Goal: Complete application form: Complete application form

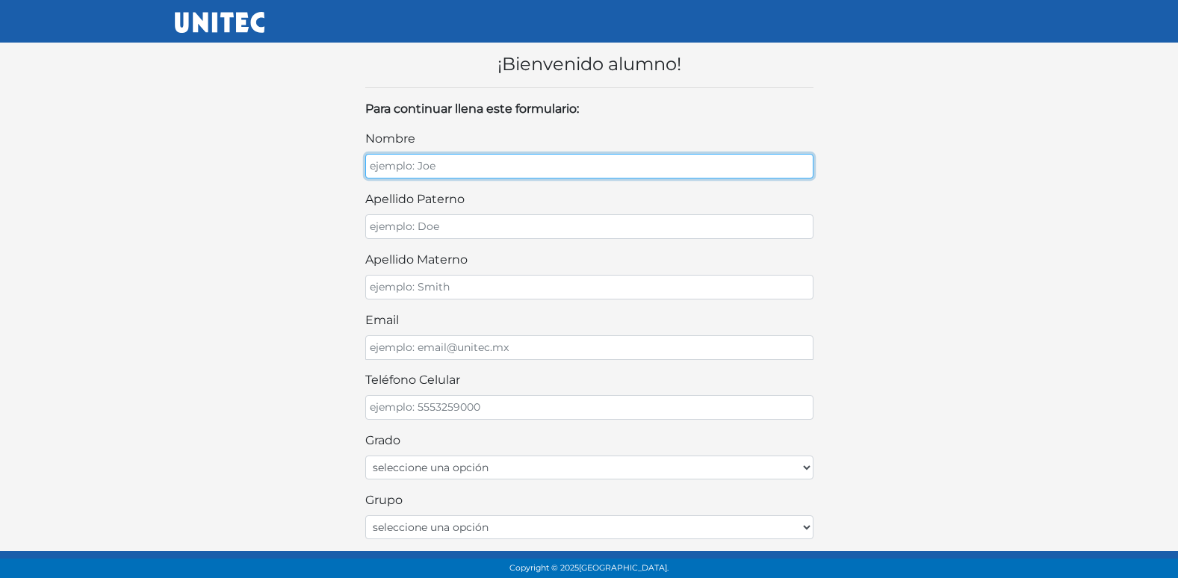
drag, startPoint x: 476, startPoint y: 161, endPoint x: 475, endPoint y: 130, distance: 30.7
click at [478, 158] on input "nombre" at bounding box center [589, 166] width 448 height 25
type input "AZUL IVANNA"
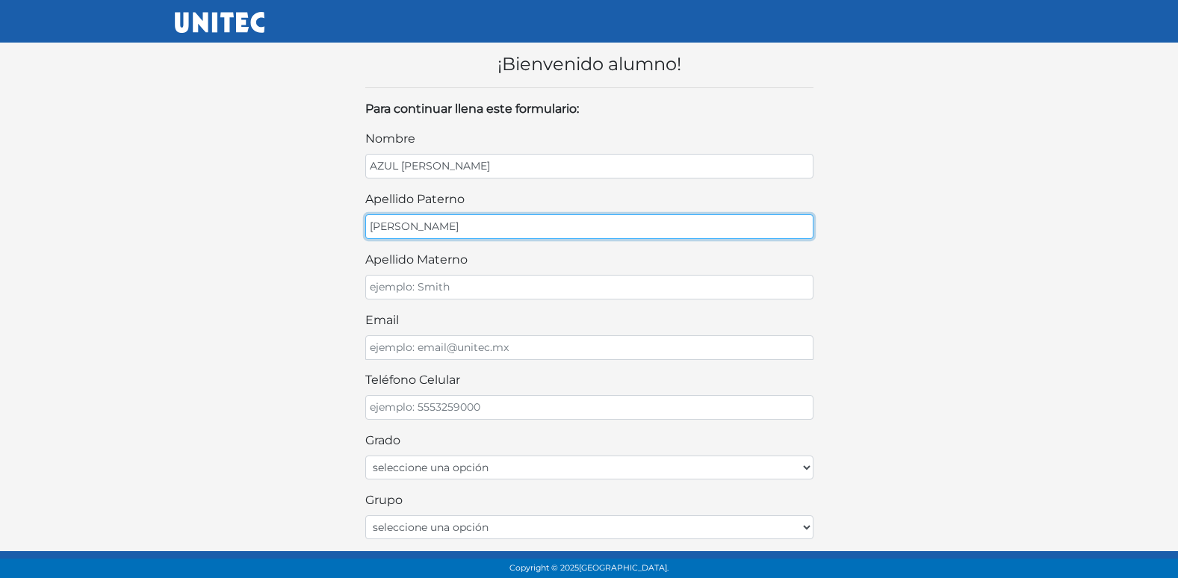
type input "TAPIA"
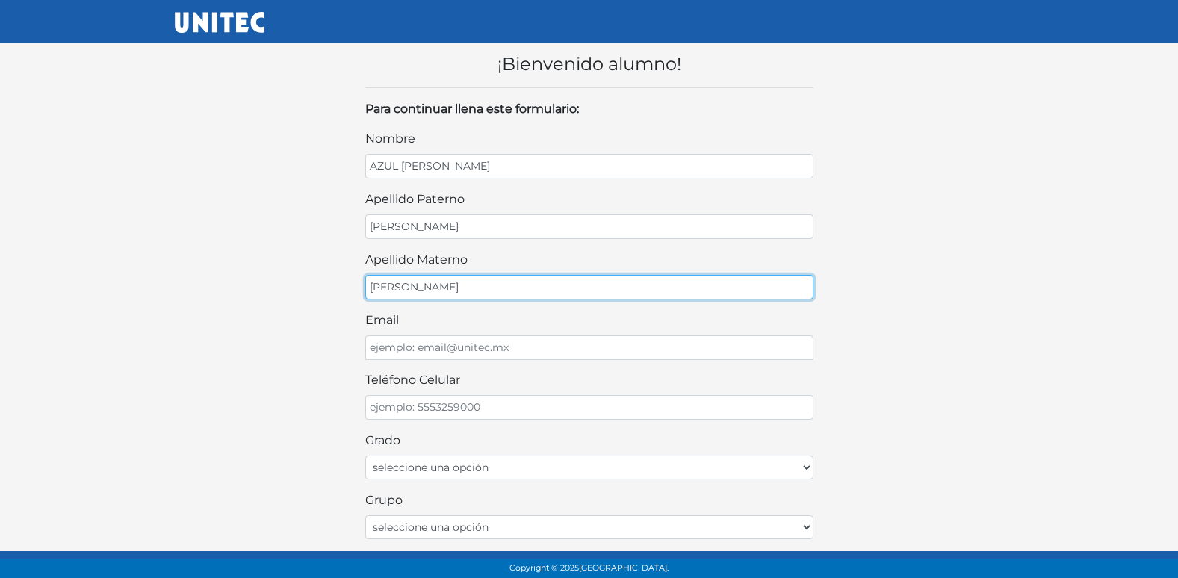
type input "CHAVEZ"
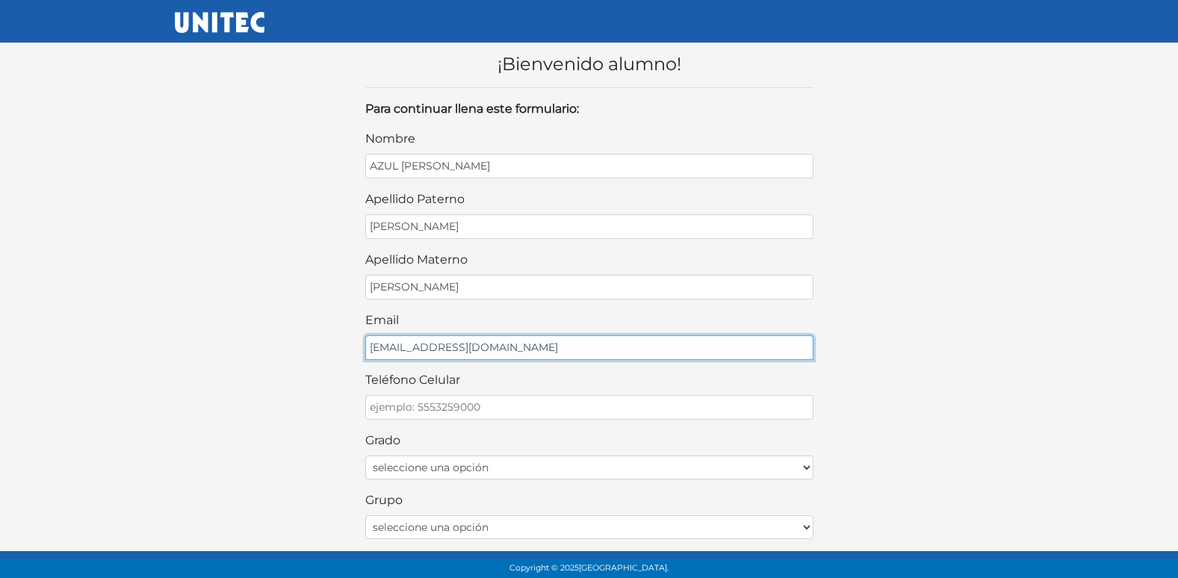
type input "CHAVEZRR@GMAIL.COM"
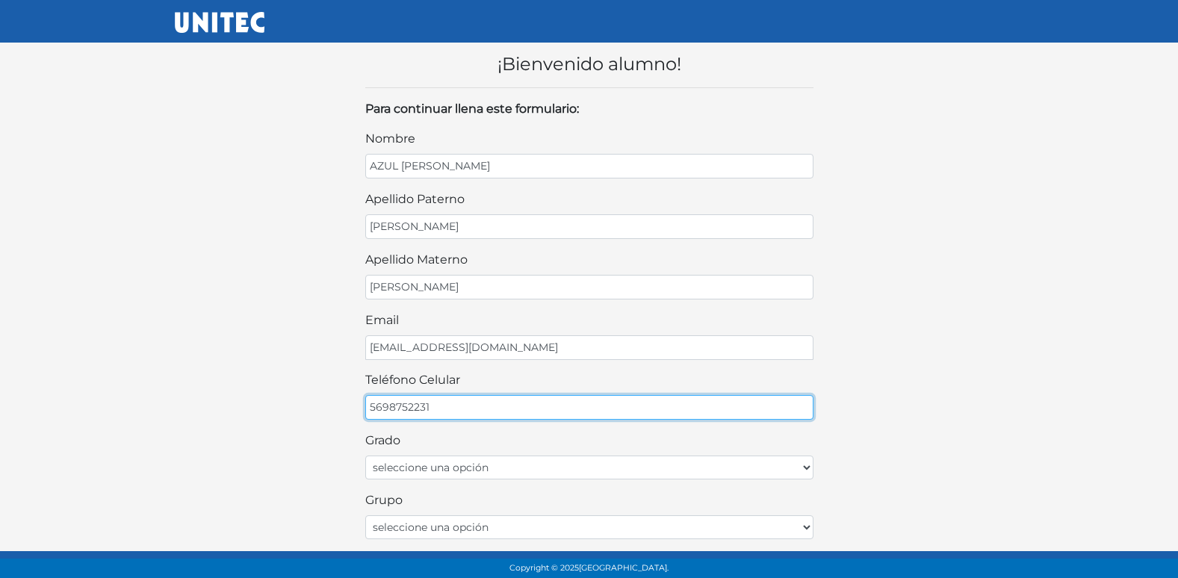
type input "5698752231"
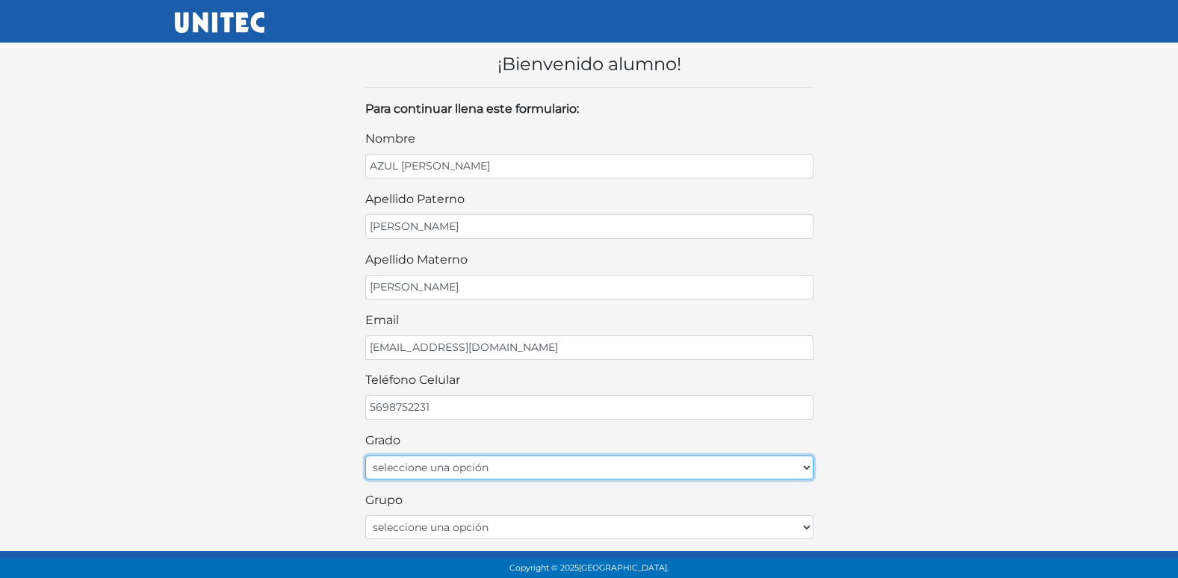
click at [479, 466] on select "seleccione una opción Primer grado Segundo grado Tercer grado" at bounding box center [589, 467] width 448 height 24
select select "2do"
click at [365, 455] on select "seleccione una opción Primer grado Segundo grado Tercer grado" at bounding box center [589, 467] width 448 height 24
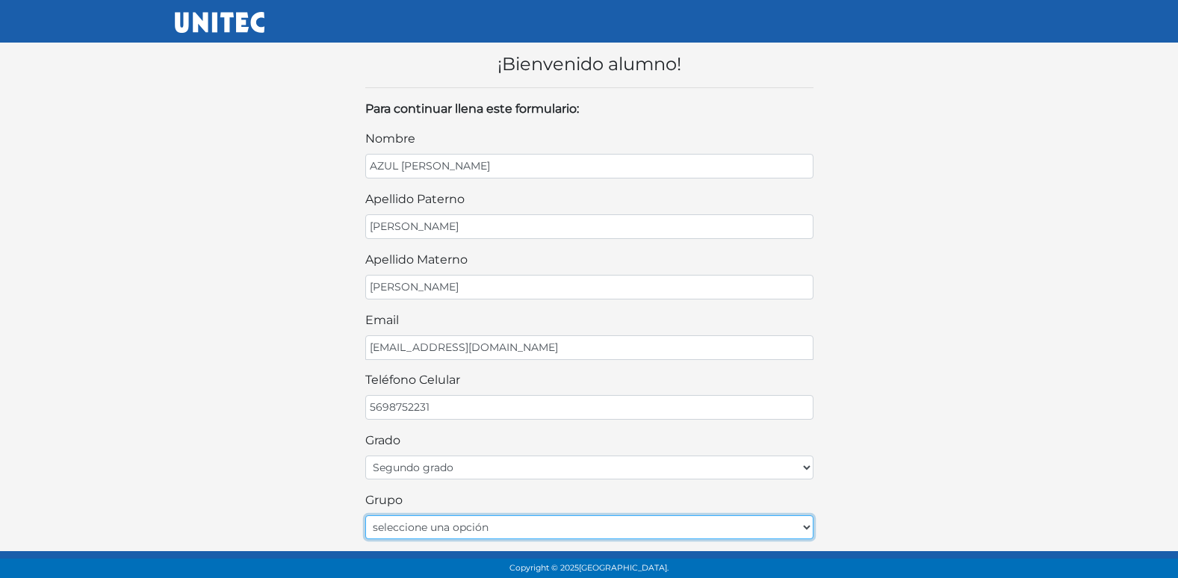
click at [444, 521] on select "seleccione una opción A B C D E F G H I J K L M N O P Q R S T U V W X Y Z" at bounding box center [589, 527] width 448 height 24
select select "A"
click at [365, 515] on select "seleccione una opción A B C D E F G H I J K L M N O P Q R S T U V W X Y Z" at bounding box center [589, 527] width 448 height 24
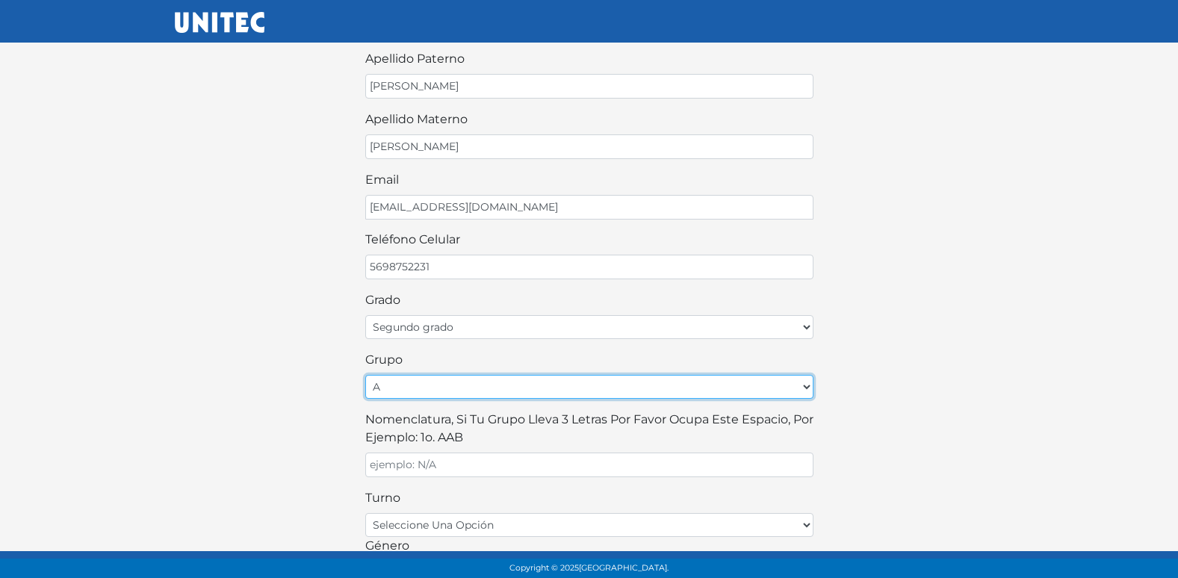
scroll to position [224, 0]
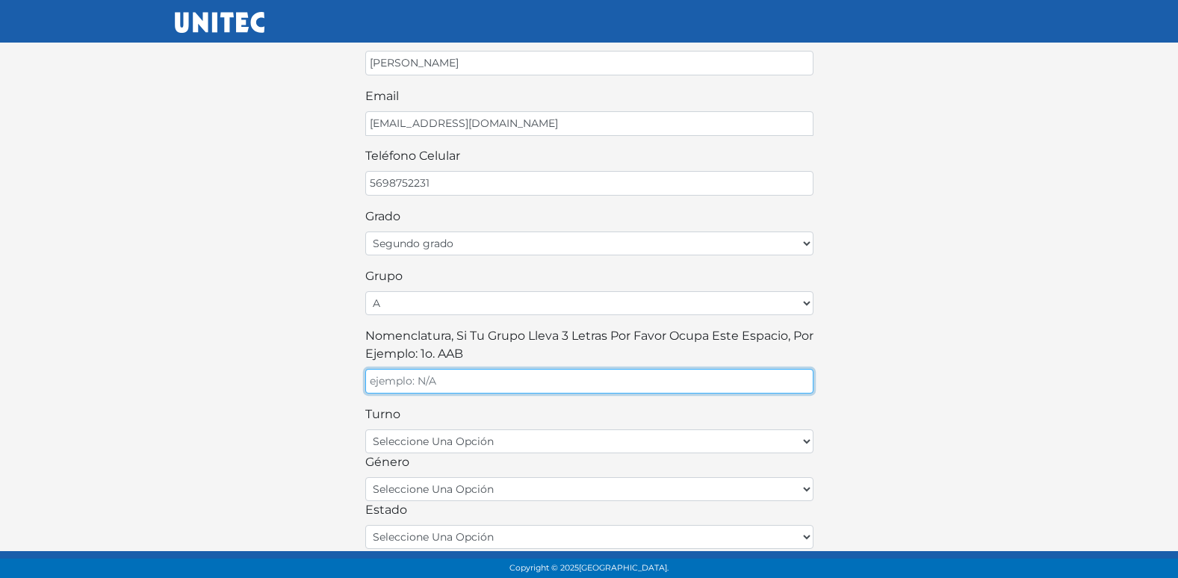
click at [473, 382] on input "Nomenclatura, si tu grupo lleva 3 letras por favor ocupa este espacio, por ejem…" at bounding box center [589, 381] width 448 height 25
type input "A"
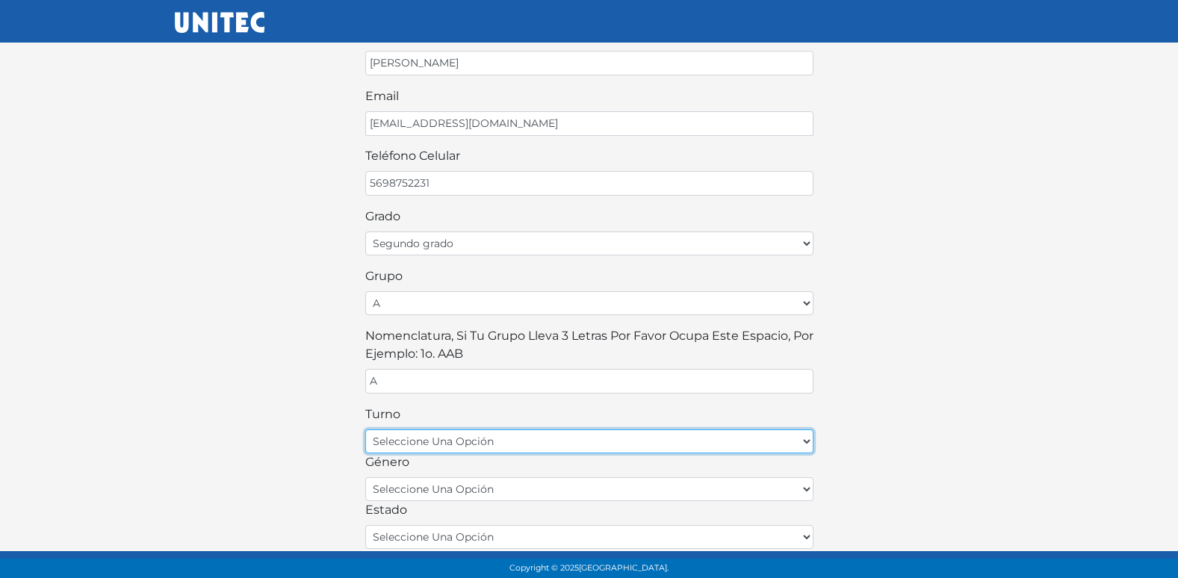
click at [514, 436] on select "seleccione una opción matutino vespertino" at bounding box center [589, 441] width 448 height 24
select select "matutino"
click at [365, 429] on select "seleccione una opción matutino vespertino" at bounding box center [589, 441] width 448 height 24
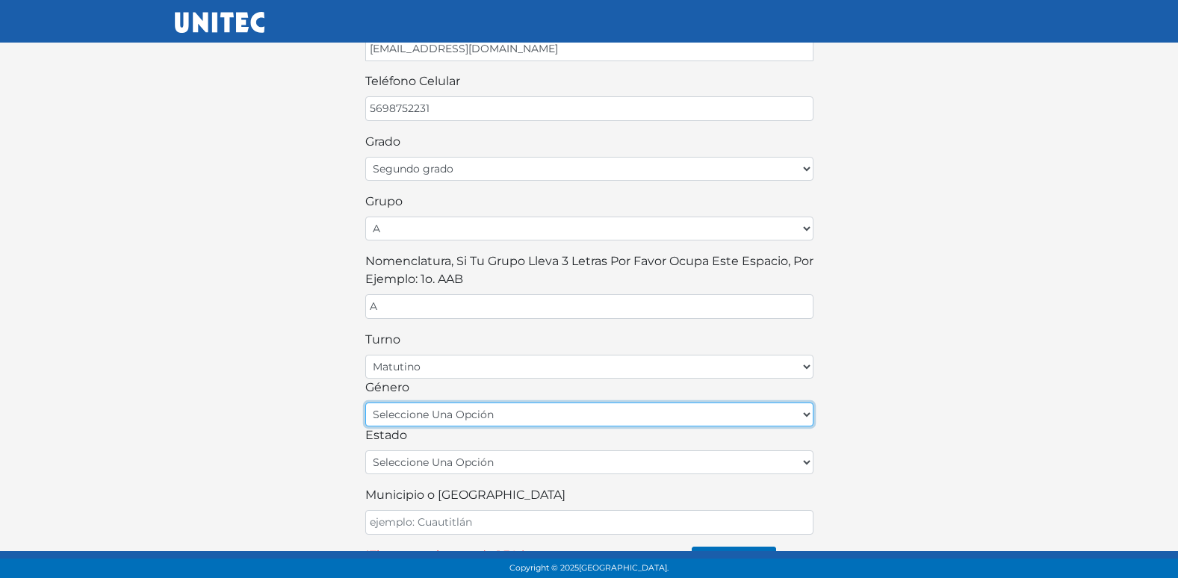
click at [469, 414] on select "seleccione una opción femenino masculino" at bounding box center [589, 414] width 448 height 24
select select "F"
click at [365, 402] on select "seleccione una opción femenino masculino" at bounding box center [589, 414] width 448 height 24
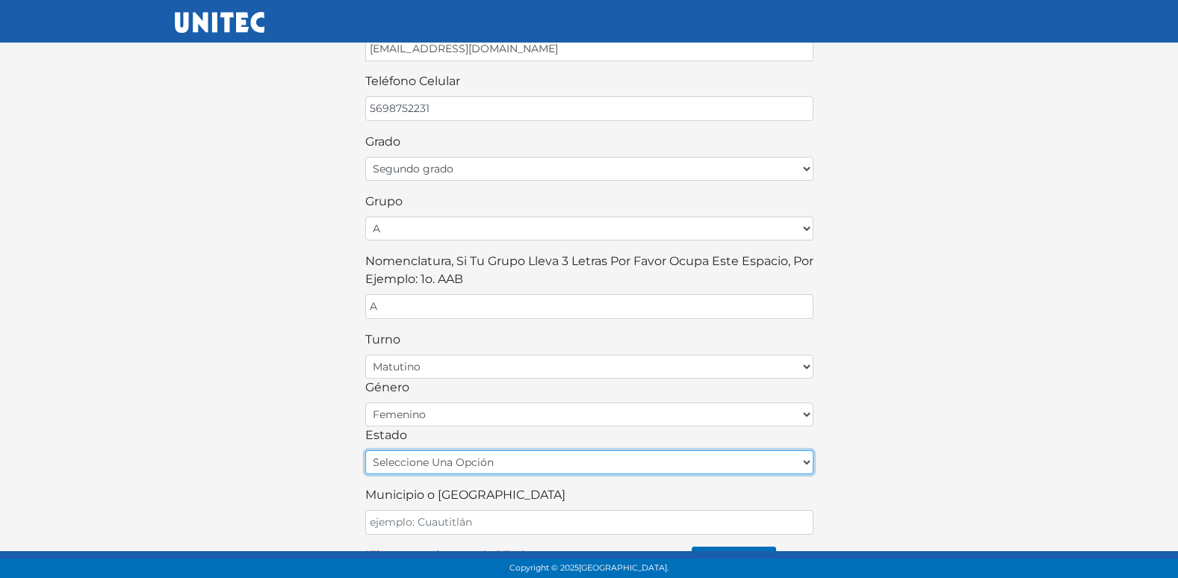
click at [490, 460] on select "seleccione una opción [GEOGRAPHIC_DATA] [GEOGRAPHIC_DATA][US_STATE] [GEOGRAPHIC…" at bounding box center [589, 462] width 448 height 24
select select "MEX"
click at [365, 450] on select "seleccione una opción [GEOGRAPHIC_DATA] [GEOGRAPHIC_DATA][US_STATE] [GEOGRAPHIC…" at bounding box center [589, 462] width 448 height 24
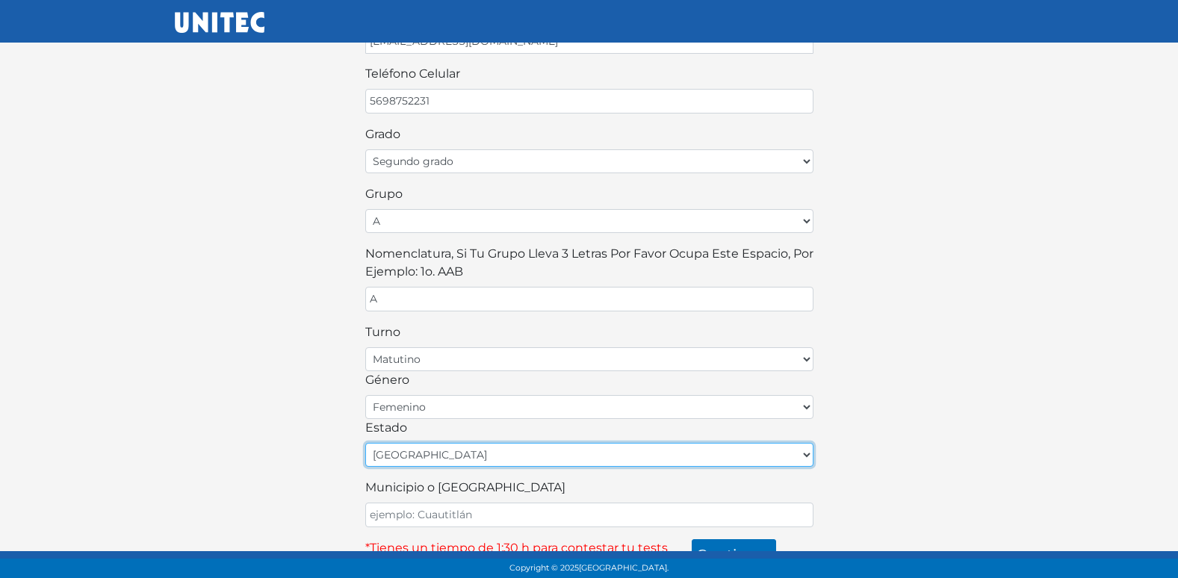
scroll to position [329, 0]
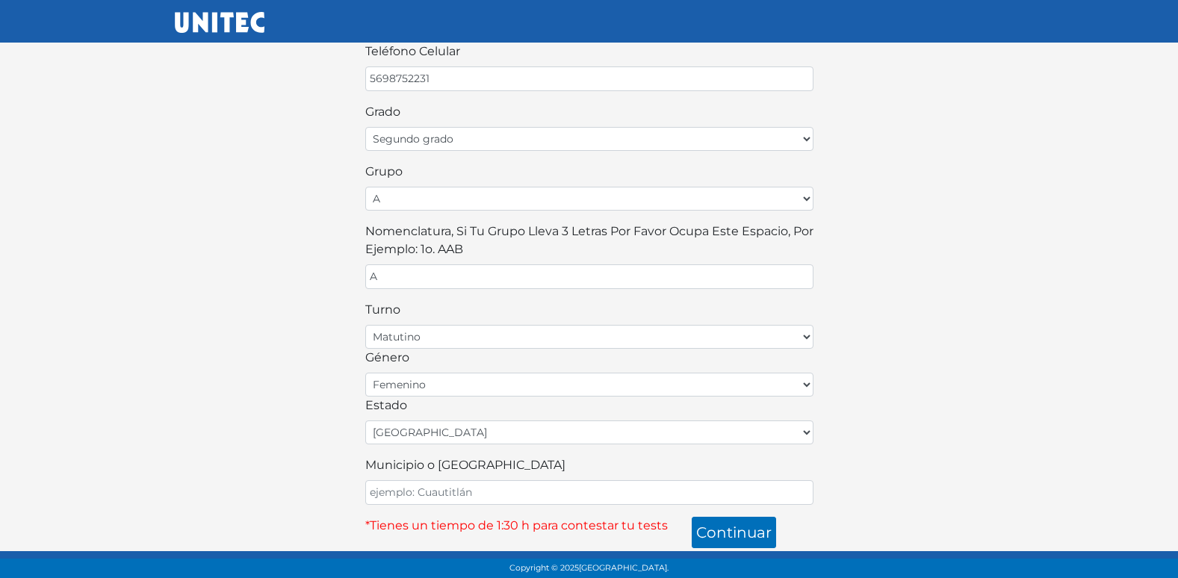
click at [442, 479] on div "Municipio o [GEOGRAPHIC_DATA]" at bounding box center [589, 480] width 448 height 49
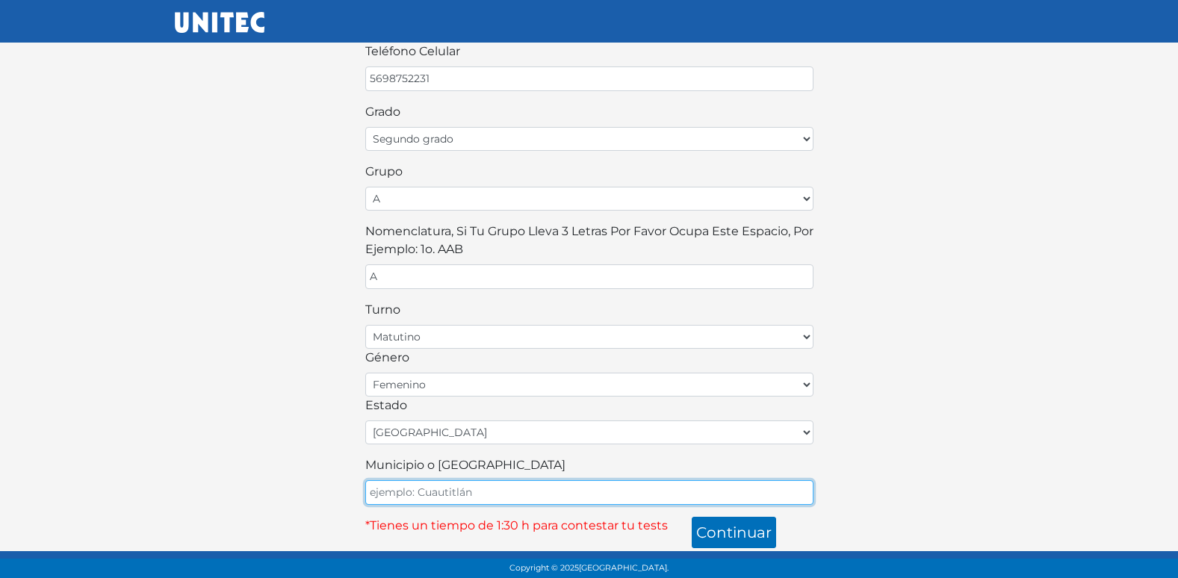
click at [441, 491] on input "Municipio o [GEOGRAPHIC_DATA]" at bounding box center [589, 492] width 448 height 25
type input "ECATEPEC"
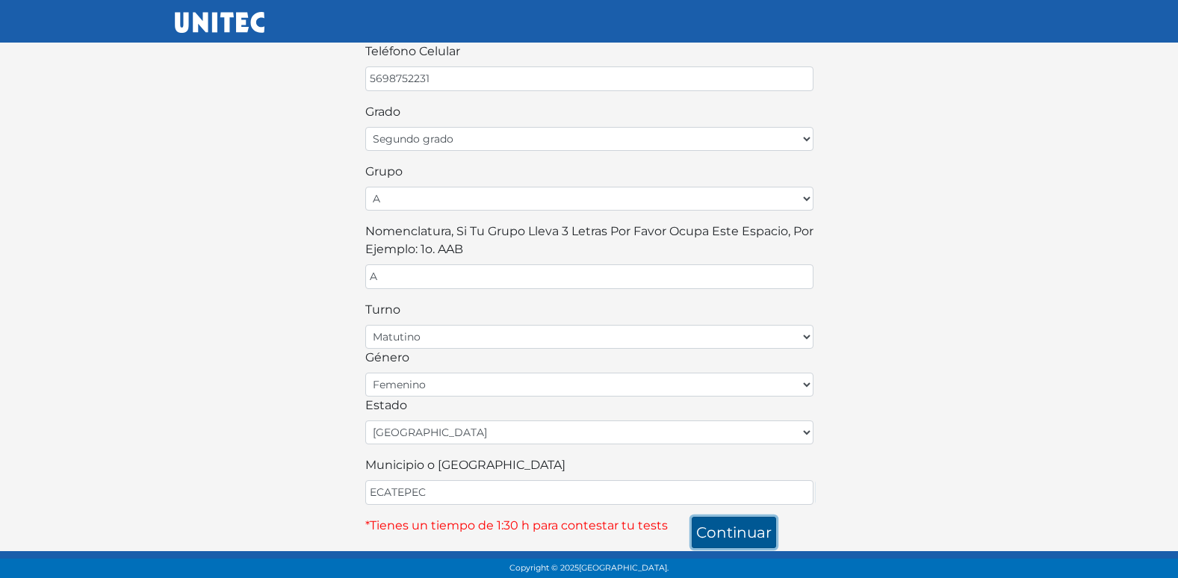
click at [700, 532] on button "continuar" at bounding box center [733, 532] width 84 height 31
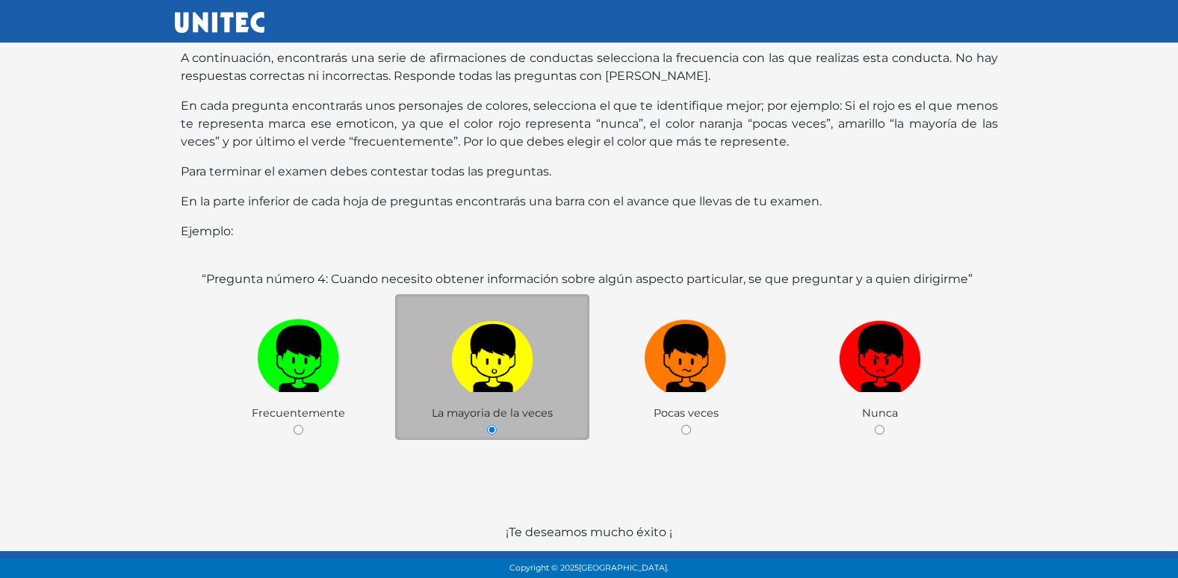
scroll to position [149, 0]
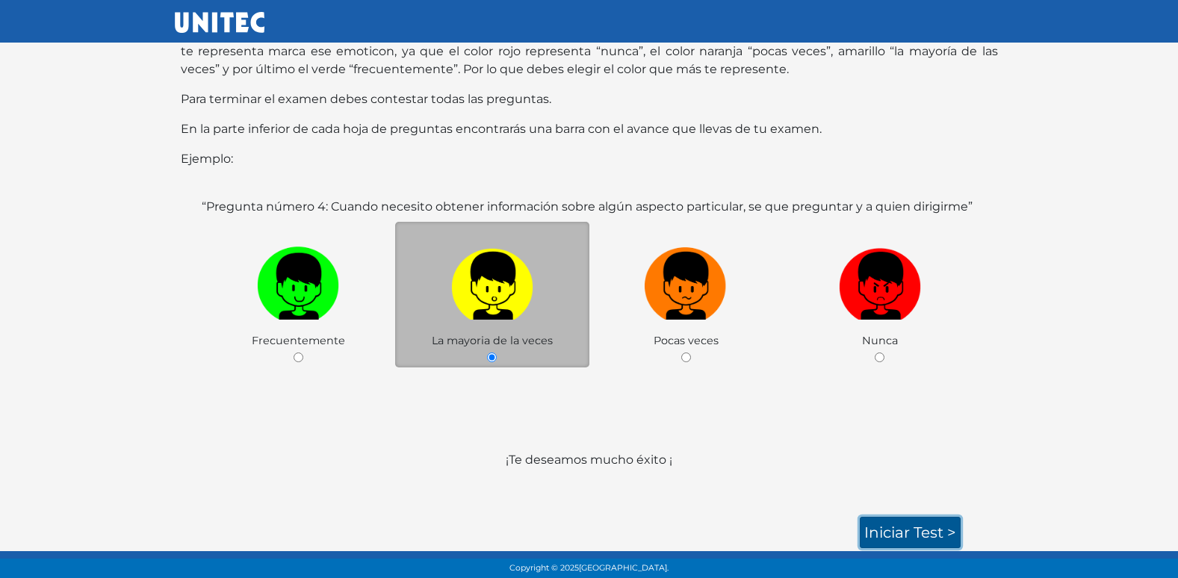
click at [918, 530] on link "Iniciar test >" at bounding box center [909, 532] width 101 height 31
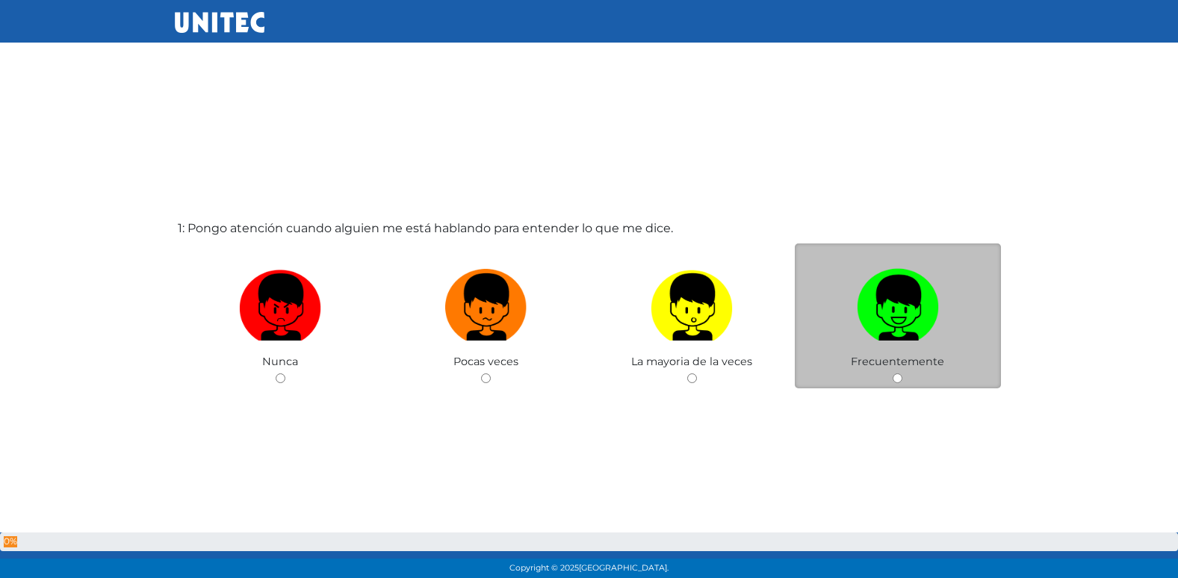
click at [481, 373] on input "radio" at bounding box center [486, 378] width 10 height 10
radio input "true"
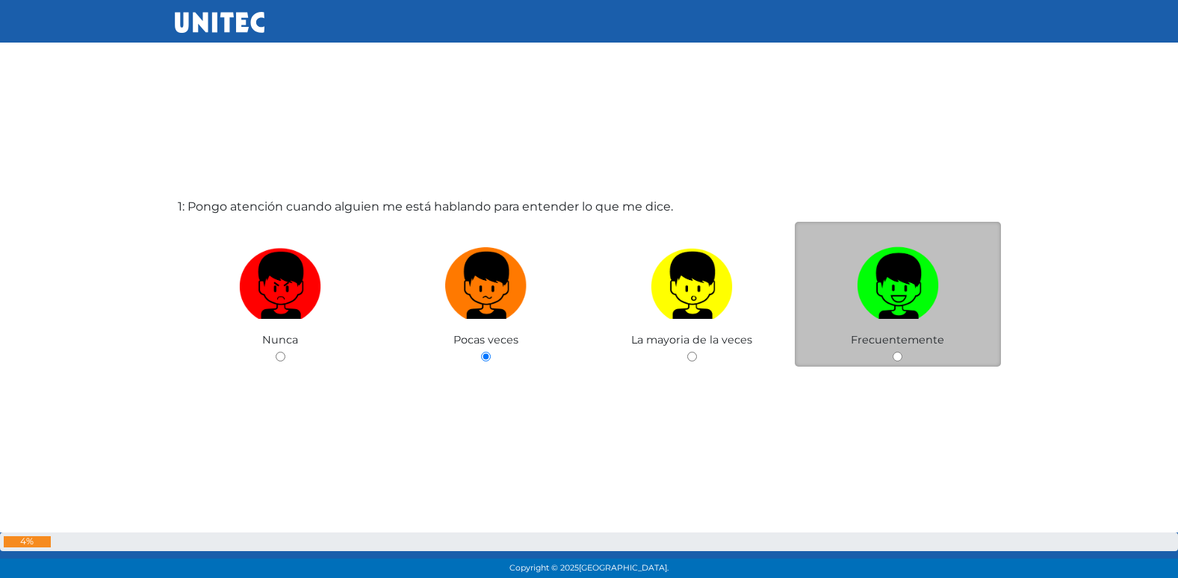
click at [687, 352] on input "radio" at bounding box center [692, 357] width 10 height 10
radio input "true"
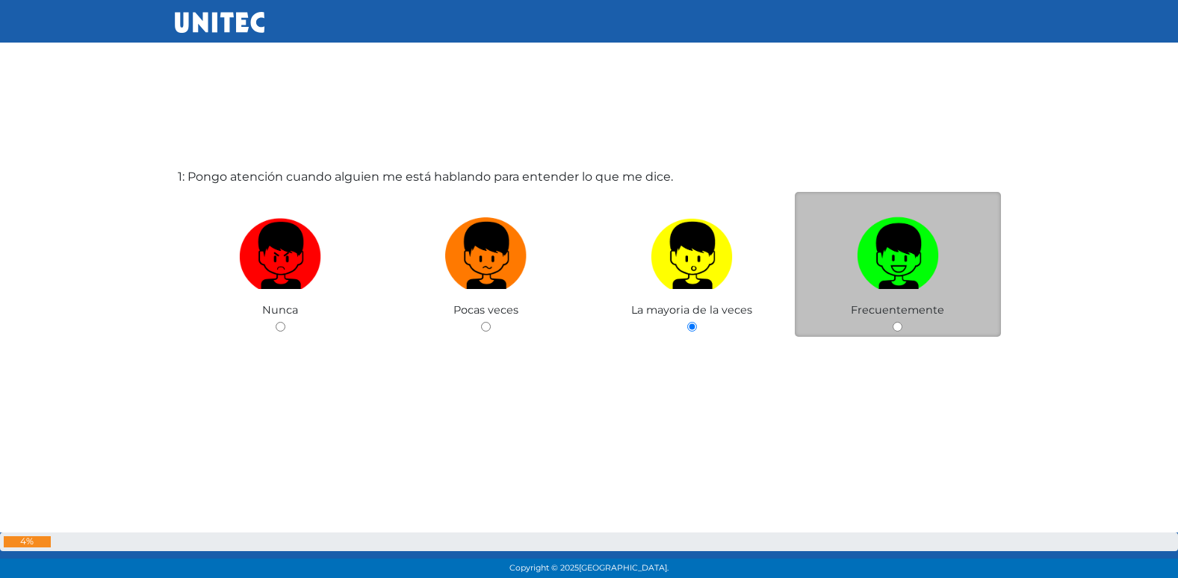
click at [892, 322] on input "radio" at bounding box center [897, 327] width 10 height 10
radio input "true"
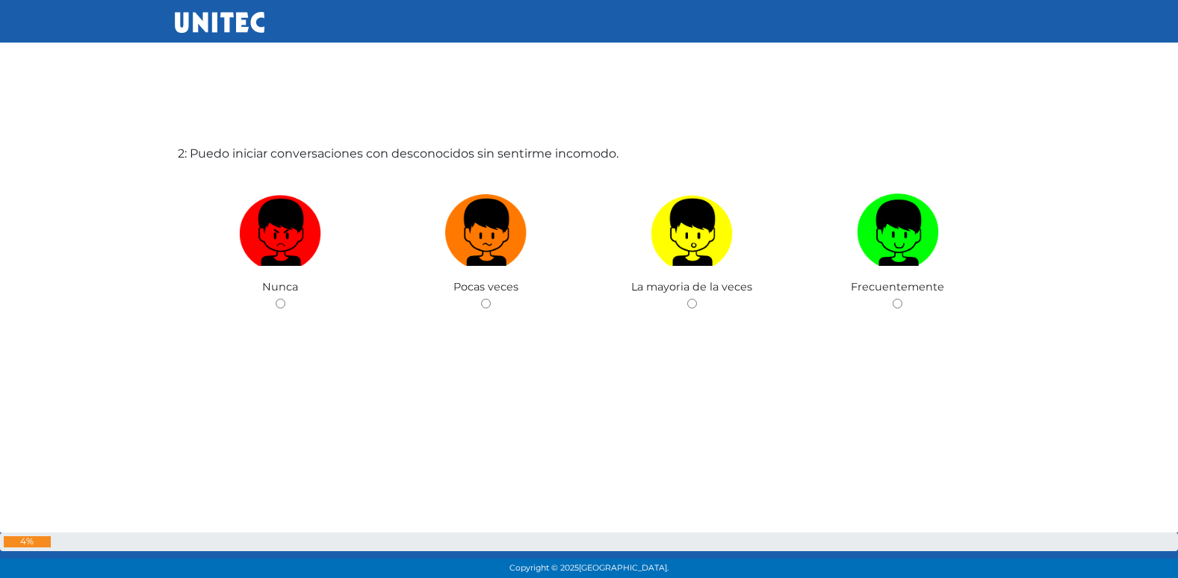
click at [481, 299] on input "radio" at bounding box center [486, 304] width 10 height 10
radio input "true"
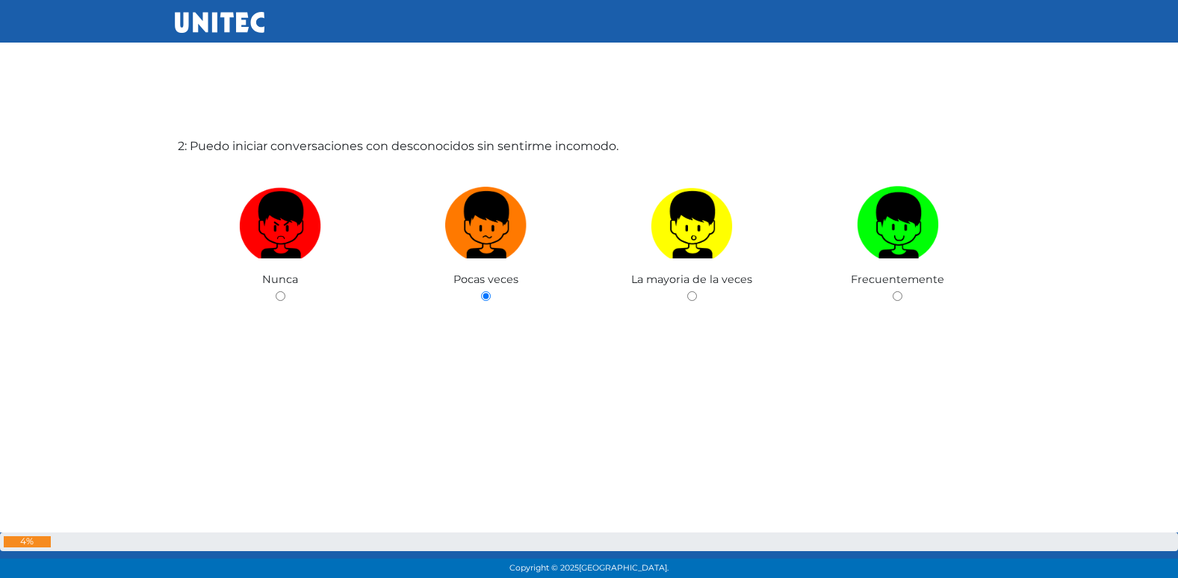
click at [276, 291] on input "radio" at bounding box center [281, 296] width 10 height 10
radio input "true"
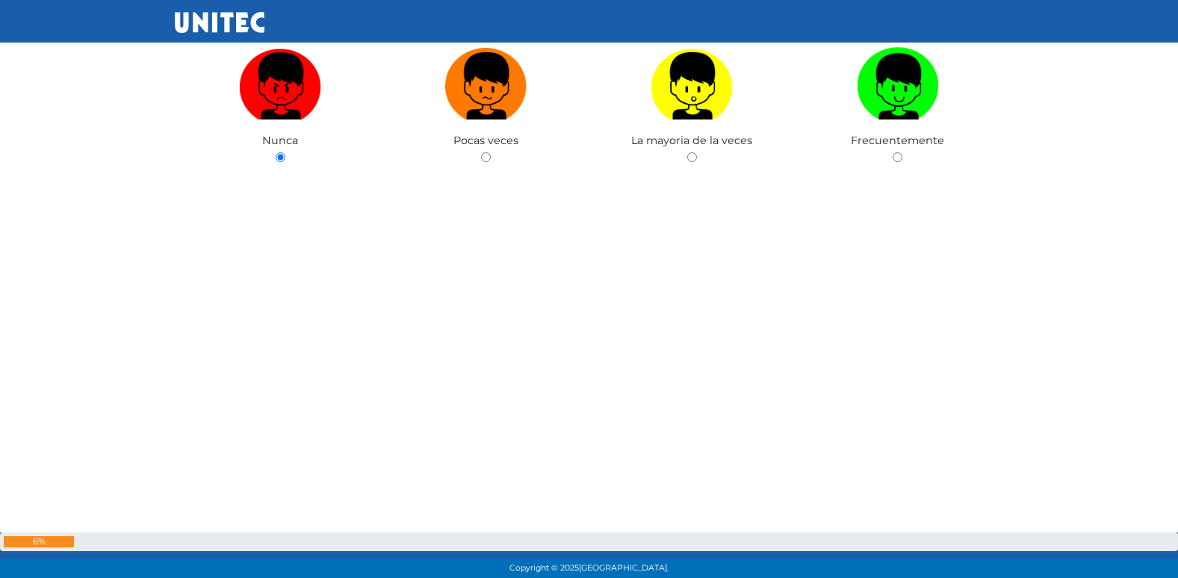
scroll to position [783, 0]
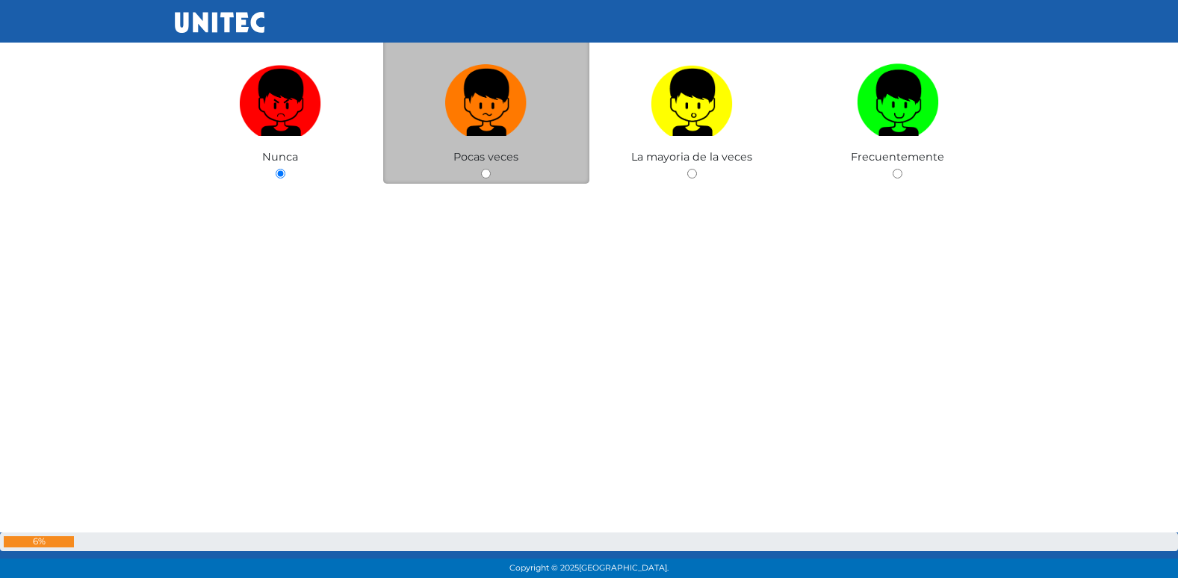
click at [482, 177] on input "radio" at bounding box center [486, 174] width 10 height 10
radio input "true"
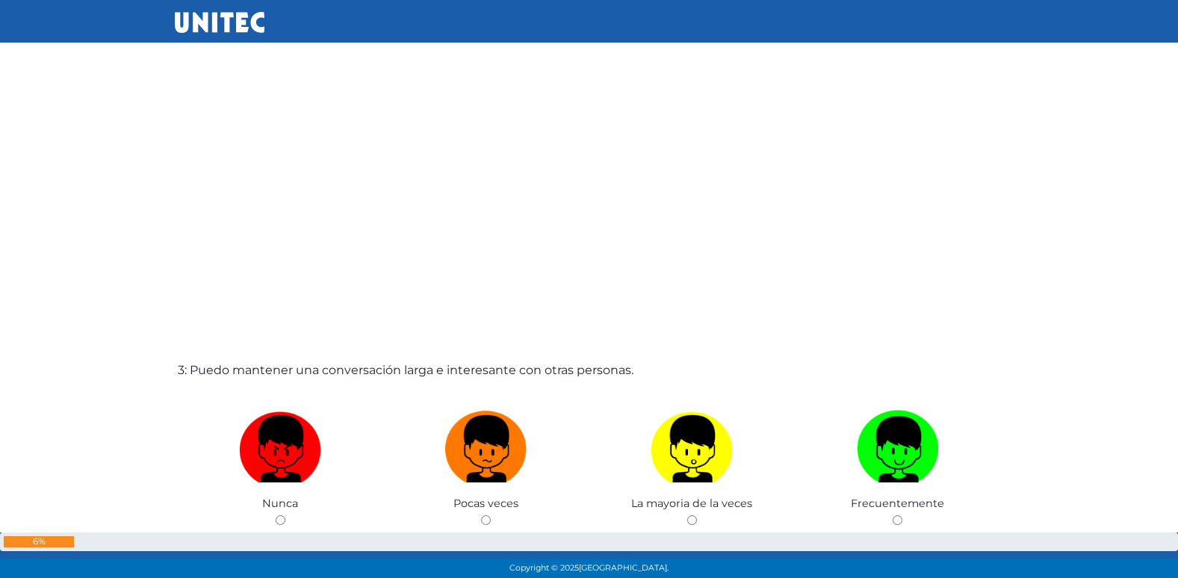
scroll to position [1057, 0]
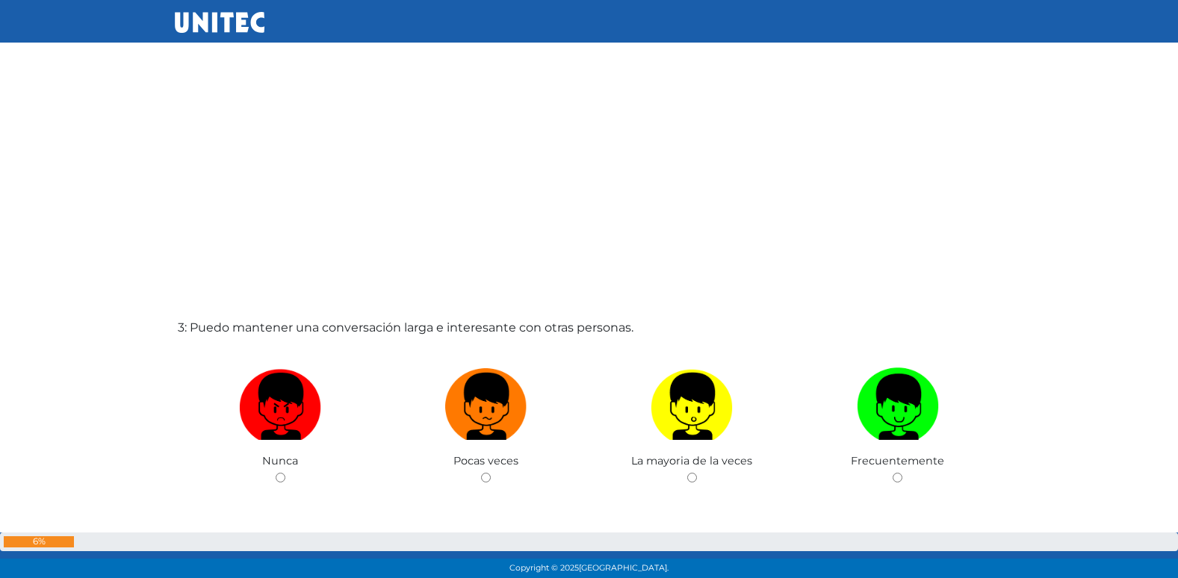
click at [481, 473] on input "radio" at bounding box center [486, 478] width 10 height 10
radio input "true"
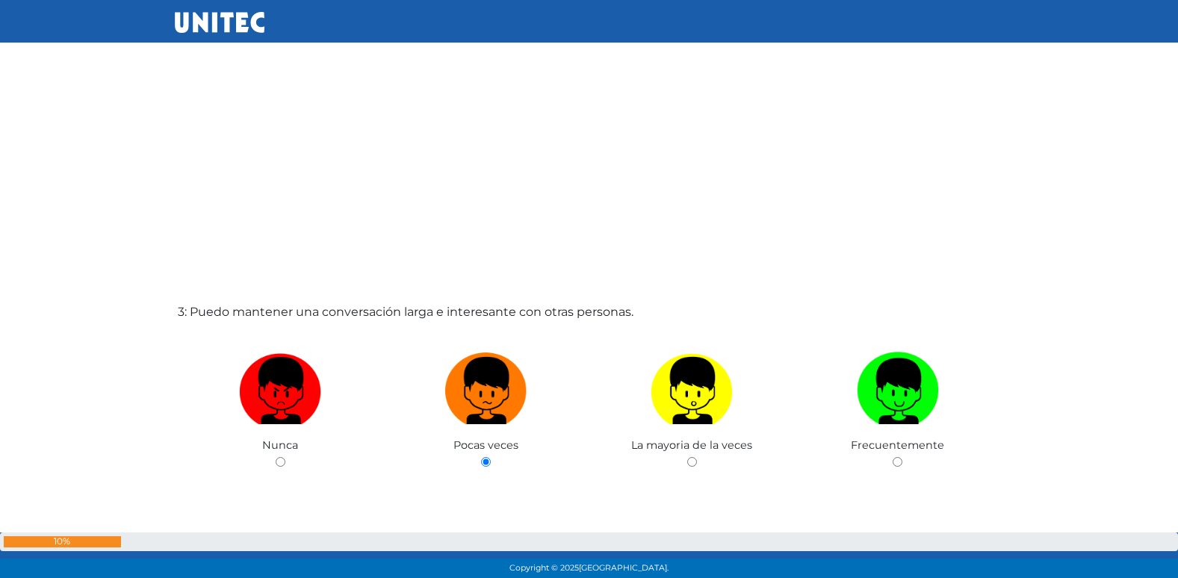
radio input "true"
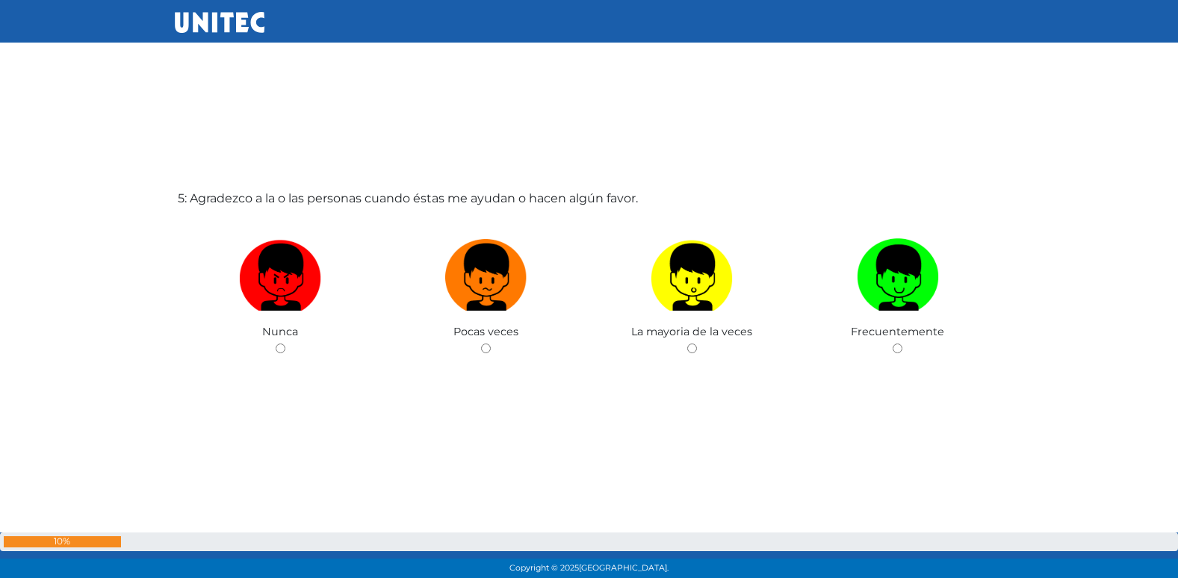
scroll to position [2387, 0]
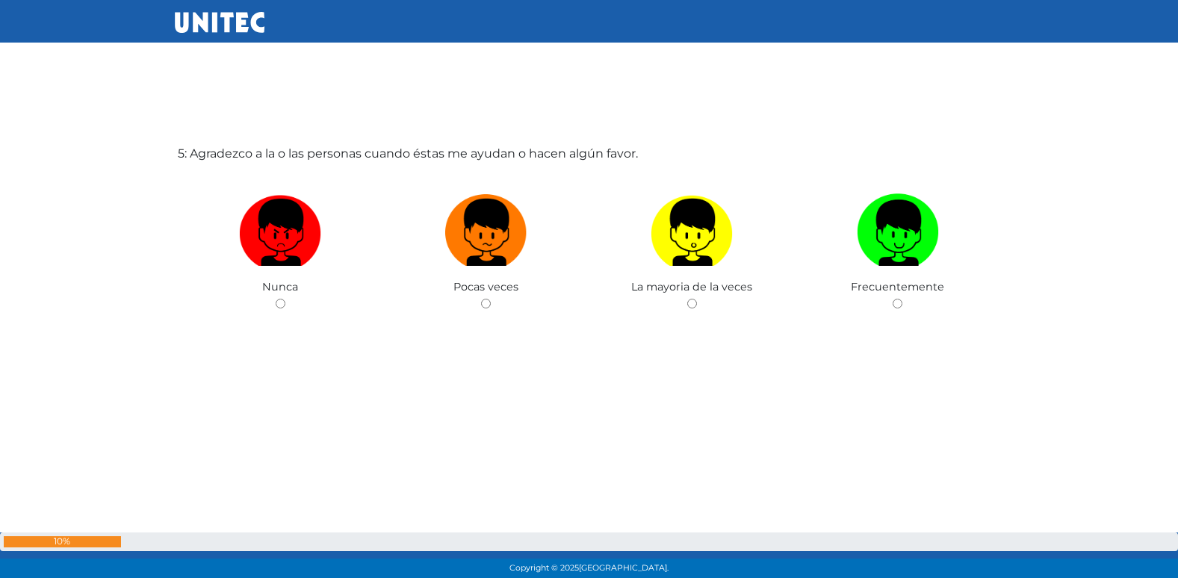
click at [481, 299] on input "radio" at bounding box center [486, 304] width 10 height 10
radio input "true"
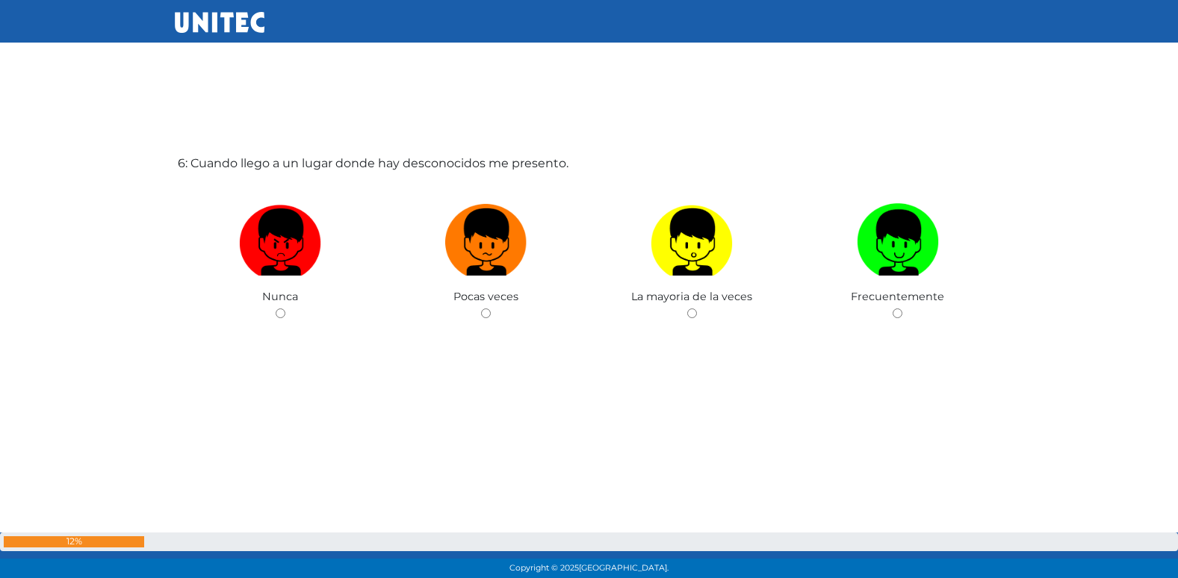
scroll to position [2964, 0]
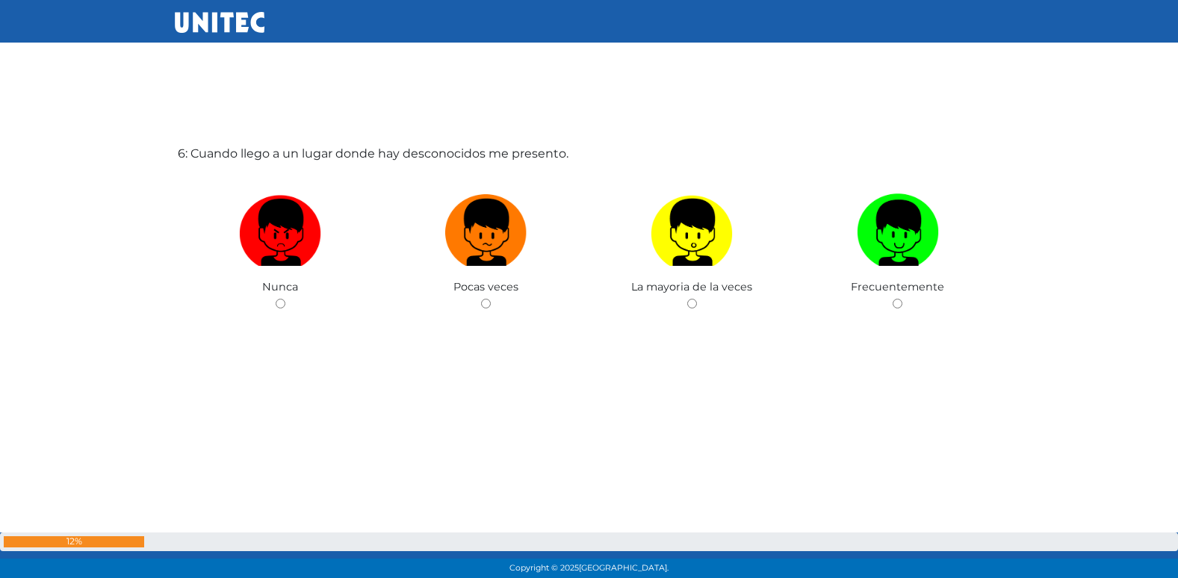
click at [481, 299] on input "radio" at bounding box center [486, 304] width 10 height 10
radio input "true"
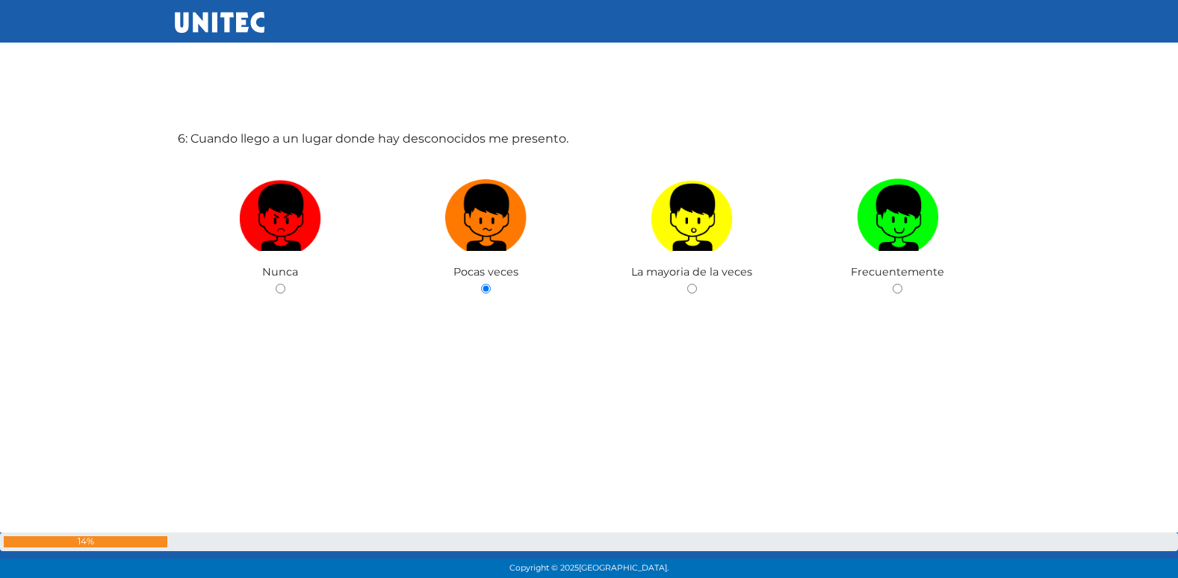
click at [687, 284] on input "radio" at bounding box center [692, 289] width 10 height 10
radio input "true"
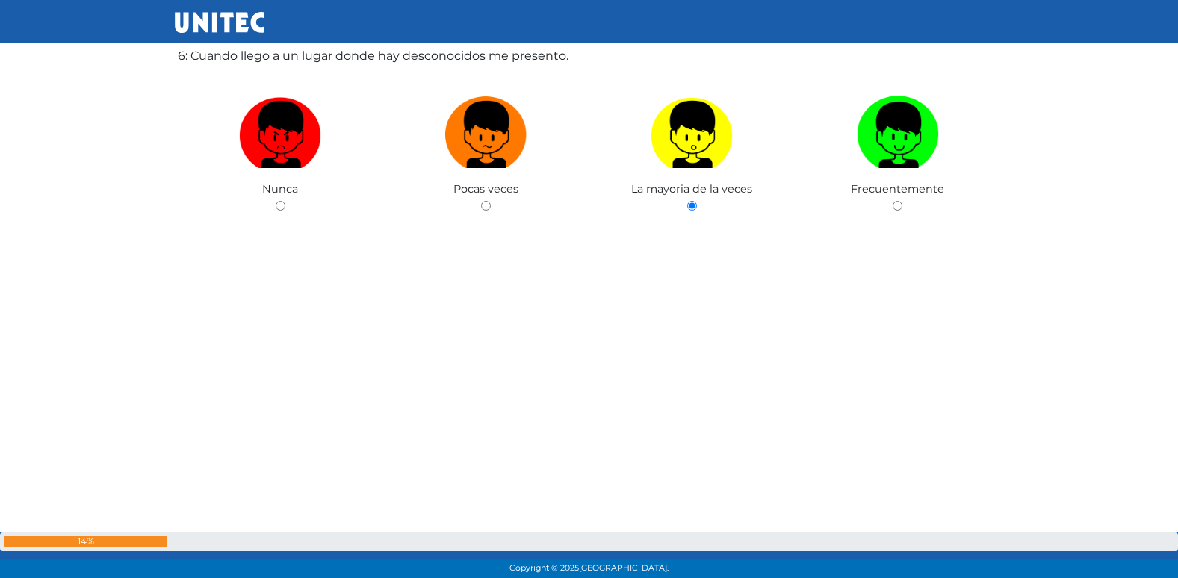
scroll to position [3070, 0]
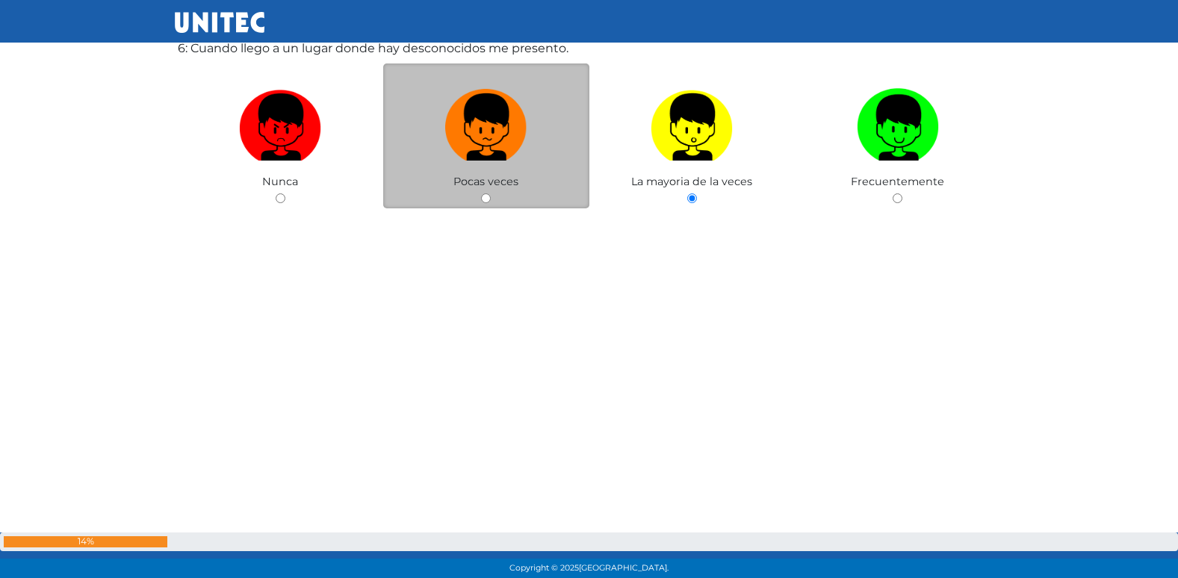
click at [481, 196] on input "radio" at bounding box center [486, 198] width 10 height 10
radio input "true"
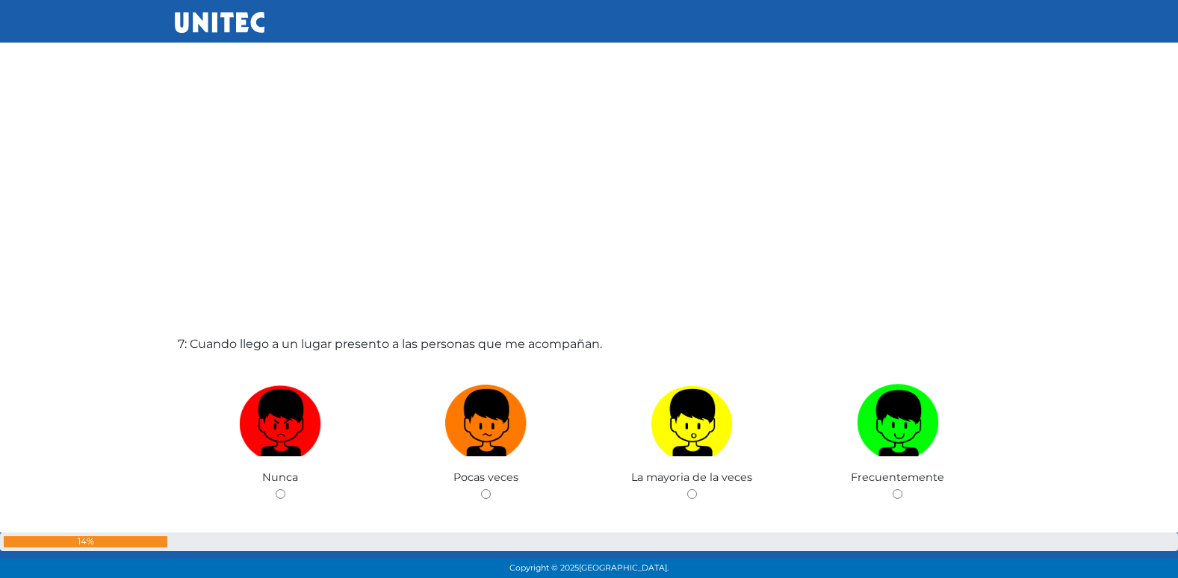
scroll to position [3542, 0]
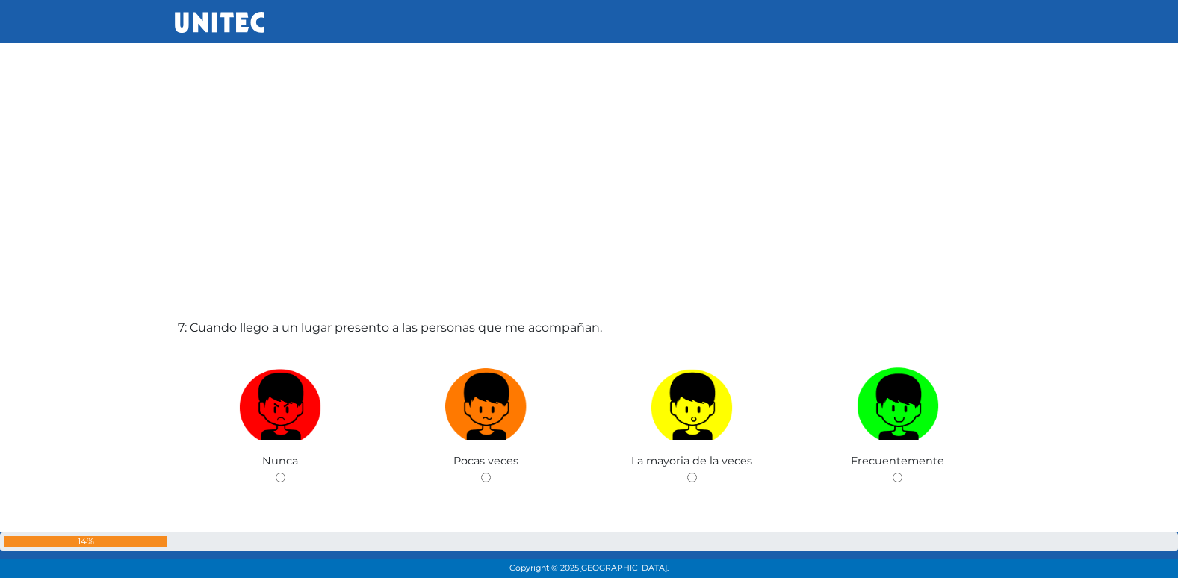
click at [481, 473] on input "radio" at bounding box center [486, 478] width 10 height 10
radio input "true"
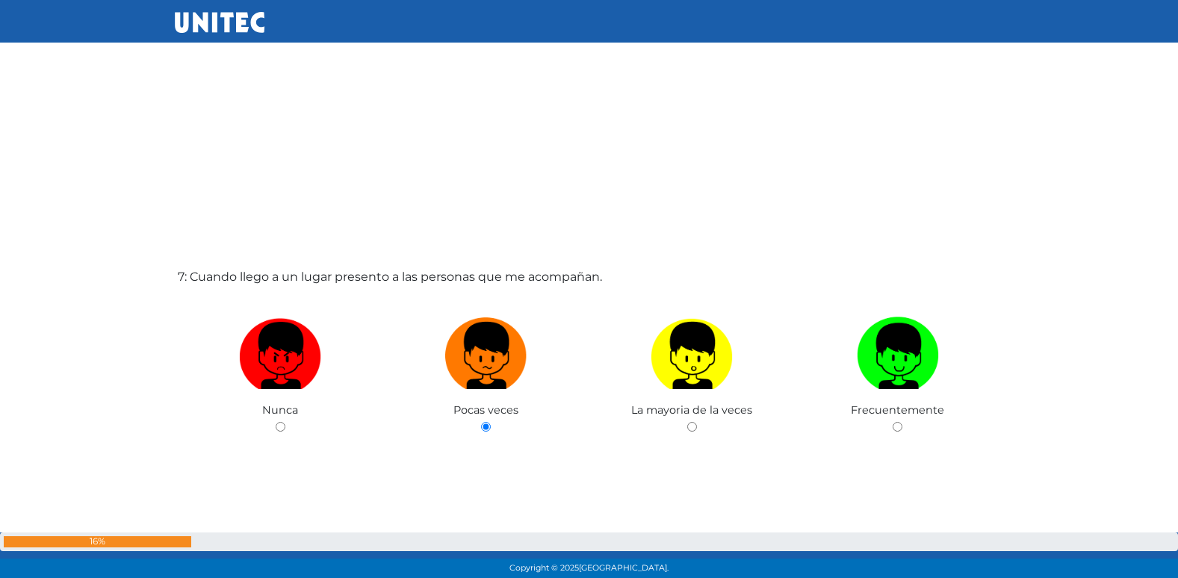
scroll to position [3421, 0]
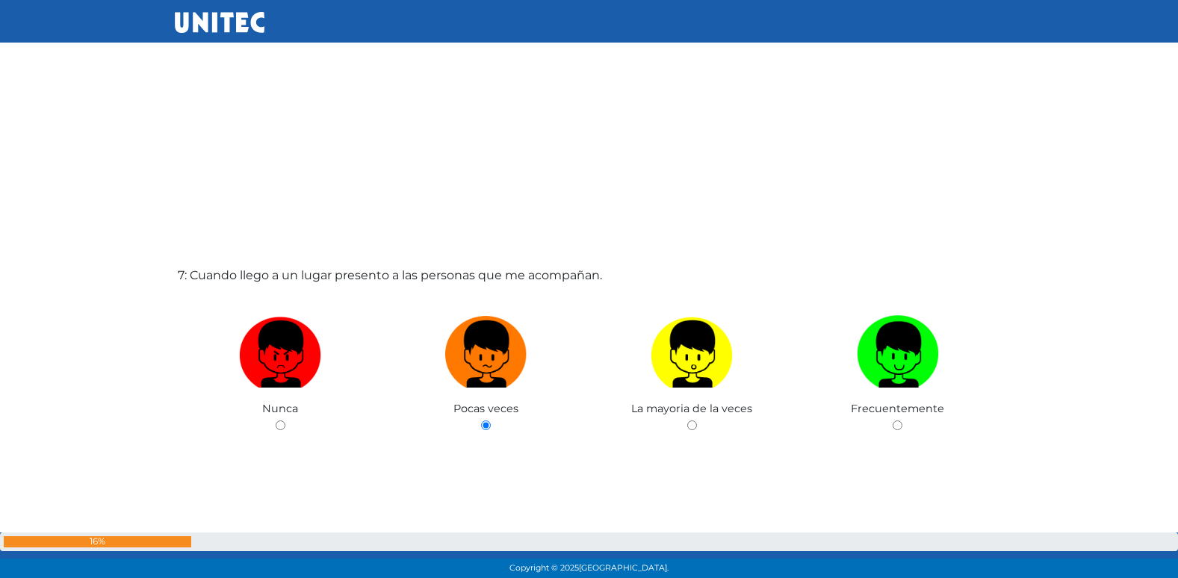
click at [687, 420] on input "radio" at bounding box center [692, 425] width 10 height 10
radio input "true"
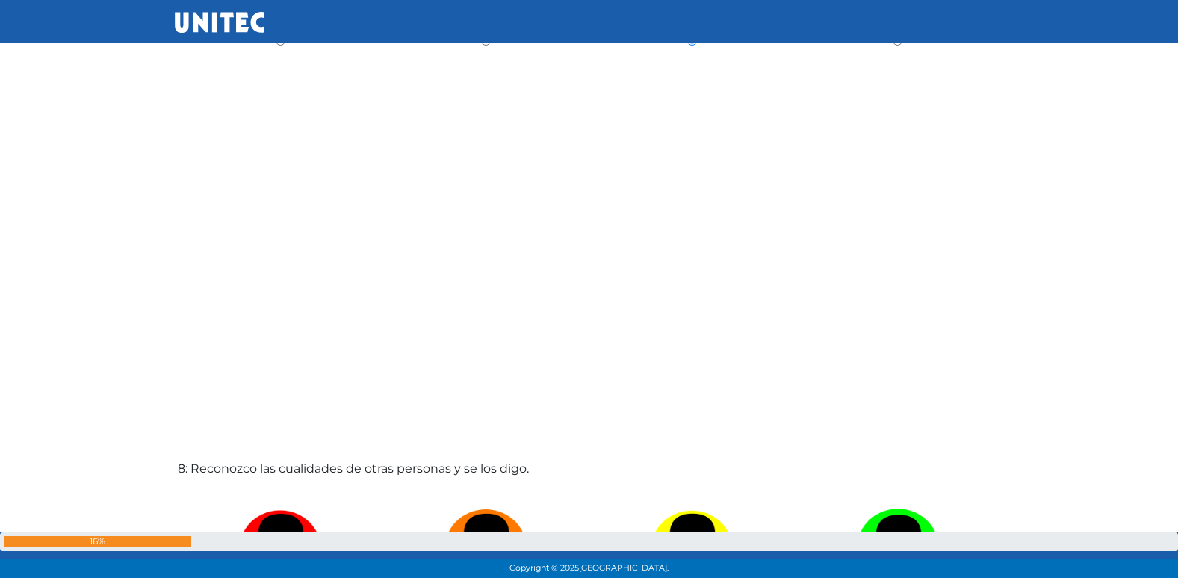
scroll to position [3996, 0]
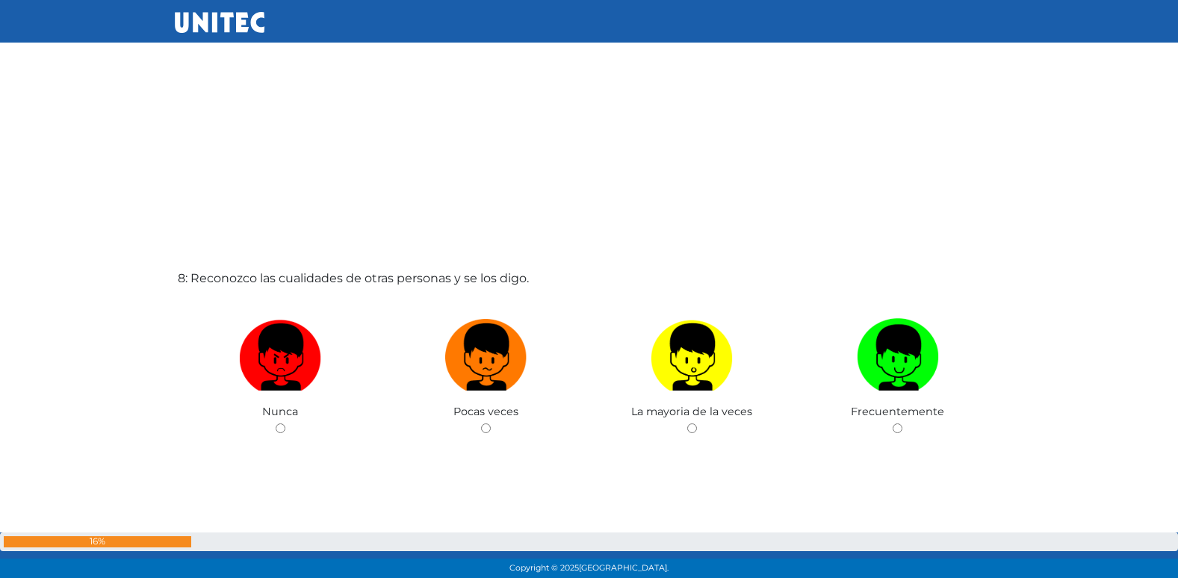
click at [481, 423] on input "radio" at bounding box center [486, 428] width 10 height 10
radio input "true"
click at [276, 423] on input "radio" at bounding box center [281, 428] width 10 height 10
radio input "true"
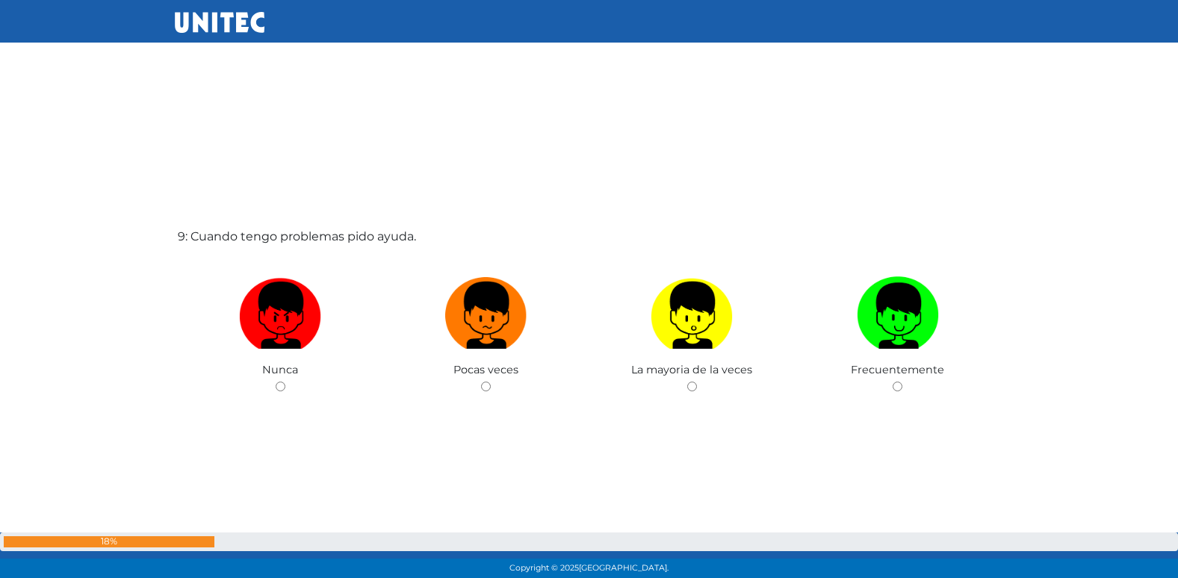
scroll to position [4698, 0]
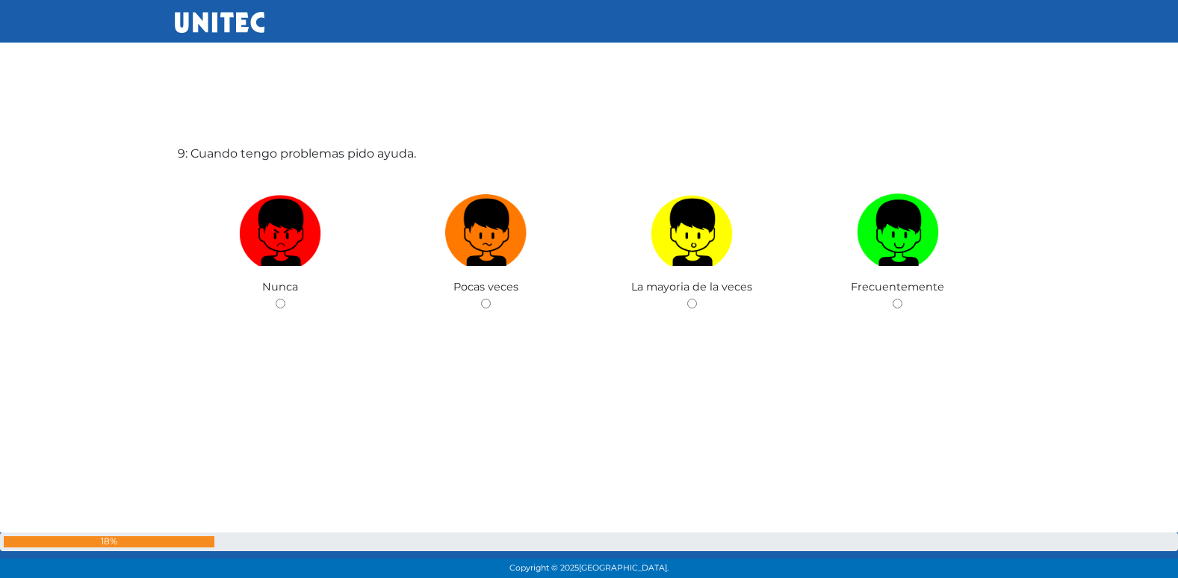
click at [481, 299] on input "radio" at bounding box center [486, 304] width 10 height 10
radio input "true"
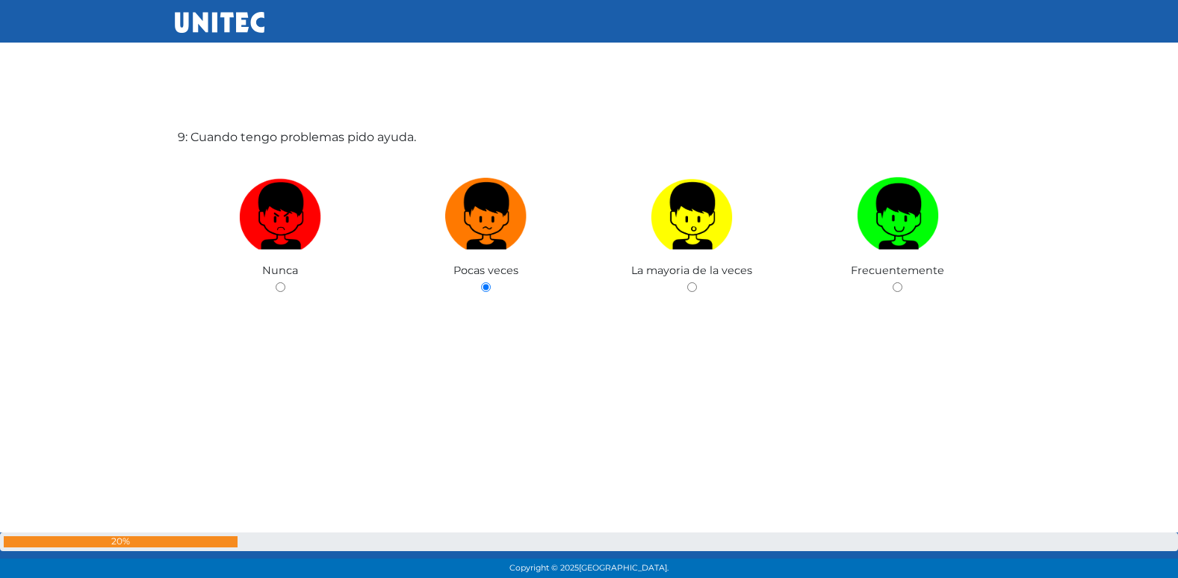
click at [687, 282] on input "radio" at bounding box center [692, 287] width 10 height 10
radio input "true"
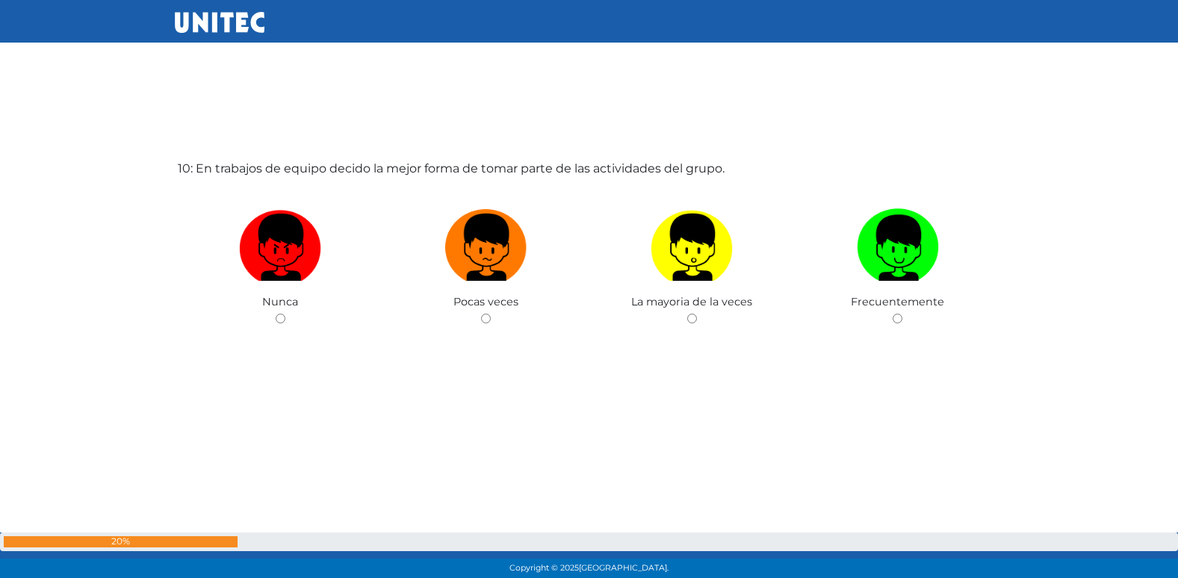
scroll to position [5276, 0]
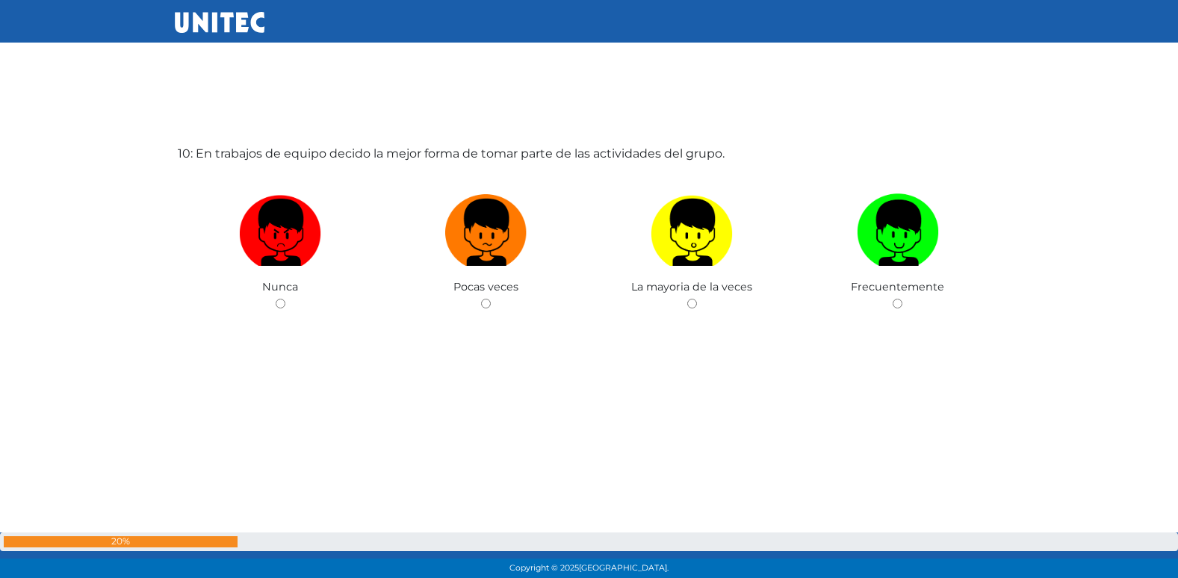
click at [481, 299] on input "radio" at bounding box center [486, 304] width 10 height 10
radio input "true"
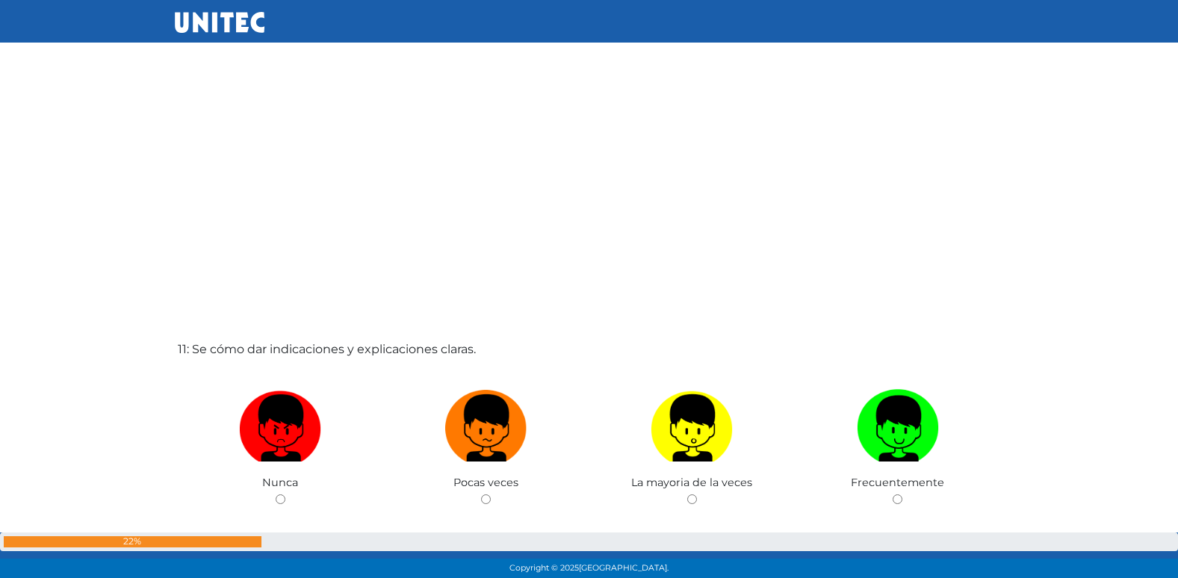
scroll to position [5777, 0]
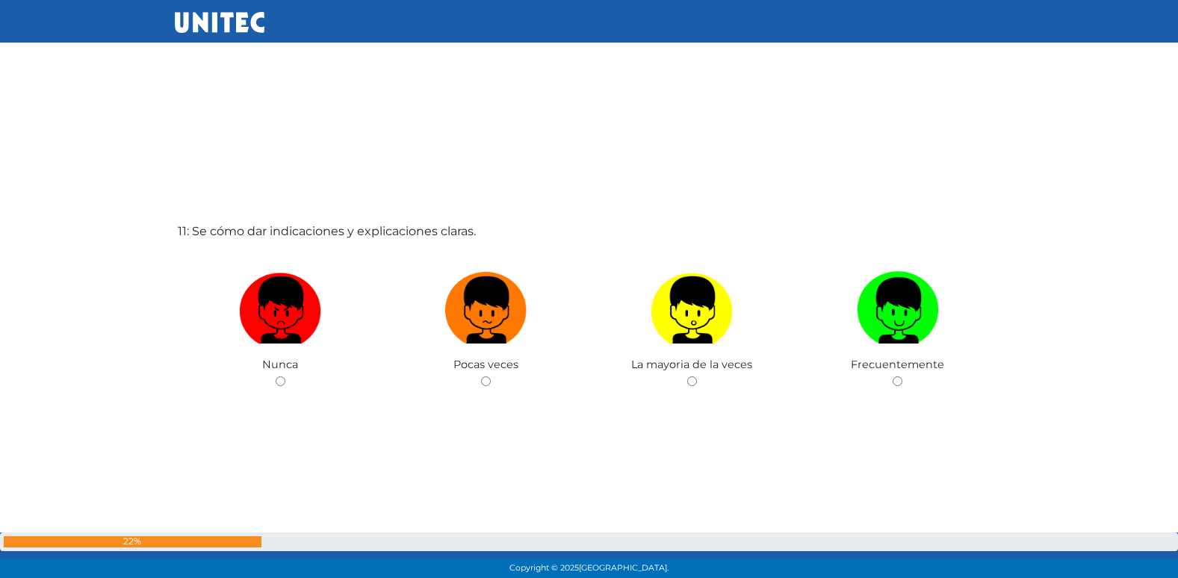
click at [481, 376] on input "radio" at bounding box center [486, 381] width 10 height 10
radio input "true"
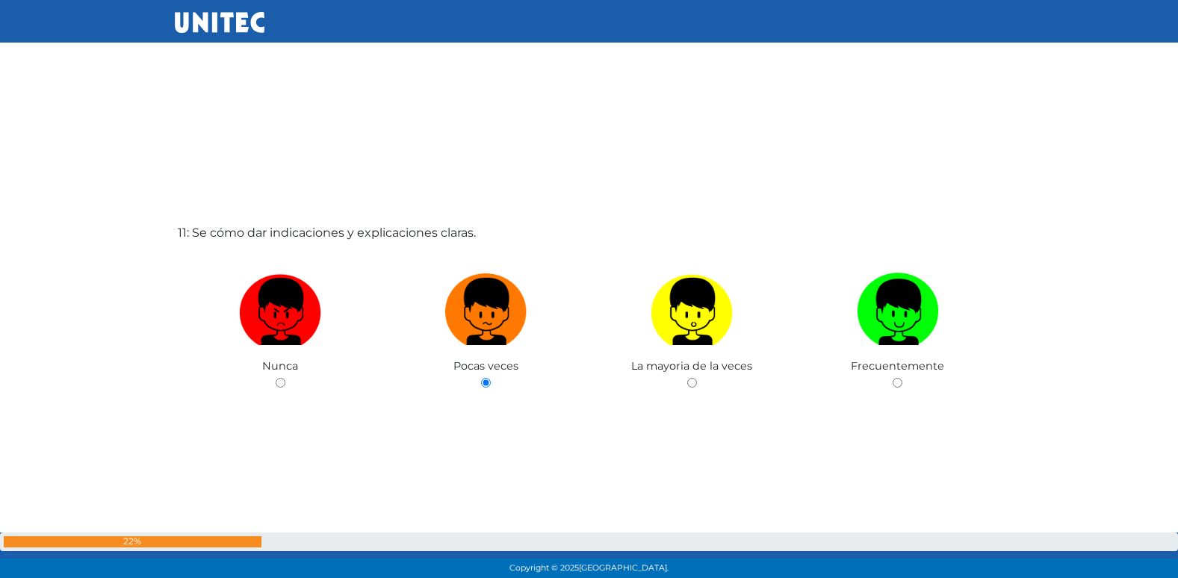
click at [276, 378] on input "radio" at bounding box center [281, 383] width 10 height 10
radio input "true"
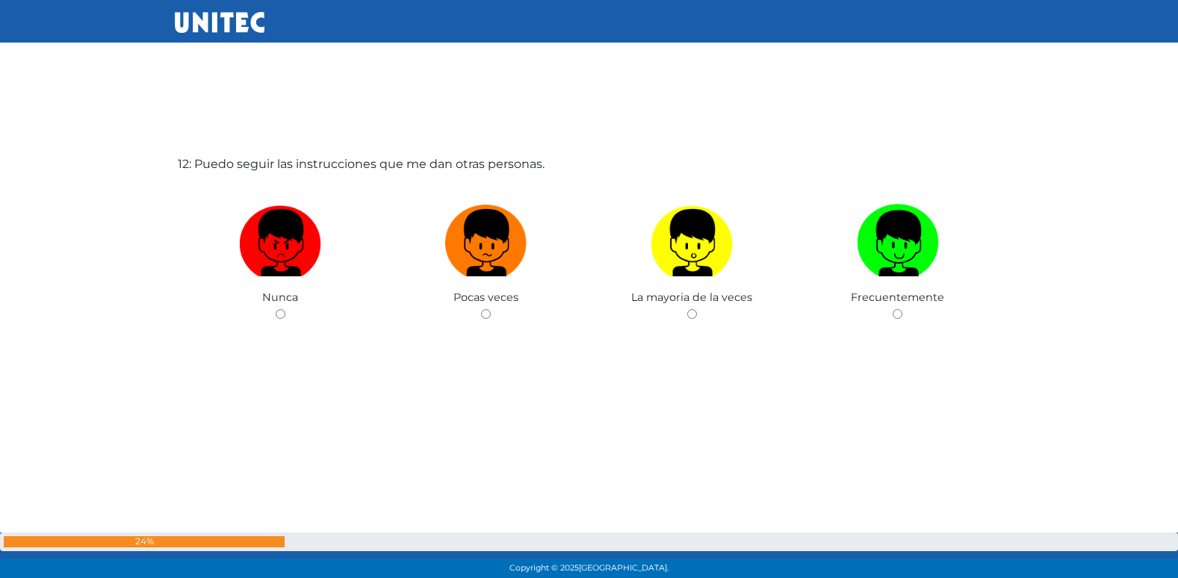
scroll to position [6432, 0]
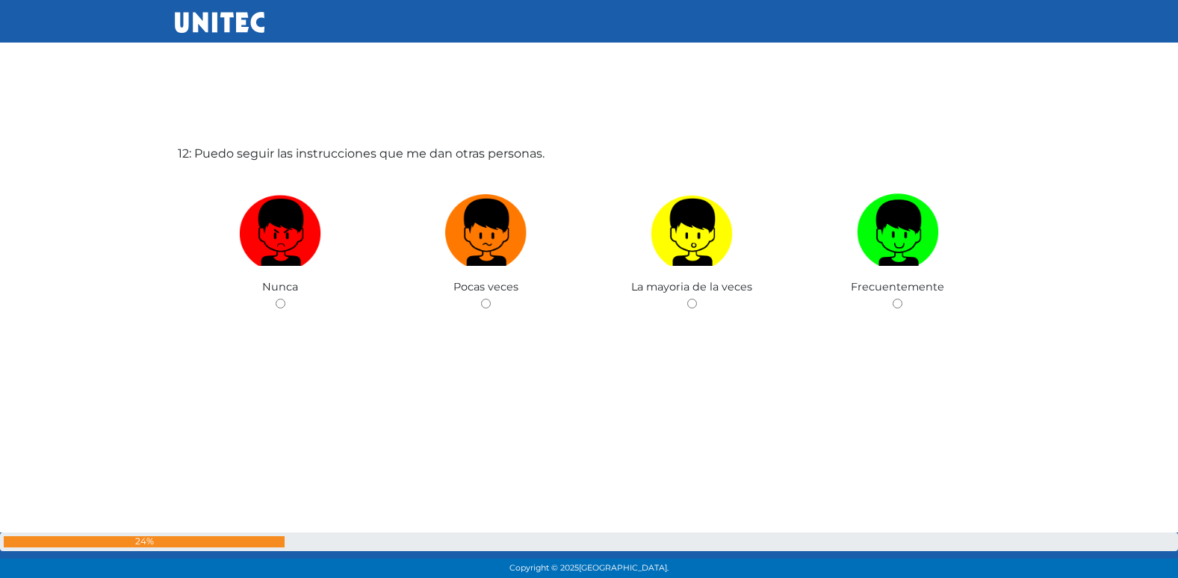
click at [481, 299] on input "radio" at bounding box center [486, 304] width 10 height 10
radio input "true"
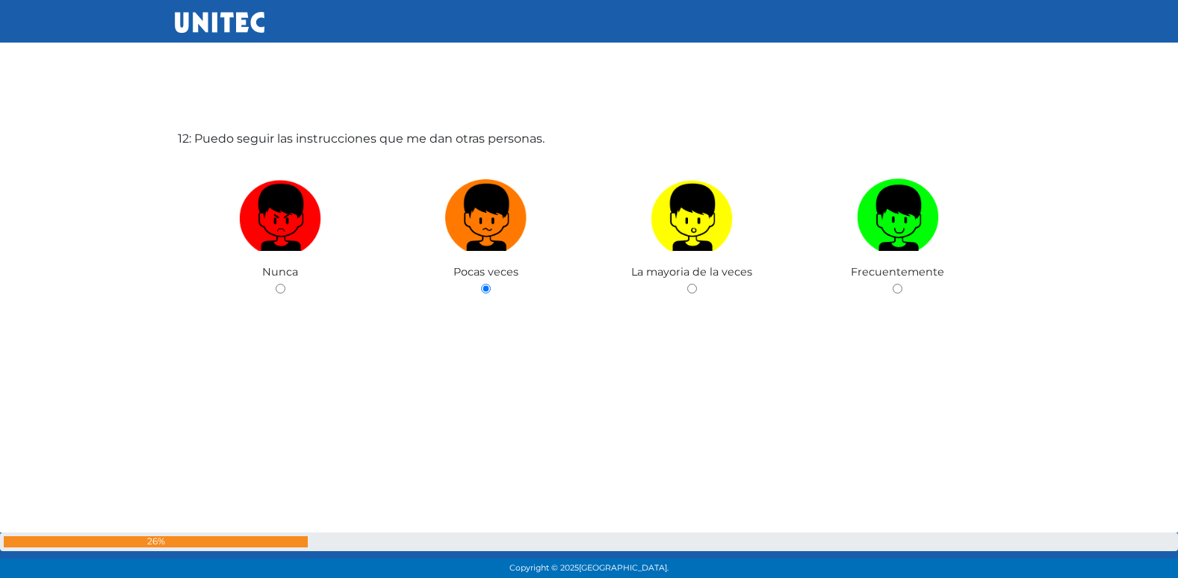
click at [687, 284] on input "radio" at bounding box center [692, 289] width 10 height 10
radio input "true"
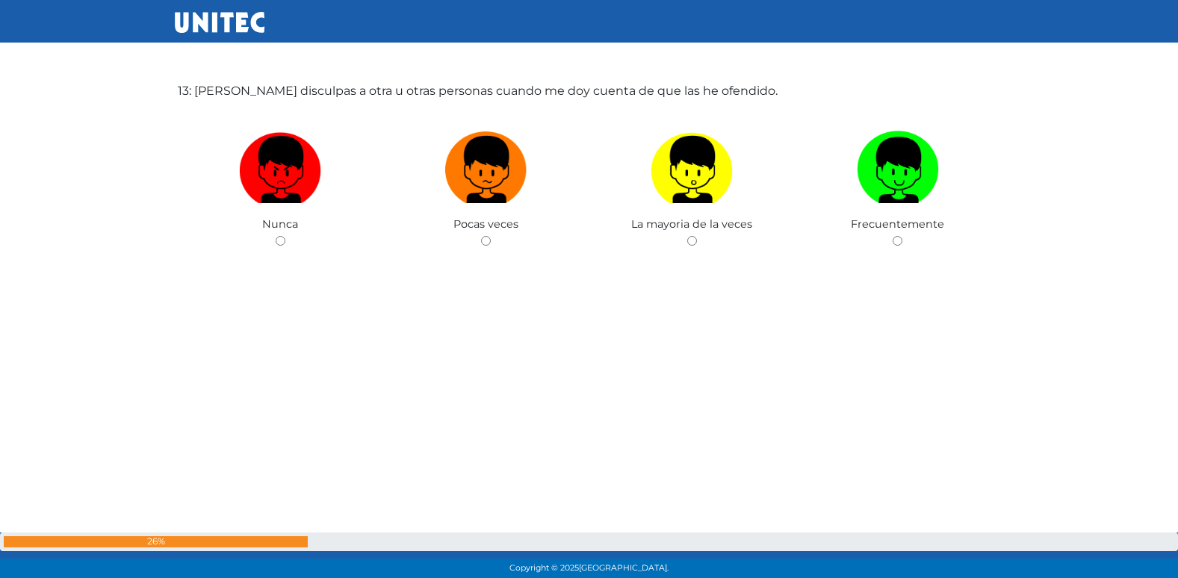
scroll to position [7085, 0]
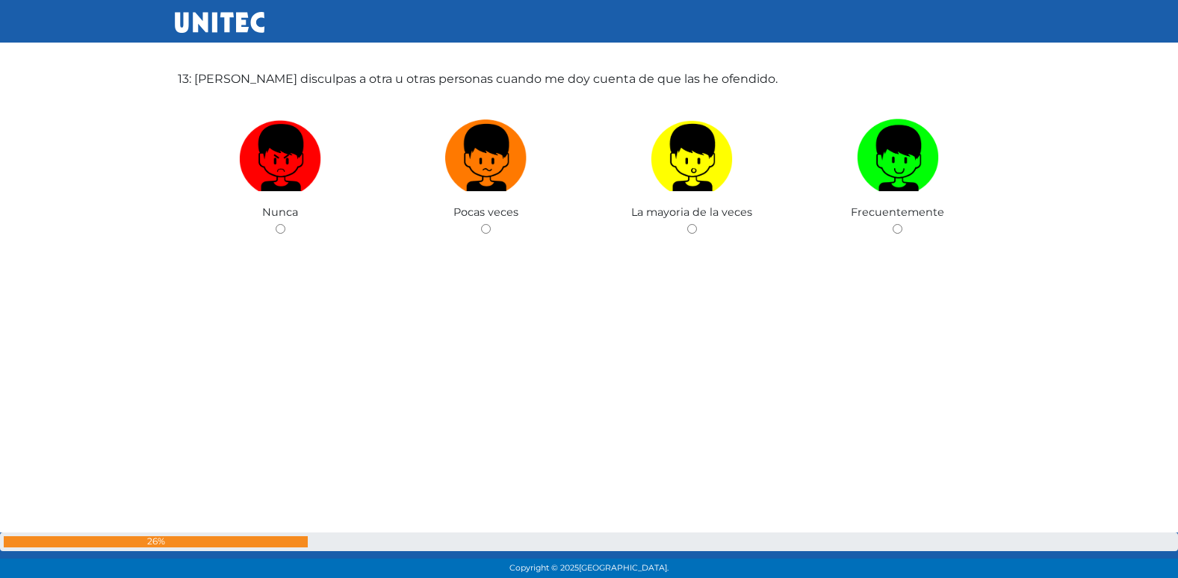
click at [481, 224] on input "radio" at bounding box center [486, 229] width 10 height 10
radio input "true"
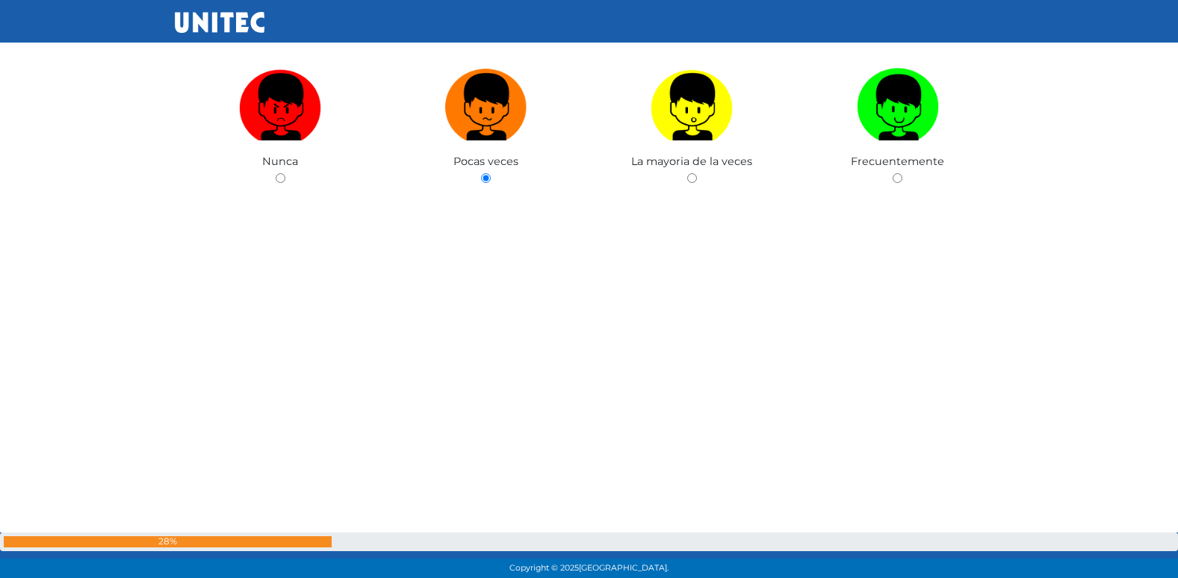
scroll to position [7137, 0]
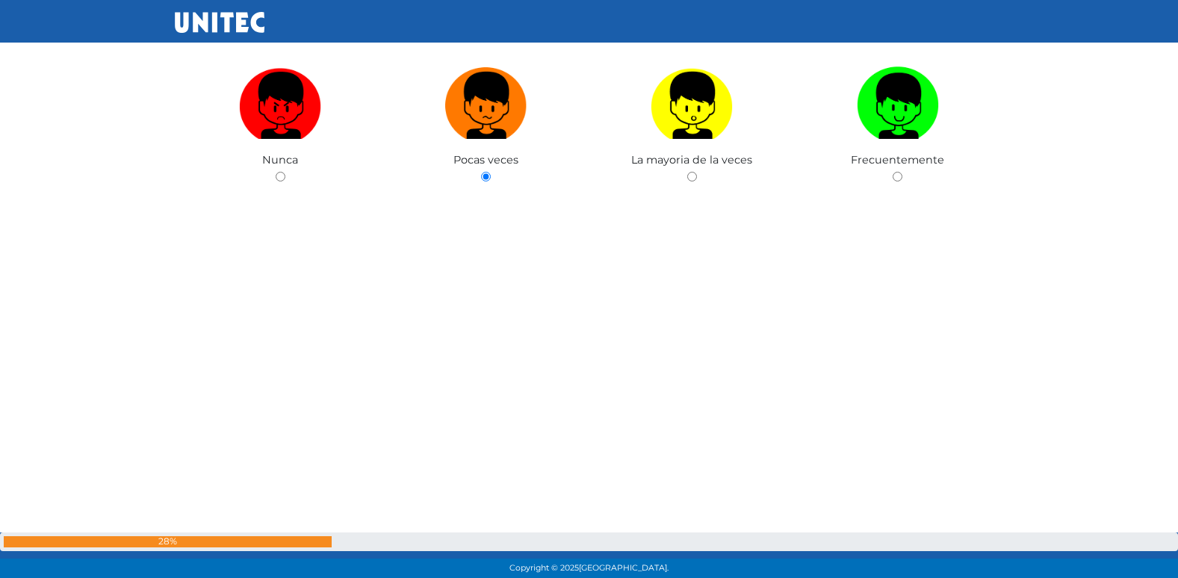
radio input "true"
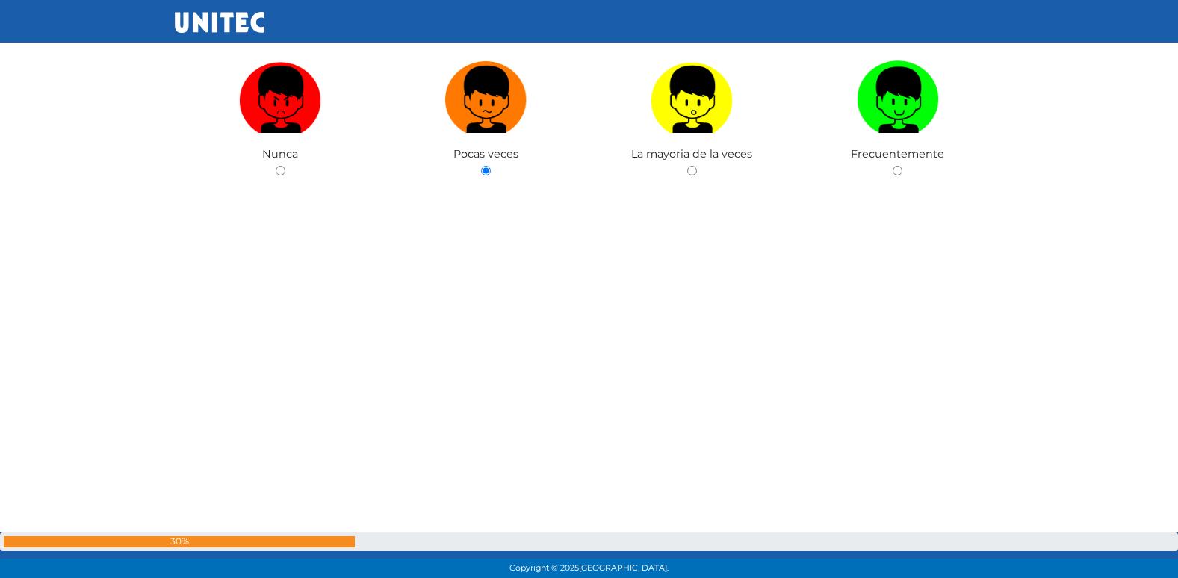
radio input "true"
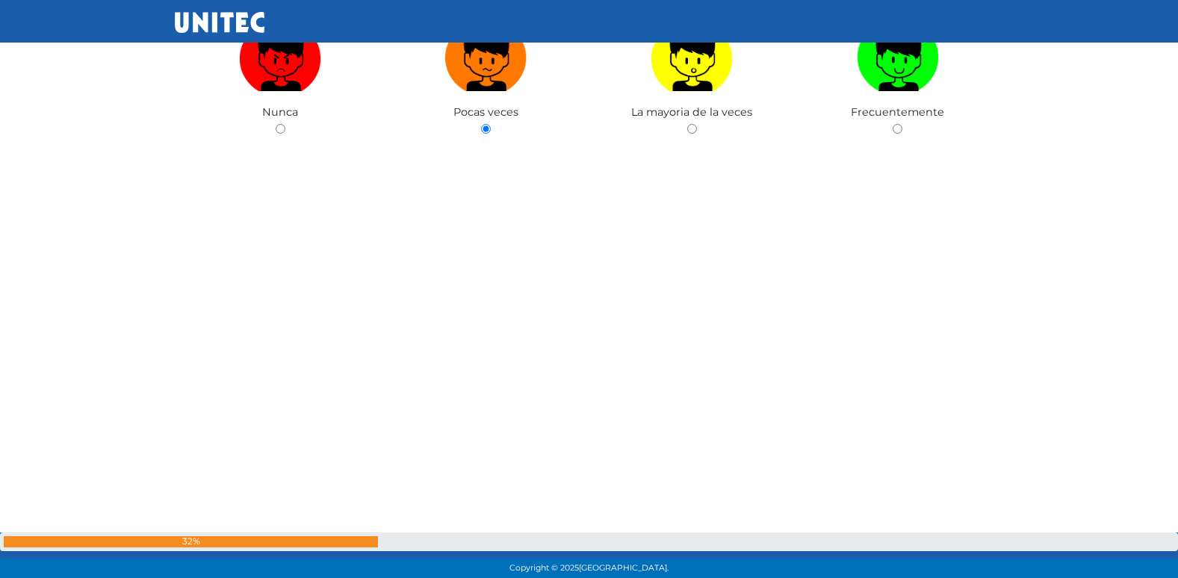
scroll to position [7198, 0]
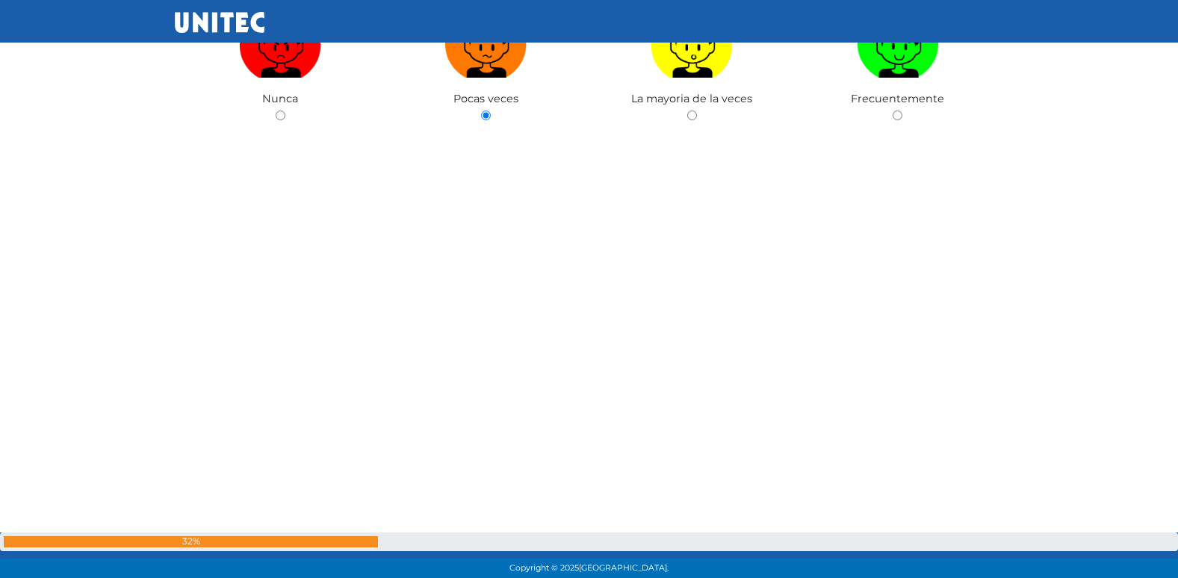
radio input "true"
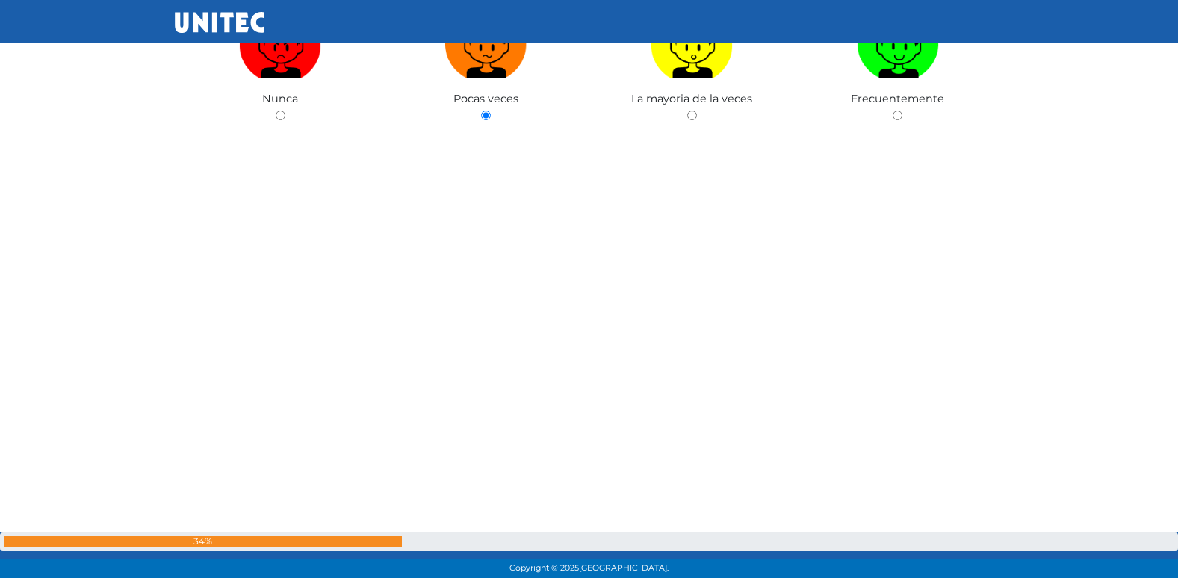
radio input "true"
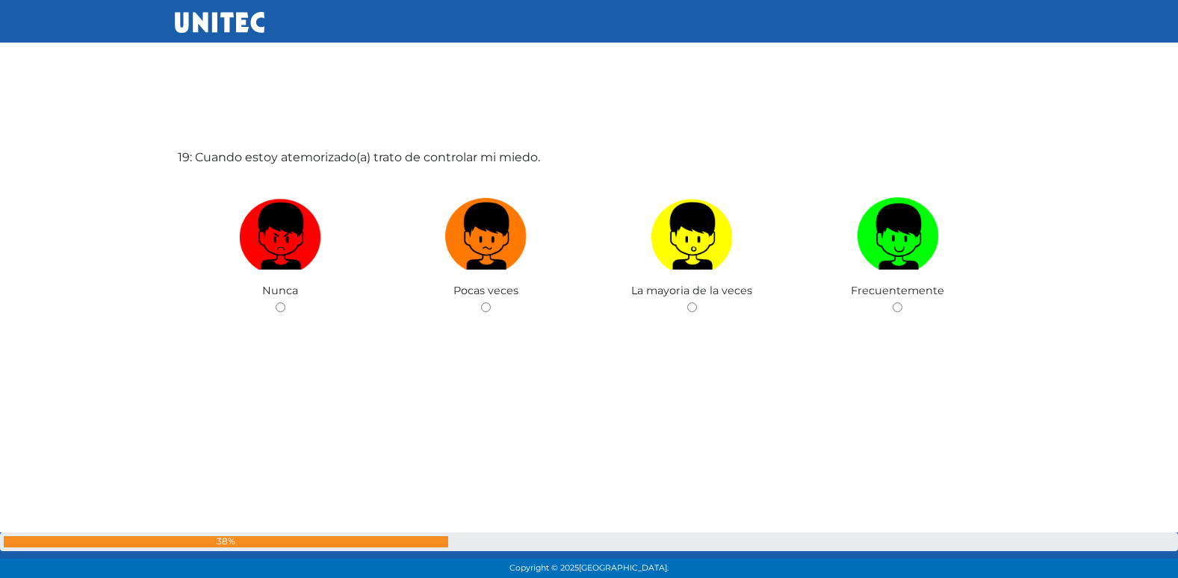
scroll to position [10478, 0]
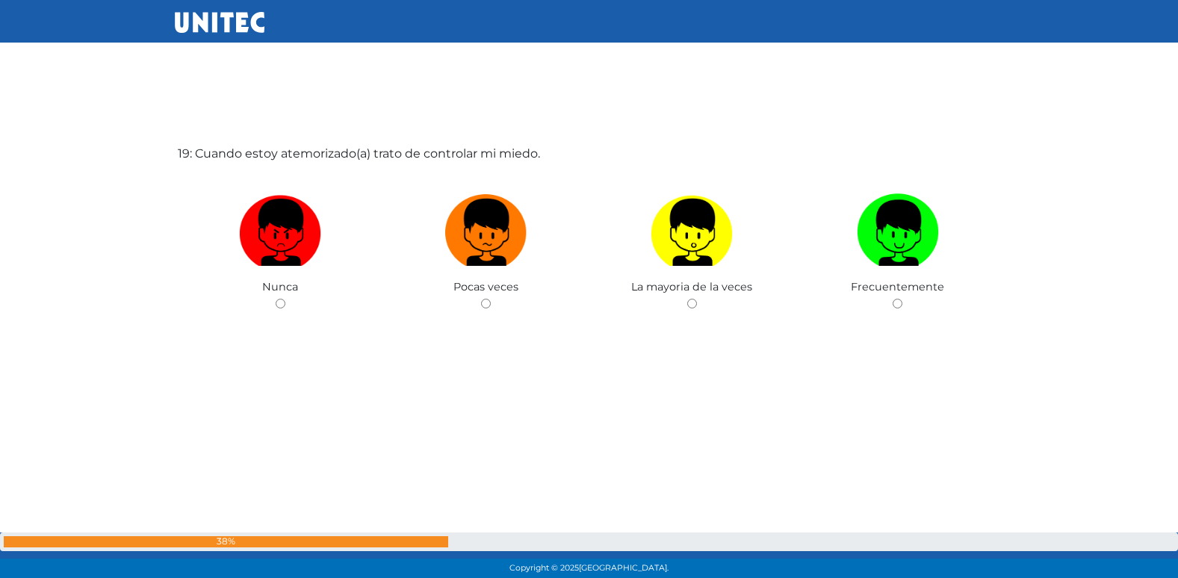
click at [481, 299] on input "radio" at bounding box center [486, 304] width 10 height 10
radio input "true"
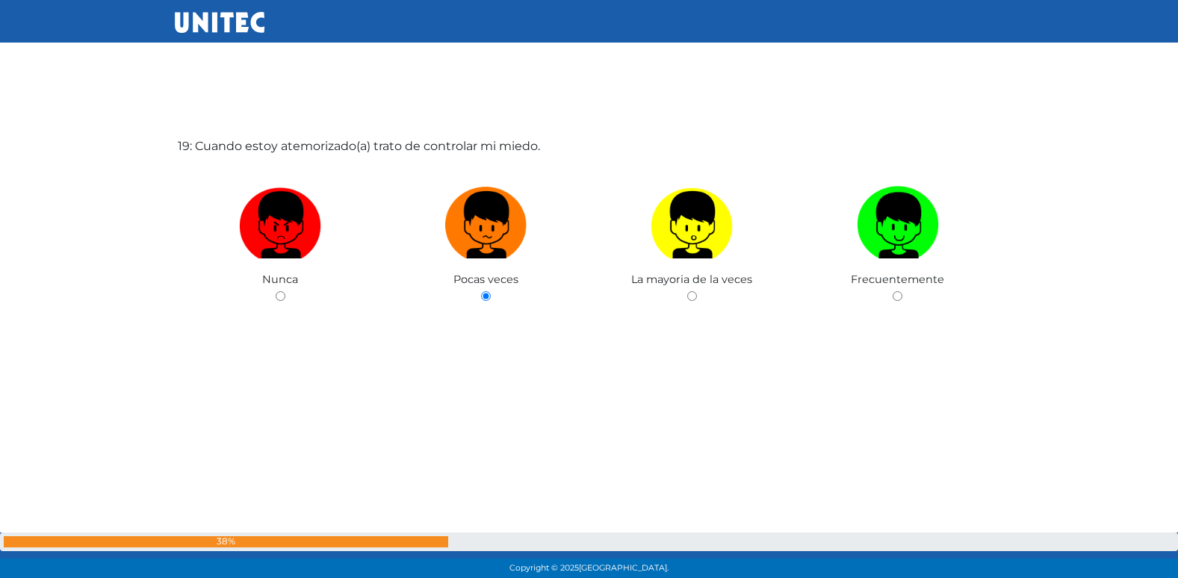
click at [687, 291] on input "radio" at bounding box center [692, 296] width 10 height 10
radio input "true"
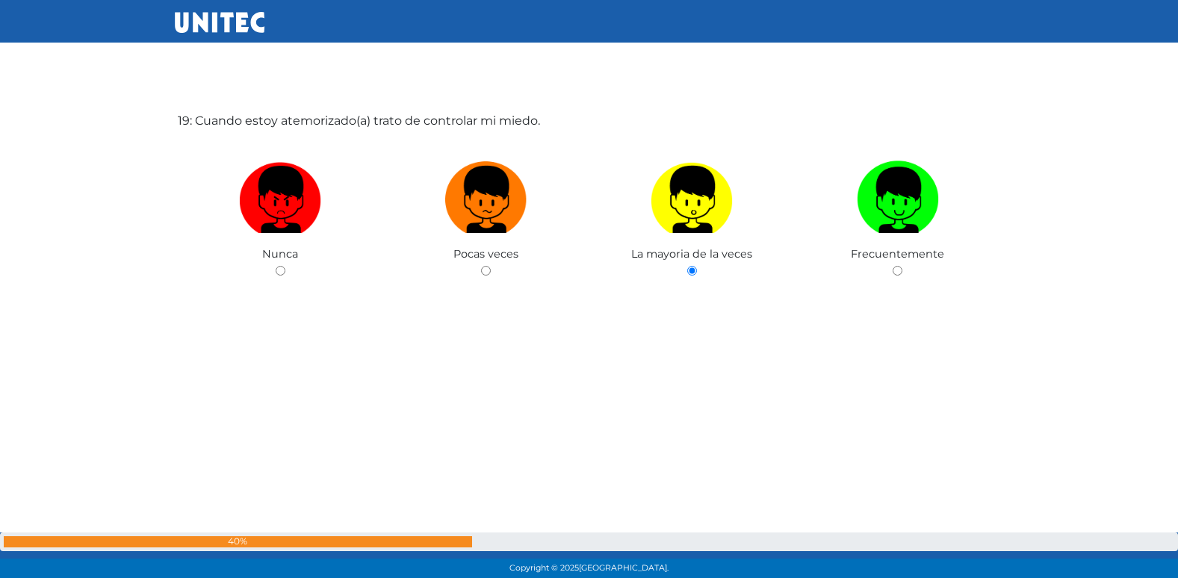
click at [892, 266] on input "radio" at bounding box center [897, 271] width 10 height 10
radio input "true"
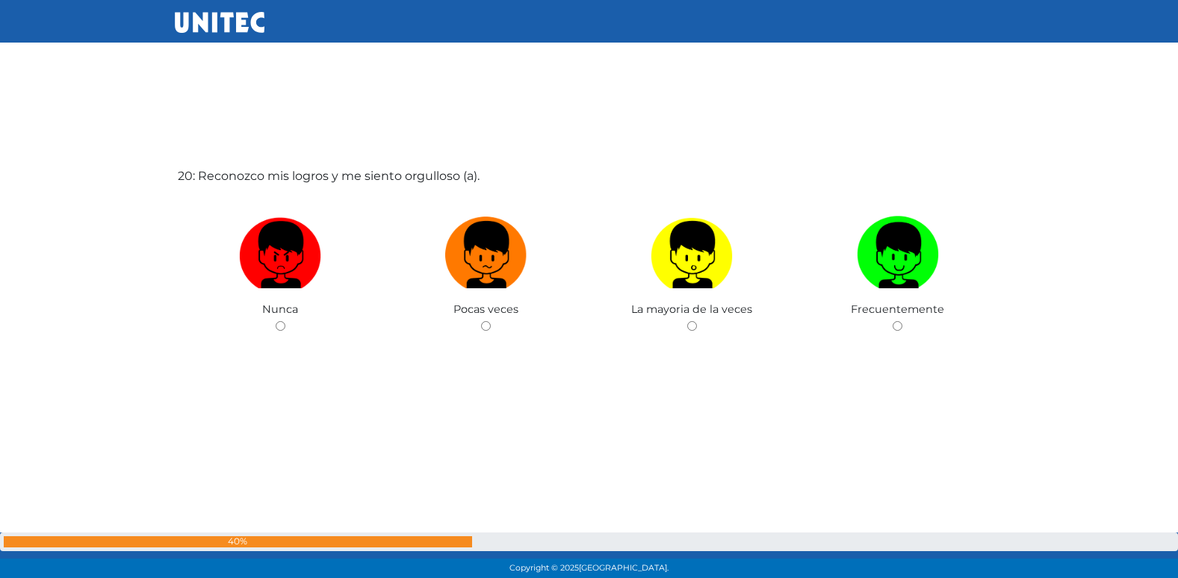
scroll to position [11056, 0]
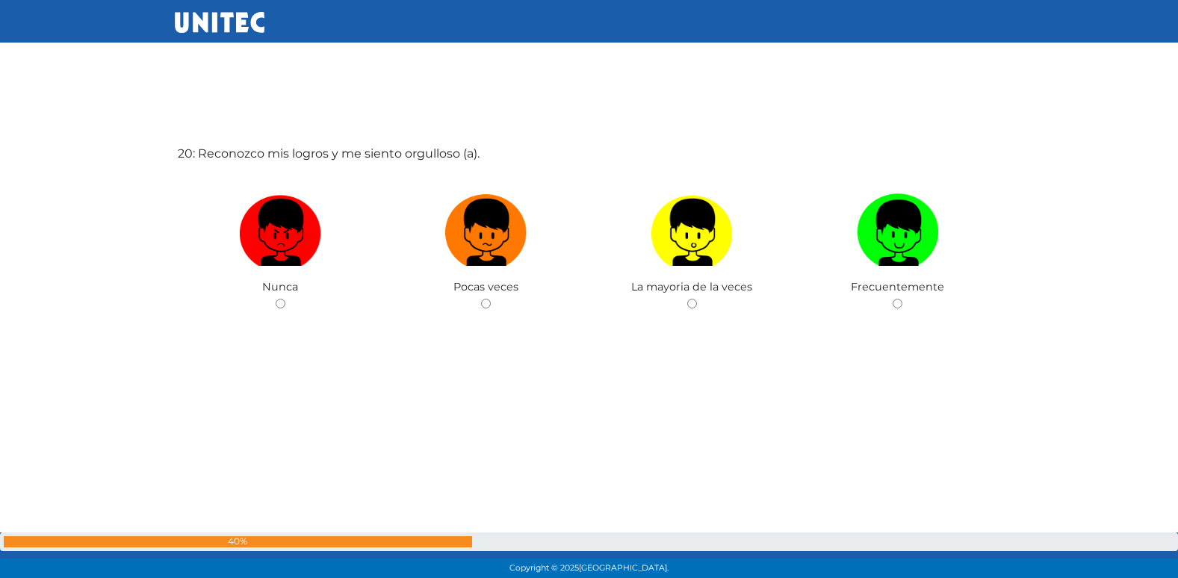
click at [481, 299] on input "radio" at bounding box center [486, 304] width 10 height 10
radio input "true"
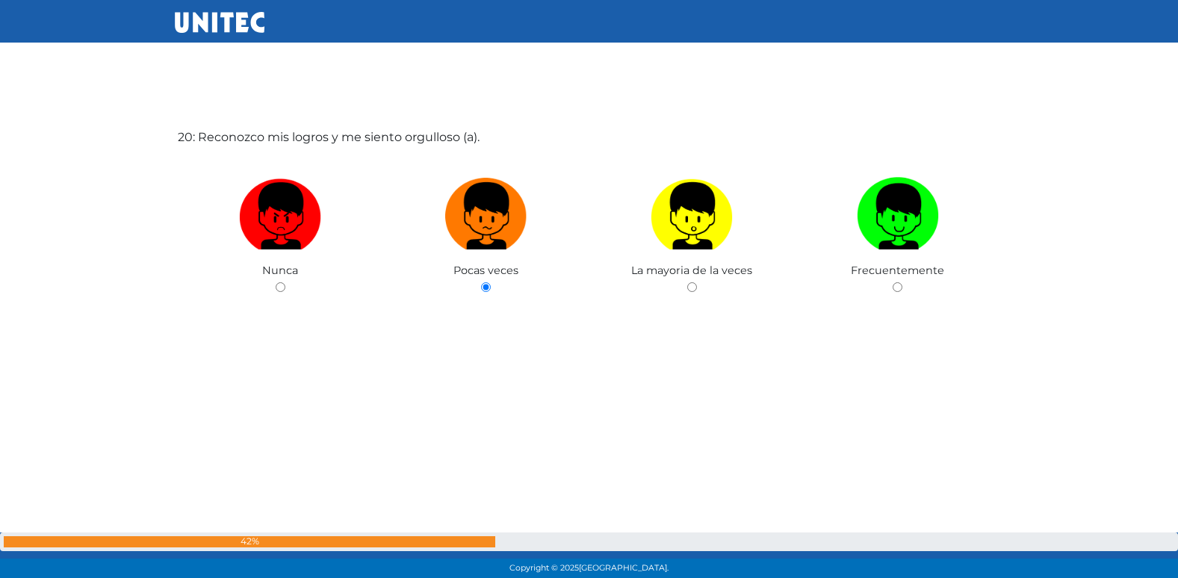
click at [687, 282] on input "radio" at bounding box center [692, 287] width 10 height 10
radio input "true"
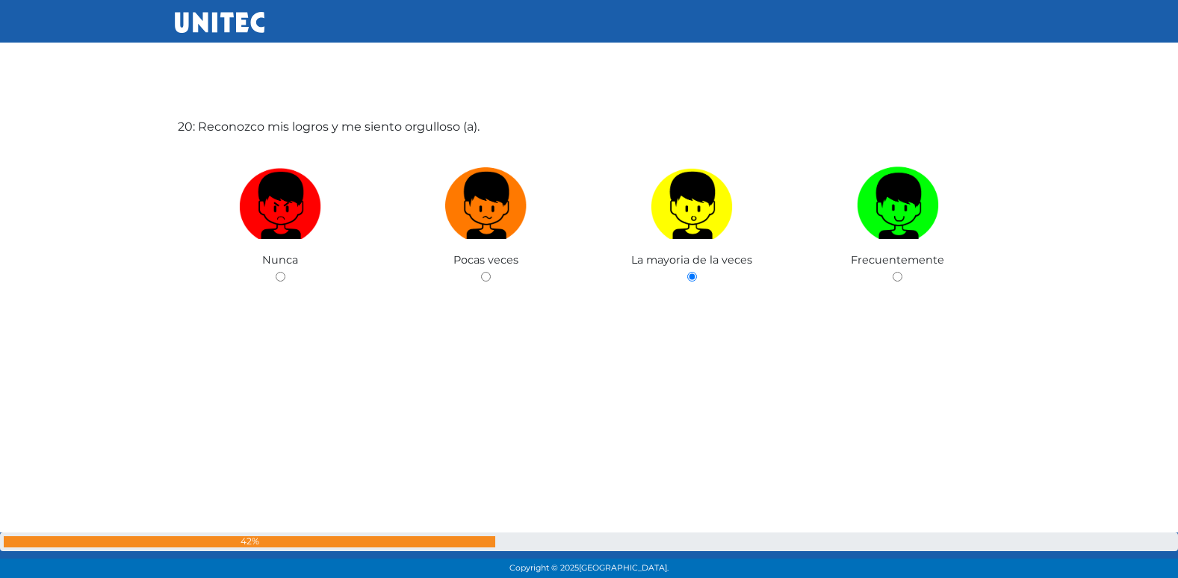
click at [892, 272] on input "radio" at bounding box center [897, 277] width 10 height 10
radio input "true"
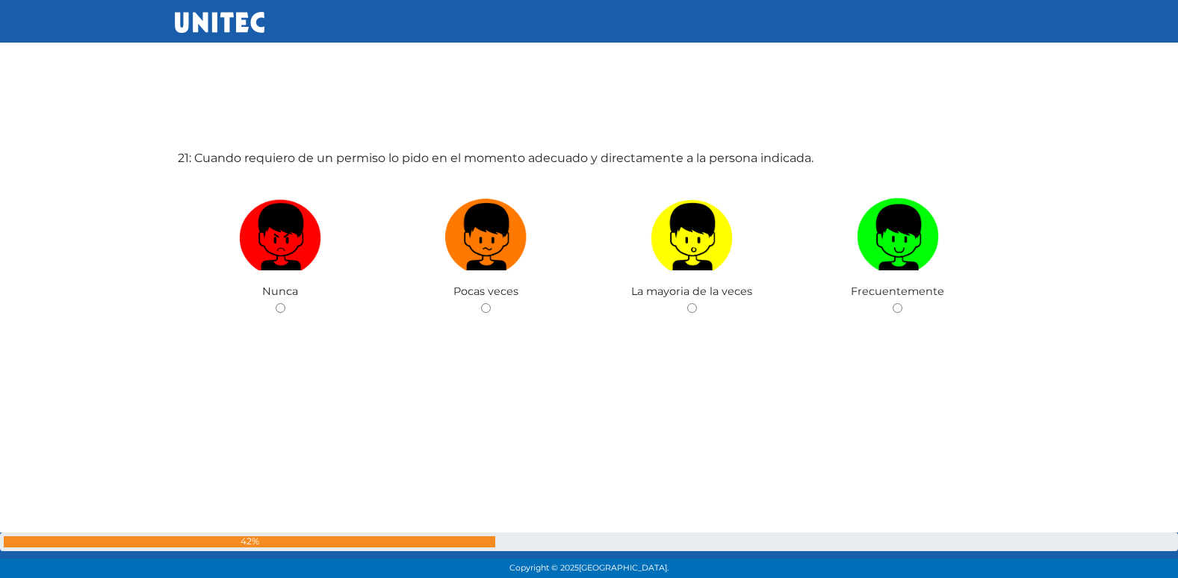
scroll to position [11634, 0]
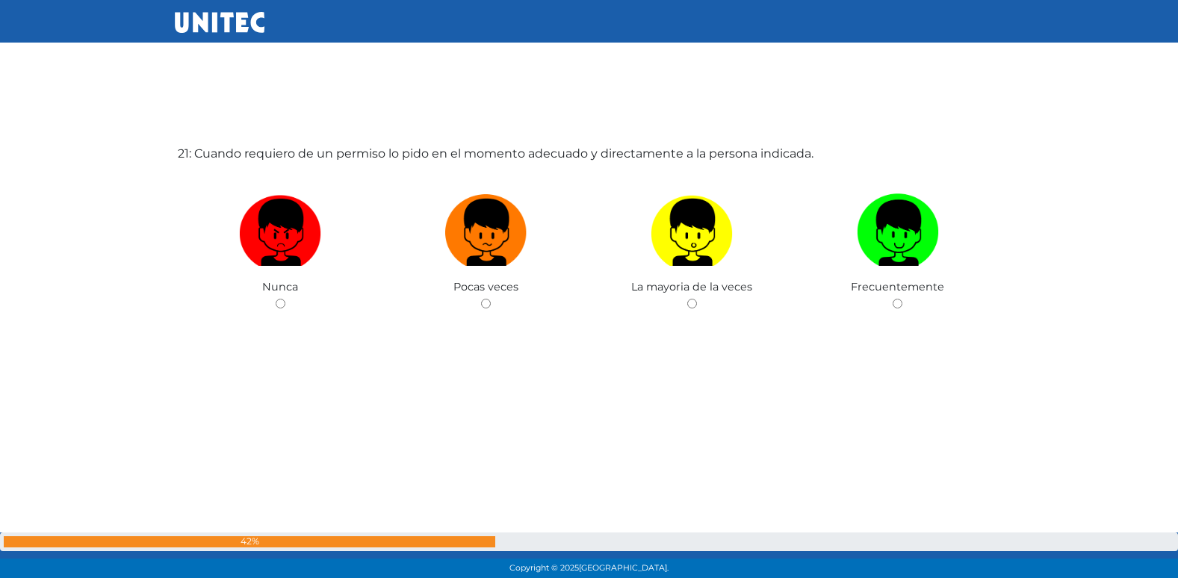
click at [481, 299] on input "radio" at bounding box center [486, 304] width 10 height 10
radio input "true"
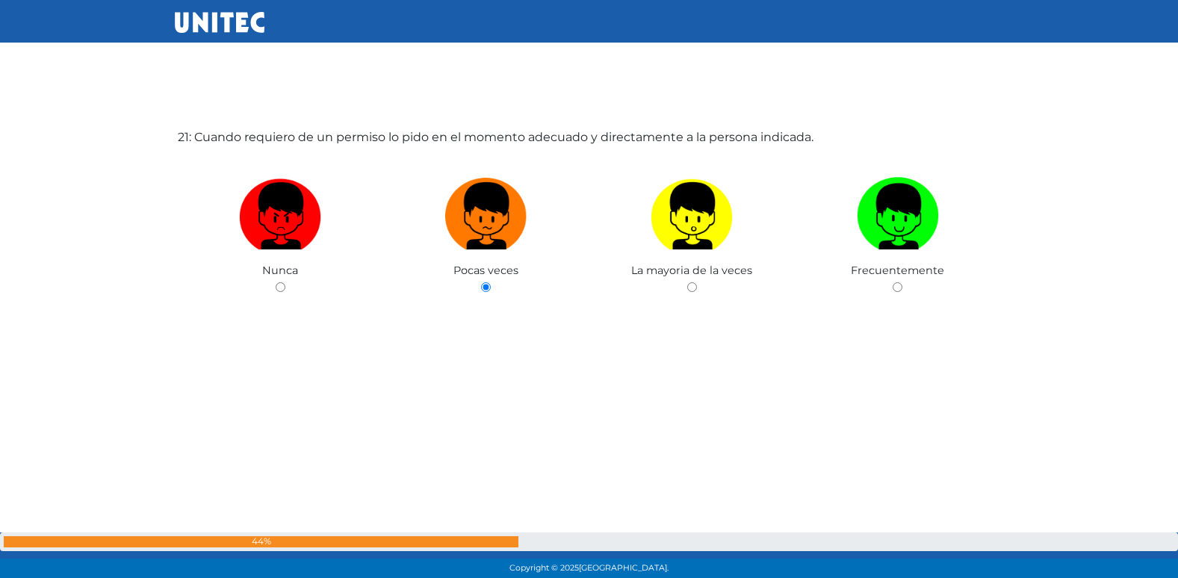
click at [687, 282] on input "radio" at bounding box center [692, 287] width 10 height 10
radio input "true"
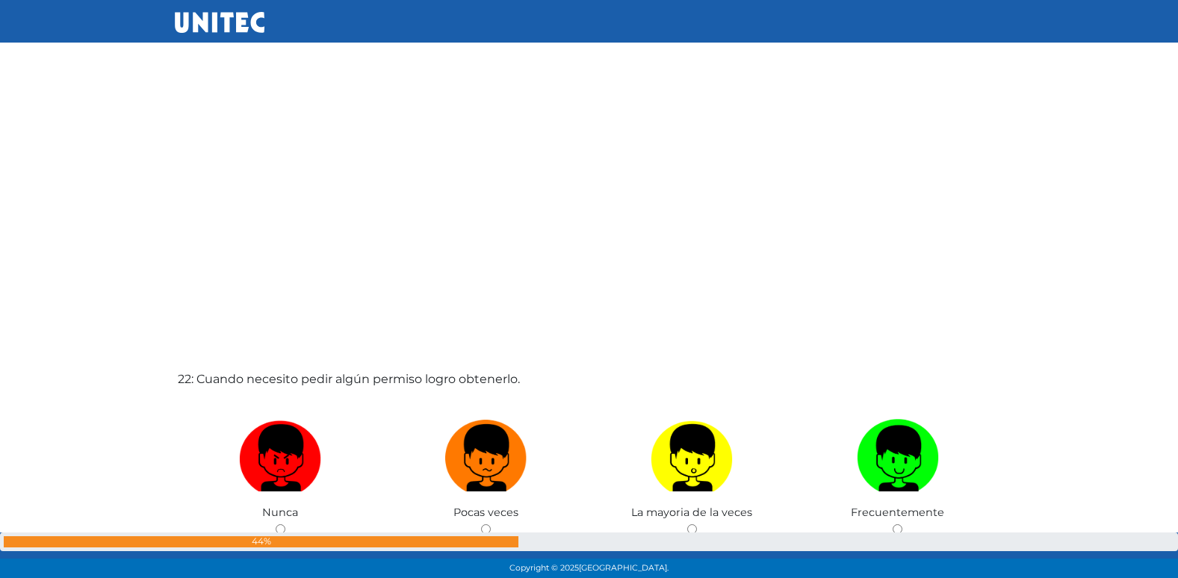
scroll to position [12212, 0]
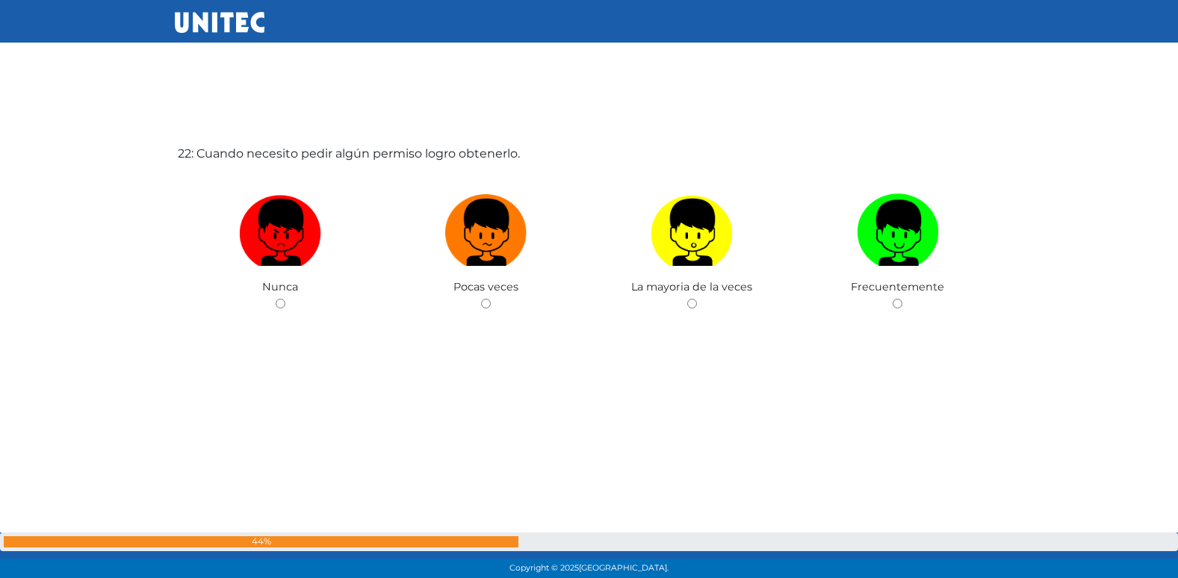
click at [481, 299] on input "radio" at bounding box center [486, 304] width 10 height 10
radio input "true"
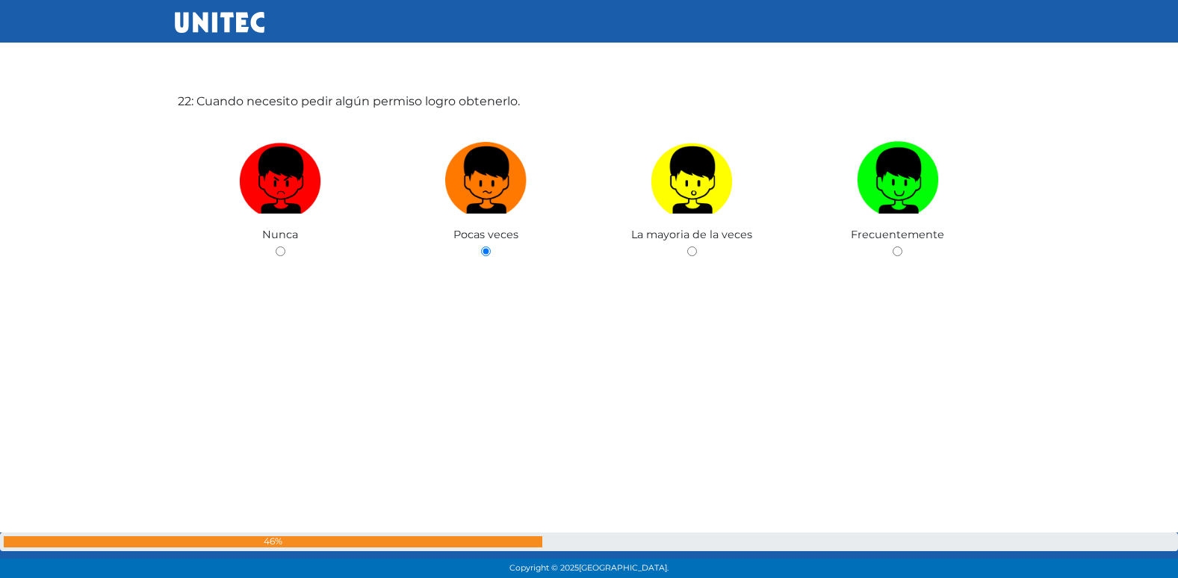
radio input "true"
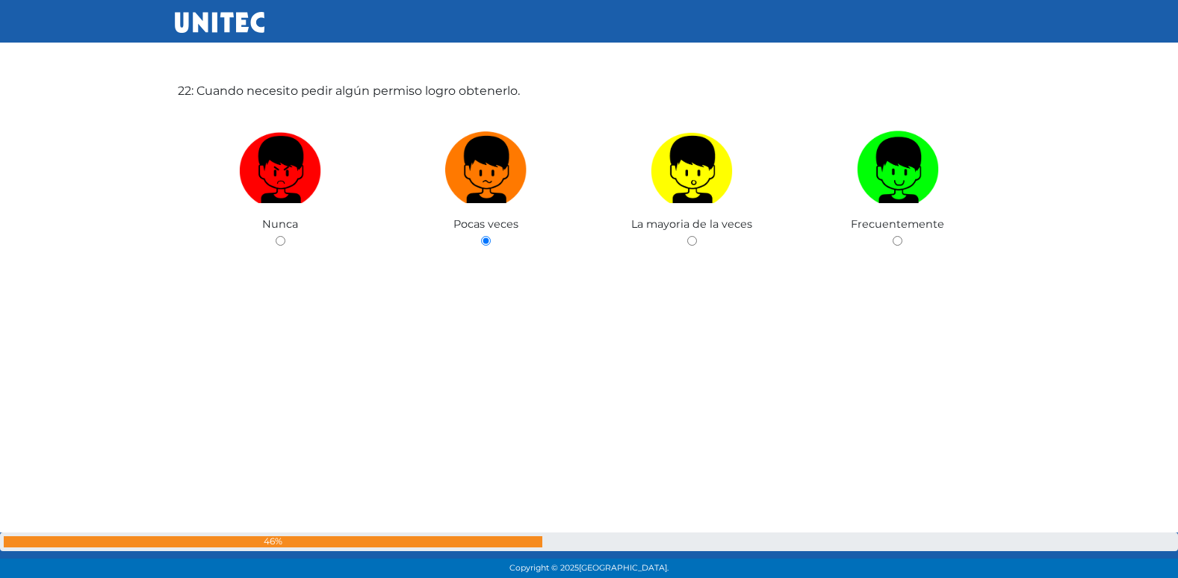
radio input "true"
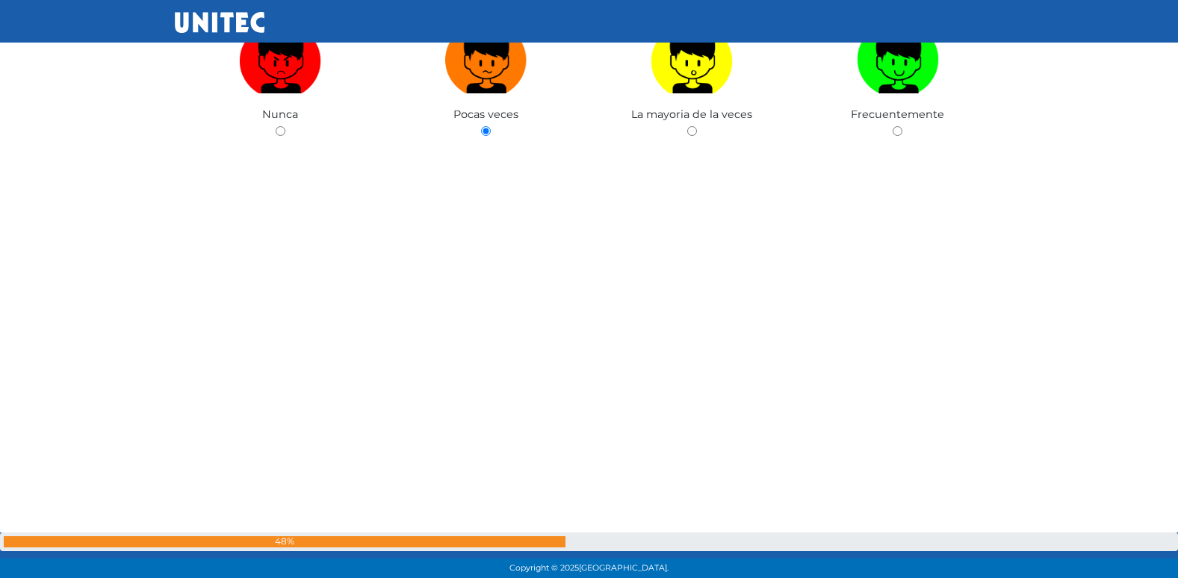
radio input "true"
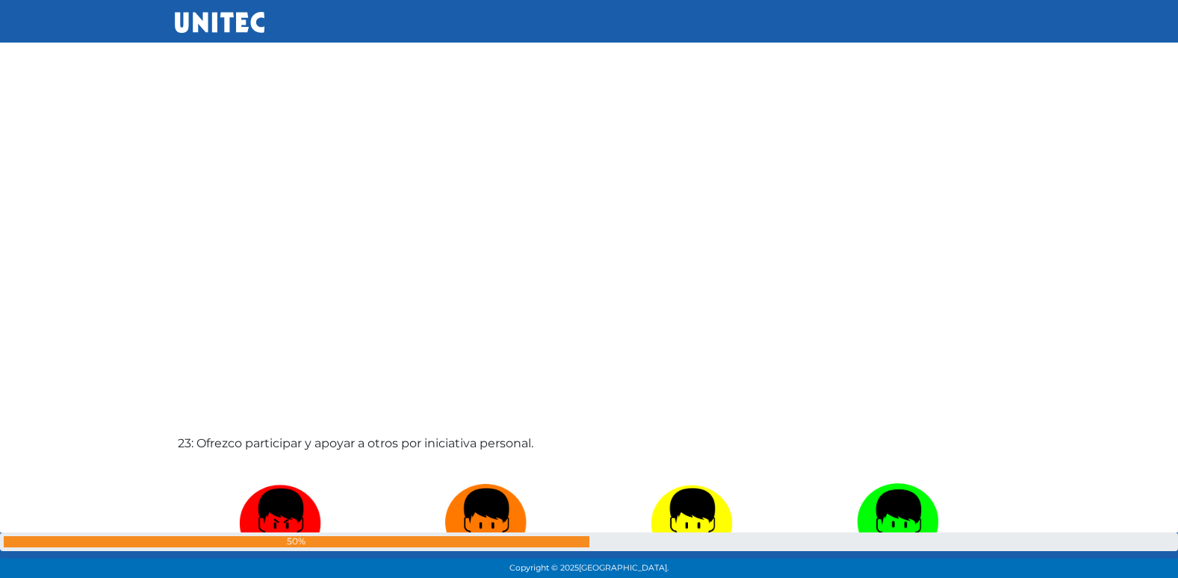
radio input "true"
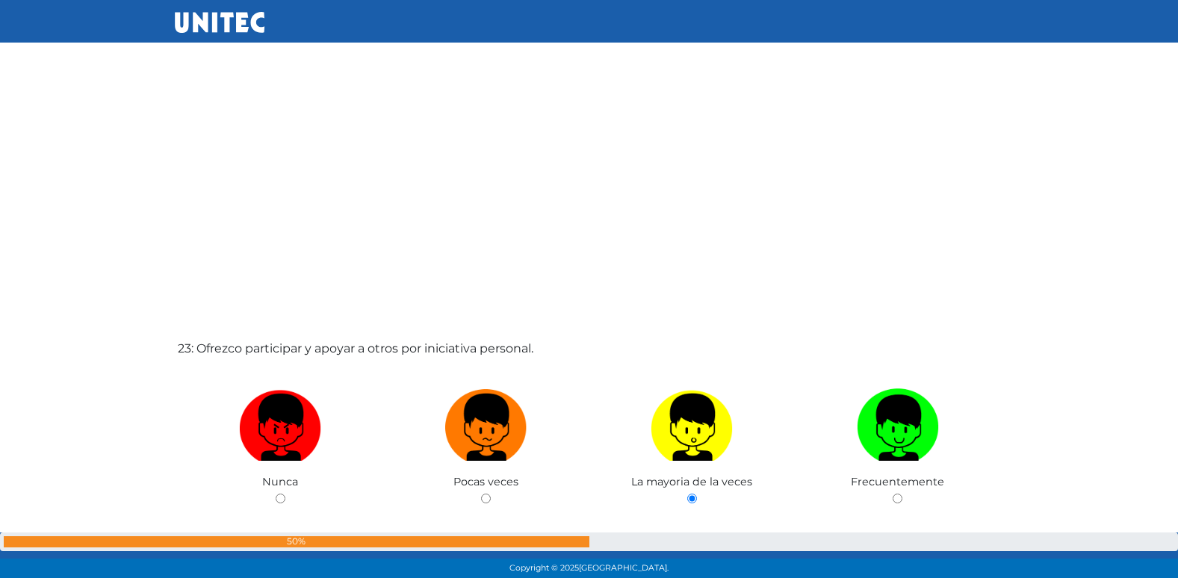
radio input "true"
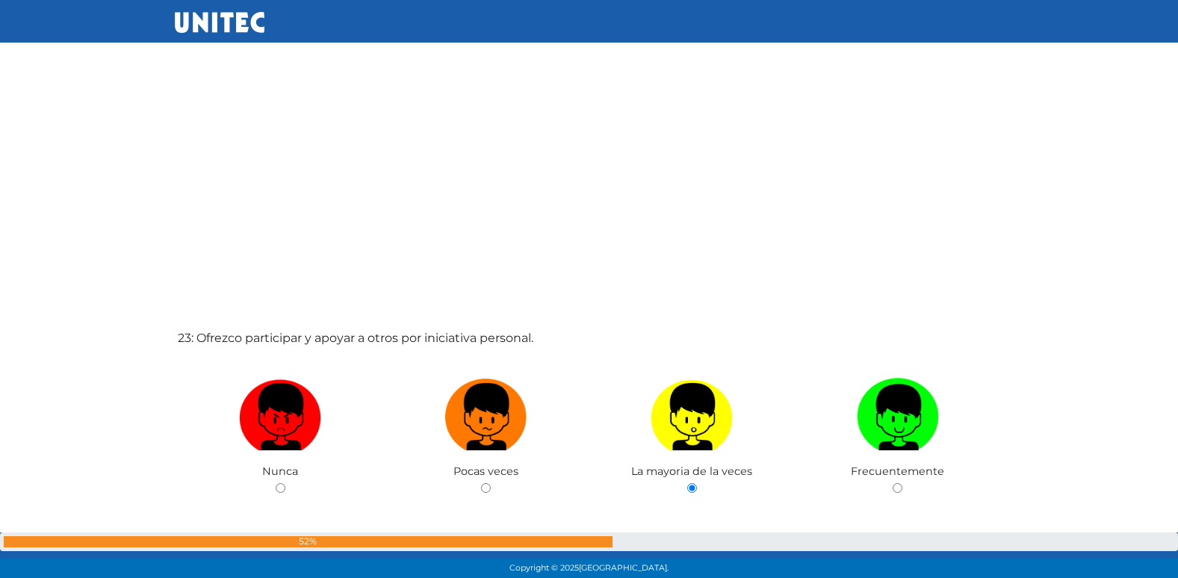
radio input "true"
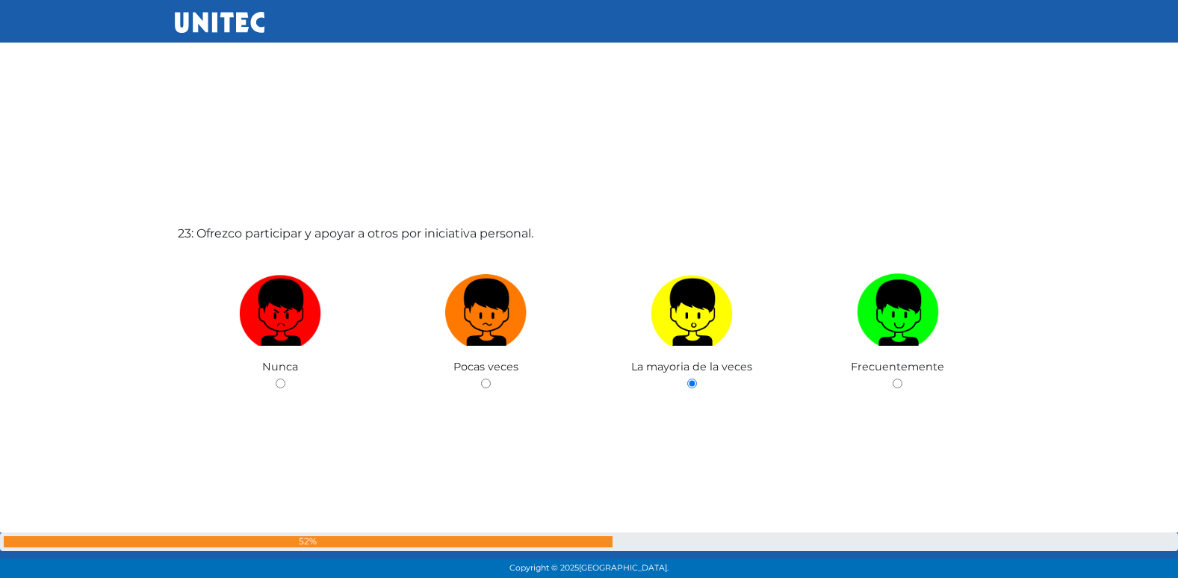
radio input "true"
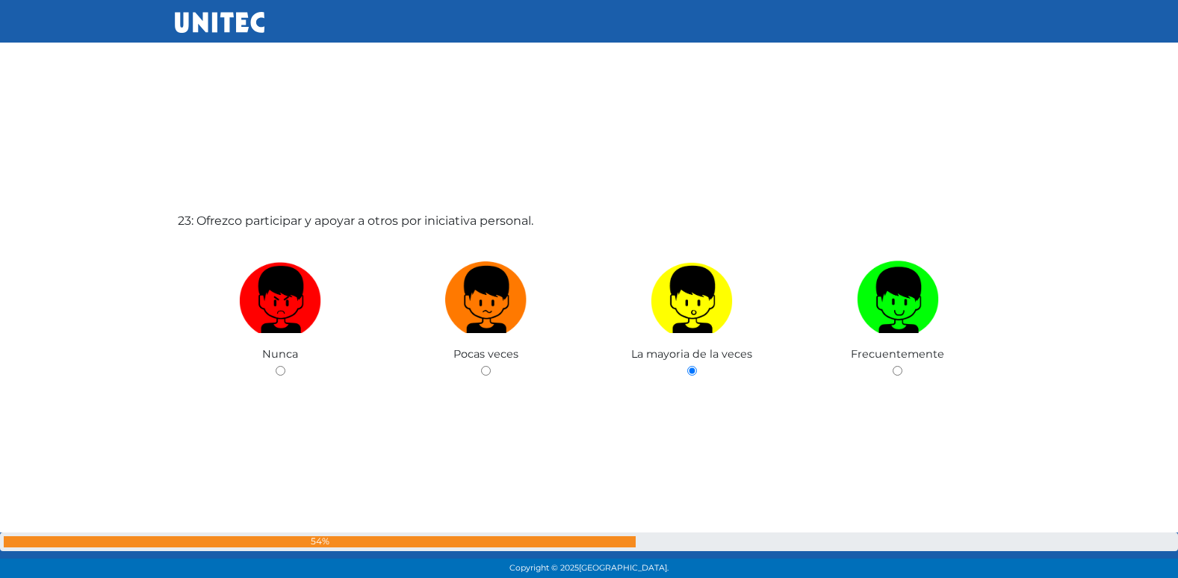
radio input "true"
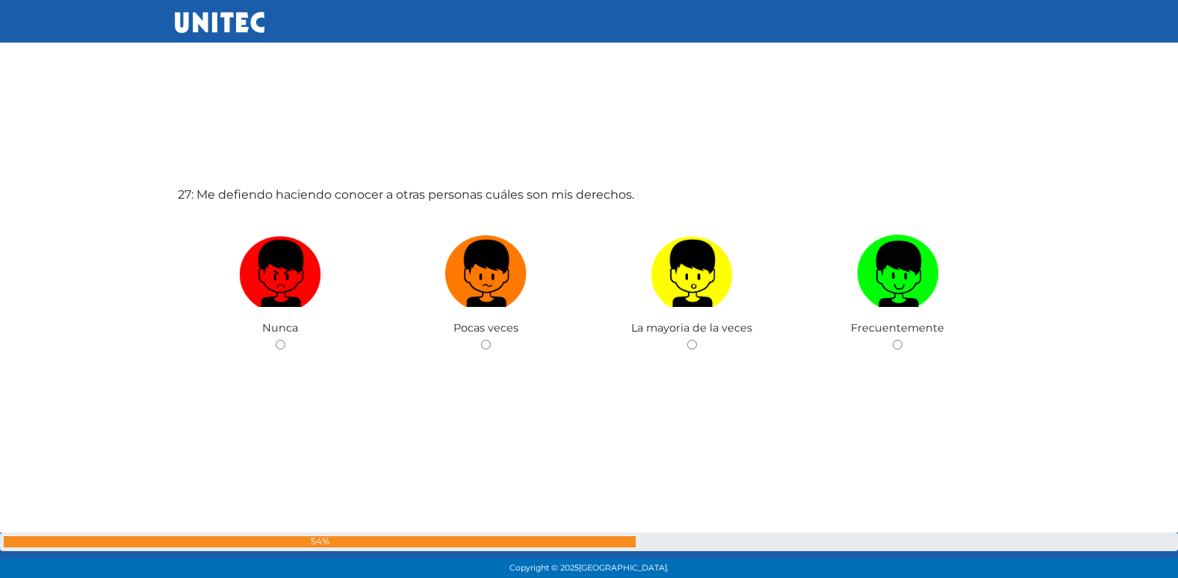
scroll to position [15102, 0]
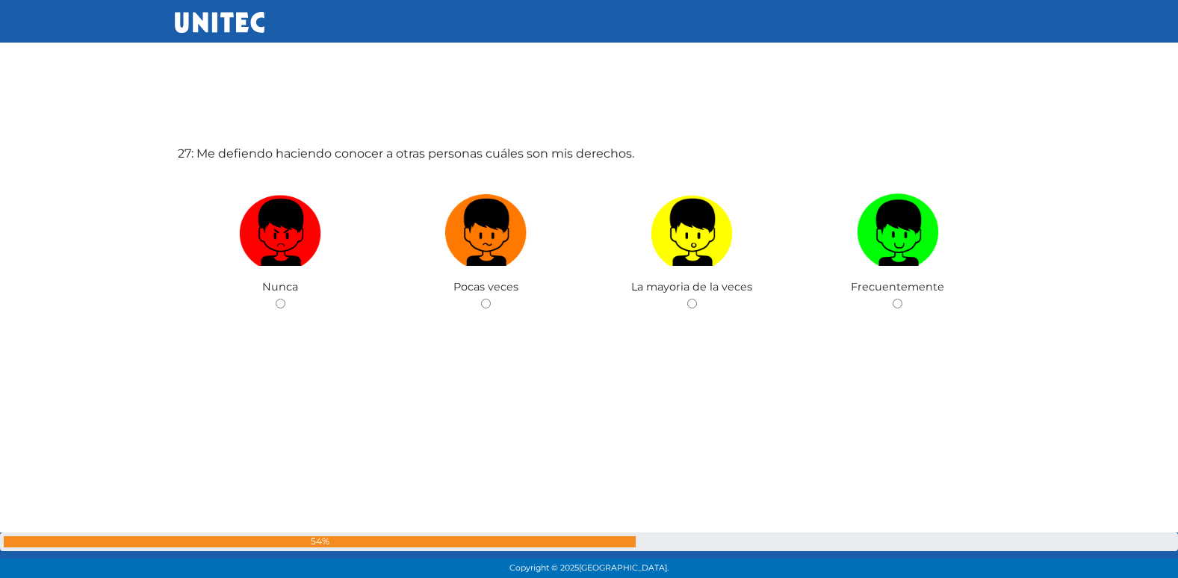
click at [481, 299] on input "radio" at bounding box center [486, 304] width 10 height 10
radio input "true"
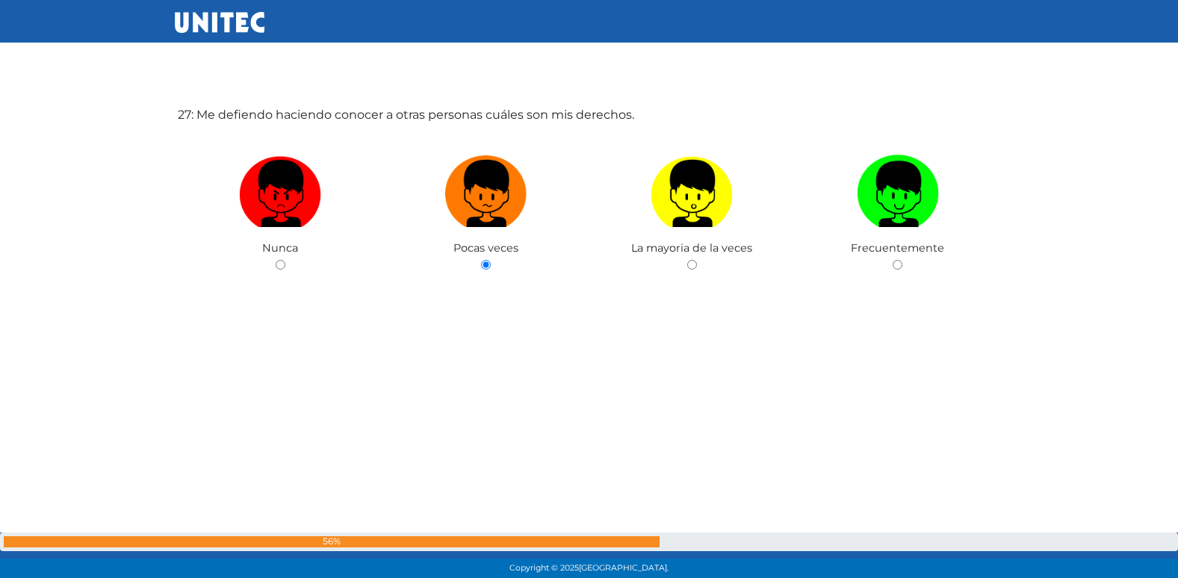
scroll to position [15152, 0]
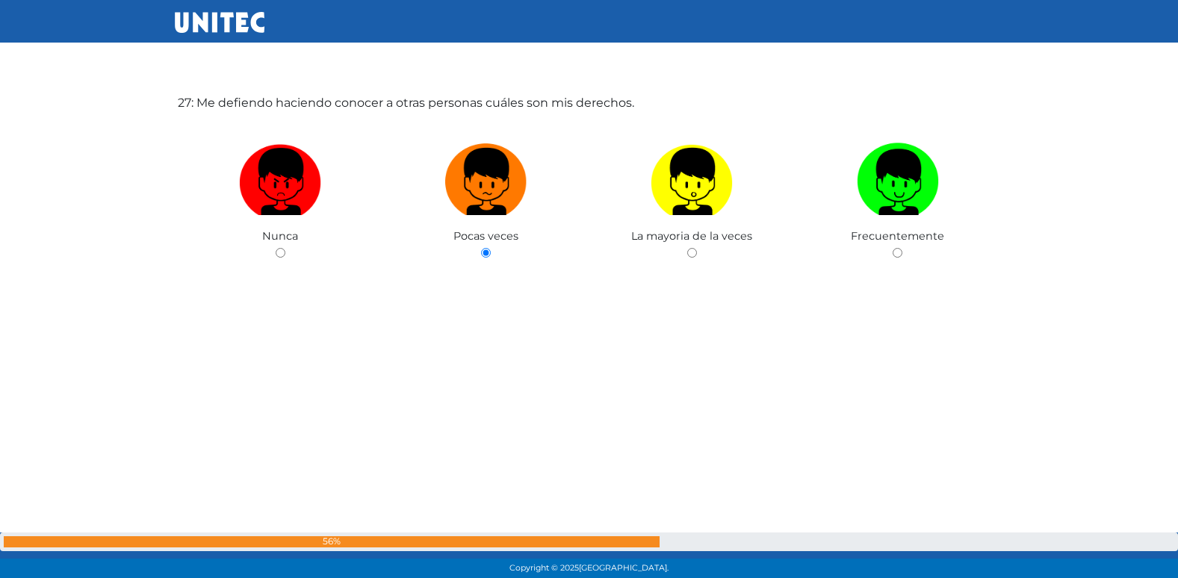
radio input "true"
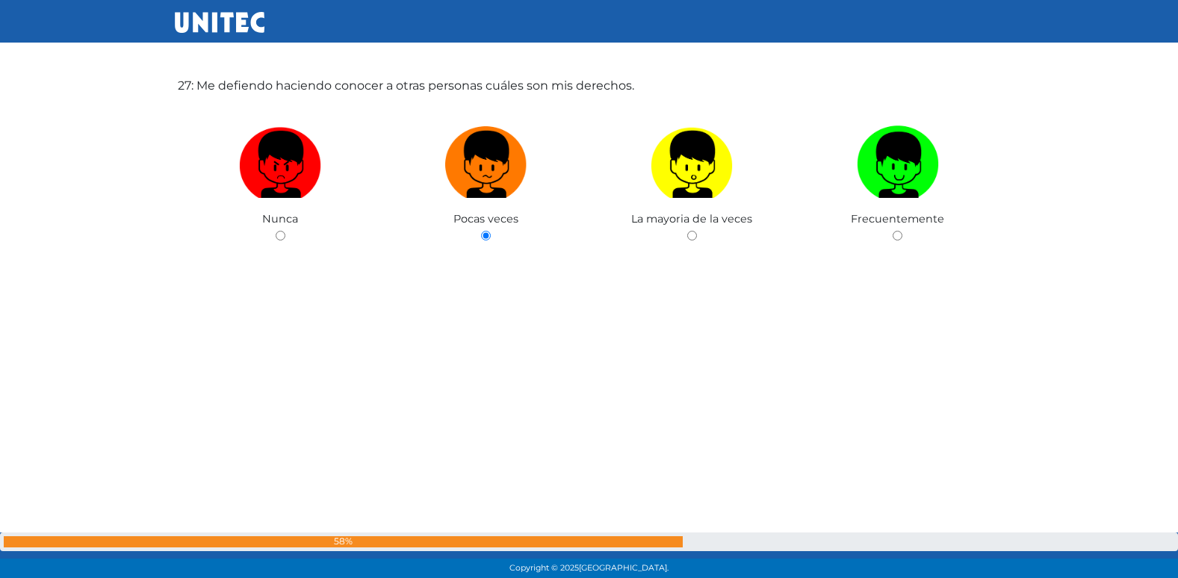
radio input "true"
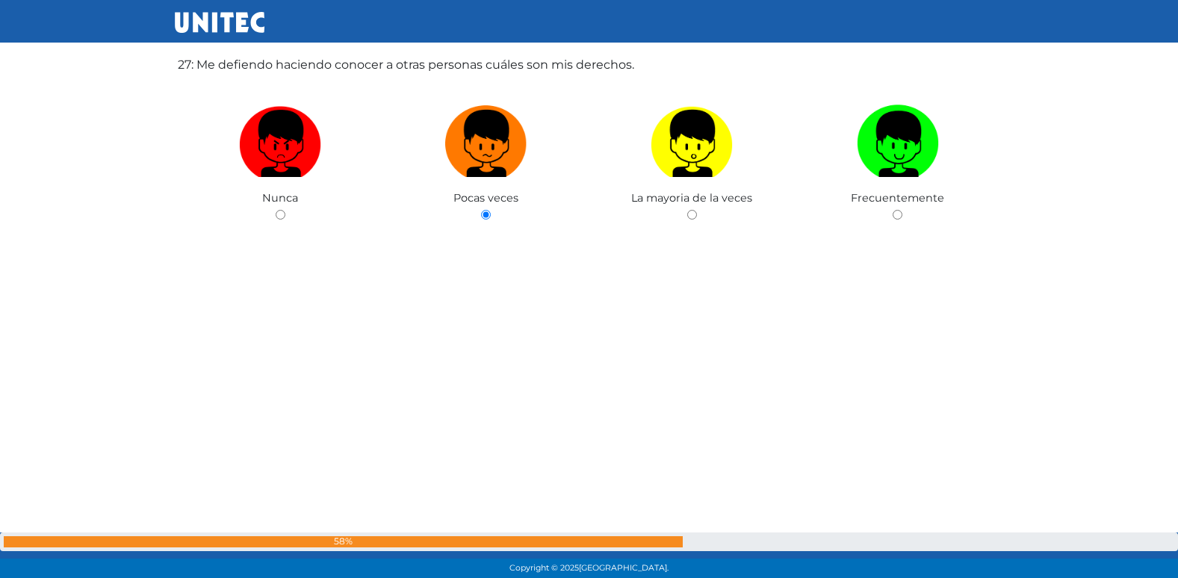
radio input "true"
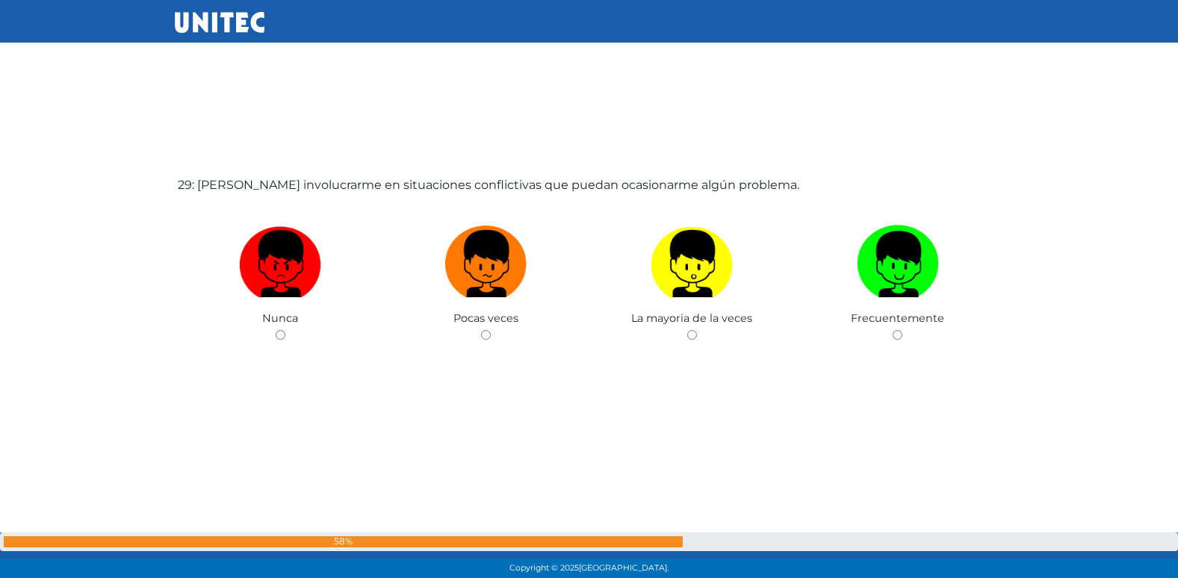
scroll to position [16258, 0]
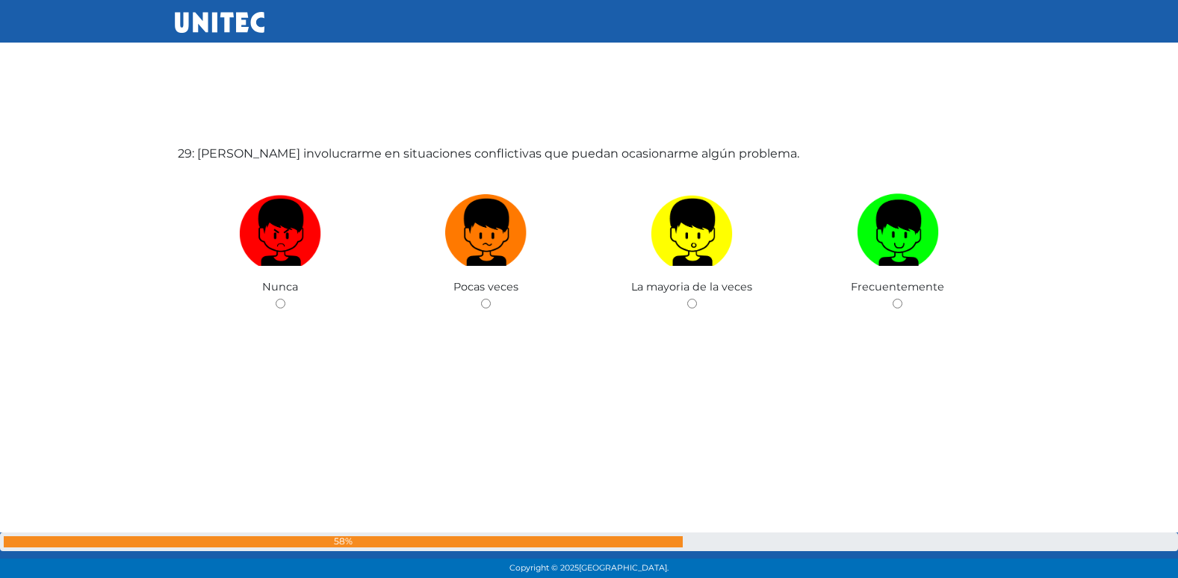
click at [481, 299] on input "radio" at bounding box center [486, 304] width 10 height 10
radio input "true"
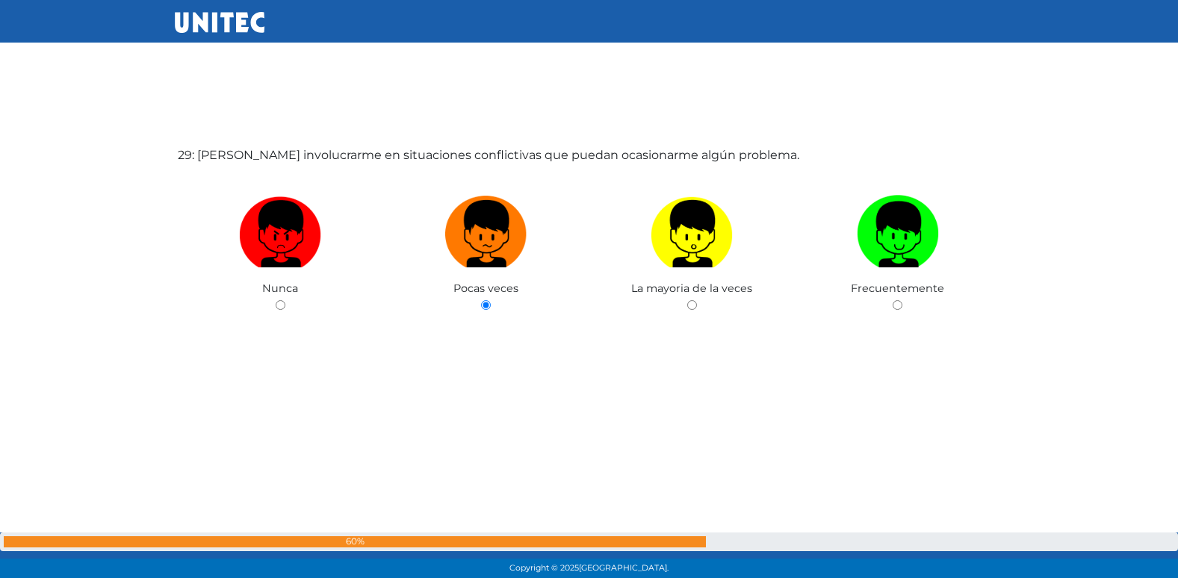
click at [687, 300] on input "radio" at bounding box center [692, 305] width 10 height 10
radio input "true"
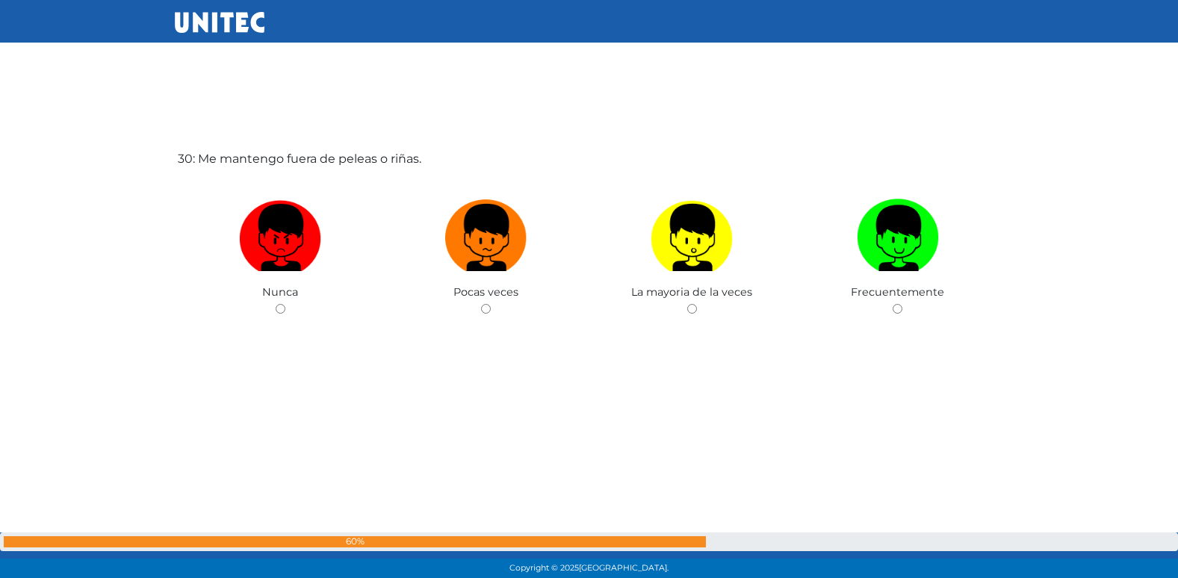
scroll to position [16836, 0]
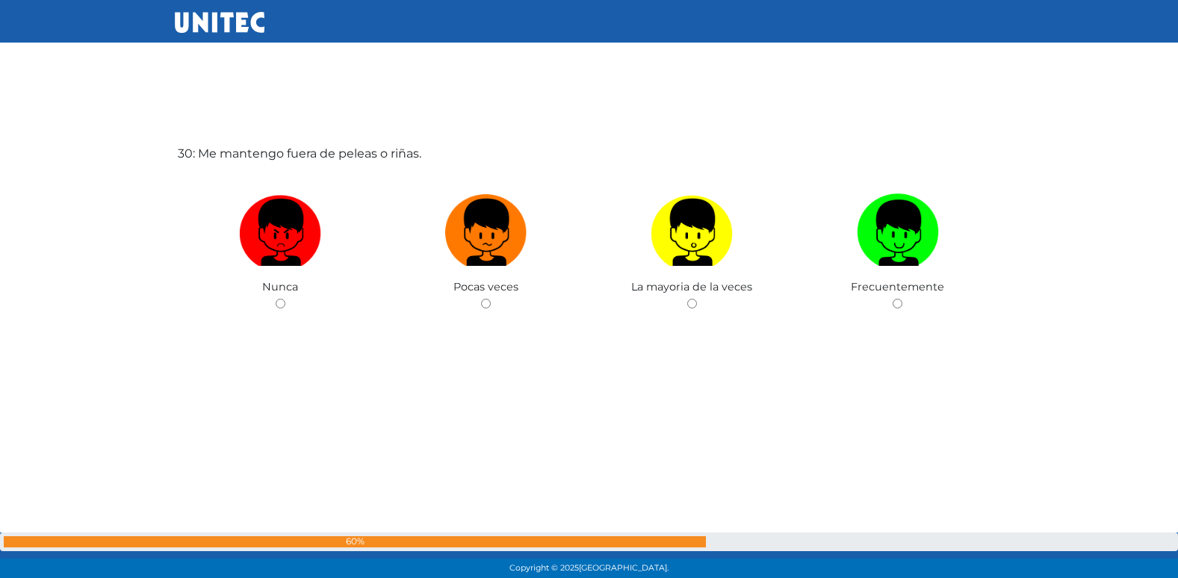
click at [481, 299] on input "radio" at bounding box center [486, 304] width 10 height 10
radio input "true"
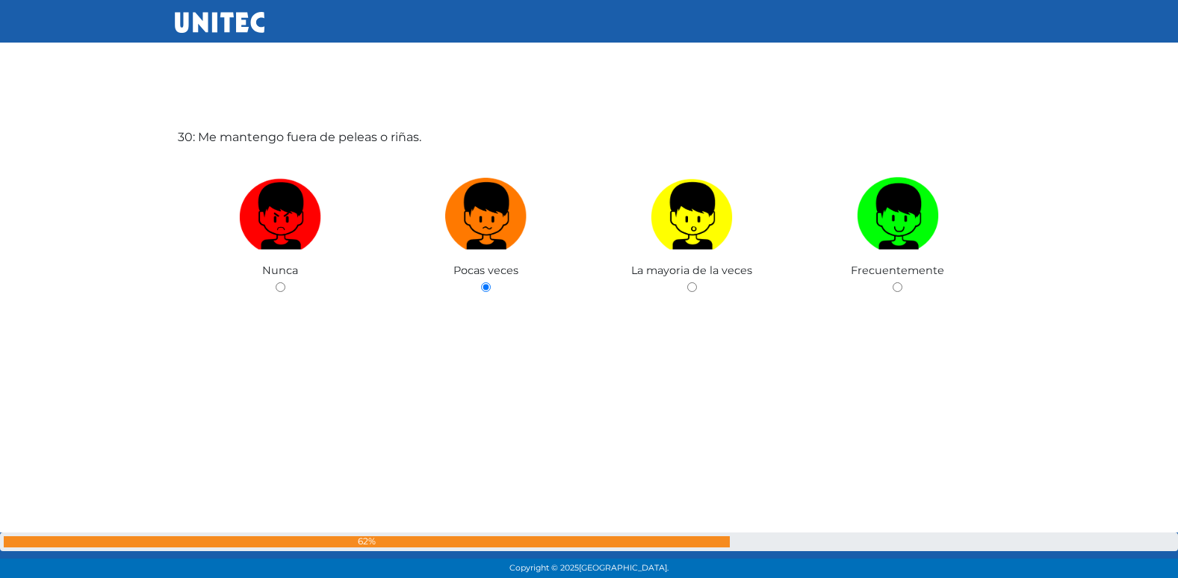
click at [687, 282] on input "radio" at bounding box center [692, 287] width 10 height 10
radio input "true"
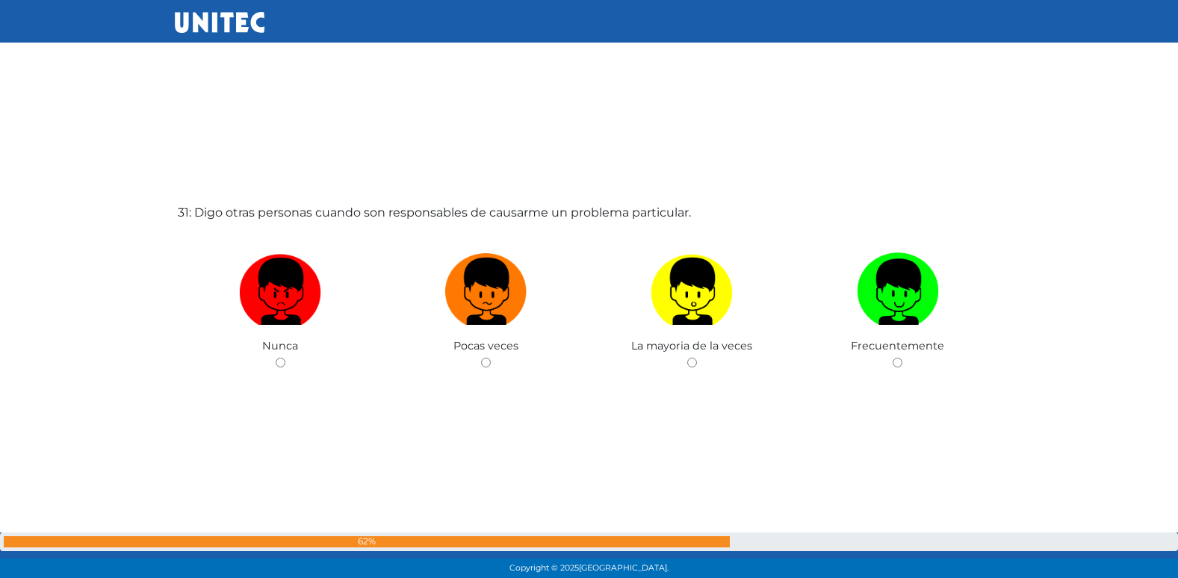
scroll to position [17413, 0]
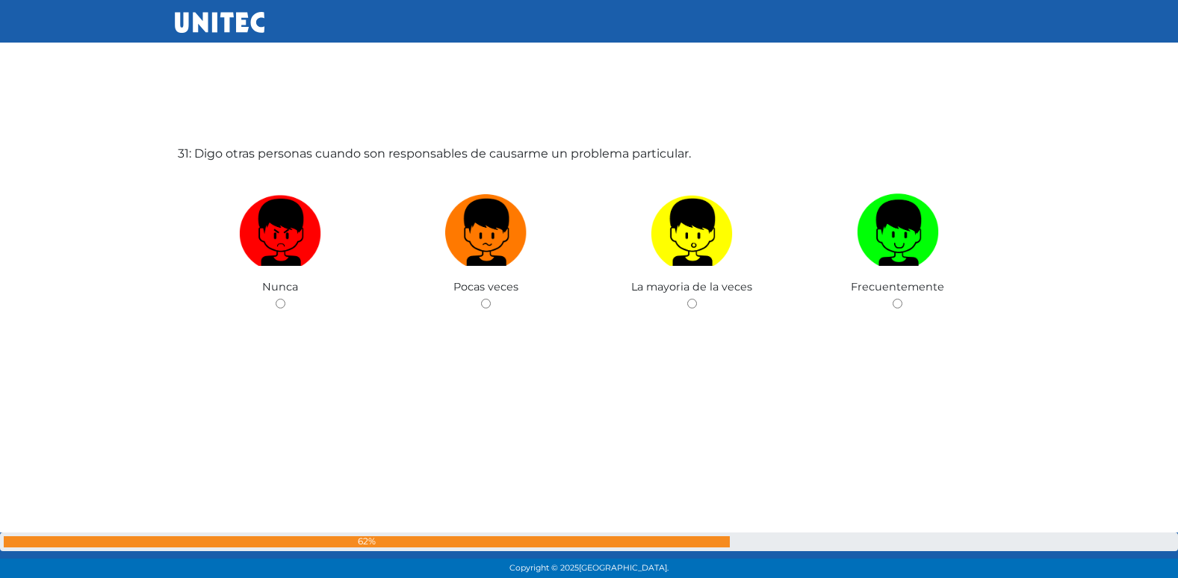
click at [481, 299] on input "radio" at bounding box center [486, 304] width 10 height 10
radio input "true"
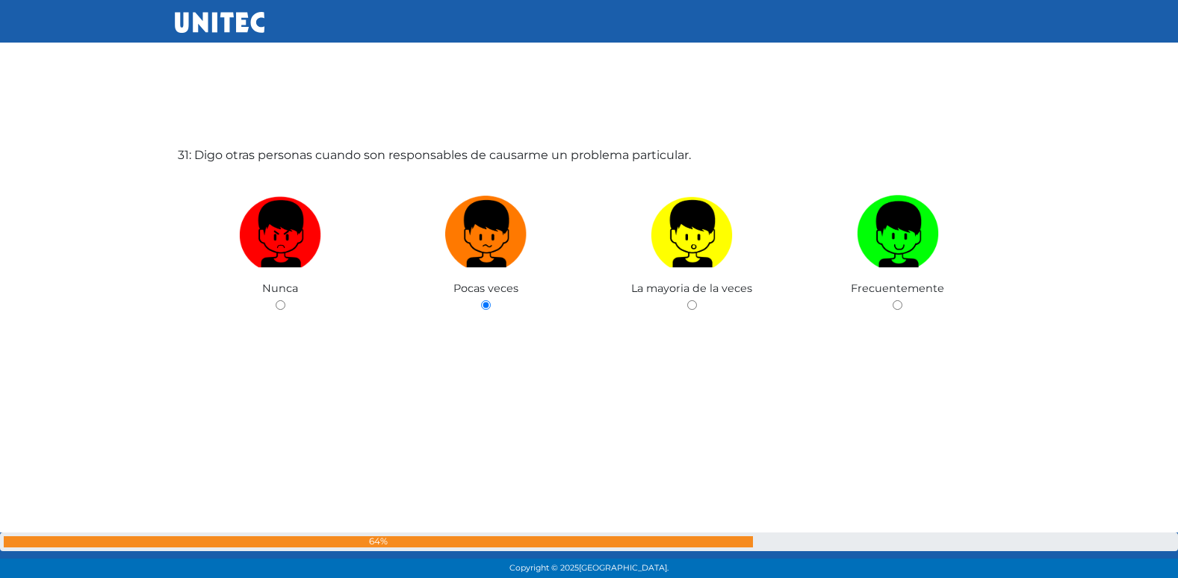
click at [687, 300] on input "radio" at bounding box center [692, 305] width 10 height 10
radio input "true"
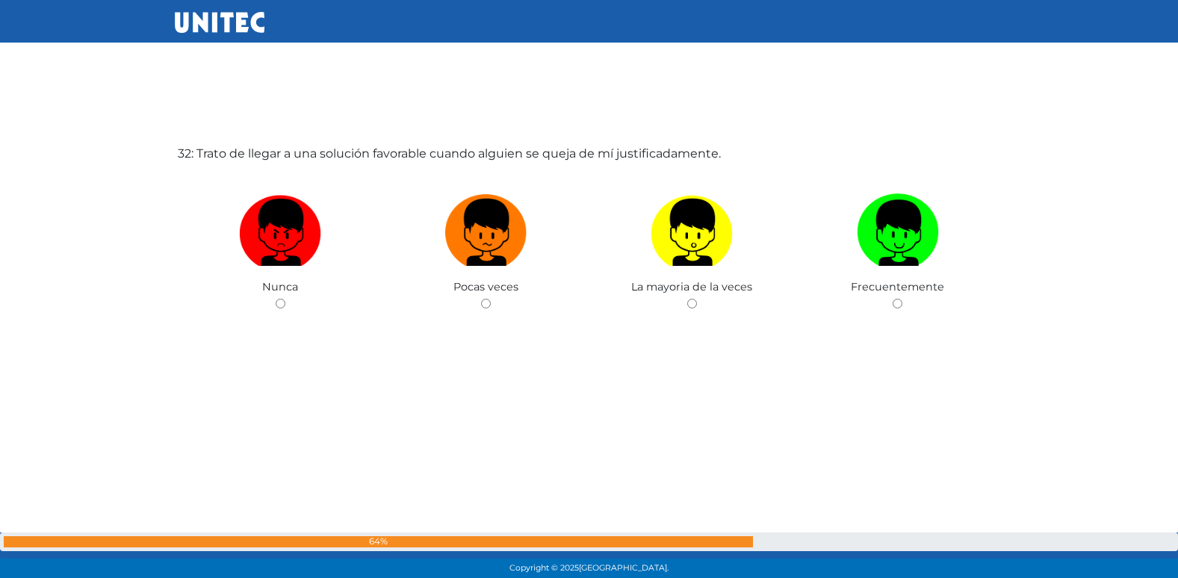
click at [481, 299] on input "radio" at bounding box center [486, 304] width 10 height 10
radio input "true"
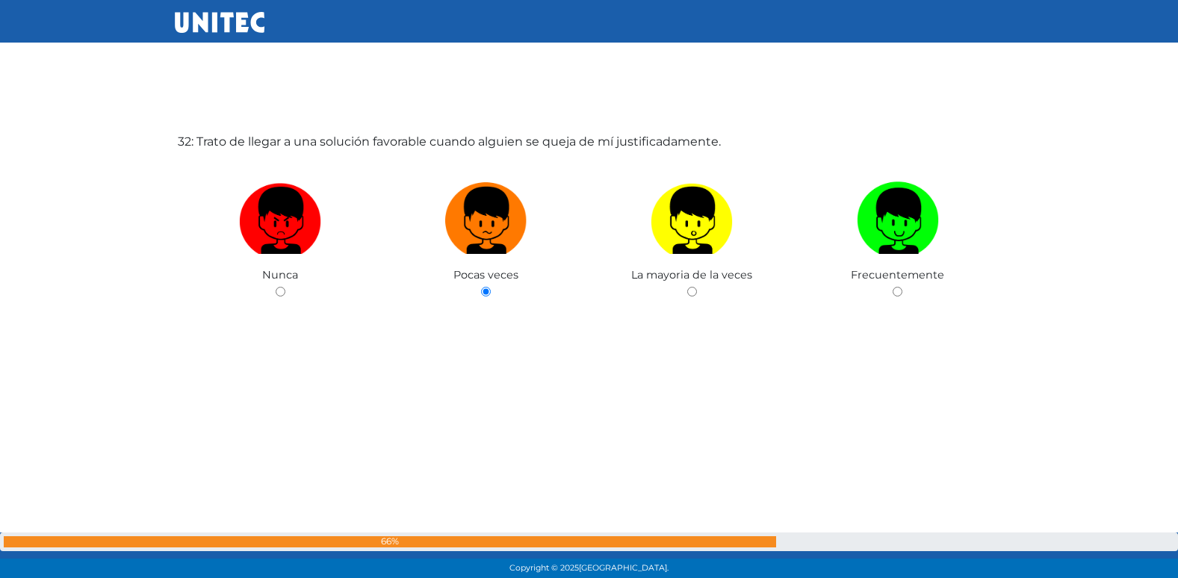
click at [687, 287] on input "radio" at bounding box center [692, 292] width 10 height 10
radio input "true"
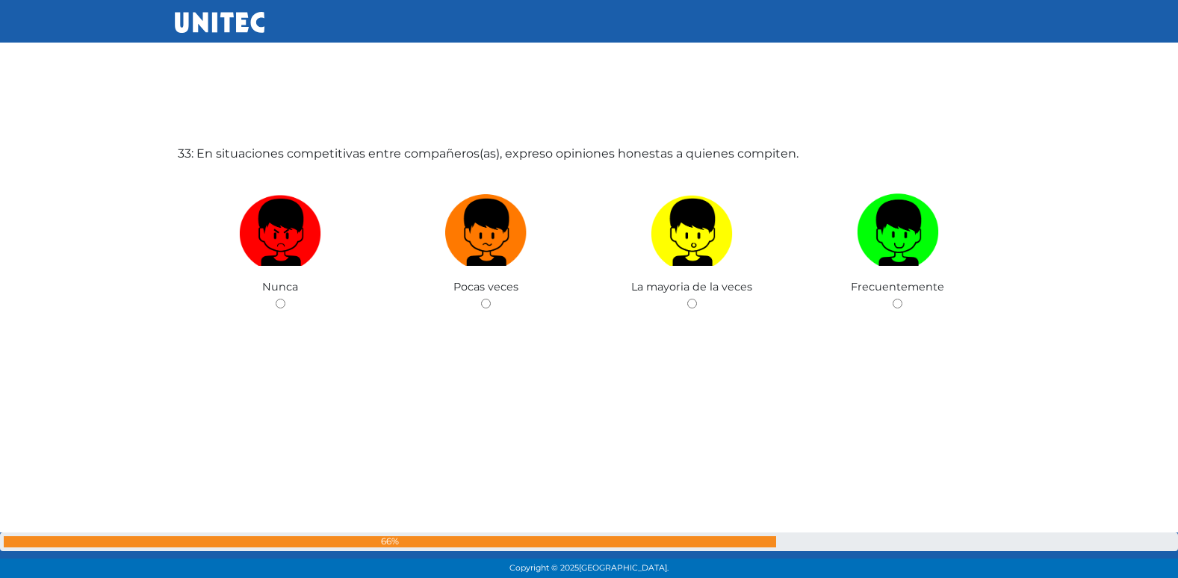
click at [481, 299] on input "radio" at bounding box center [486, 304] width 10 height 10
radio input "true"
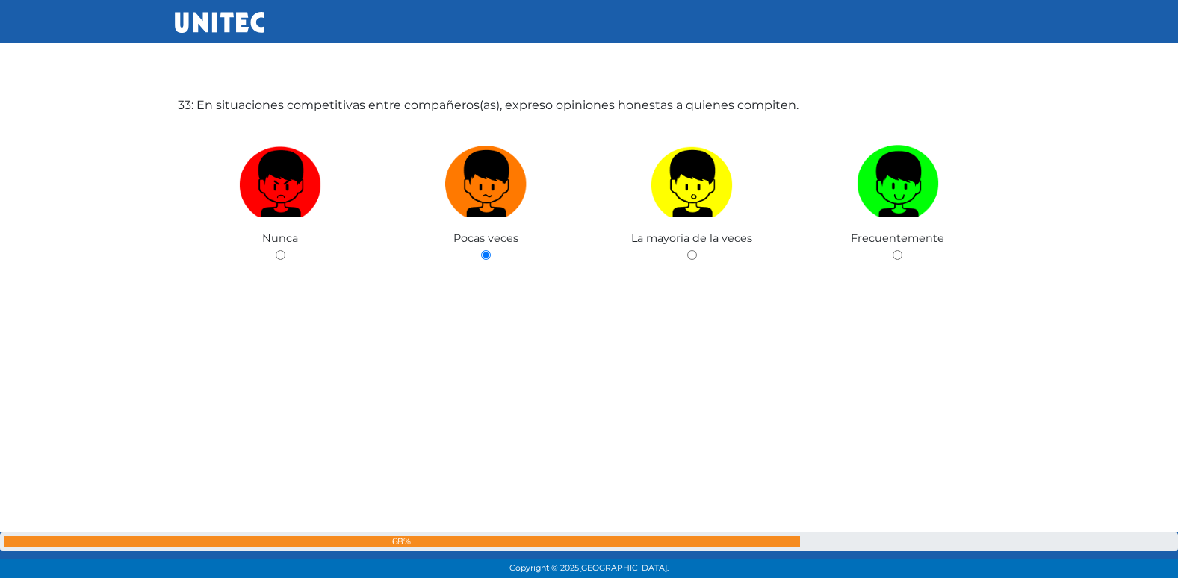
scroll to position [18622, 0]
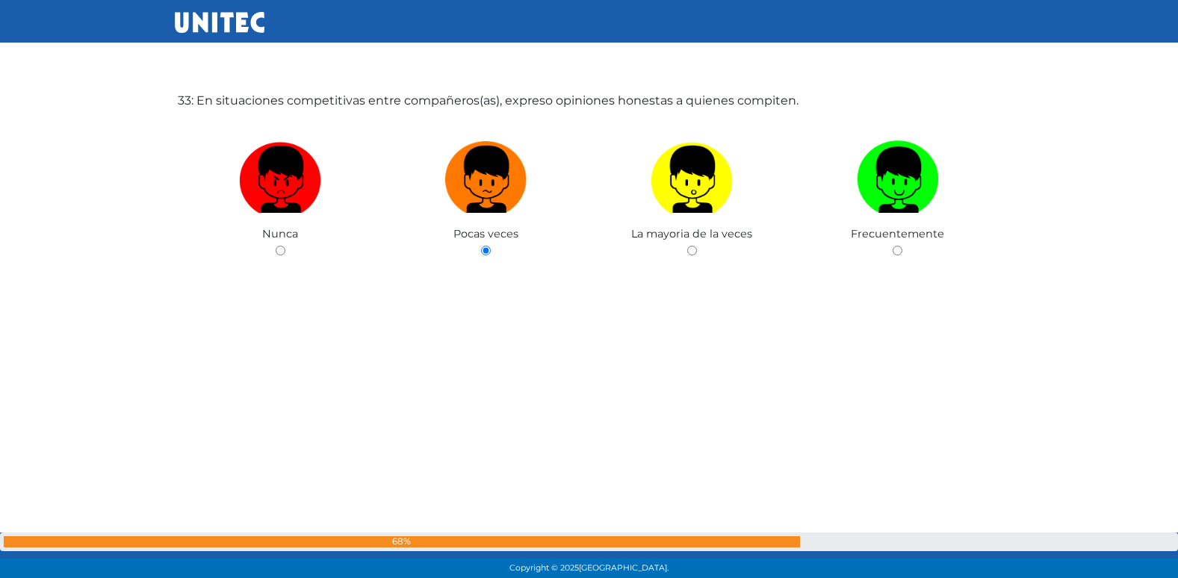
radio input "true"
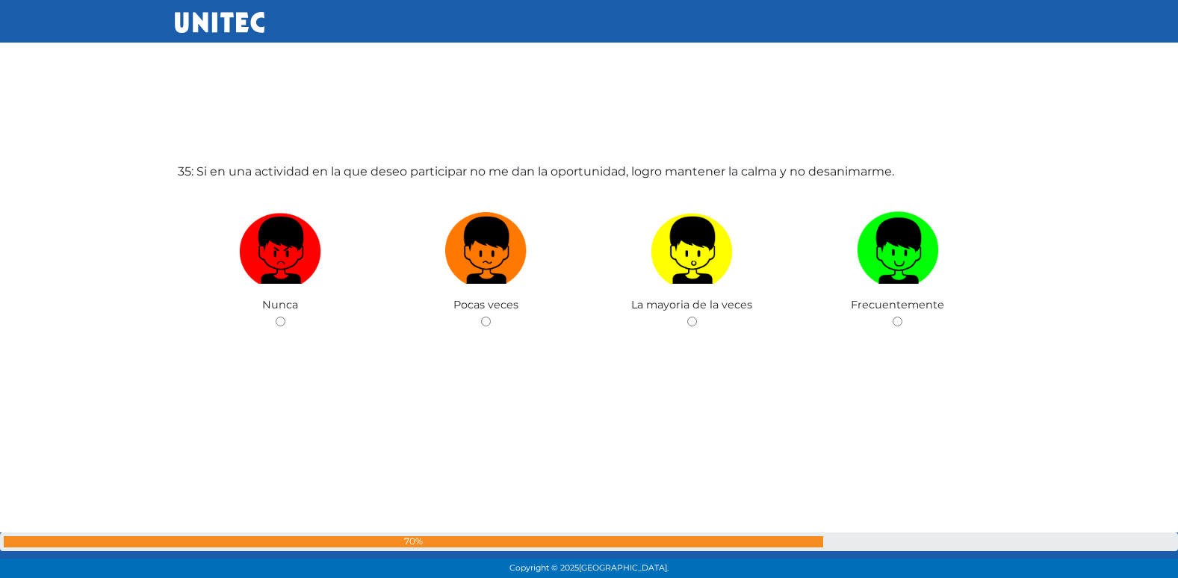
scroll to position [19725, 0]
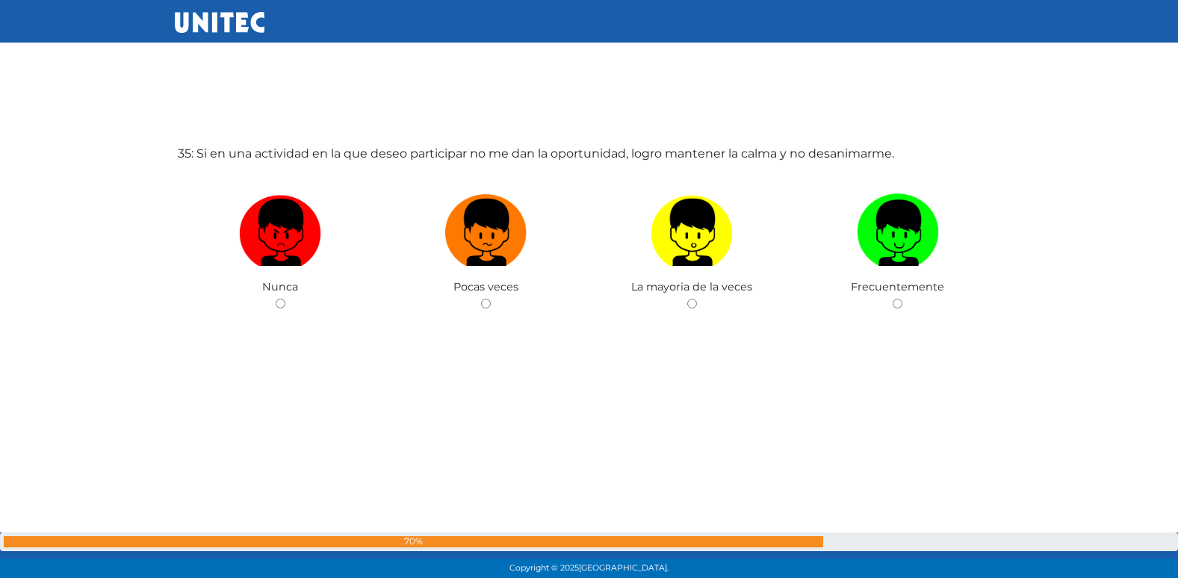
click at [481, 299] on input "radio" at bounding box center [486, 304] width 10 height 10
radio input "true"
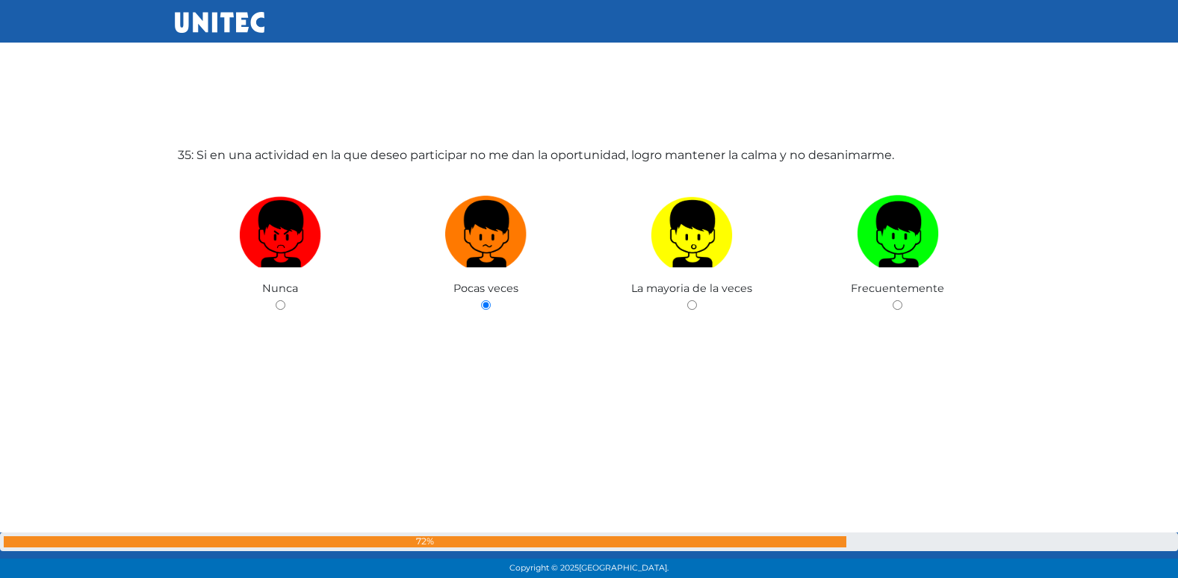
click at [687, 300] on input "radio" at bounding box center [692, 305] width 10 height 10
radio input "true"
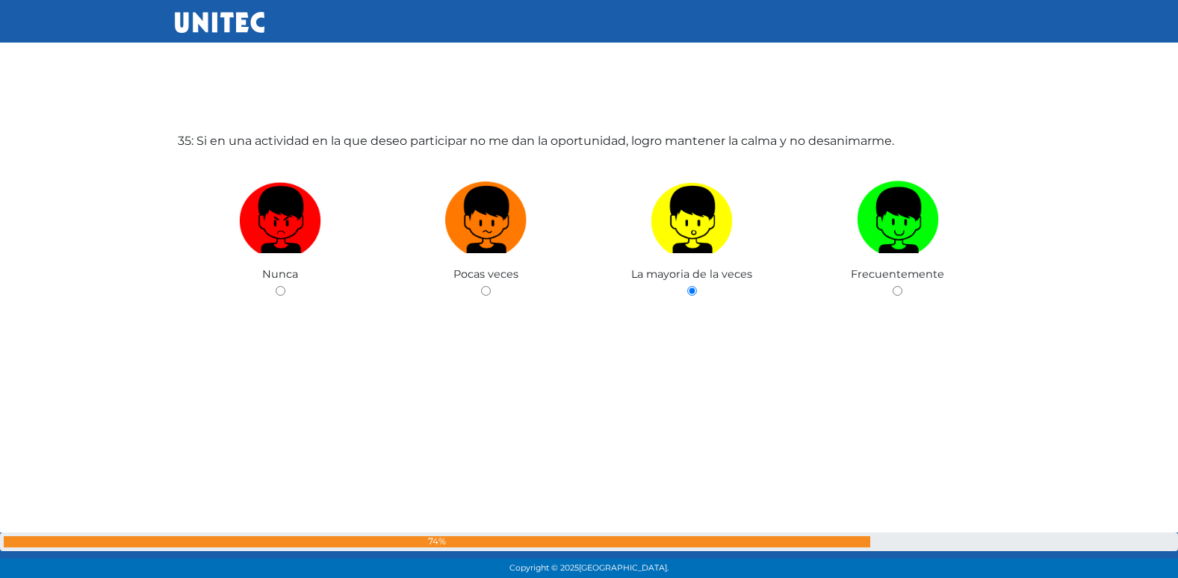
radio input "true"
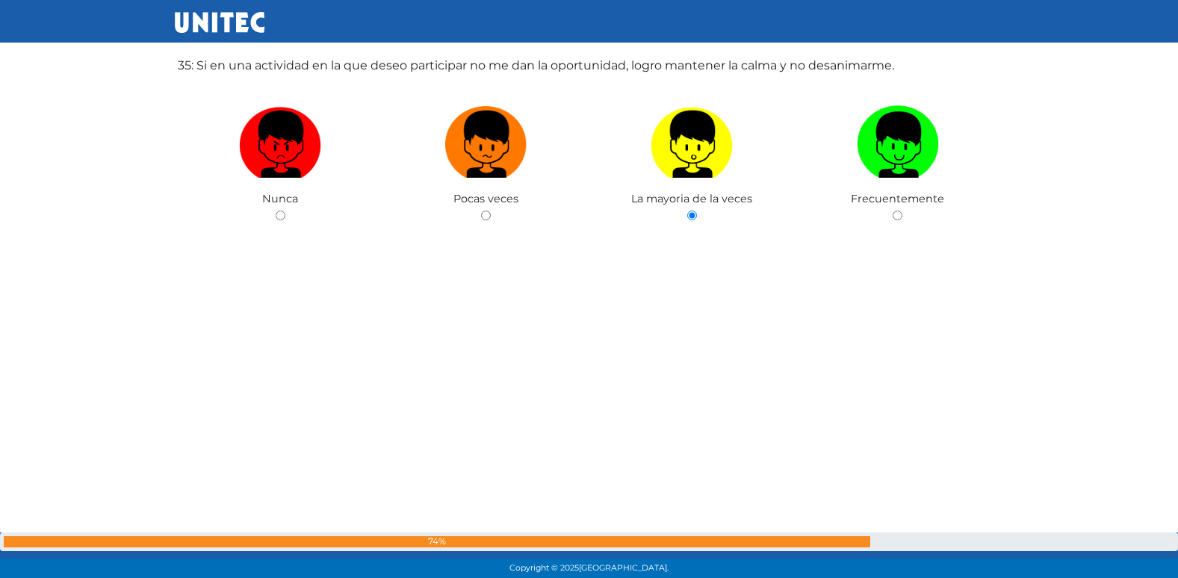
radio input "true"
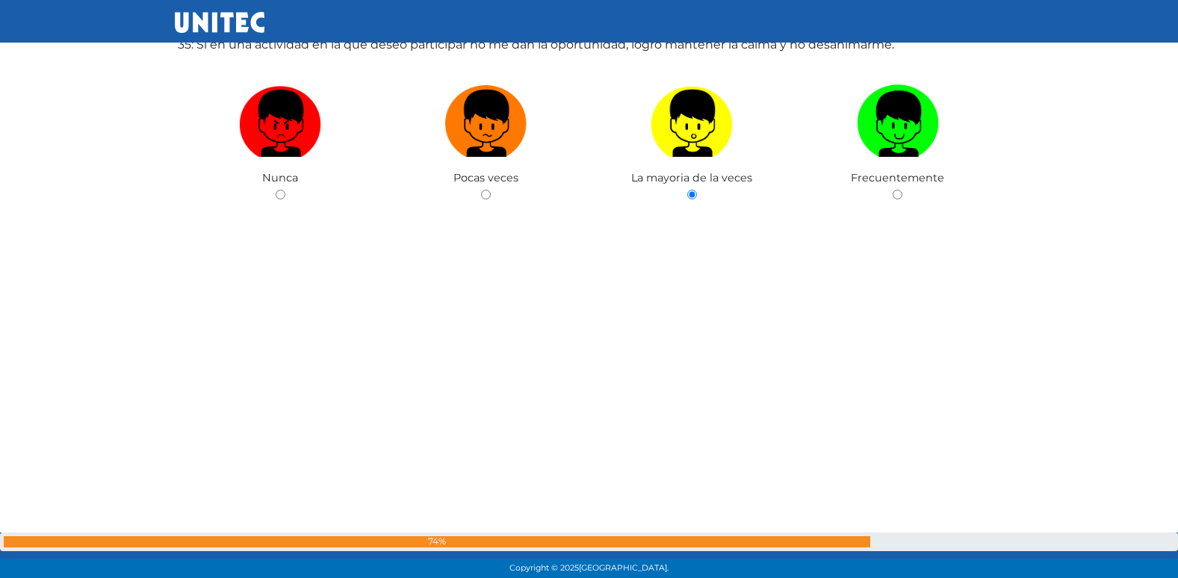
radio input "true"
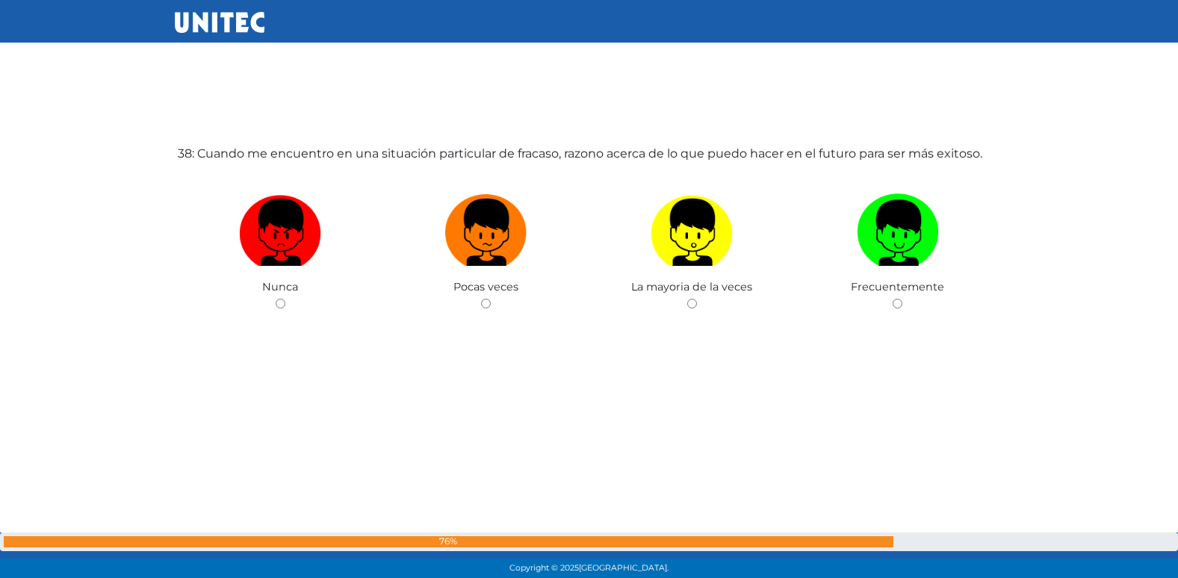
click at [481, 299] on input "radio" at bounding box center [486, 304] width 10 height 10
radio input "true"
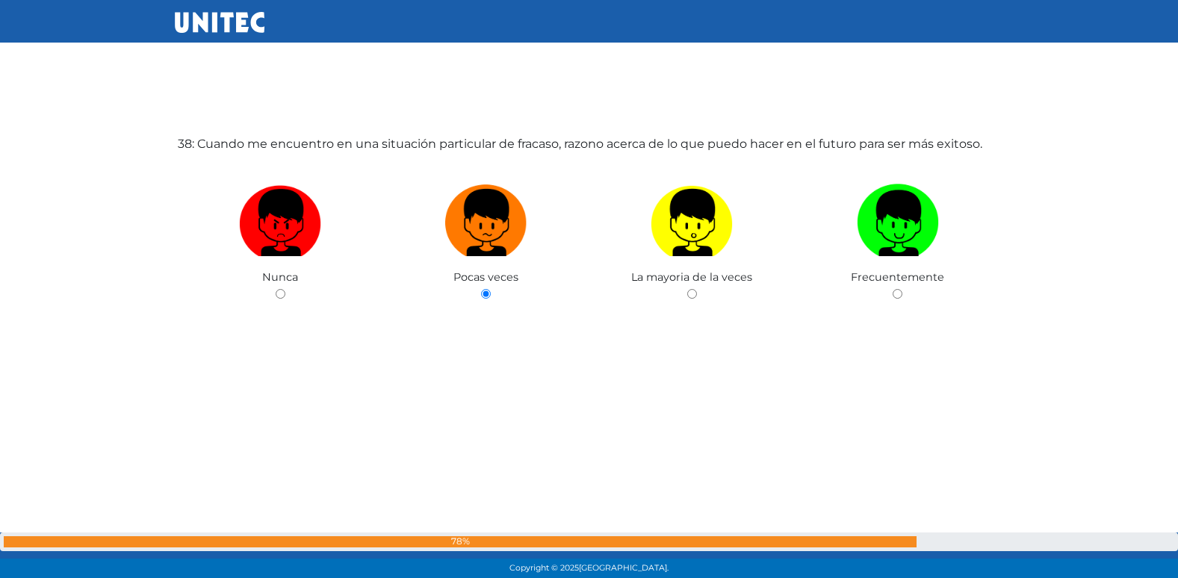
click at [687, 289] on input "radio" at bounding box center [692, 294] width 10 height 10
radio input "true"
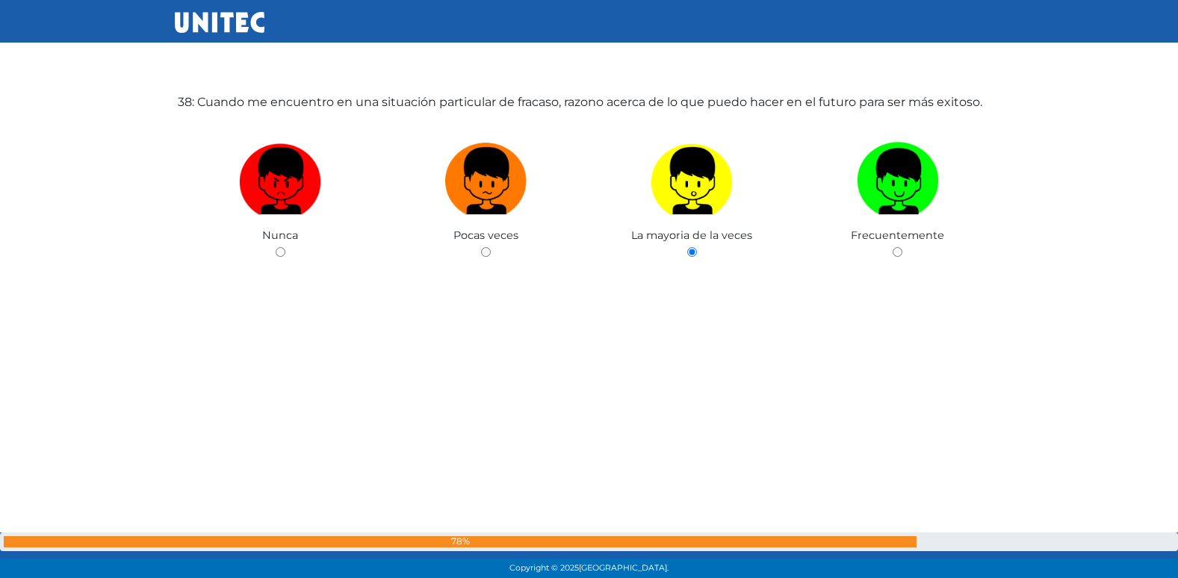
click at [892, 247] on input "radio" at bounding box center [897, 252] width 10 height 10
radio input "true"
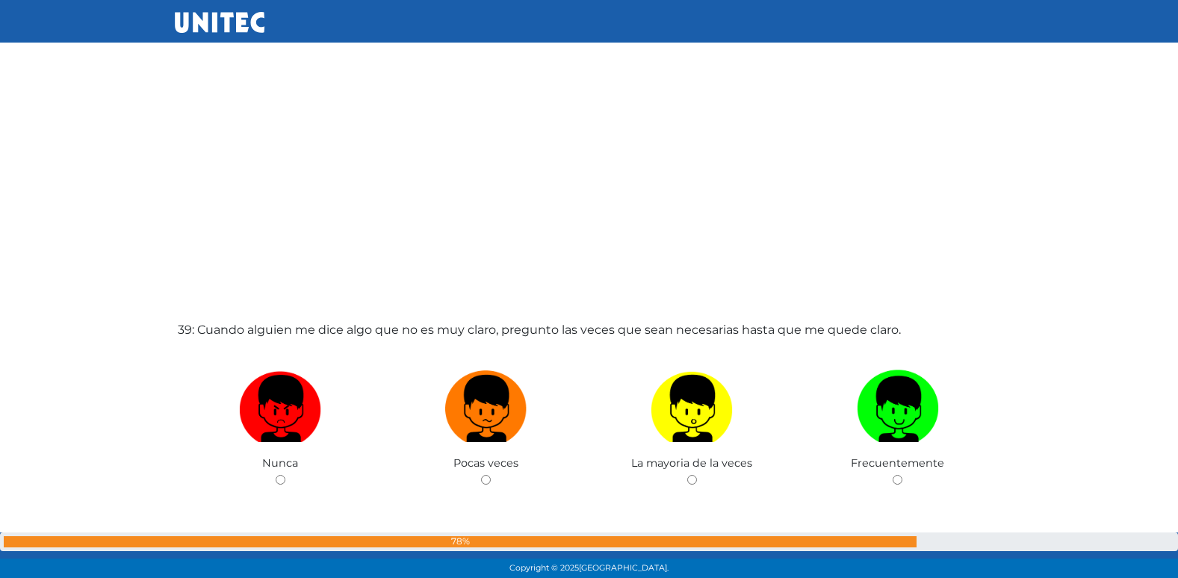
click at [481, 475] on input "radio" at bounding box center [486, 480] width 10 height 10
radio input "true"
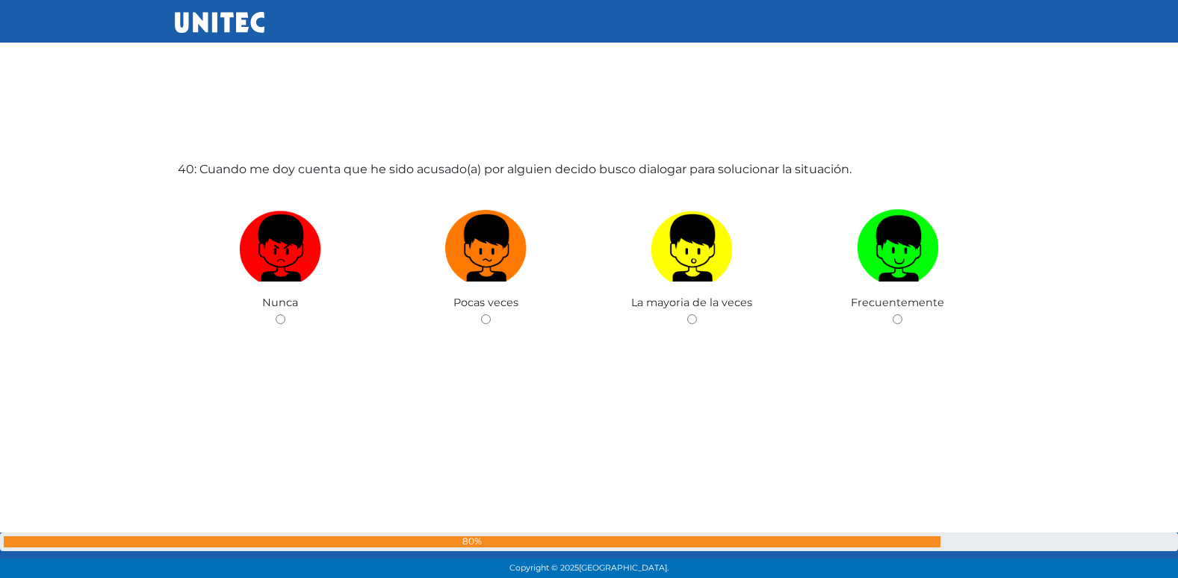
scroll to position [22615, 0]
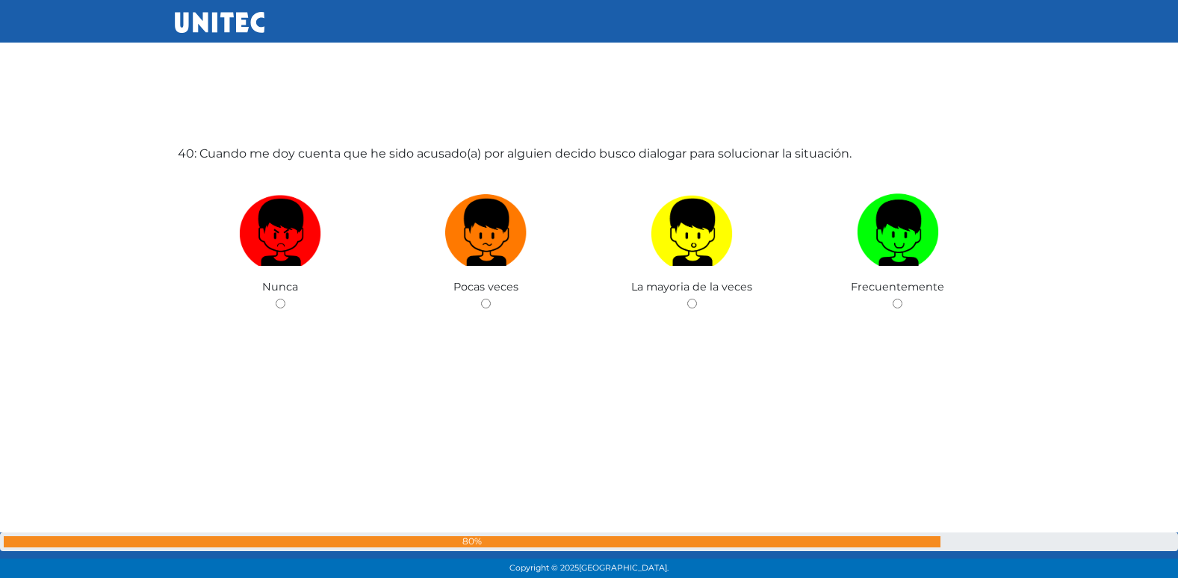
click at [481, 299] on input "radio" at bounding box center [486, 304] width 10 height 10
radio input "true"
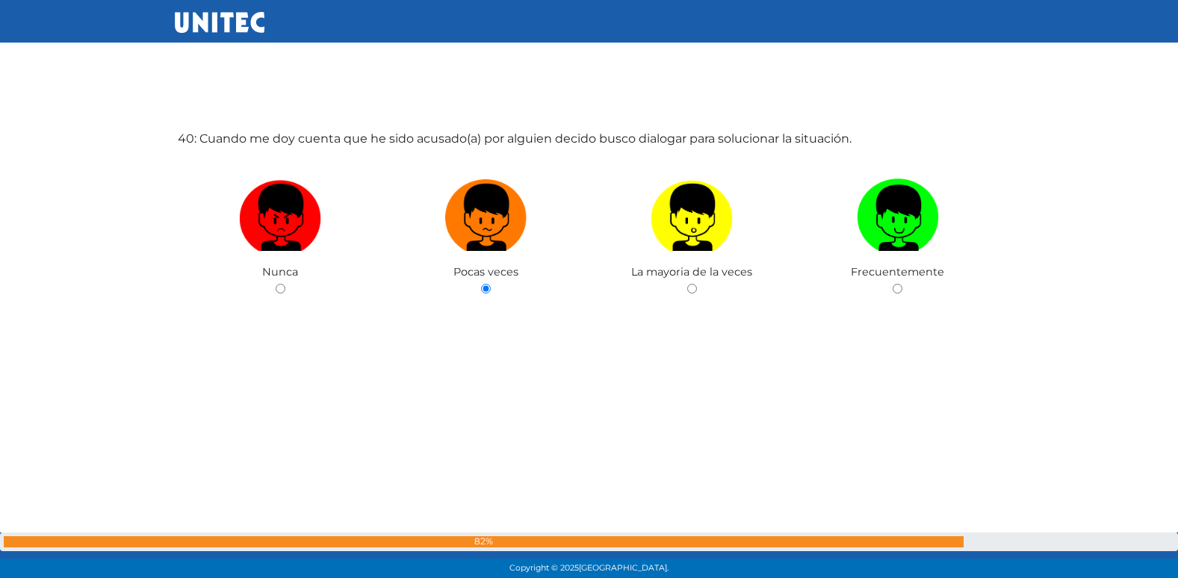
click at [687, 284] on input "radio" at bounding box center [692, 289] width 10 height 10
radio input "true"
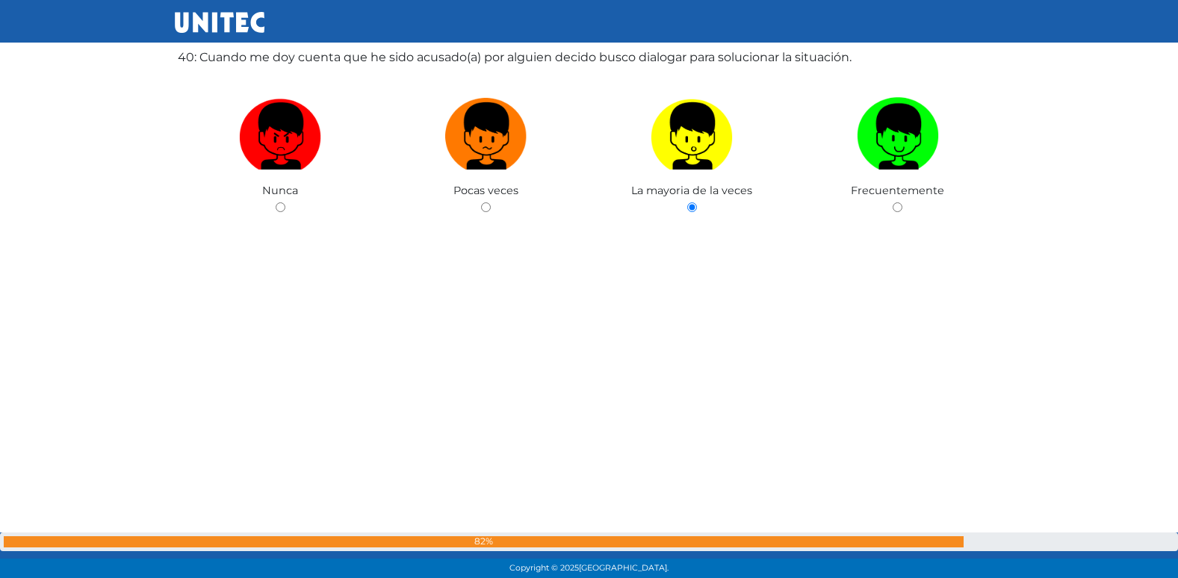
scroll to position [22720, 0]
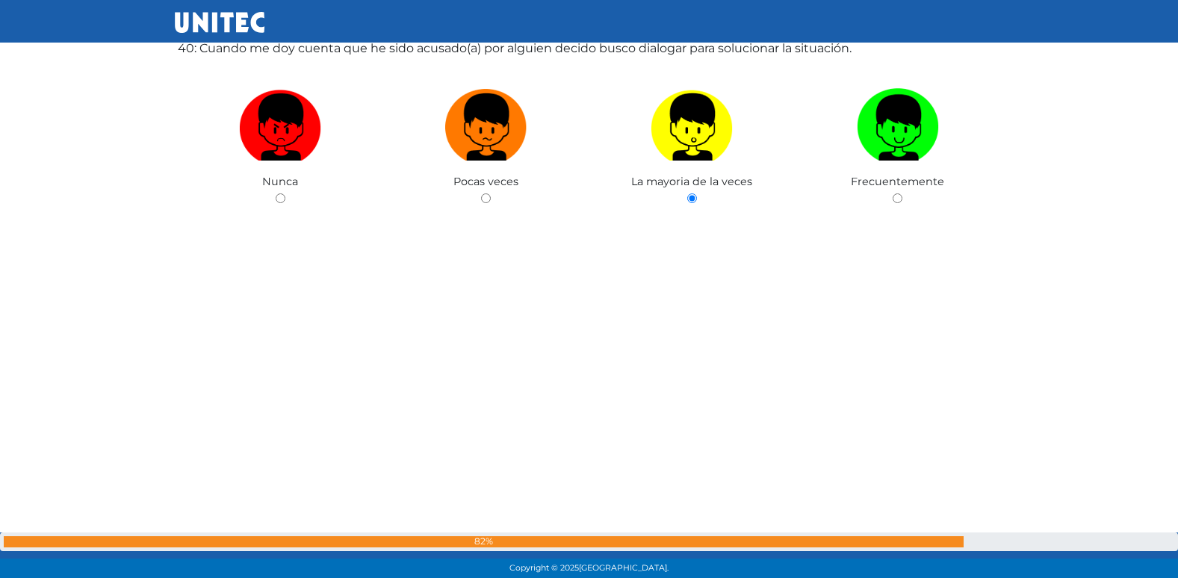
radio input "true"
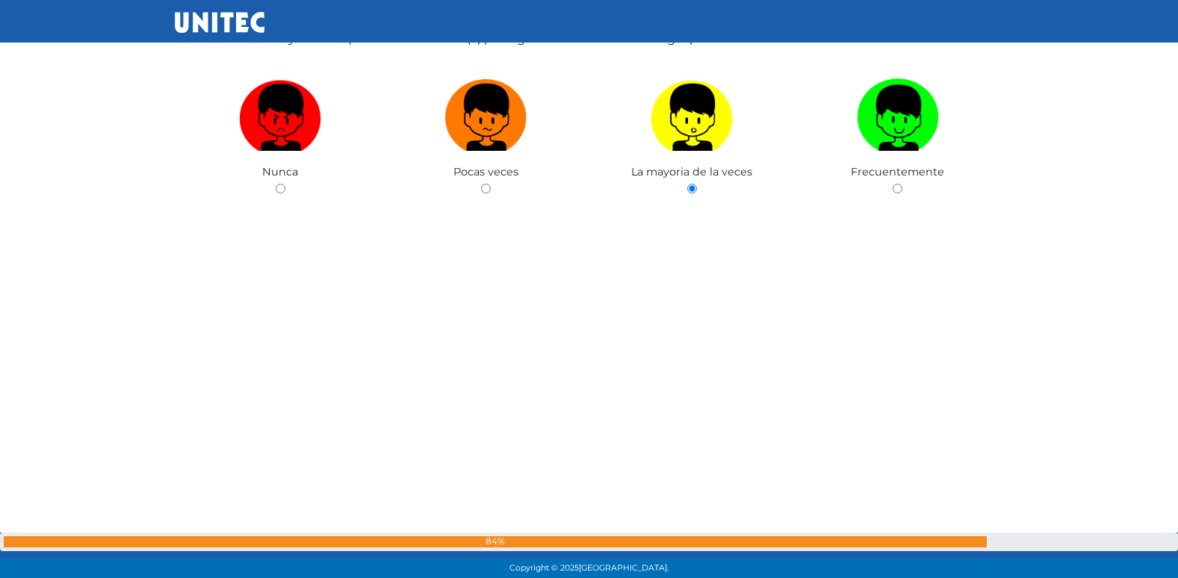
radio input "true"
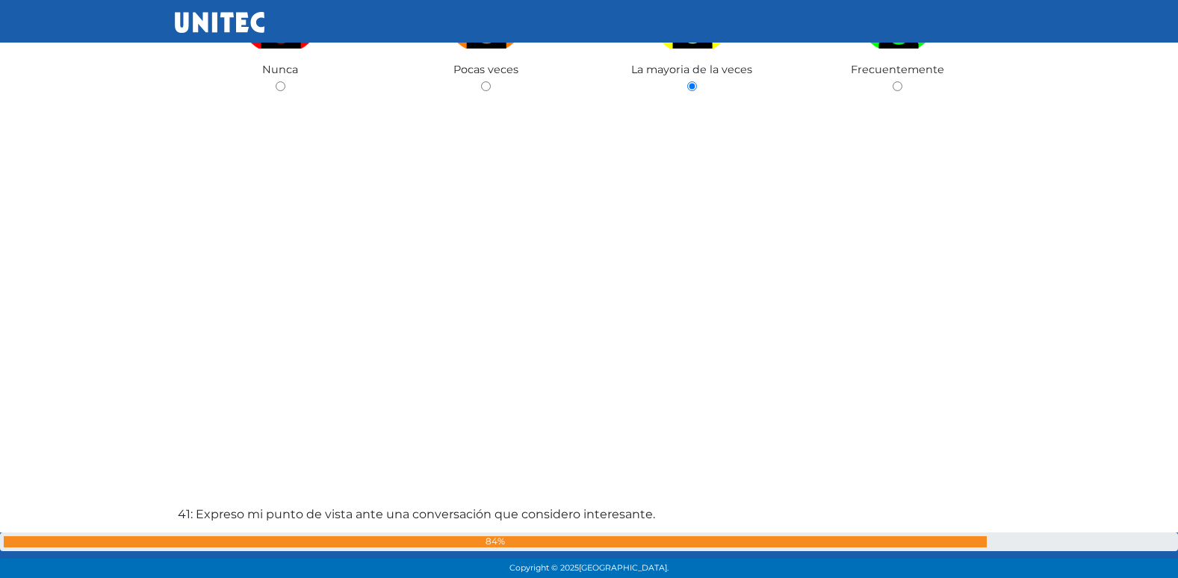
radio input "true"
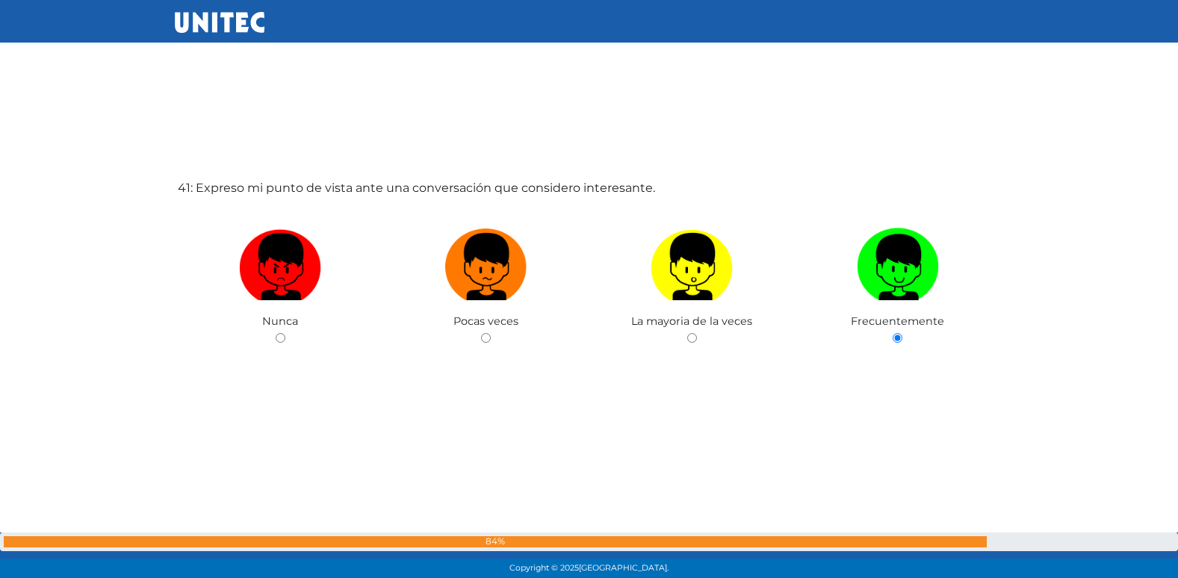
scroll to position [23112, 0]
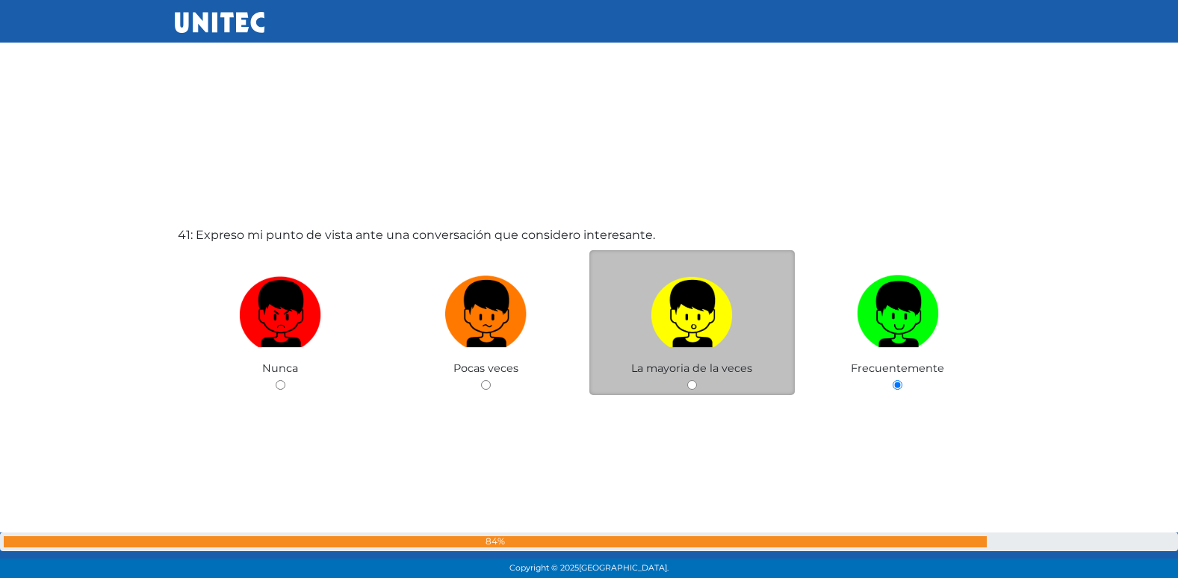
click at [691, 385] on input "radio" at bounding box center [692, 385] width 10 height 10
radio input "true"
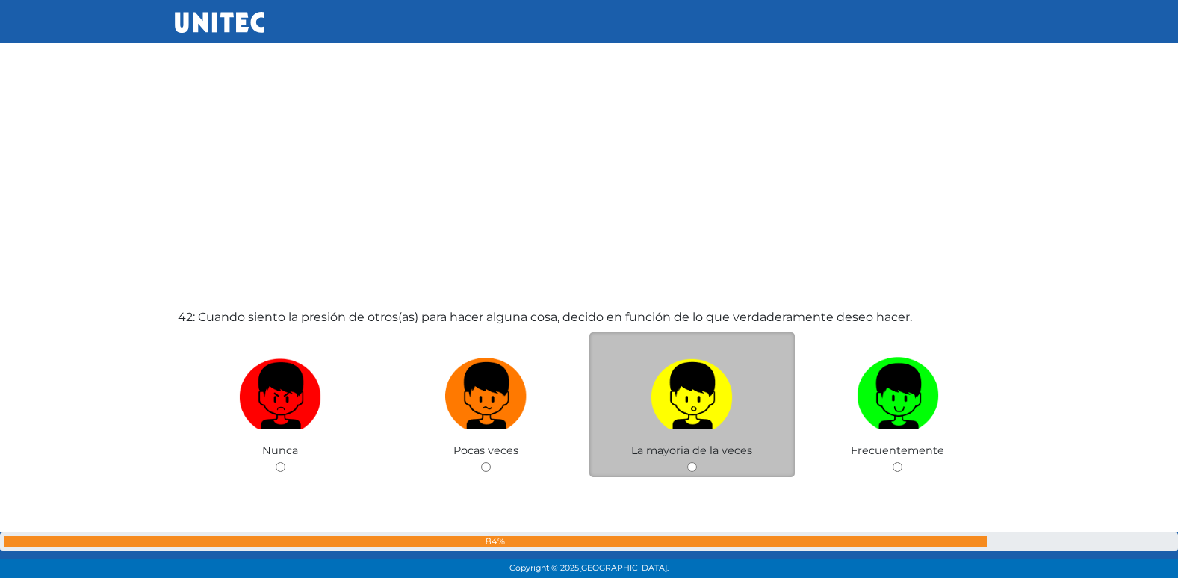
scroll to position [23597, 0]
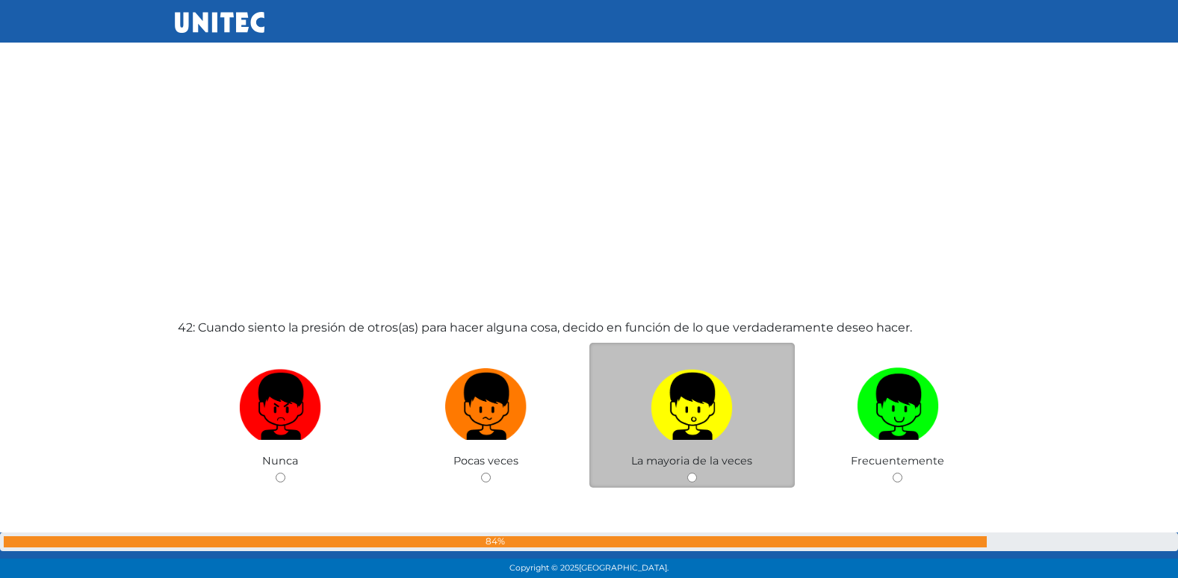
click at [481, 473] on input "radio" at bounding box center [486, 478] width 10 height 10
radio input "true"
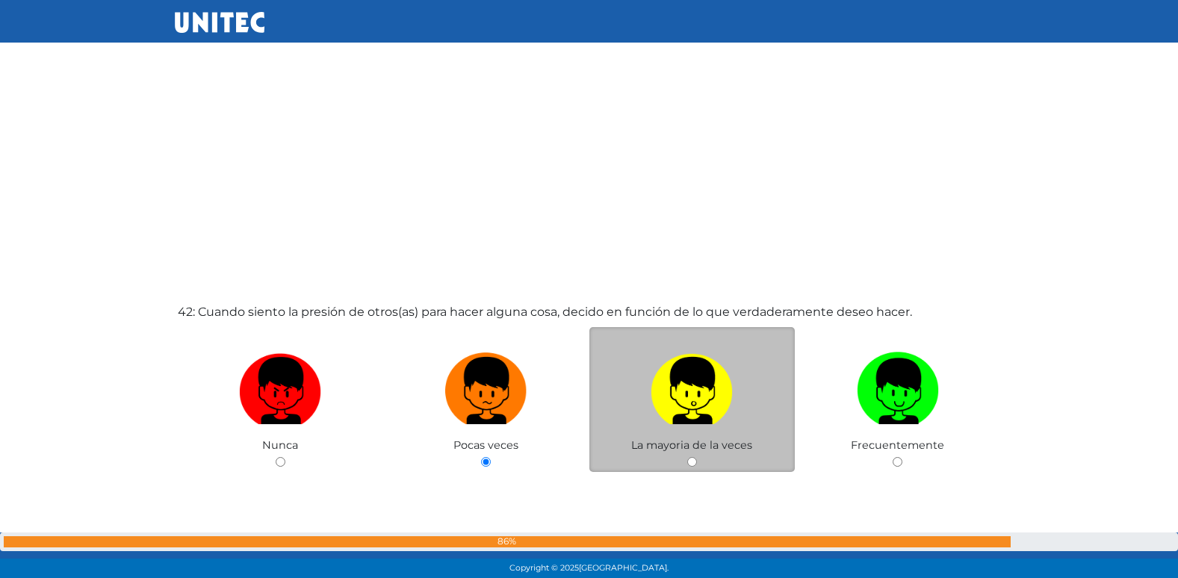
click at [687, 457] on input "radio" at bounding box center [692, 462] width 10 height 10
radio input "true"
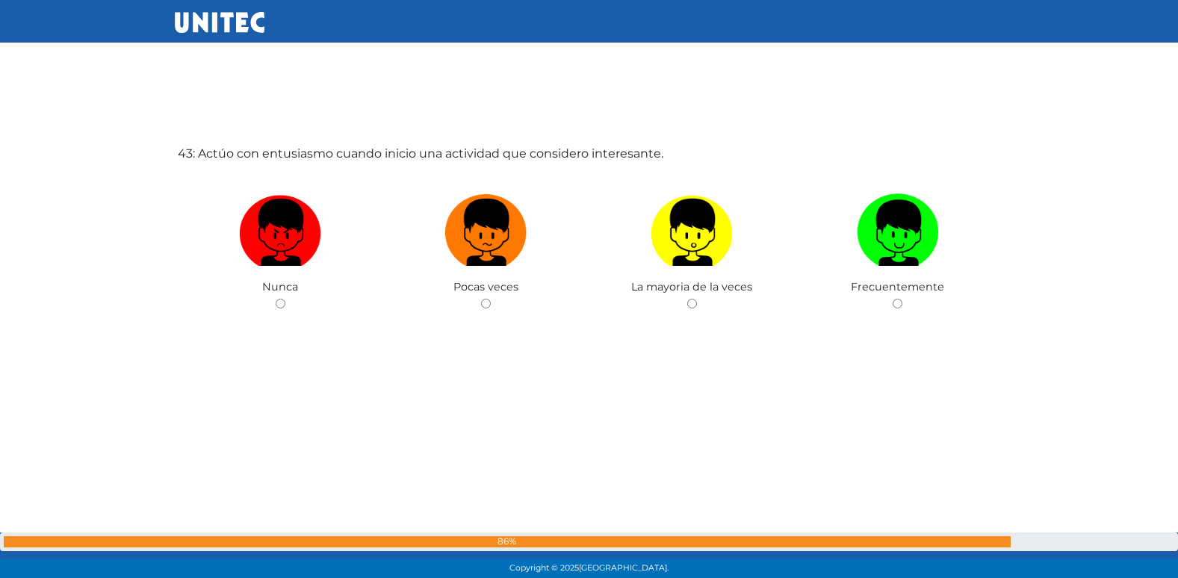
click at [481, 299] on input "radio" at bounding box center [486, 304] width 10 height 10
radio input "true"
click at [276, 299] on input "radio" at bounding box center [281, 304] width 10 height 10
radio input "true"
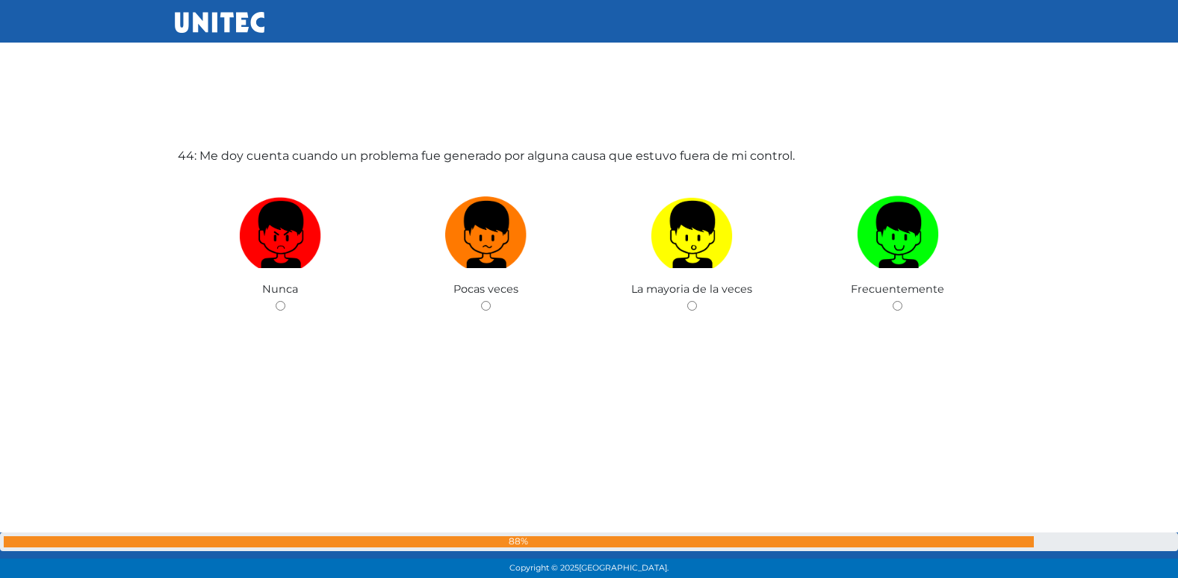
scroll to position [24927, 0]
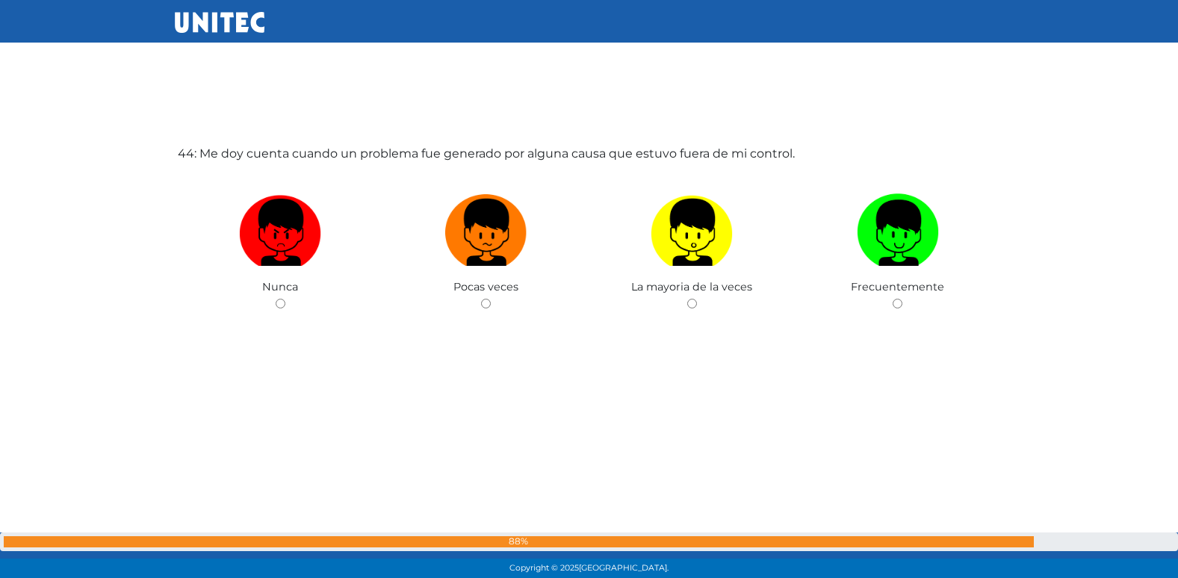
click at [481, 299] on input "radio" at bounding box center [486, 304] width 10 height 10
radio input "true"
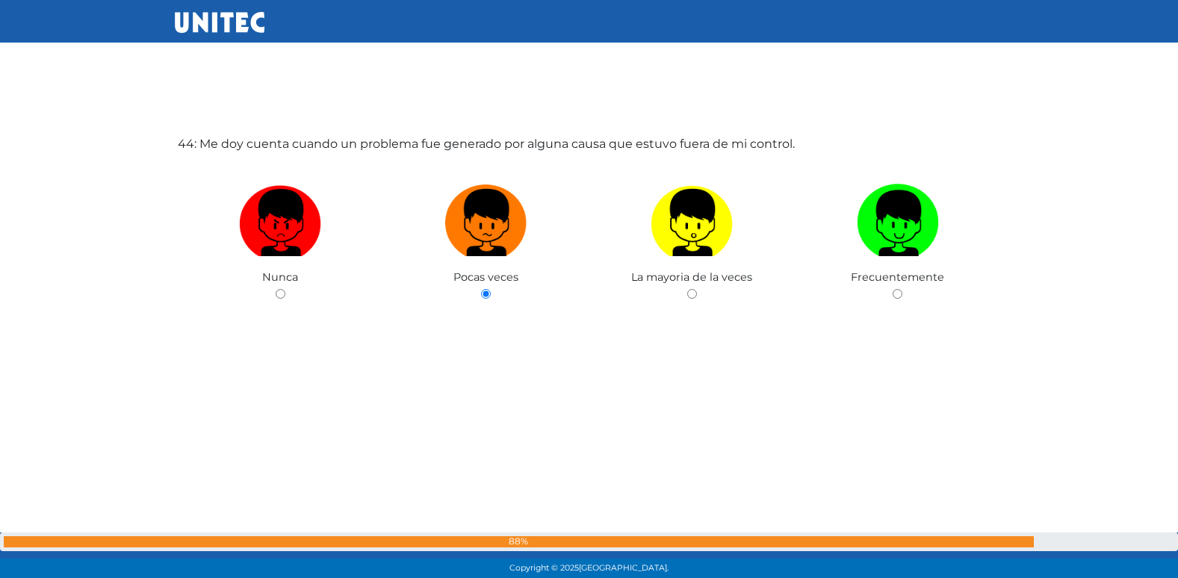
click at [687, 289] on input "radio" at bounding box center [692, 294] width 10 height 10
radio input "true"
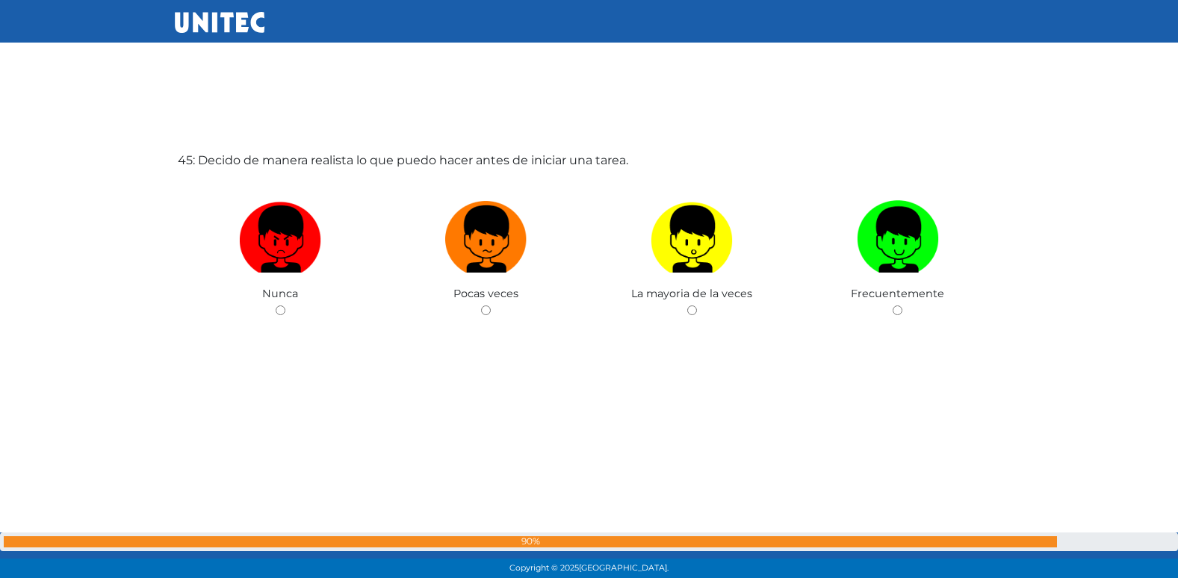
scroll to position [25505, 0]
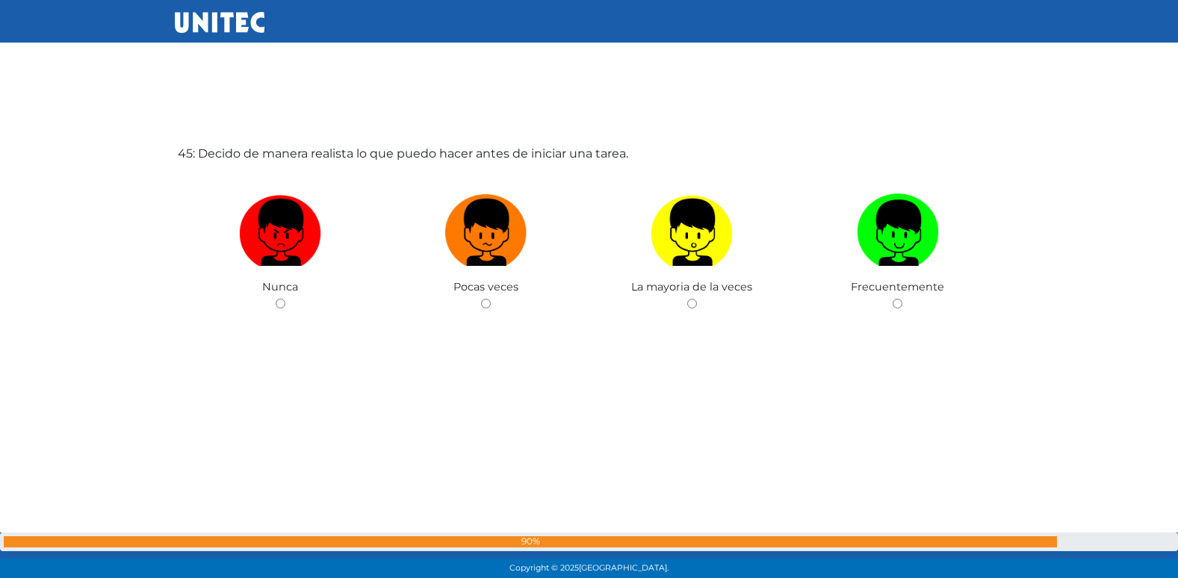
click at [481, 299] on input "radio" at bounding box center [486, 304] width 10 height 10
radio input "true"
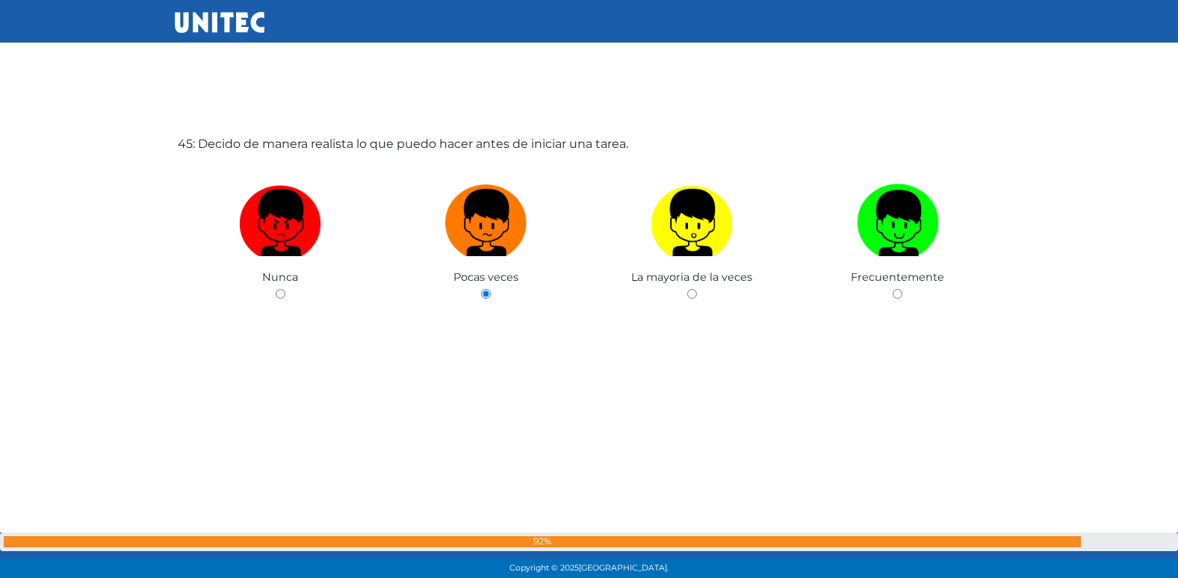
click at [276, 289] on input "radio" at bounding box center [281, 294] width 10 height 10
radio input "true"
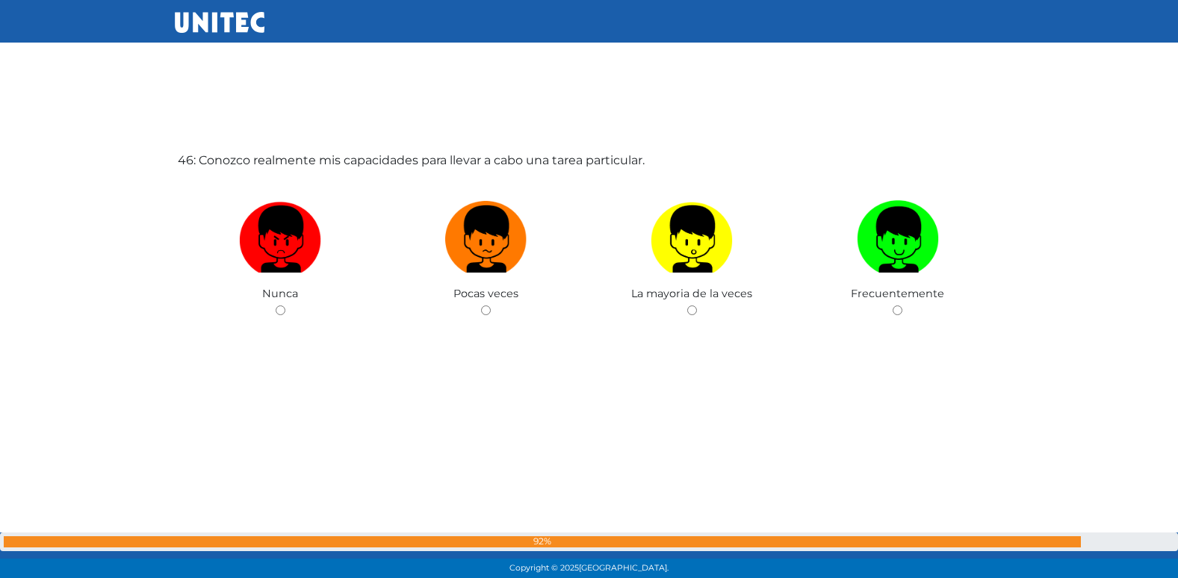
scroll to position [26083, 0]
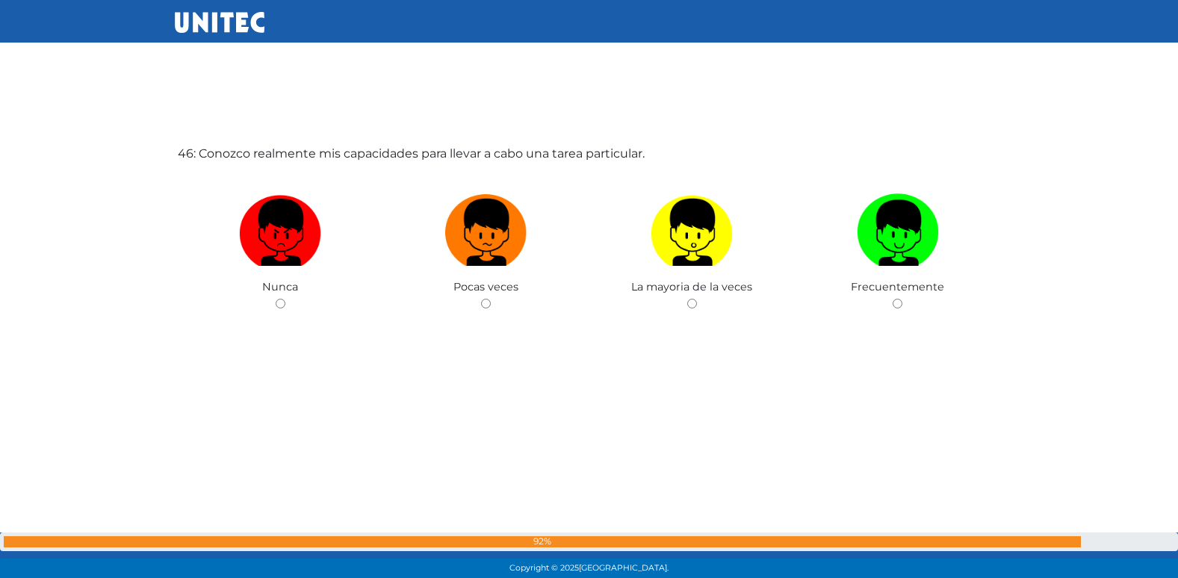
click at [481, 299] on input "radio" at bounding box center [486, 304] width 10 height 10
radio input "true"
click at [276, 299] on input "radio" at bounding box center [281, 304] width 10 height 10
radio input "true"
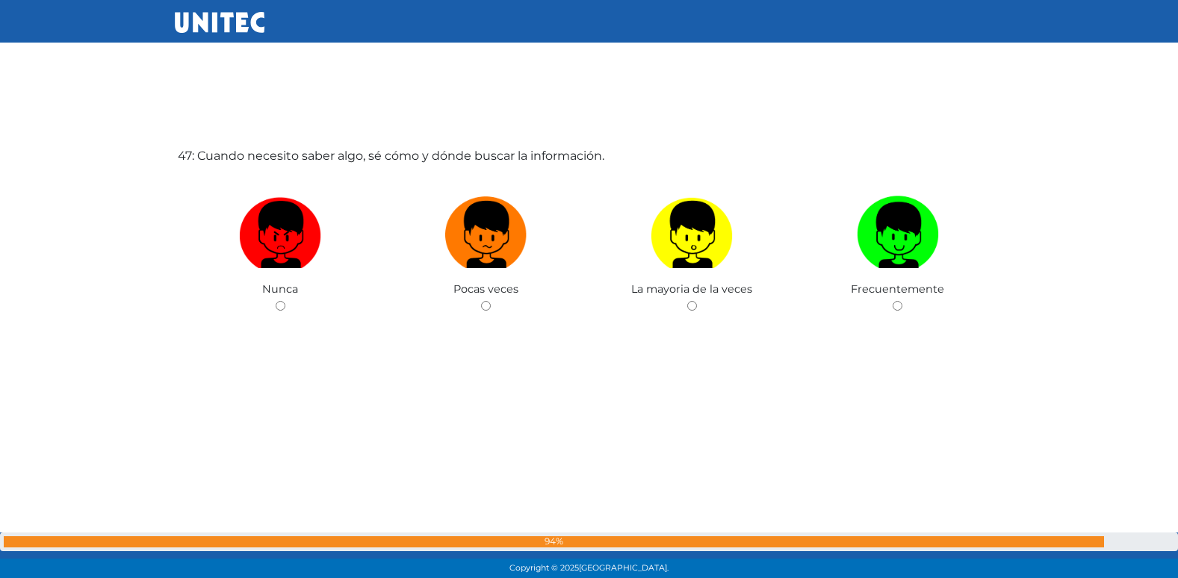
scroll to position [26661, 0]
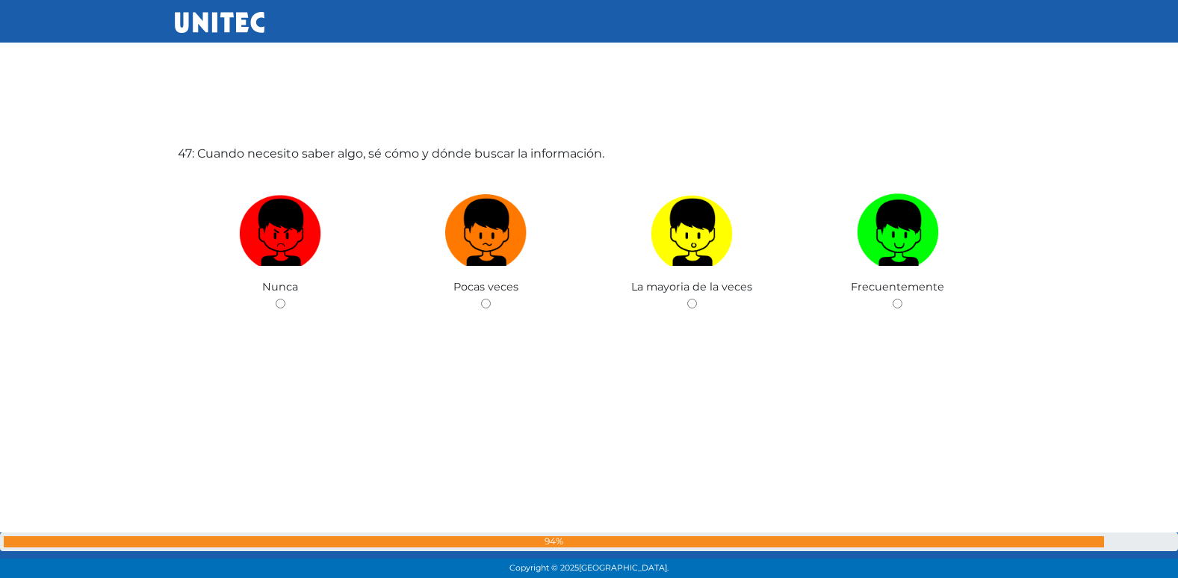
click at [481, 299] on input "radio" at bounding box center [486, 304] width 10 height 10
radio input "true"
click at [276, 299] on input "radio" at bounding box center [281, 304] width 10 height 10
radio input "true"
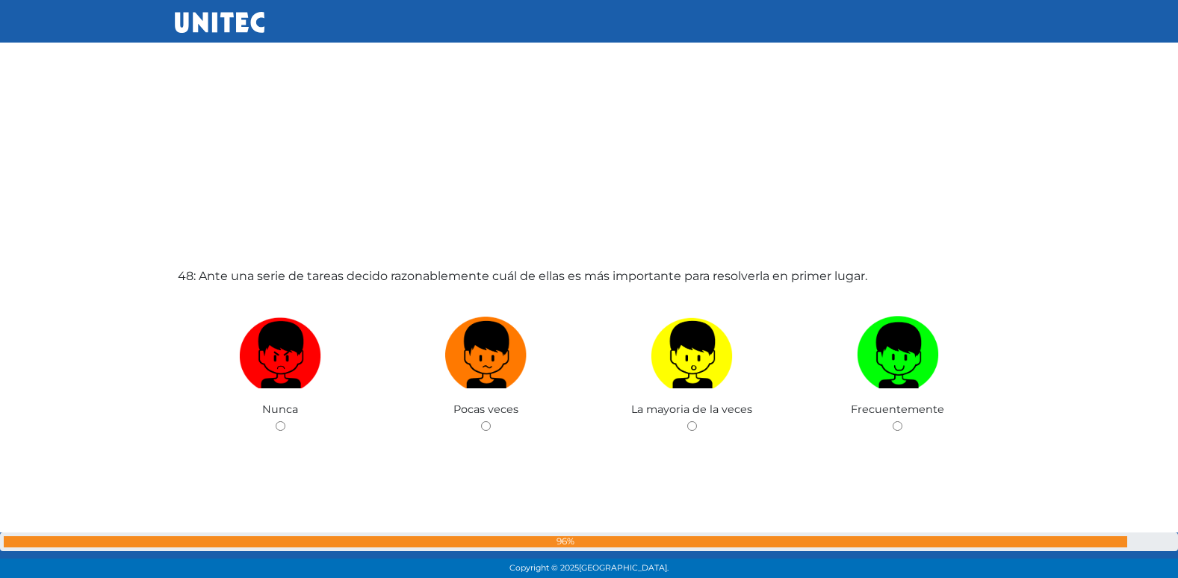
click at [481, 421] on input "radio" at bounding box center [486, 426] width 10 height 10
radio input "true"
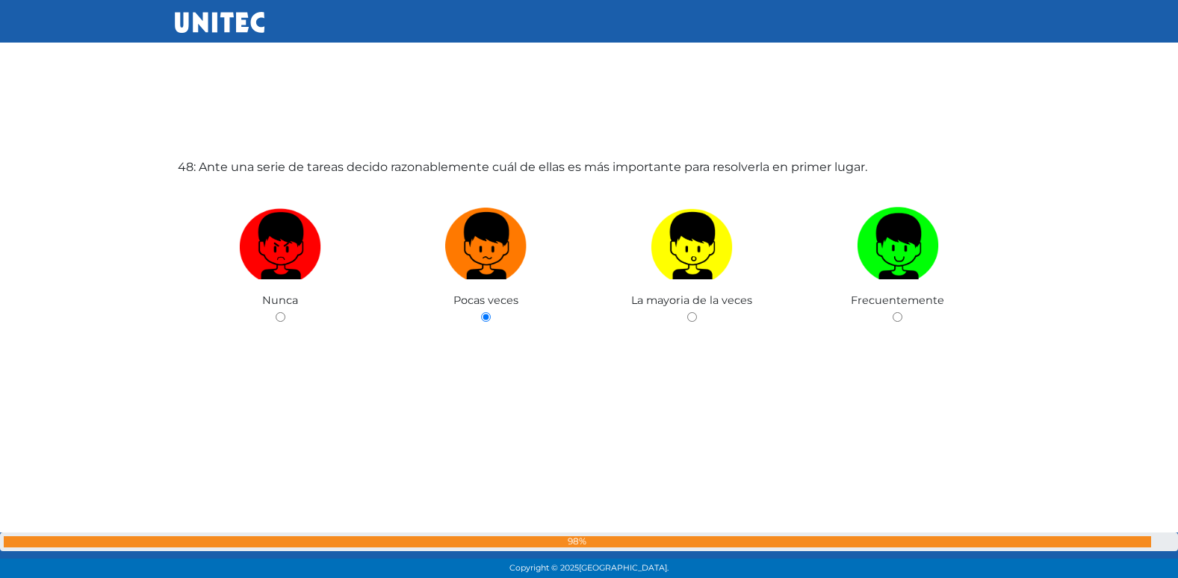
click at [687, 312] on input "radio" at bounding box center [692, 317] width 10 height 10
radio input "true"
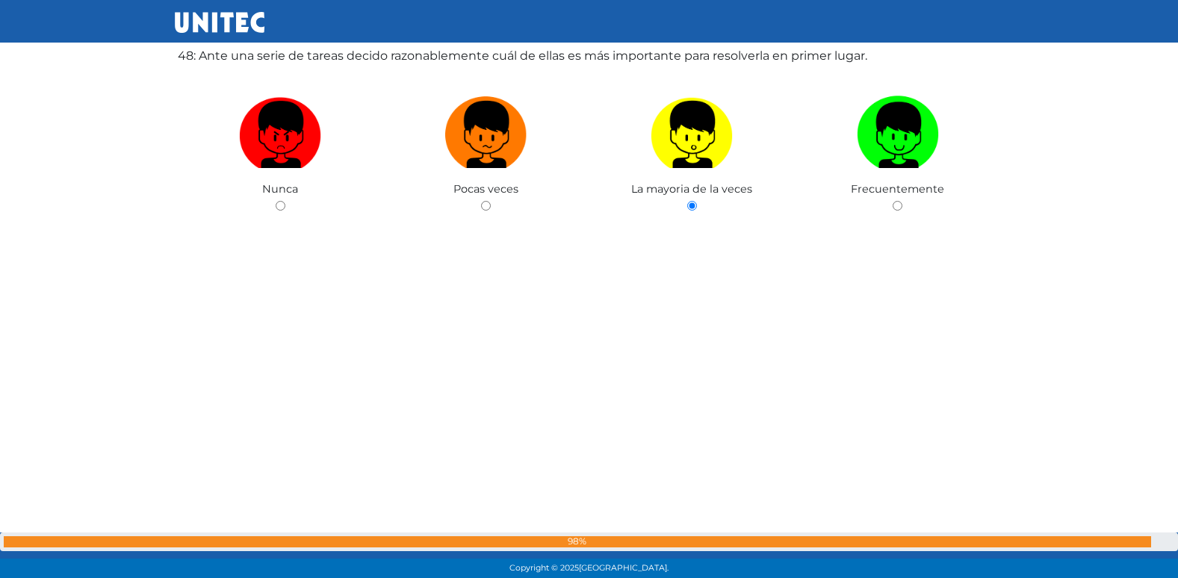
radio input "true"
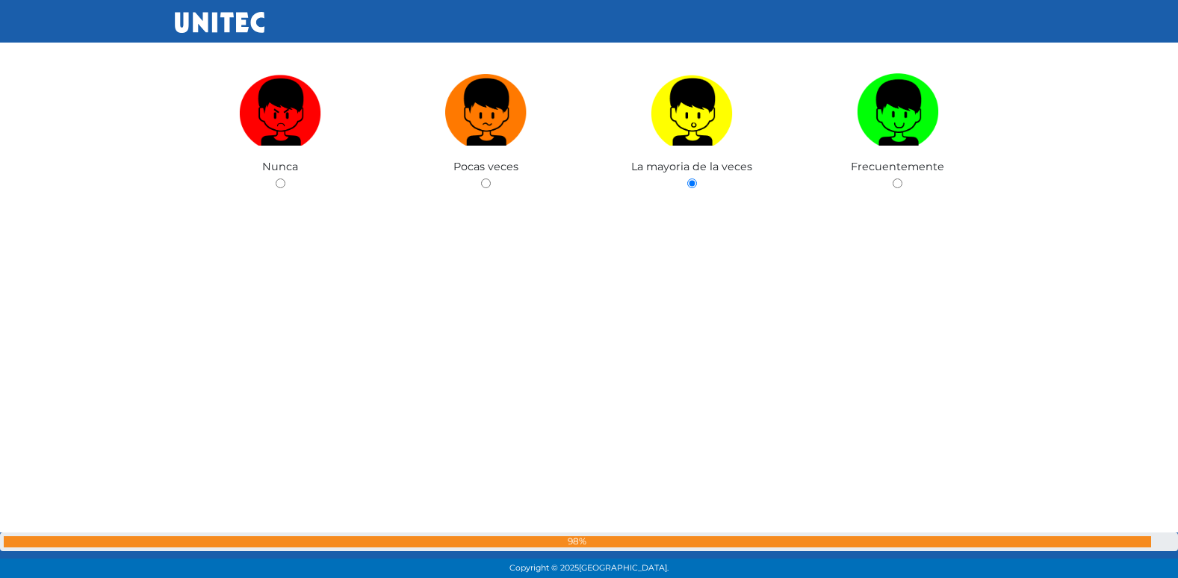
radio input "true"
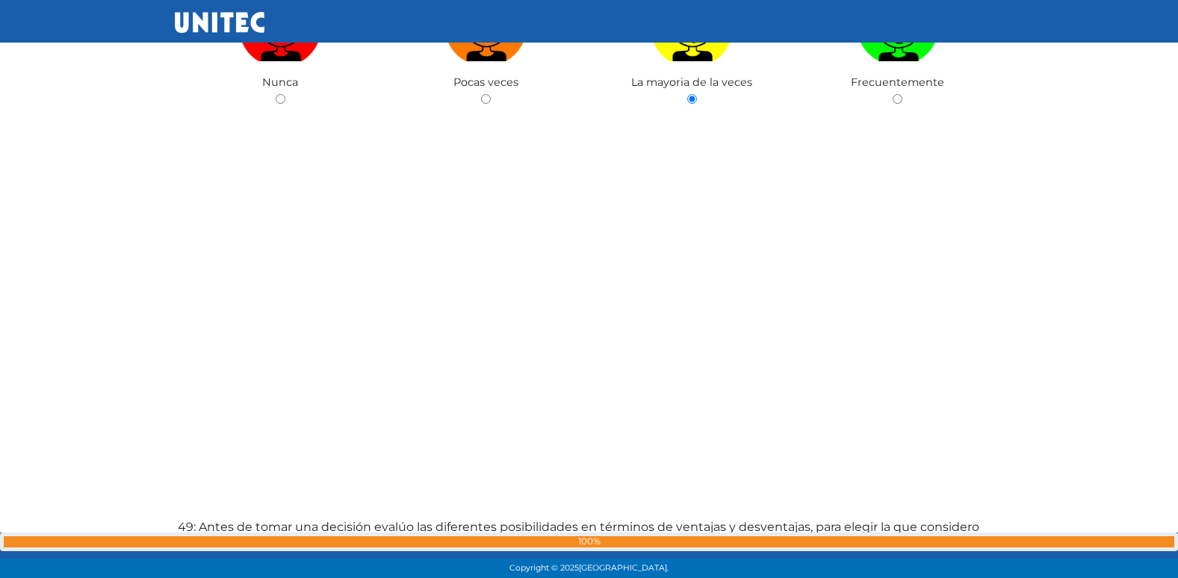
radio input "true"
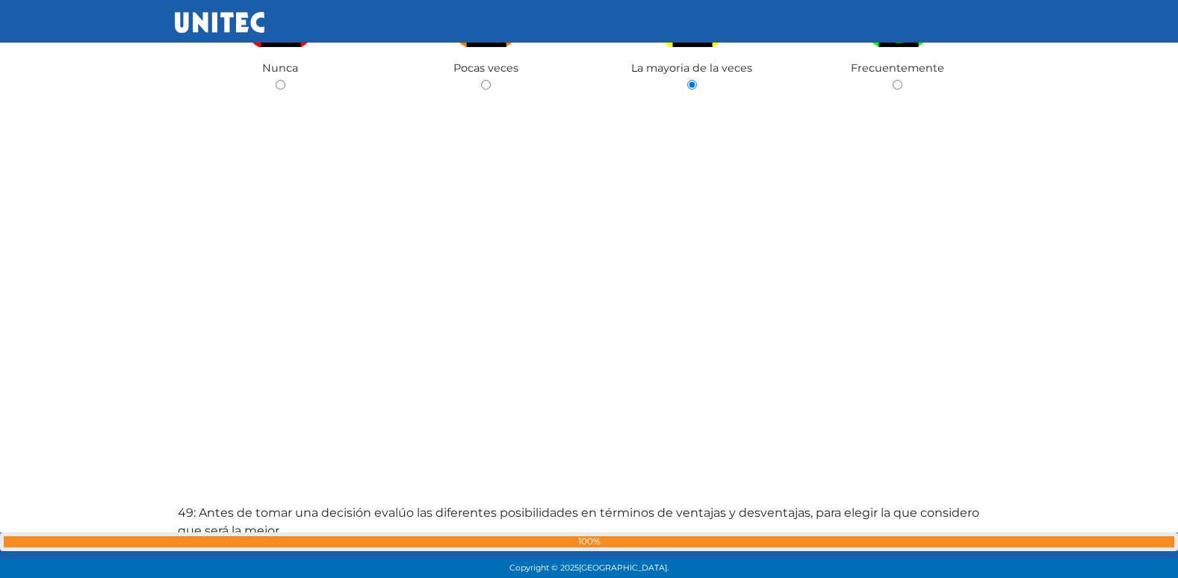
radio input "true"
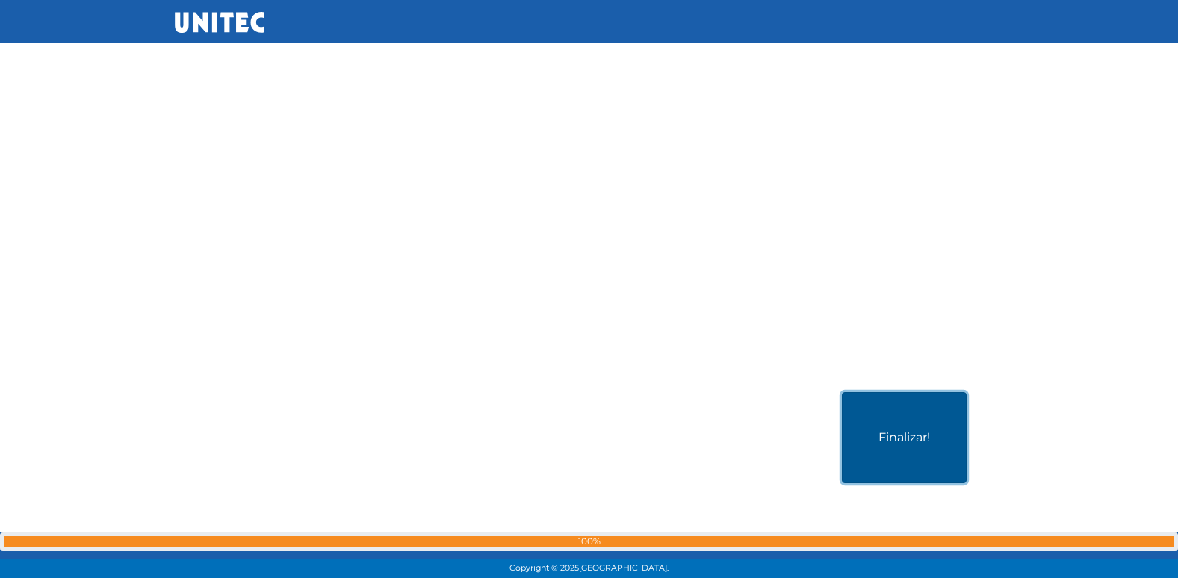
scroll to position [28749, 0]
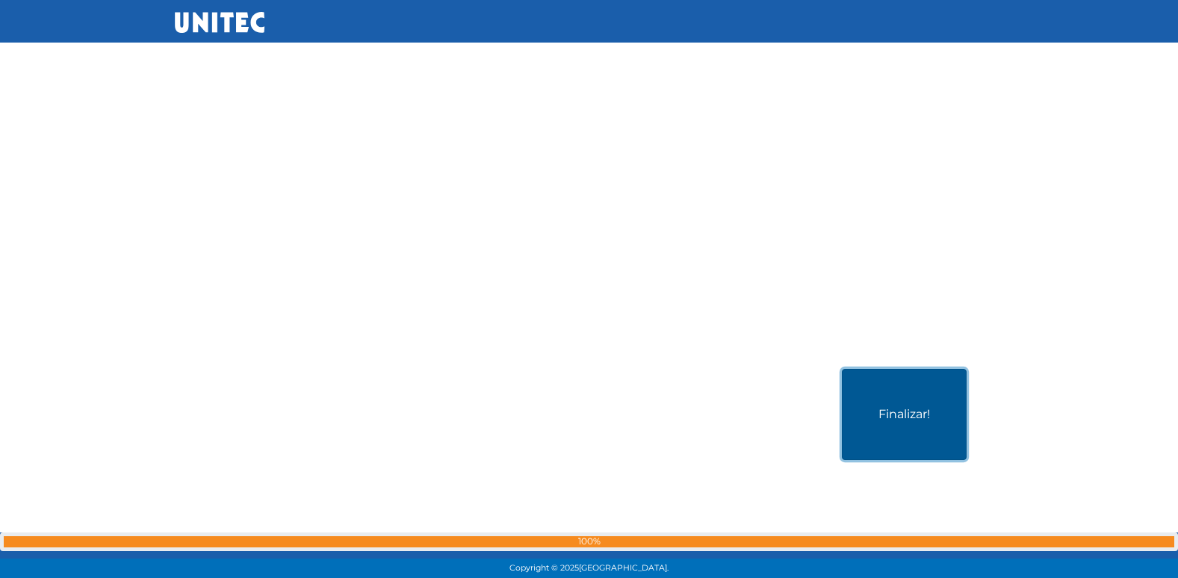
drag, startPoint x: 920, startPoint y: 427, endPoint x: 903, endPoint y: 420, distance: 18.4
click at [920, 426] on button "Finalizar!" at bounding box center [904, 414] width 125 height 91
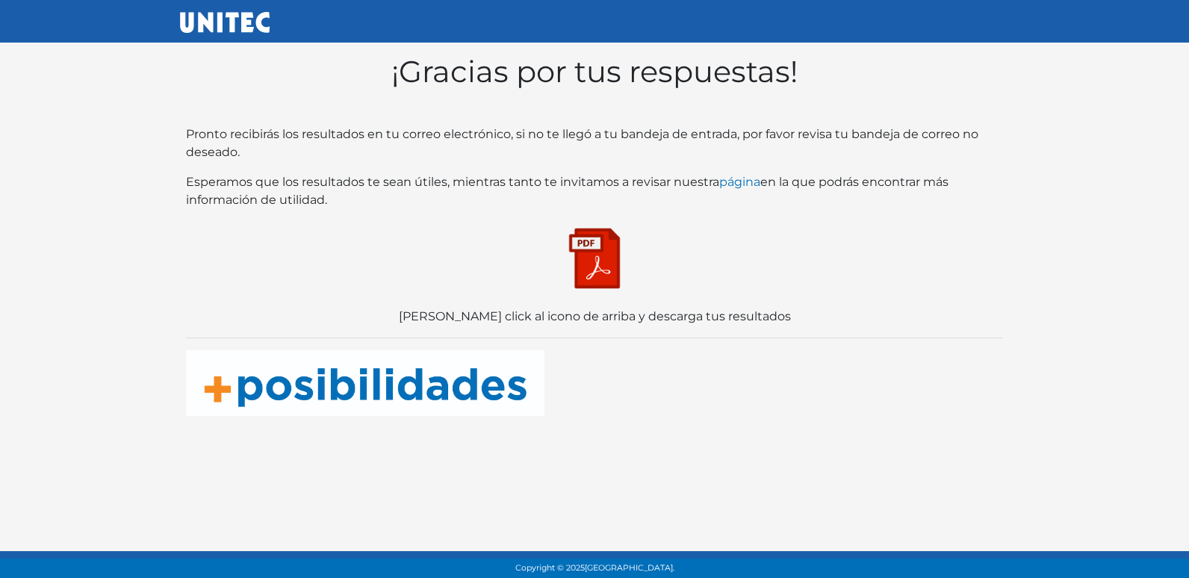
click at [597, 255] on img at bounding box center [594, 258] width 75 height 75
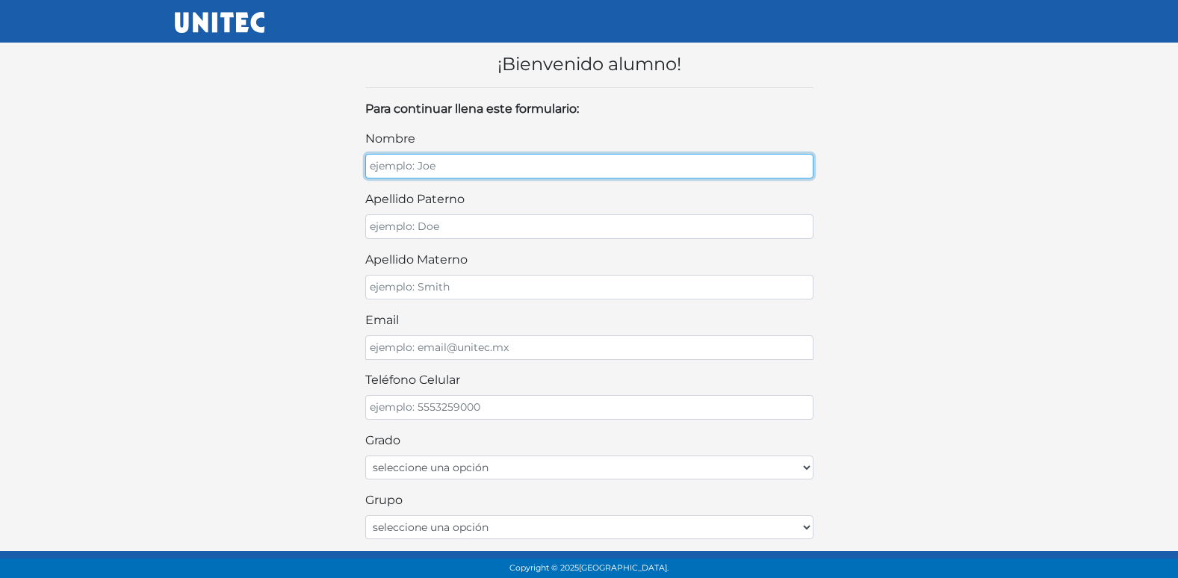
click at [444, 163] on input "nombre" at bounding box center [589, 166] width 448 height 25
type input "[PERSON_NAME]"
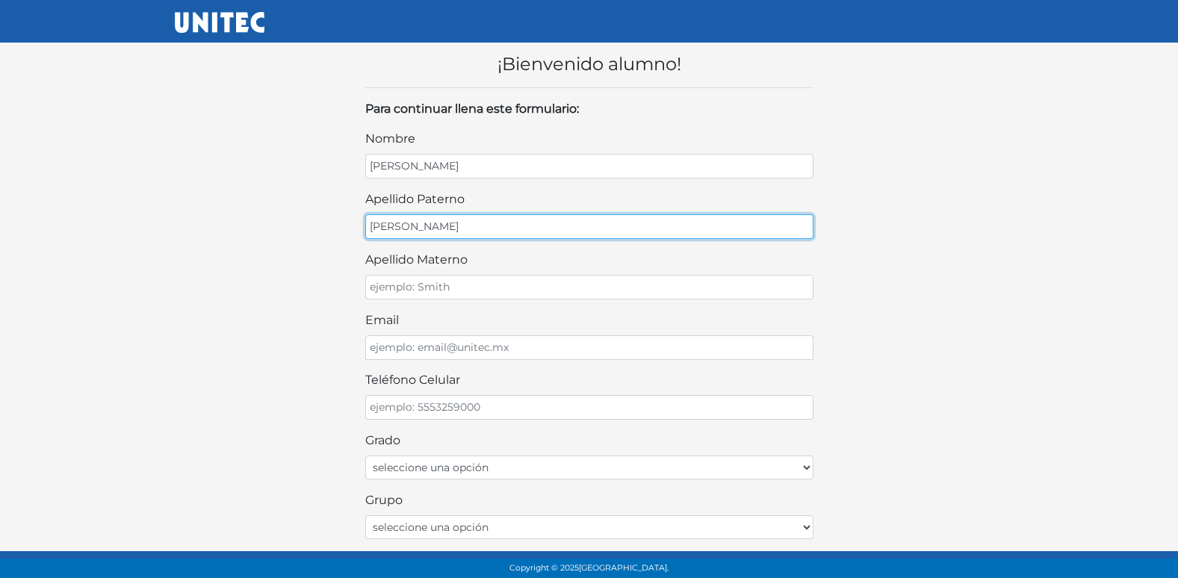
type input "[PERSON_NAME]"
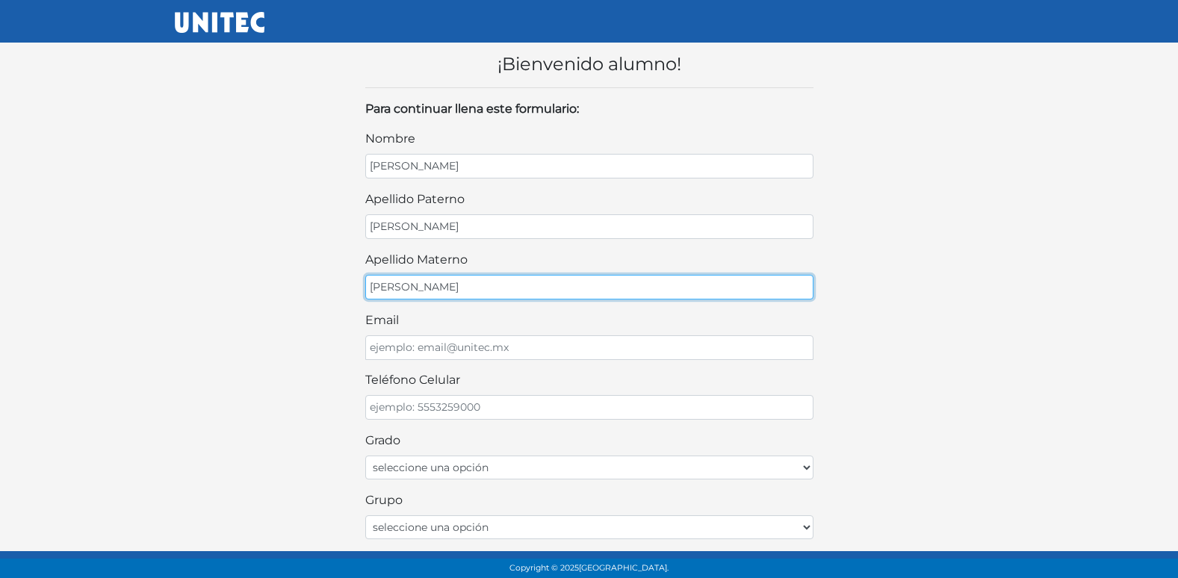
type input "[PERSON_NAME]"
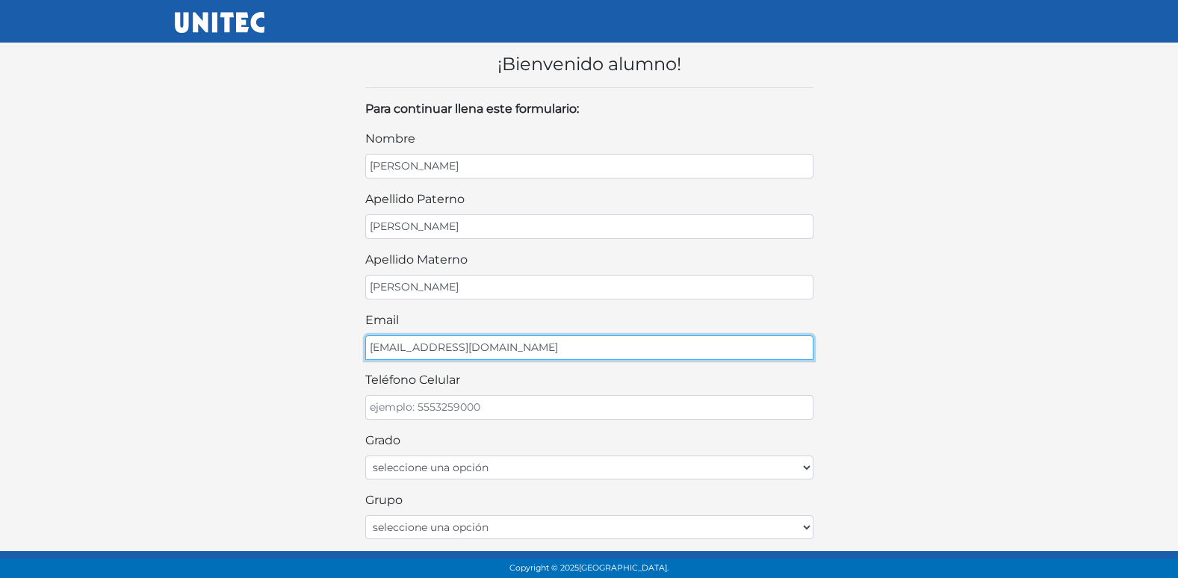
type input "[EMAIL_ADDRESS][DOMAIN_NAME]"
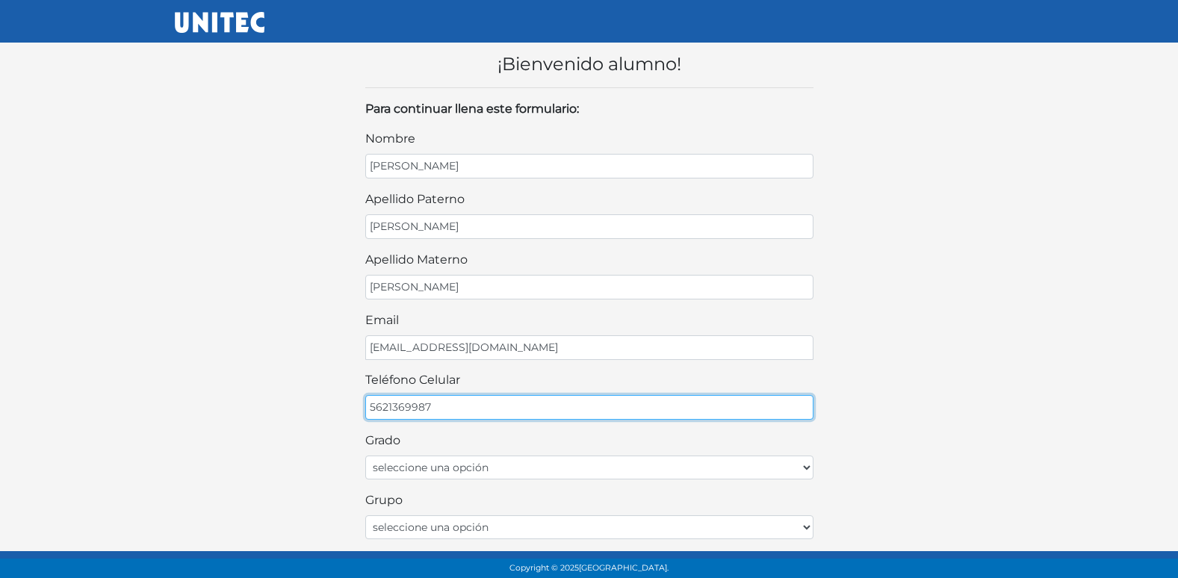
type input "5621369987"
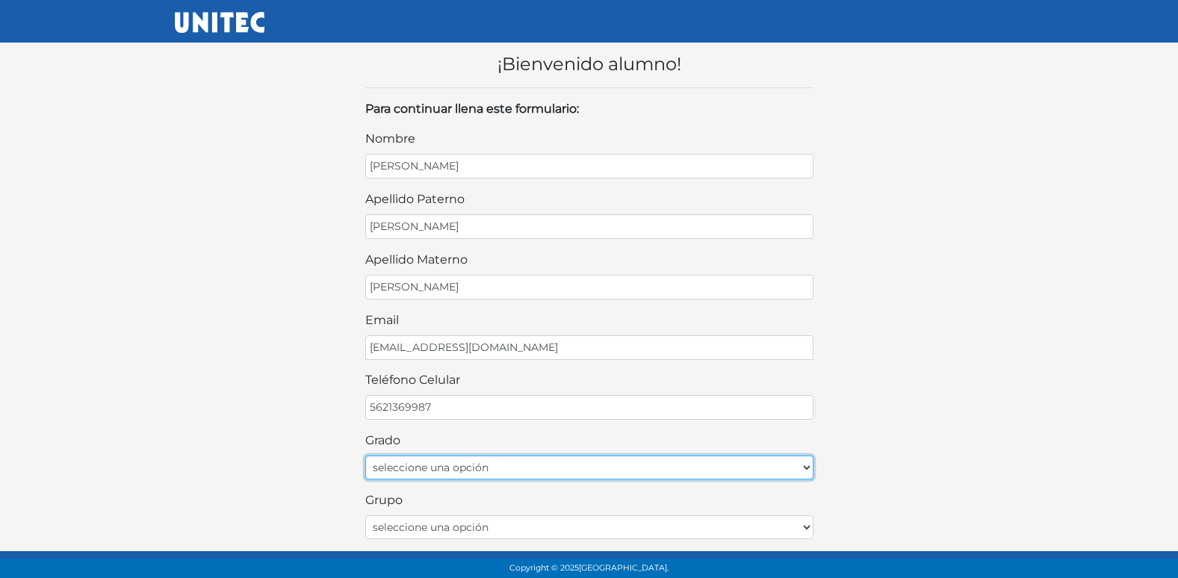
click at [476, 467] on select "seleccione una opción Primer grado Segundo grado Tercer grado" at bounding box center [589, 467] width 448 height 24
select select "2do"
click at [365, 455] on select "seleccione una opción Primer grado Segundo grado Tercer grado" at bounding box center [589, 467] width 448 height 24
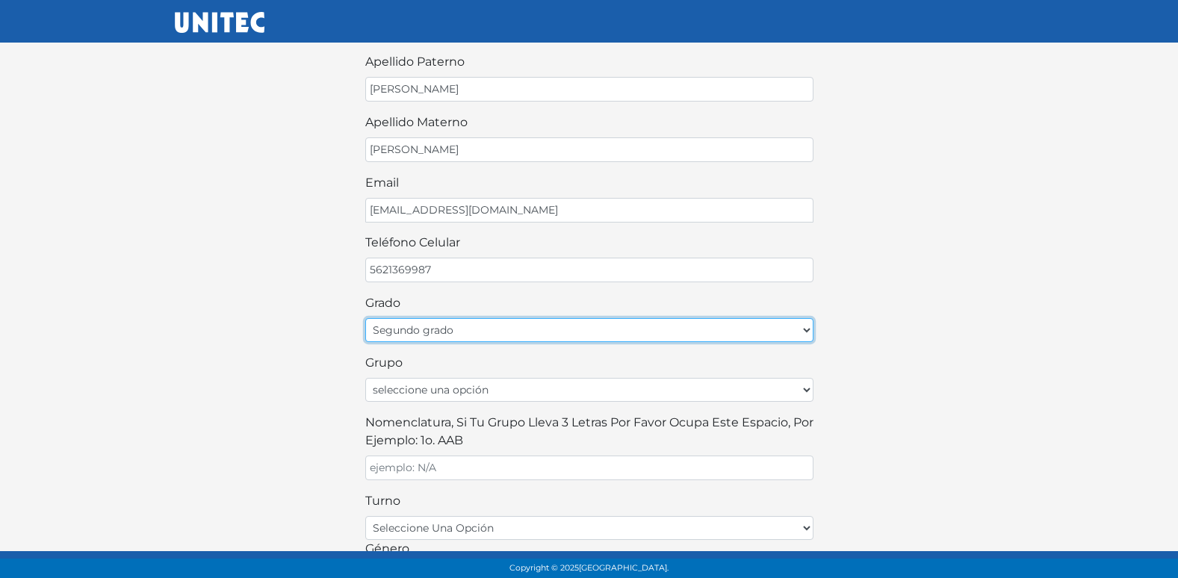
scroll to position [149, 0]
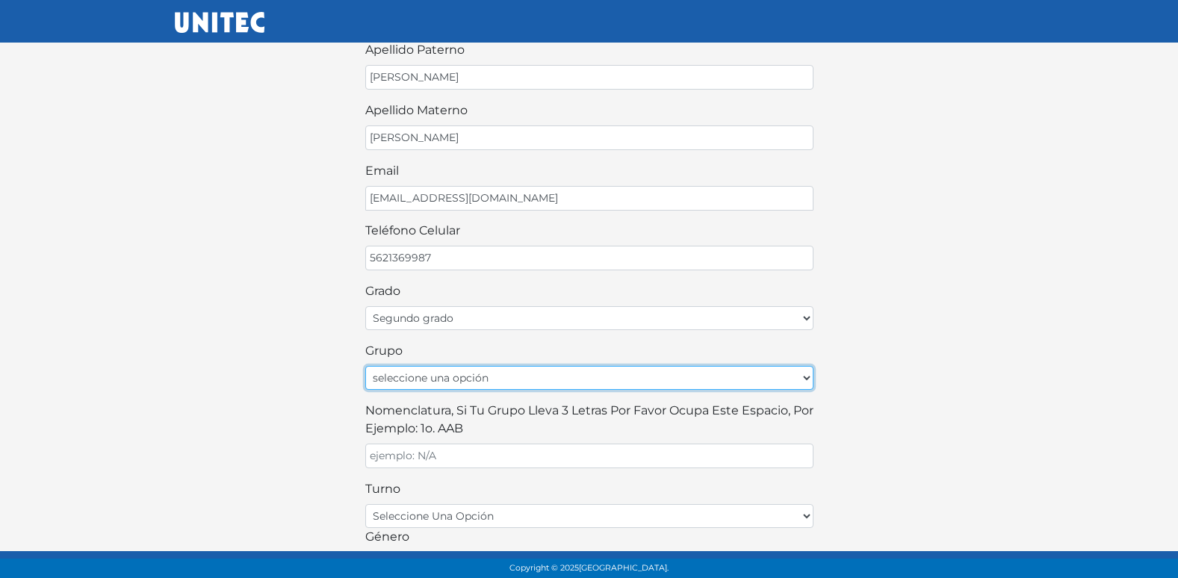
click at [590, 379] on select "seleccione una opción A B C D E F G H I J K L M N O P Q R S T U V W X Y Z" at bounding box center [589, 378] width 448 height 24
select select "A"
click at [365, 366] on select "seleccione una opción A B C D E F G H I J K L M N O P Q R S T U V W X Y Z" at bounding box center [589, 378] width 448 height 24
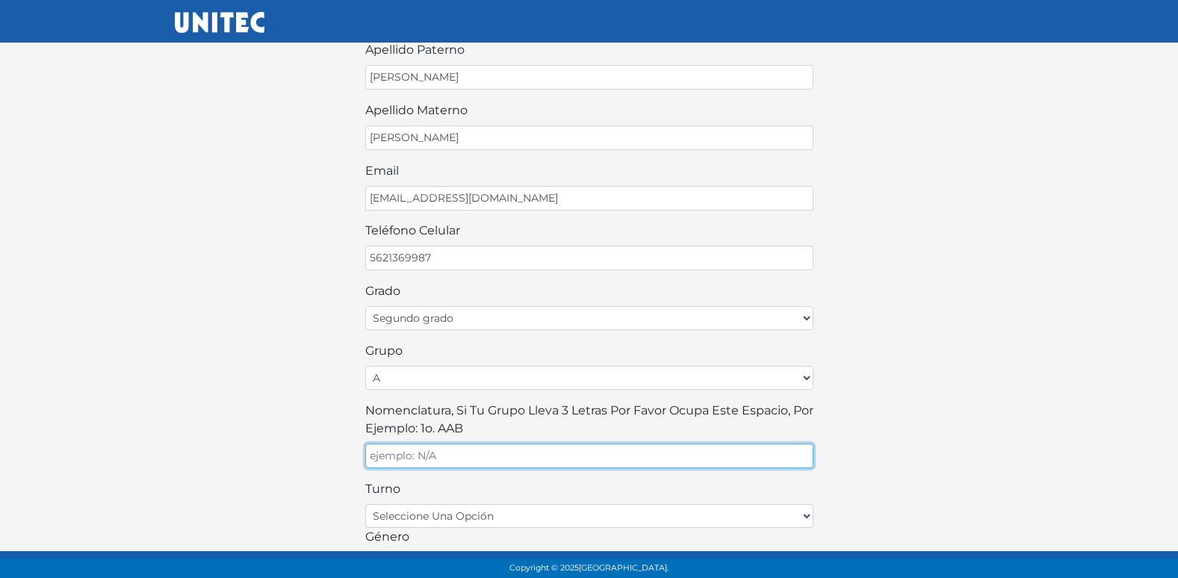
click at [447, 460] on input "Nomenclatura, si tu grupo lleva 3 letras por favor ocupa este espacio, por ejem…" at bounding box center [589, 456] width 448 height 25
type input "A"
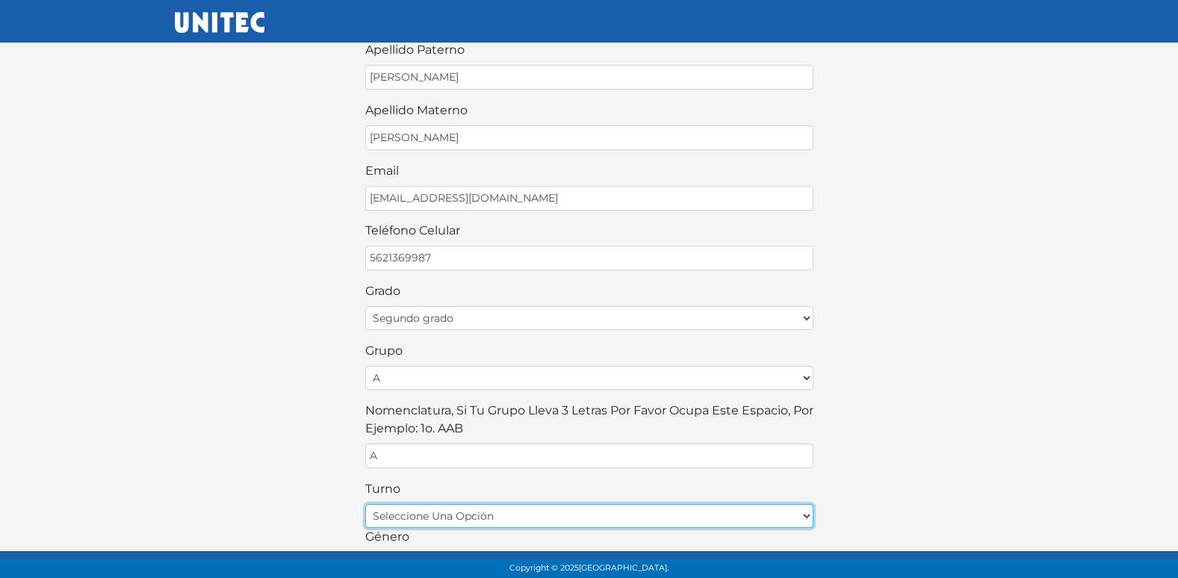
click at [424, 517] on select "seleccione una opción matutino vespertino" at bounding box center [589, 516] width 448 height 24
select select "matutino"
click at [365, 504] on select "seleccione una opción matutino vespertino" at bounding box center [589, 516] width 448 height 24
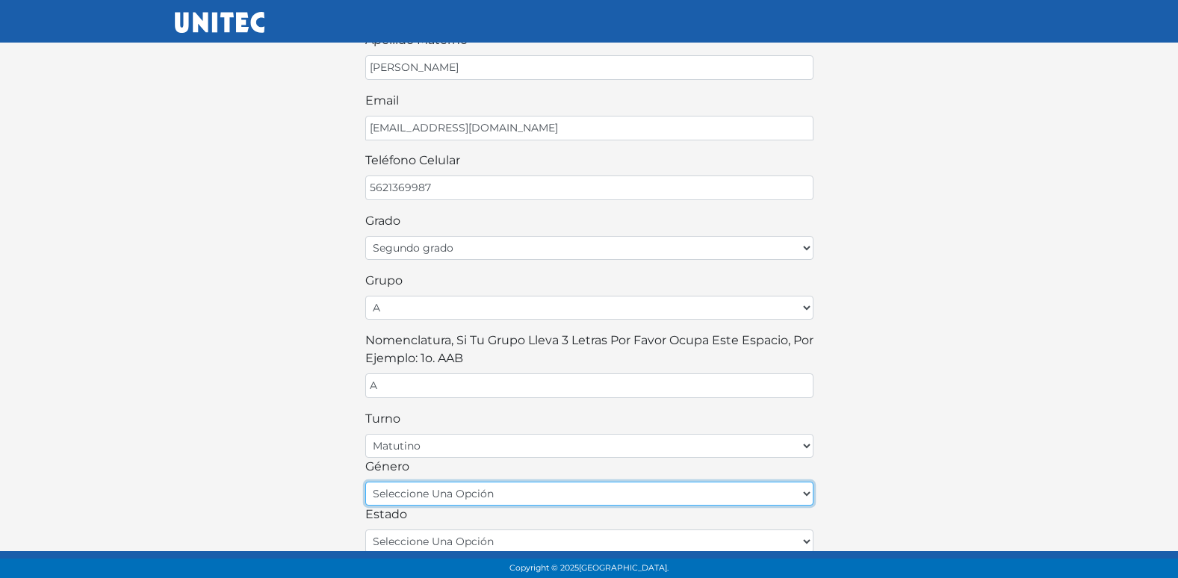
scroll to position [299, 0]
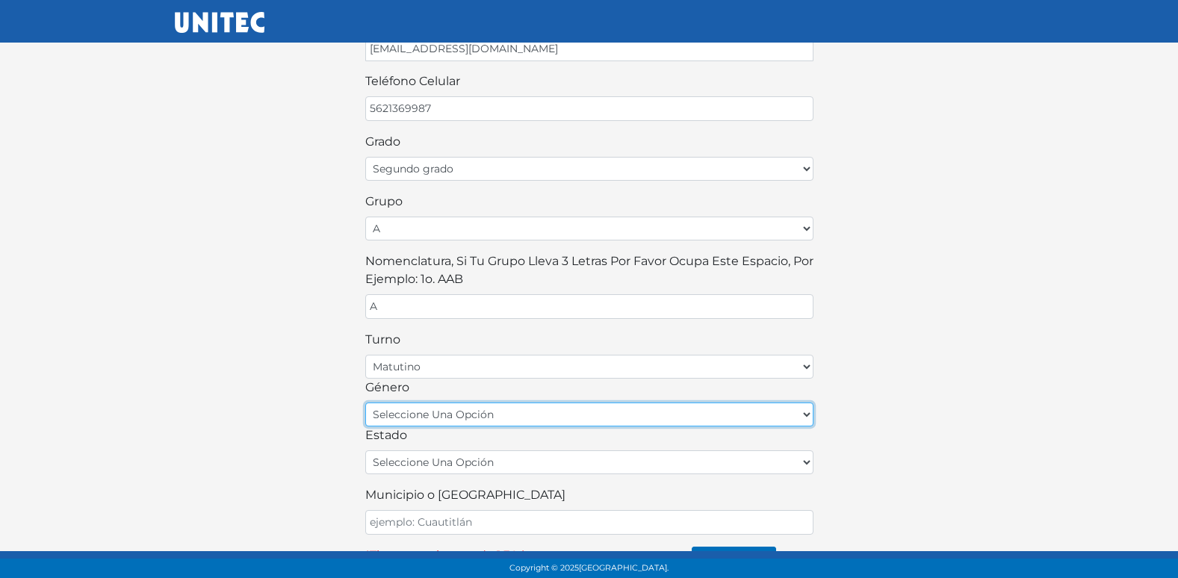
click at [475, 411] on select "seleccione una opción femenino masculino" at bounding box center [589, 414] width 448 height 24
select select "F"
click at [365, 402] on select "seleccione una opción femenino masculino" at bounding box center [589, 414] width 448 height 24
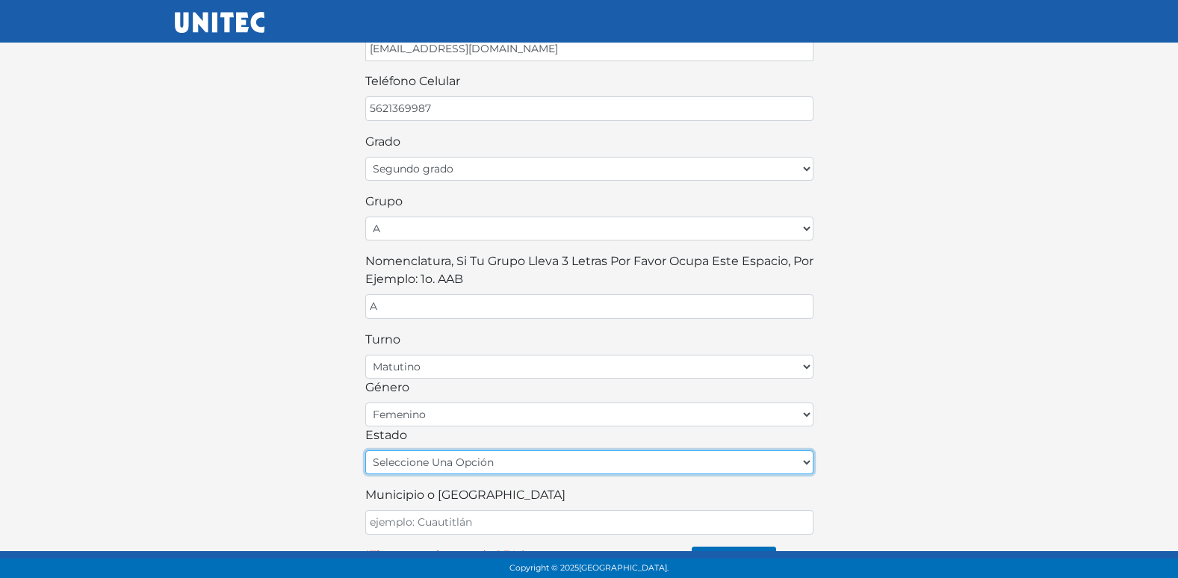
click at [442, 471] on select "seleccione una opción Aguascalientes Baja California Baja California Sur Campec…" at bounding box center [589, 462] width 448 height 24
select select "MEX"
click at [365, 450] on select "seleccione una opción Aguascalientes Baja California Baja California Sur Campec…" at bounding box center [589, 462] width 448 height 24
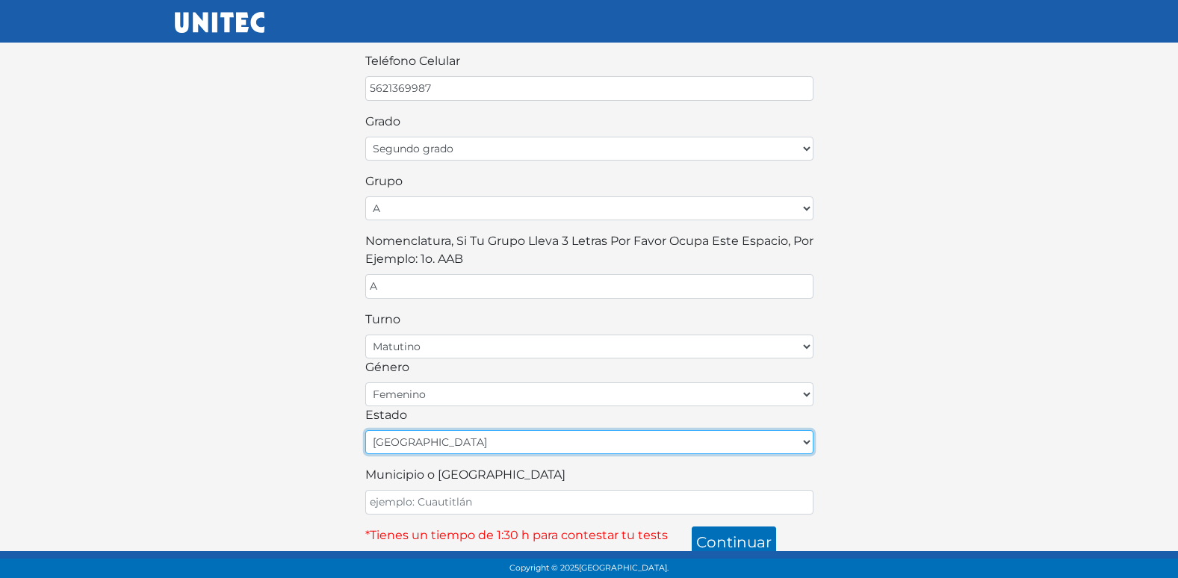
scroll to position [329, 0]
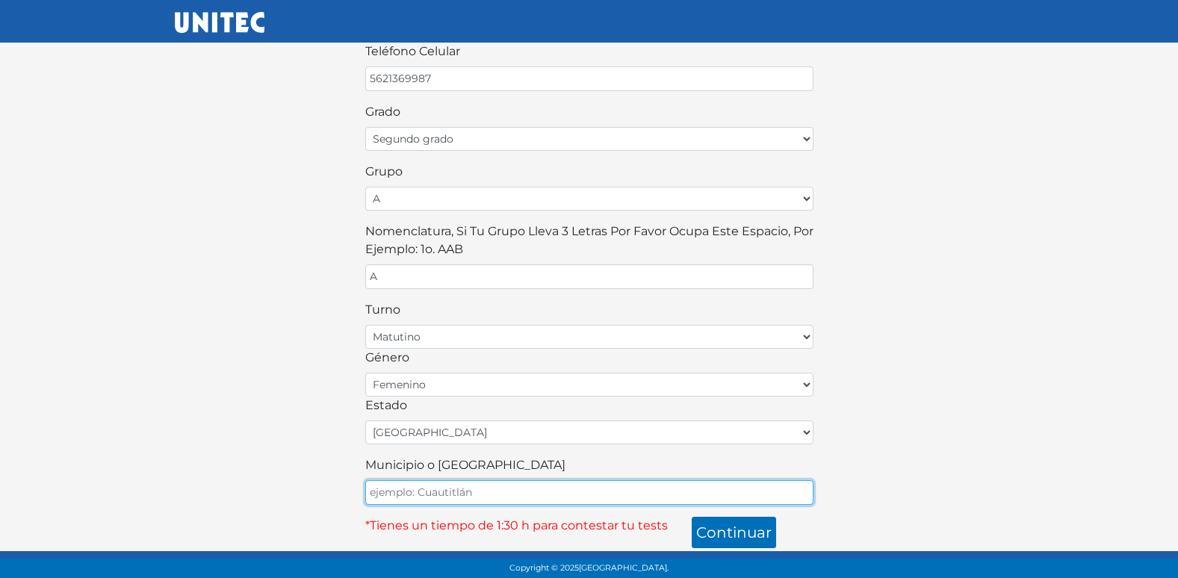
click at [478, 491] on input "Municipio o Alcaldía" at bounding box center [589, 492] width 448 height 25
type input "ECATEPEC"
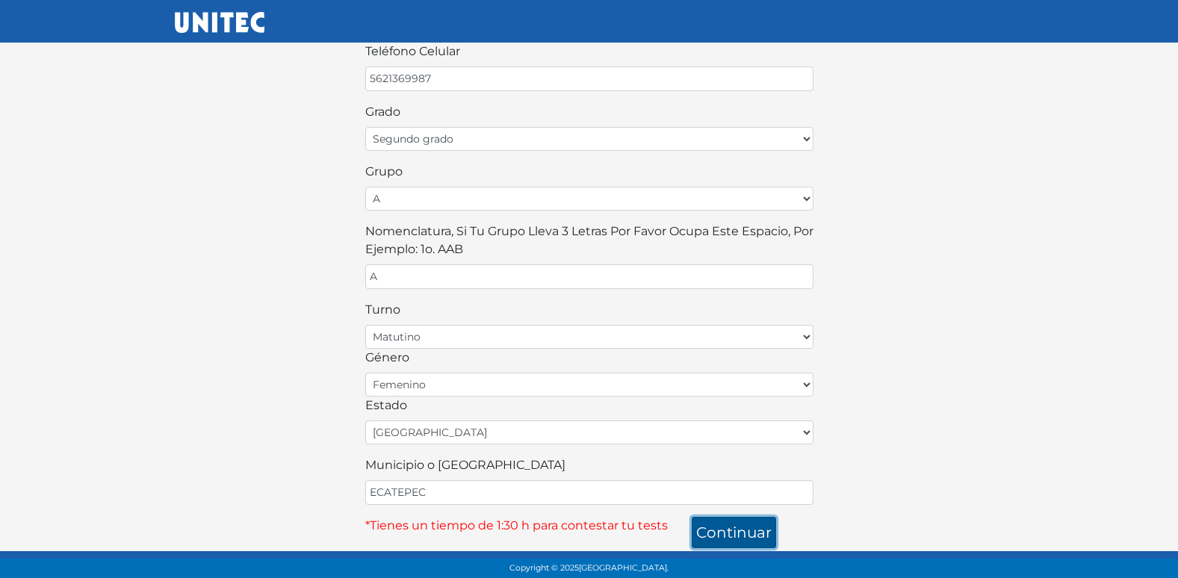
drag, startPoint x: 734, startPoint y: 541, endPoint x: 734, endPoint y: 532, distance: 9.0
click at [736, 540] on button "continuar" at bounding box center [733, 532] width 84 height 31
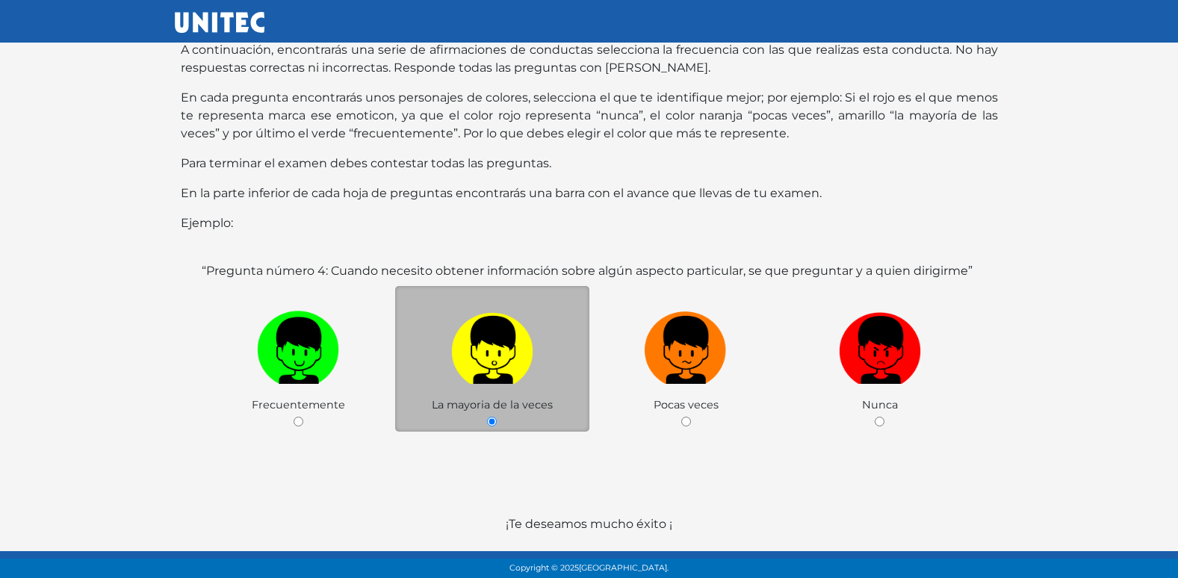
scroll to position [149, 0]
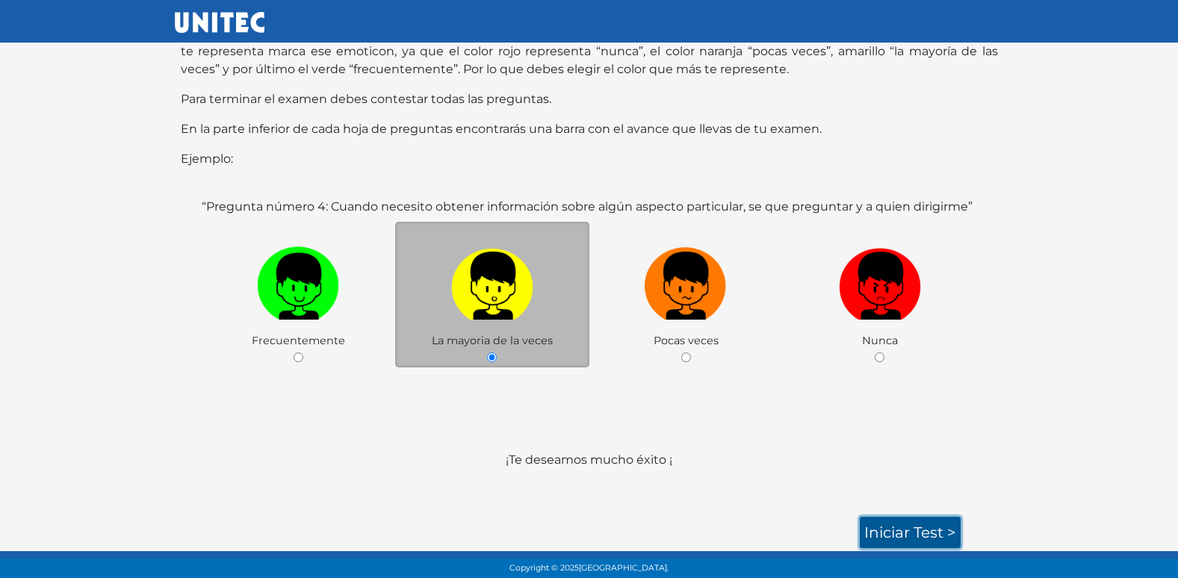
click at [915, 523] on link "Iniciar test >" at bounding box center [909, 532] width 101 height 31
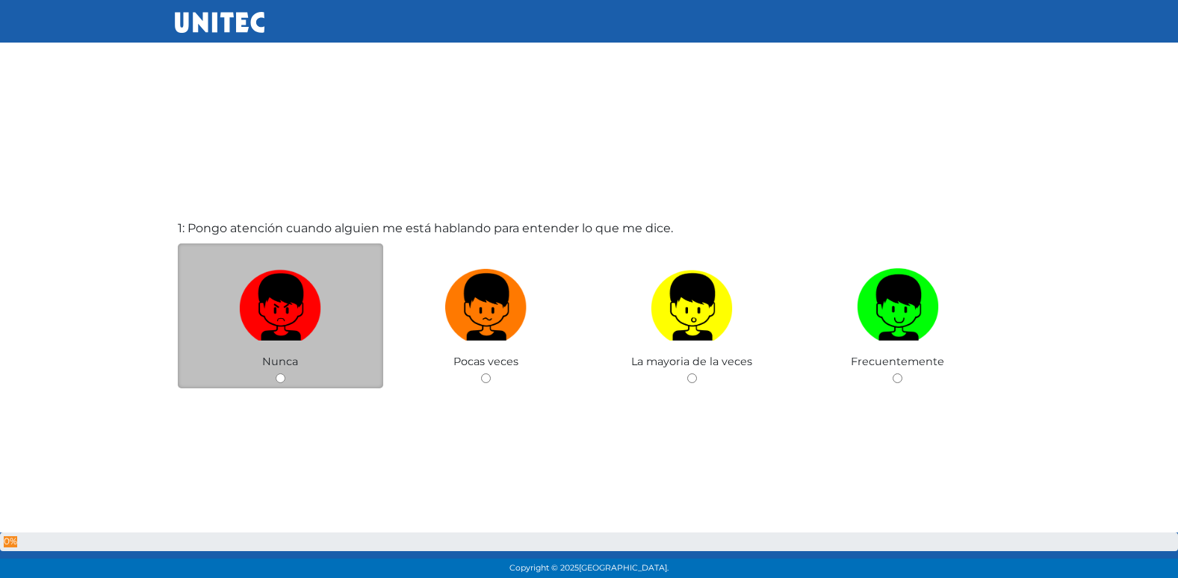
click at [481, 373] on input "radio" at bounding box center [486, 378] width 10 height 10
radio input "true"
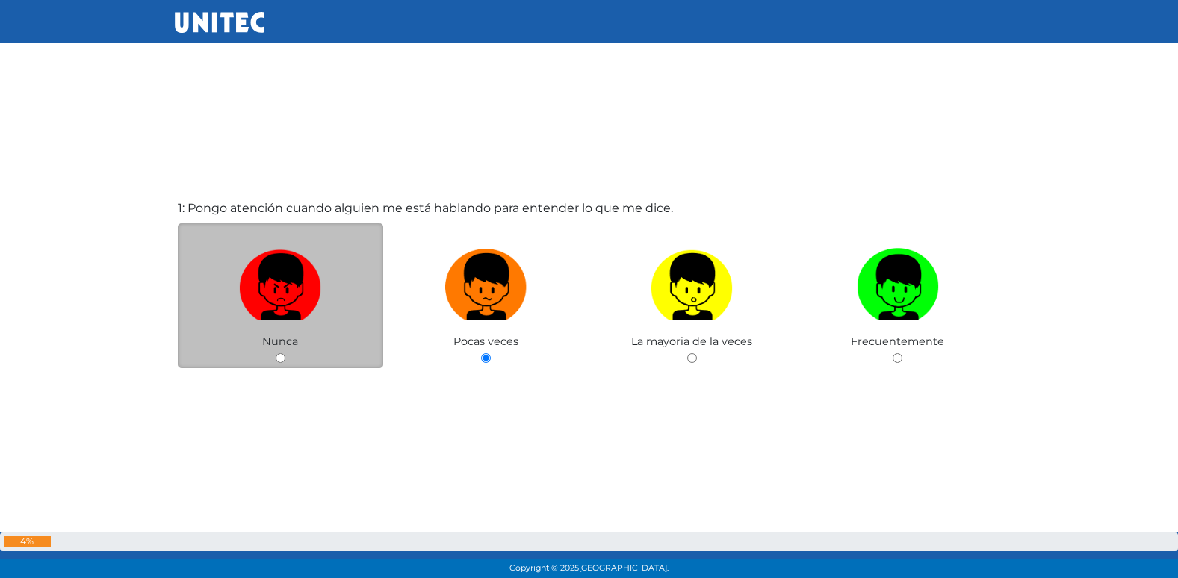
click at [687, 353] on input "radio" at bounding box center [692, 358] width 10 height 10
radio input "true"
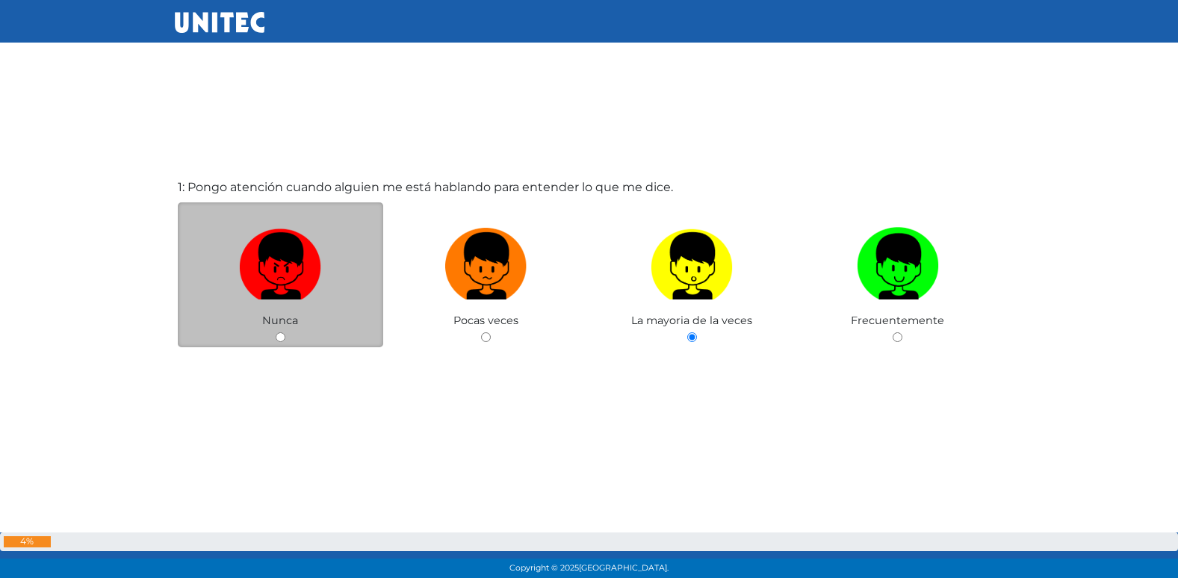
click at [892, 332] on input "radio" at bounding box center [897, 337] width 10 height 10
radio input "true"
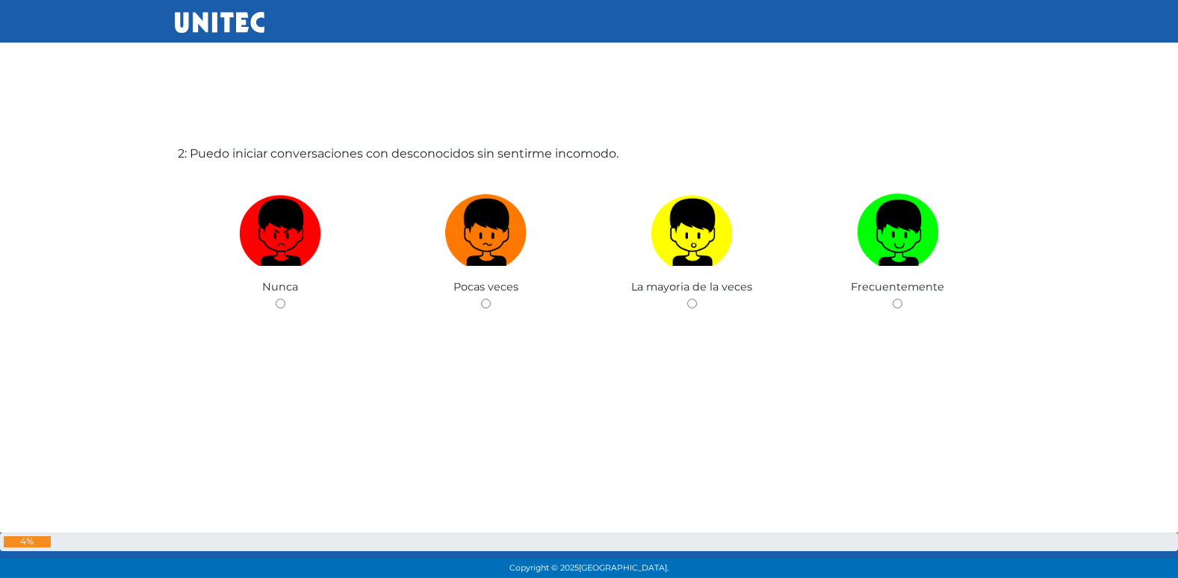
click at [481, 299] on input "radio" at bounding box center [486, 304] width 10 height 10
radio input "true"
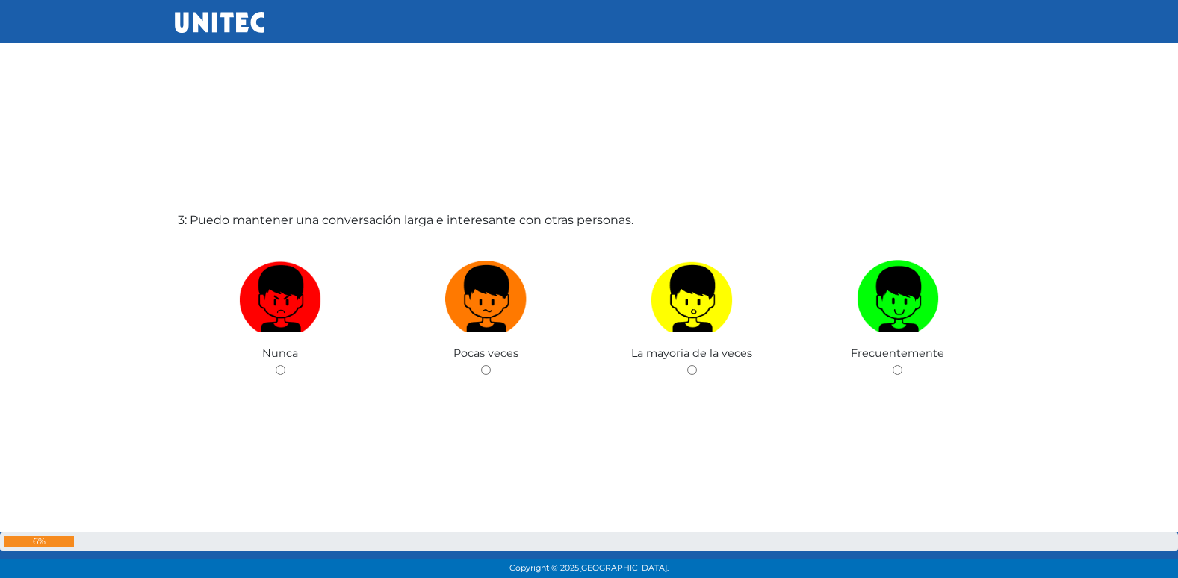
scroll to position [1231, 0]
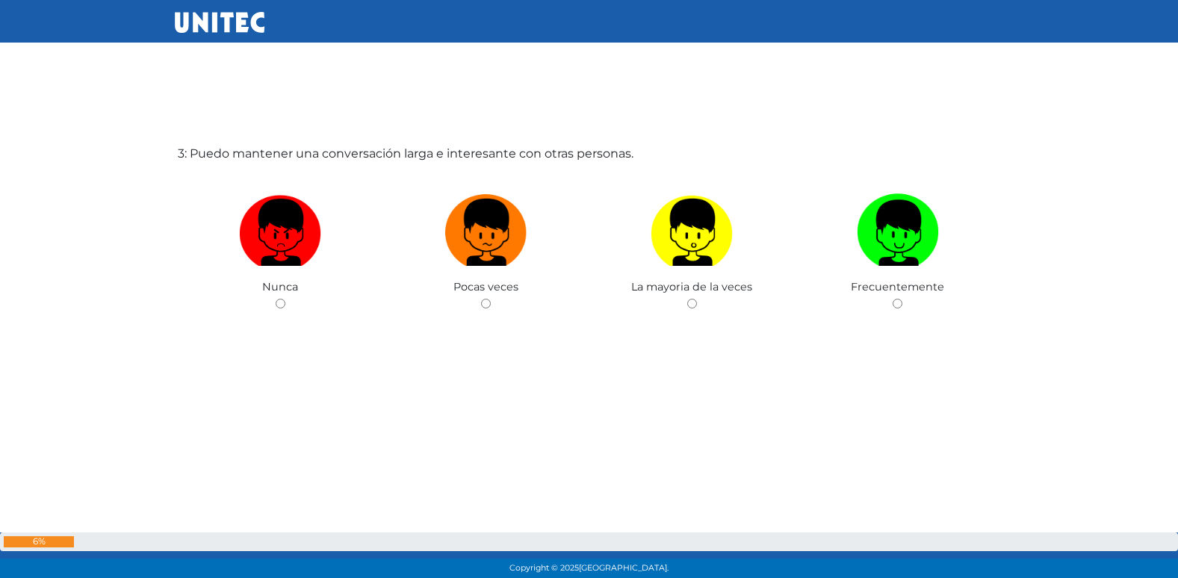
click at [481, 299] on input "radio" at bounding box center [486, 304] width 10 height 10
radio input "true"
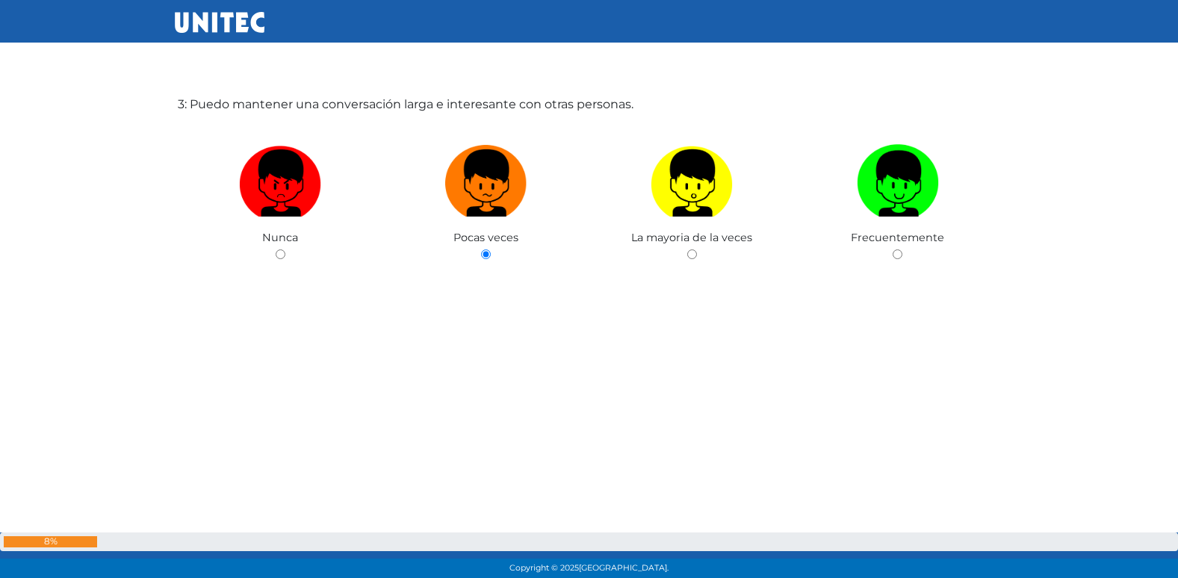
scroll to position [1283, 0]
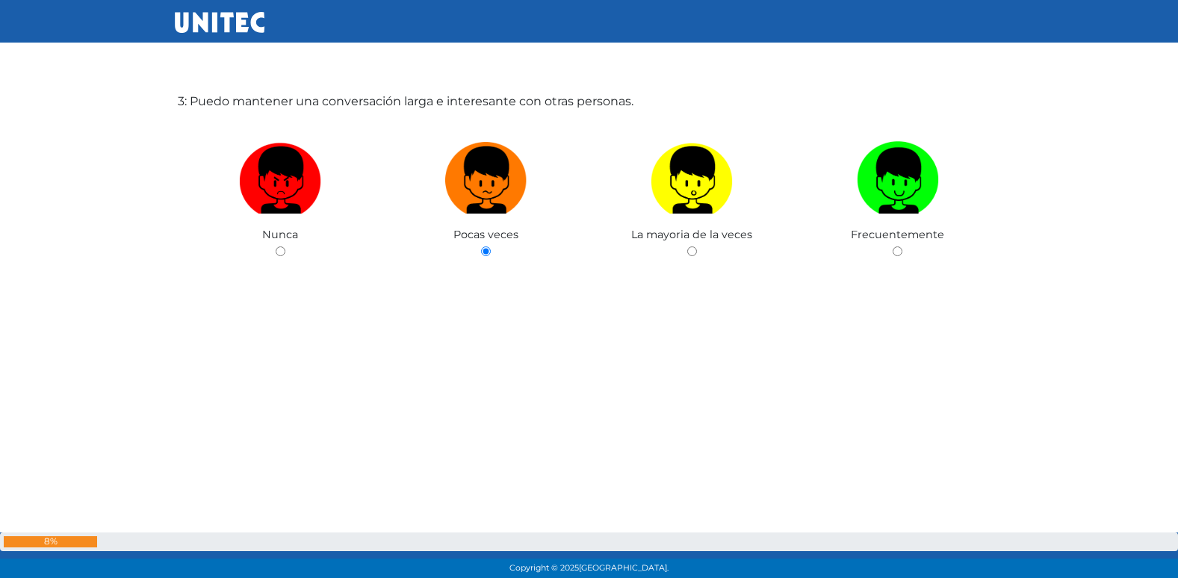
radio input "true"
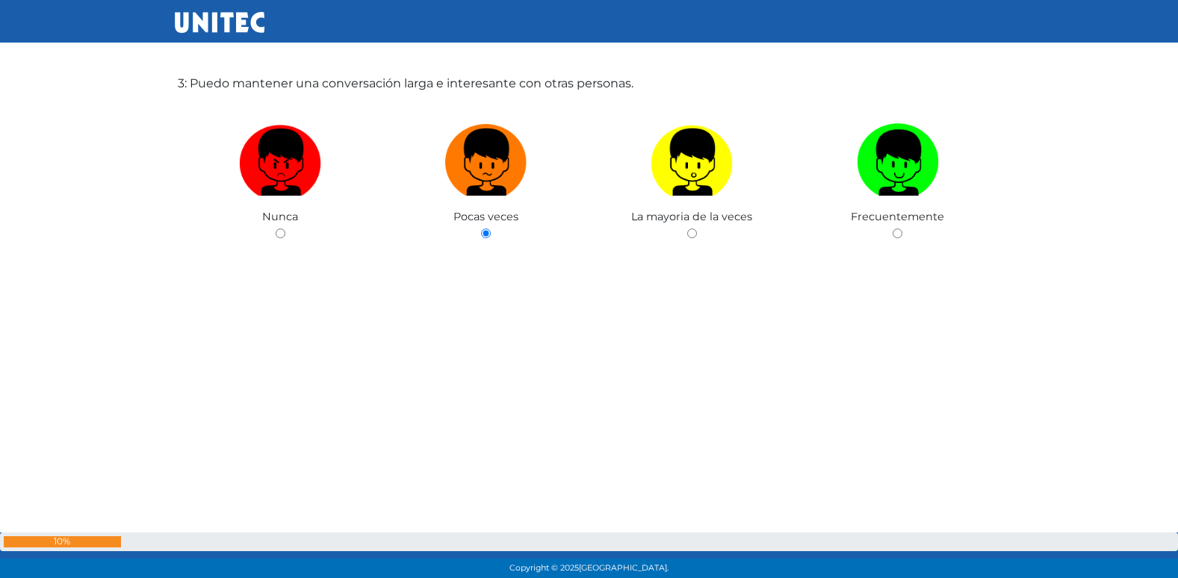
radio input "true"
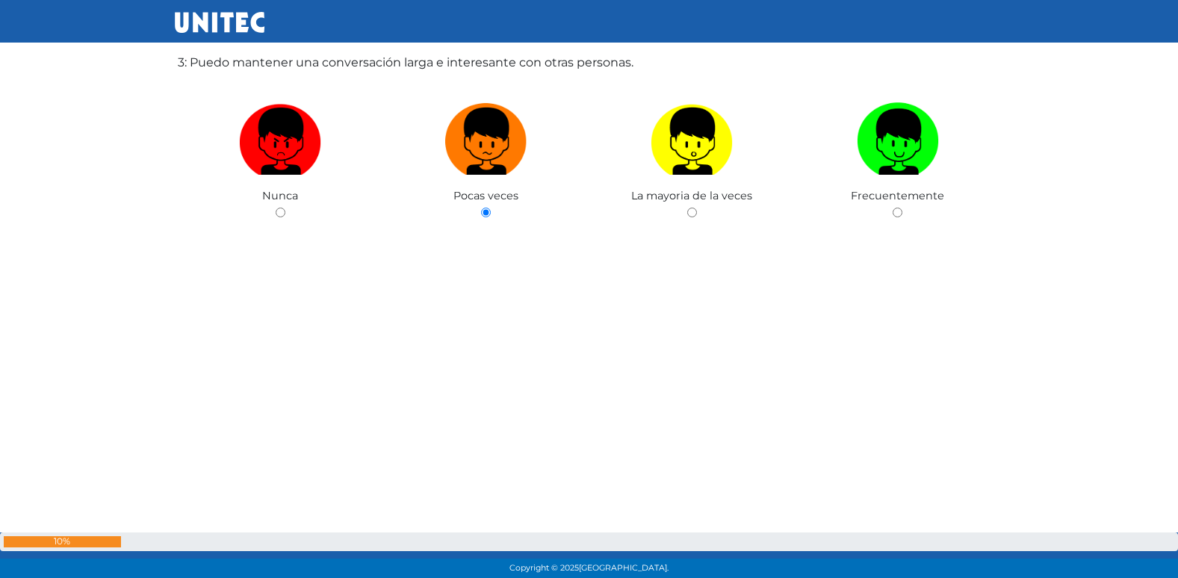
radio input "true"
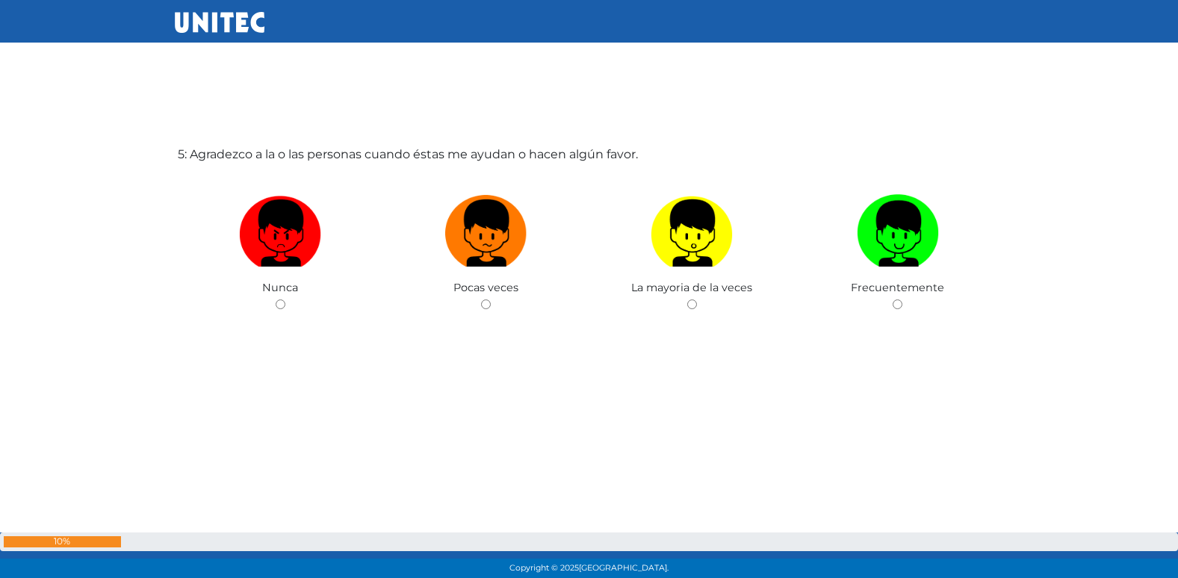
scroll to position [2387, 0]
click at [481, 299] on input "radio" at bounding box center [486, 304] width 10 height 10
radio input "true"
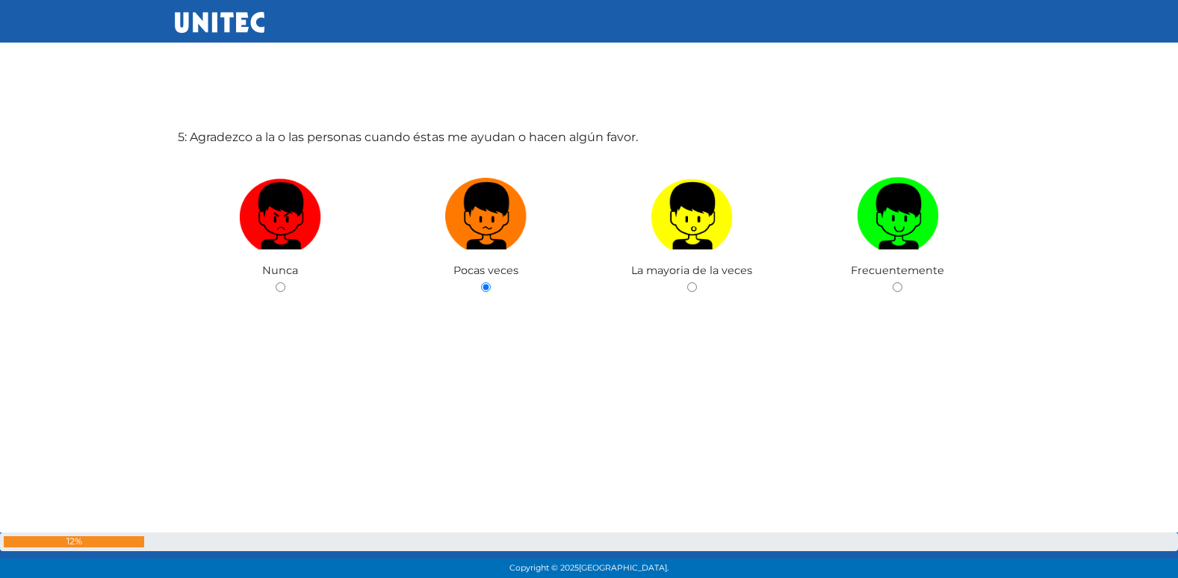
click at [687, 282] on input "radio" at bounding box center [692, 287] width 10 height 10
radio input "true"
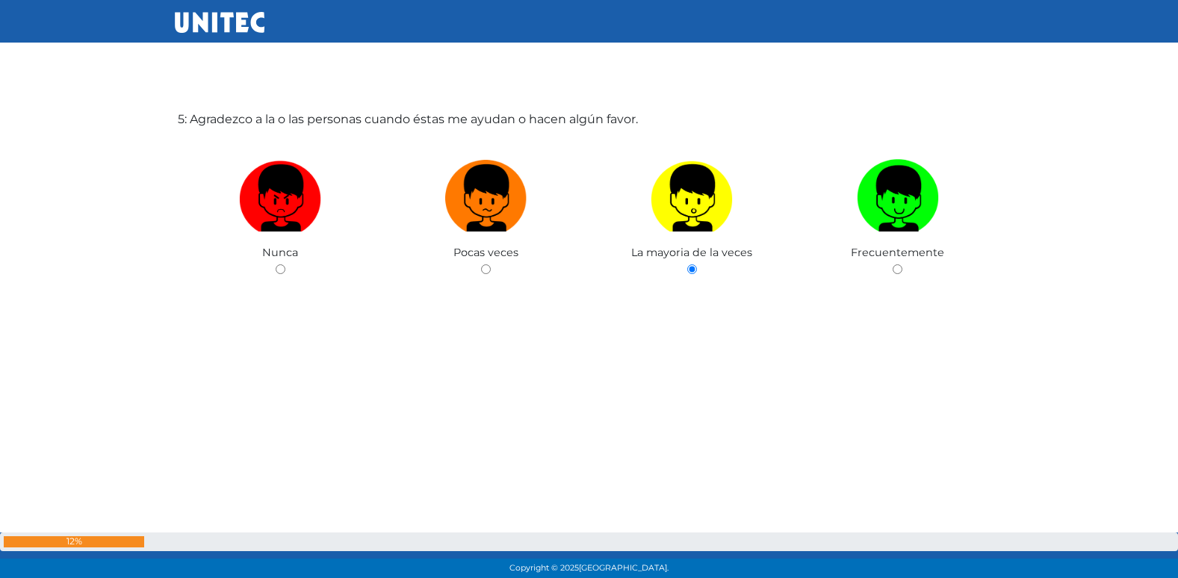
click at [892, 264] on input "radio" at bounding box center [897, 269] width 10 height 10
radio input "true"
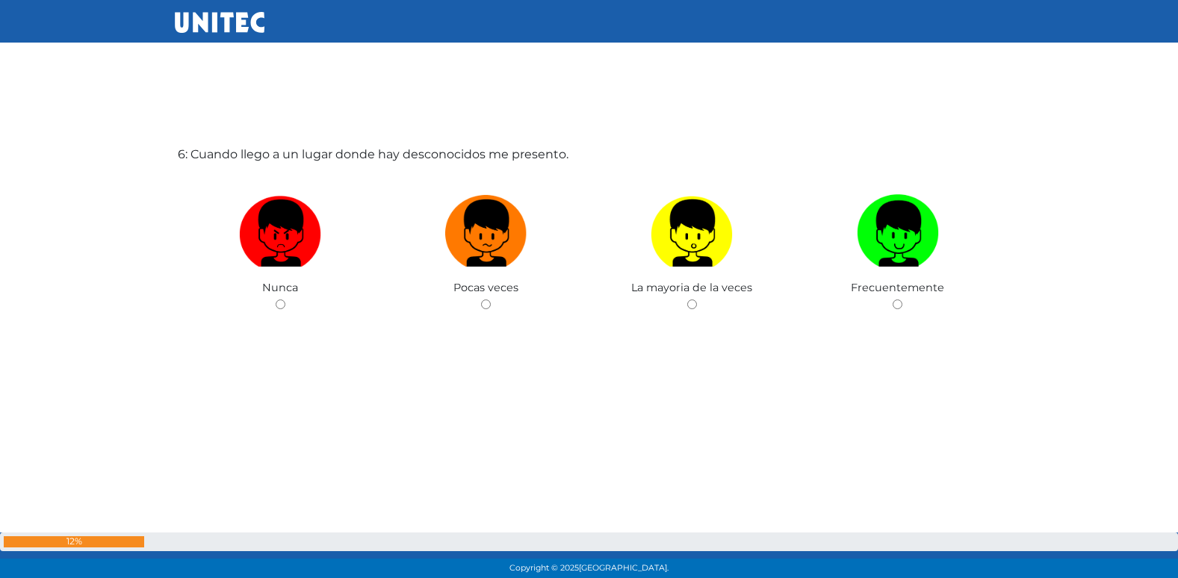
scroll to position [2964, 0]
click at [481, 299] on input "radio" at bounding box center [486, 304] width 10 height 10
radio input "true"
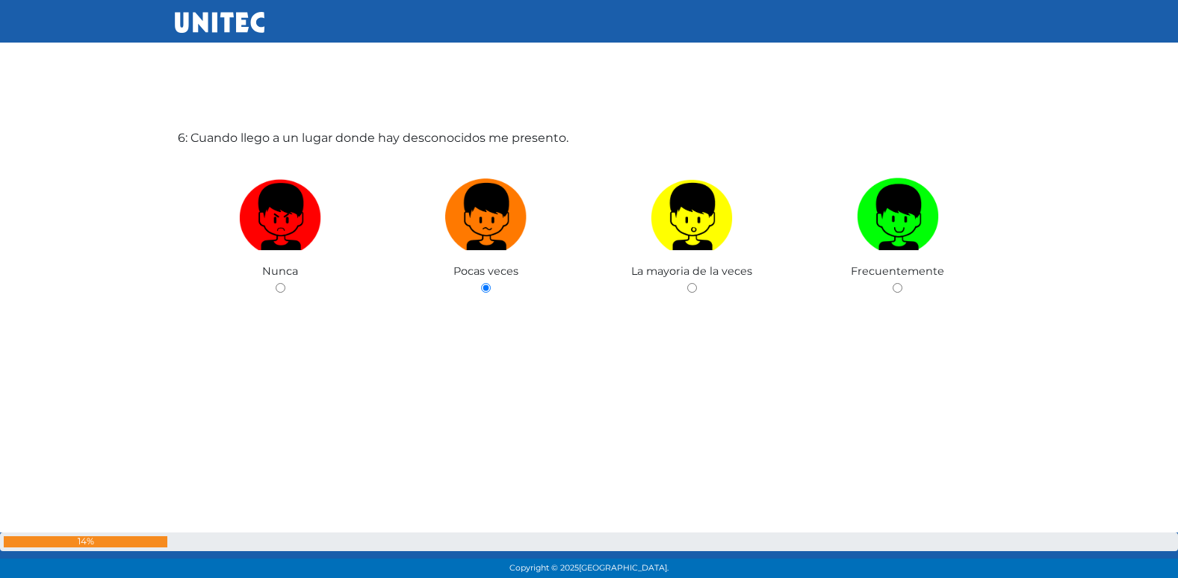
click at [687, 283] on input "radio" at bounding box center [692, 288] width 10 height 10
radio input "true"
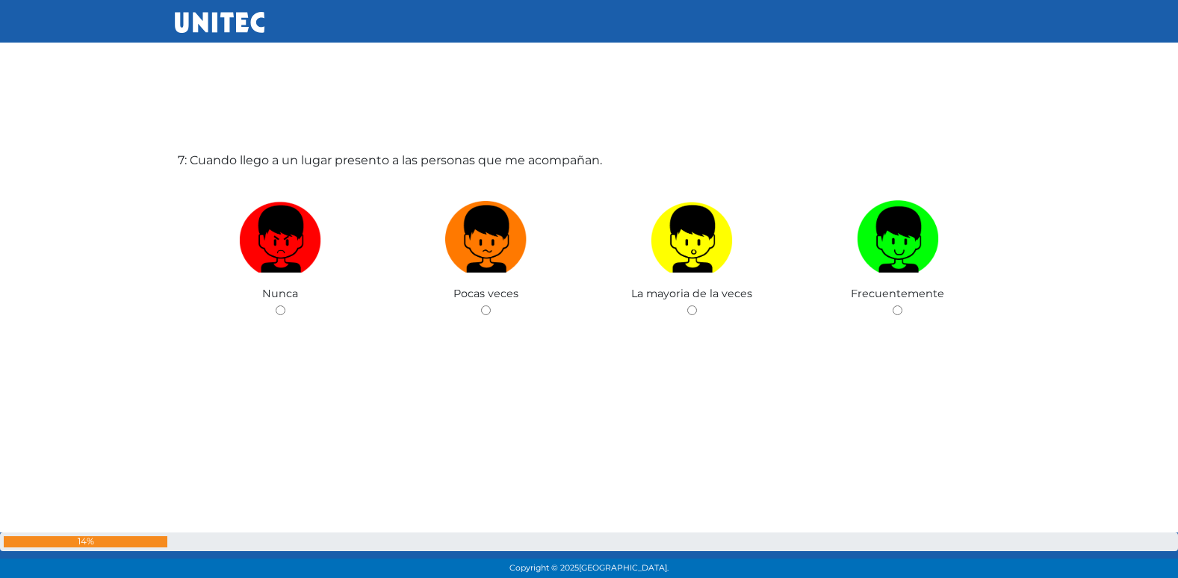
scroll to position [3542, 0]
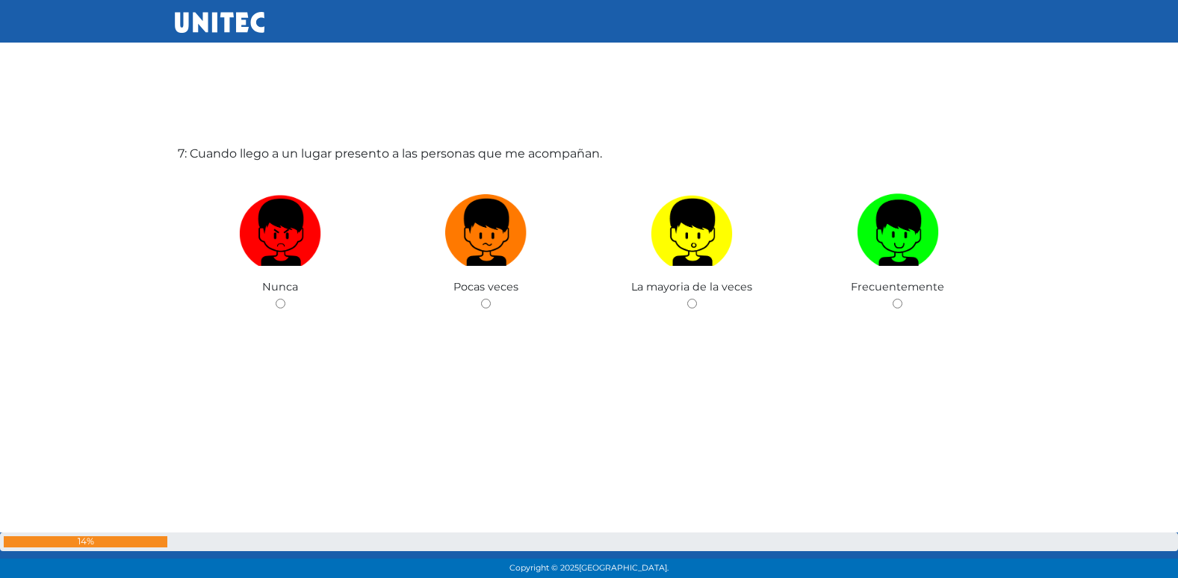
click at [481, 299] on input "radio" at bounding box center [486, 304] width 10 height 10
radio input "true"
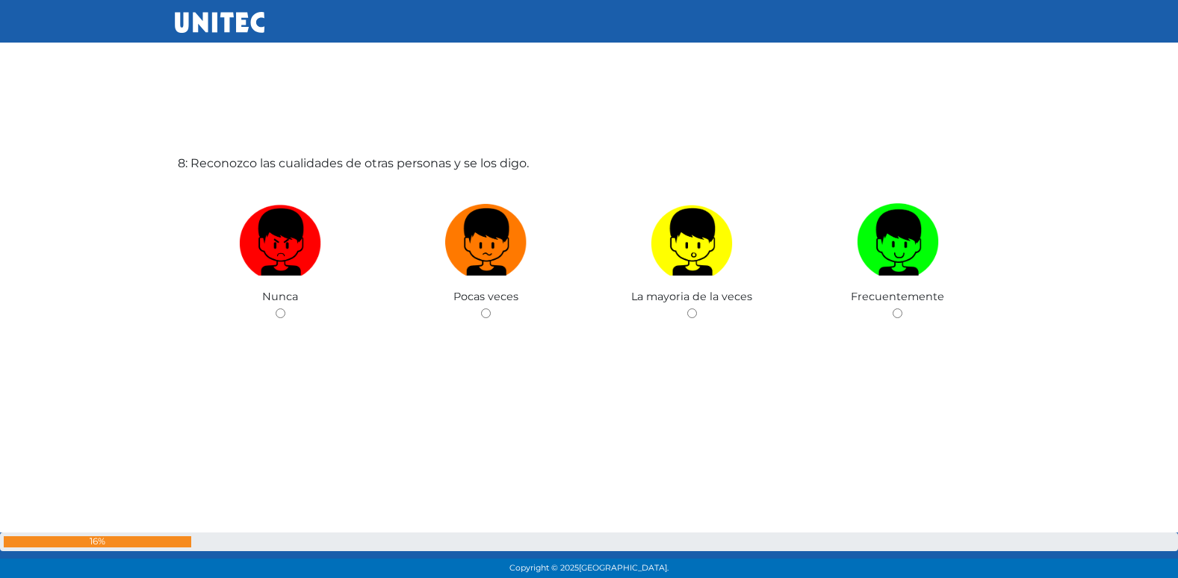
scroll to position [4120, 0]
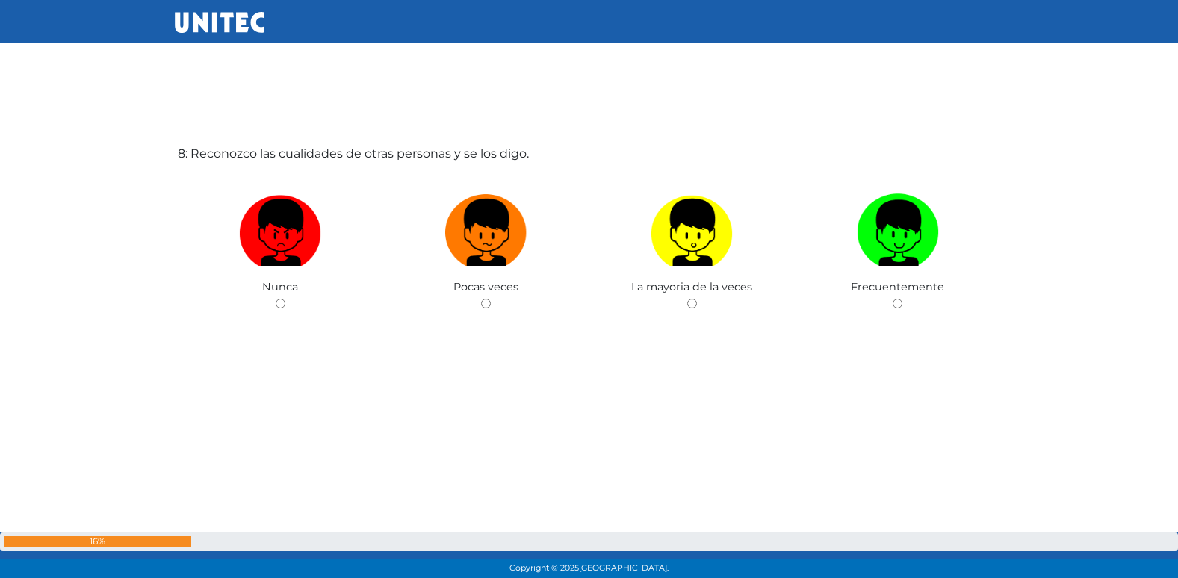
click at [481, 299] on input "radio" at bounding box center [486, 304] width 10 height 10
radio input "true"
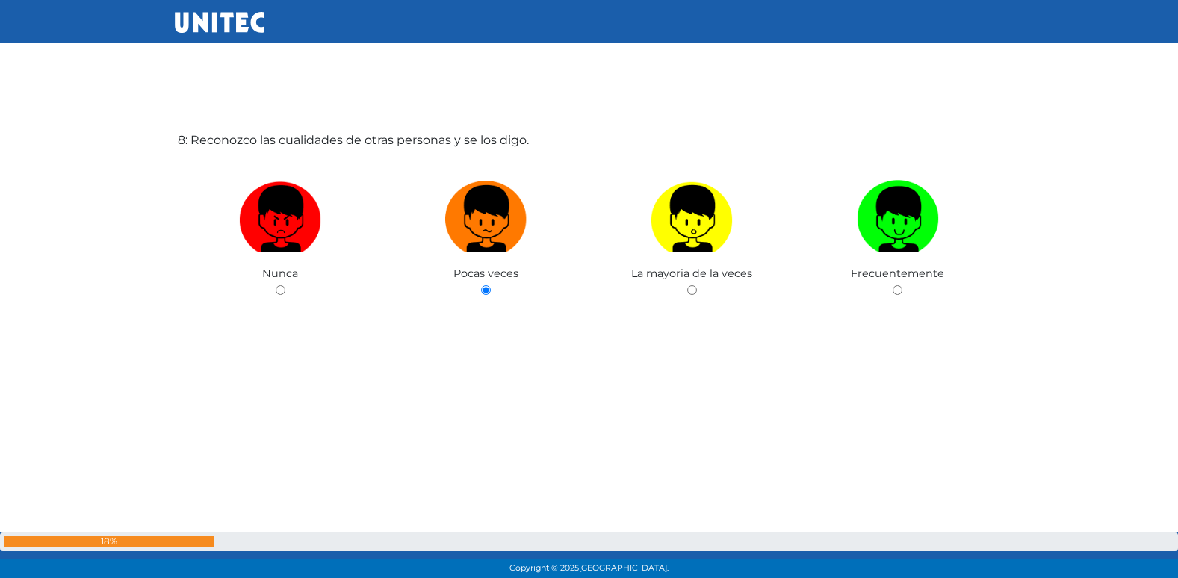
click at [687, 285] on input "radio" at bounding box center [692, 290] width 10 height 10
radio input "true"
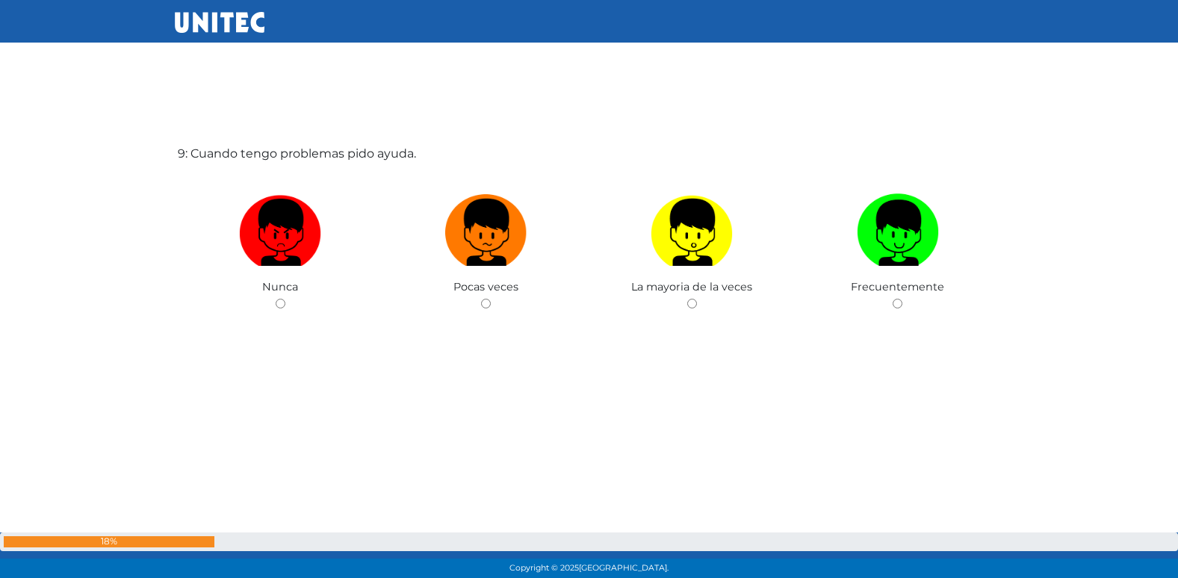
click at [481, 299] on input "radio" at bounding box center [486, 304] width 10 height 10
radio input "true"
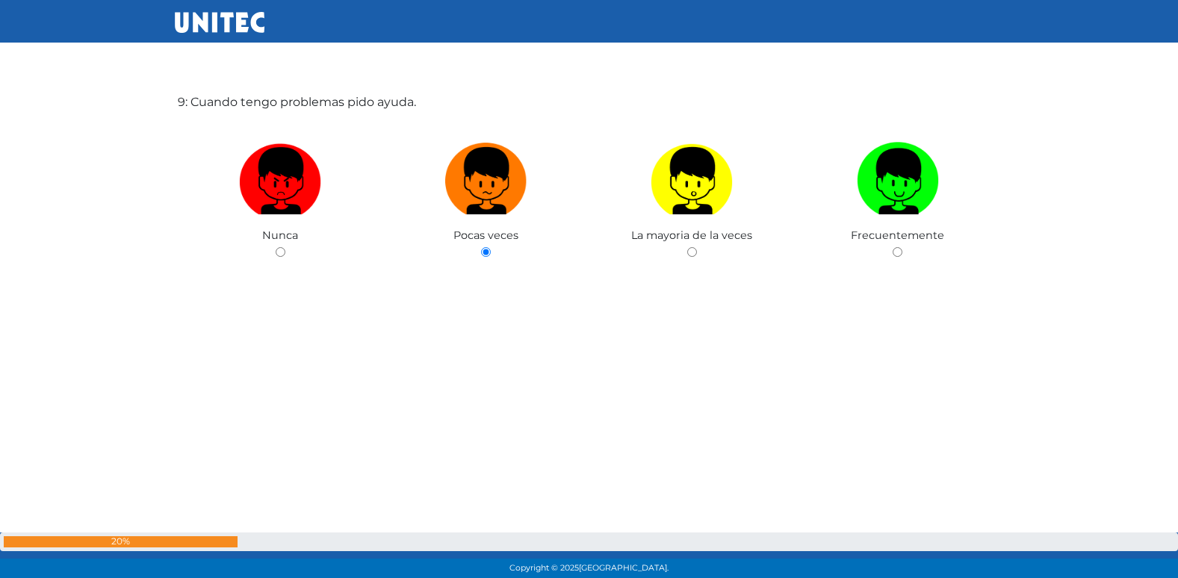
scroll to position [4751, 0]
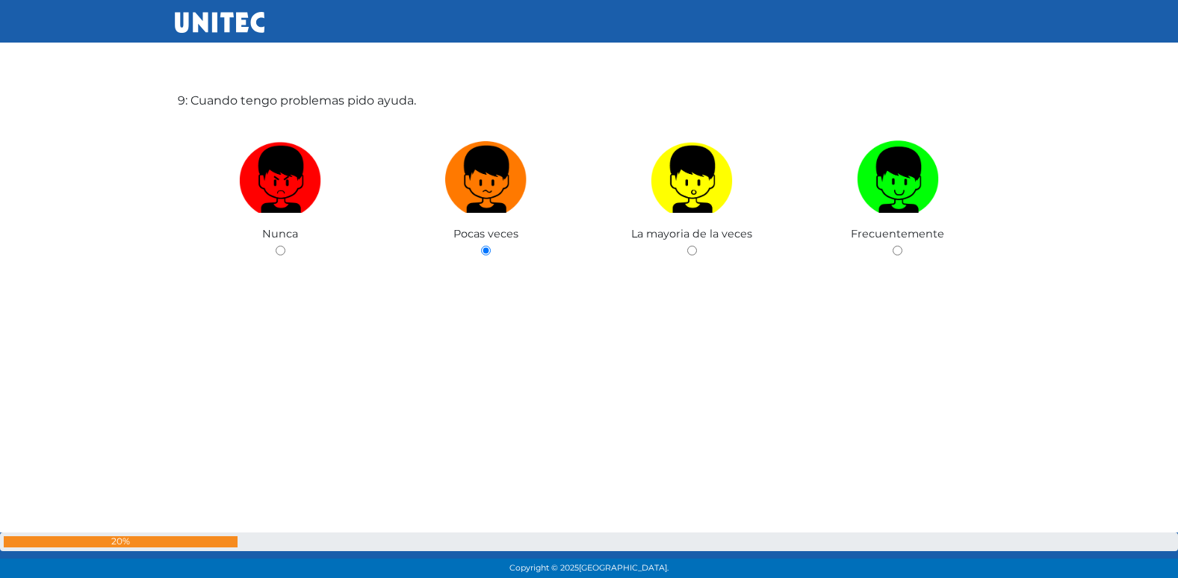
radio input "true"
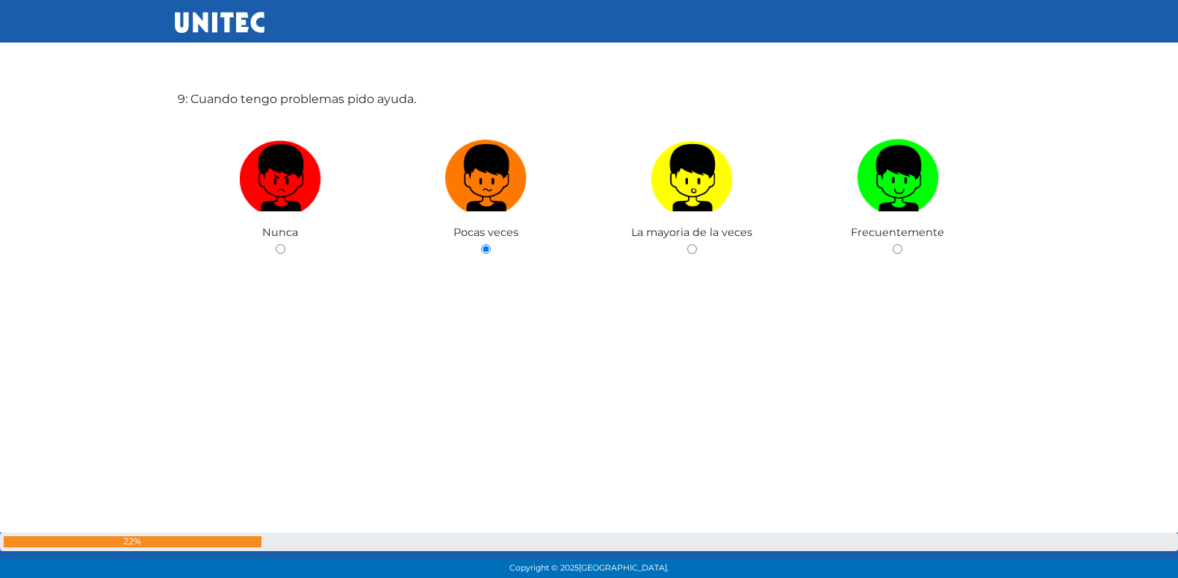
radio input "true"
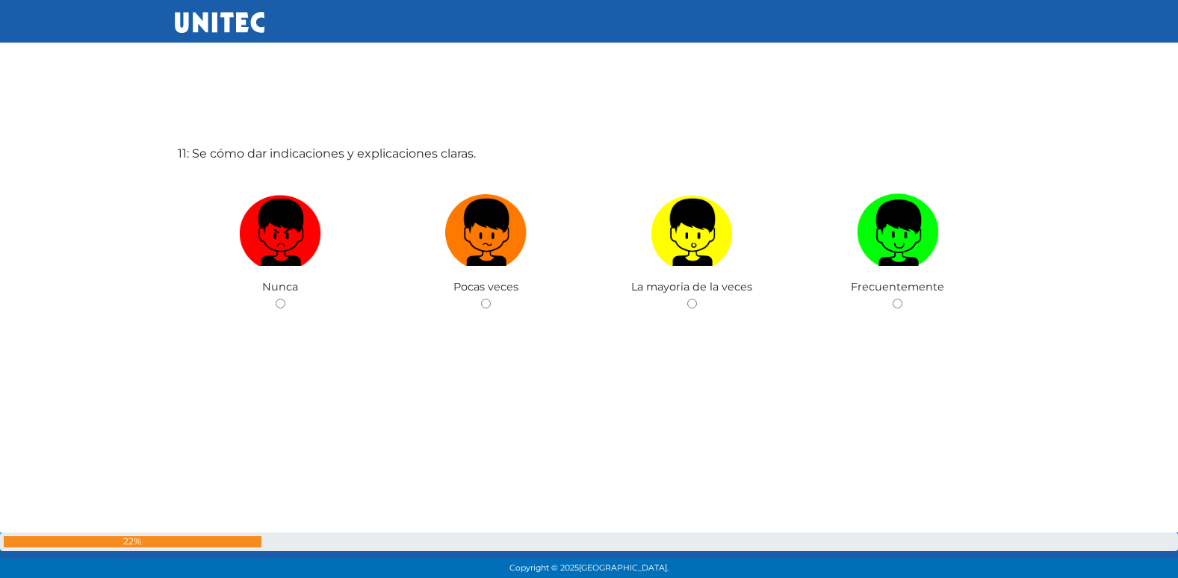
click at [481, 299] on input "radio" at bounding box center [486, 304] width 10 height 10
radio input "true"
click at [481, 299] on input "radio" at bounding box center [486, 304] width 10 height 10
radio input "true"
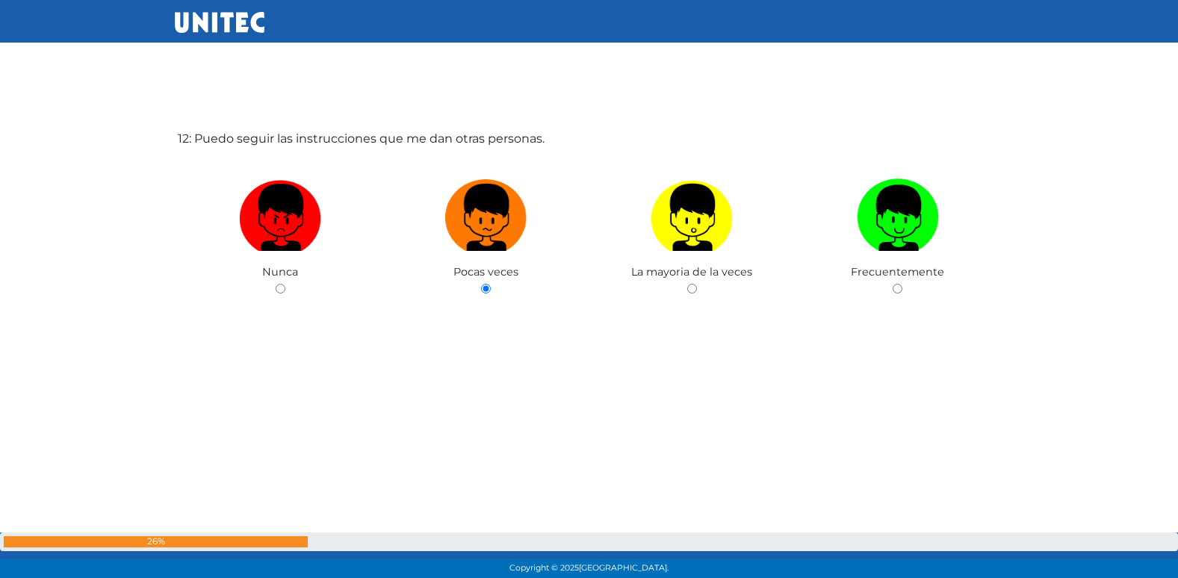
click at [687, 284] on input "radio" at bounding box center [692, 289] width 10 height 10
radio input "true"
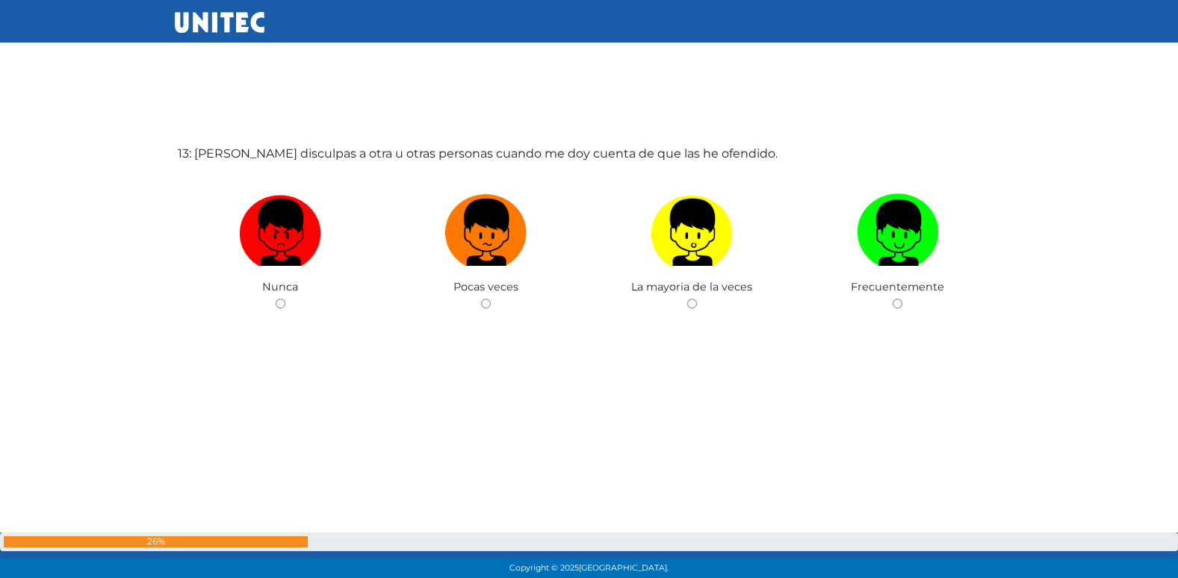
click at [481, 299] on input "radio" at bounding box center [486, 304] width 10 height 10
radio input "true"
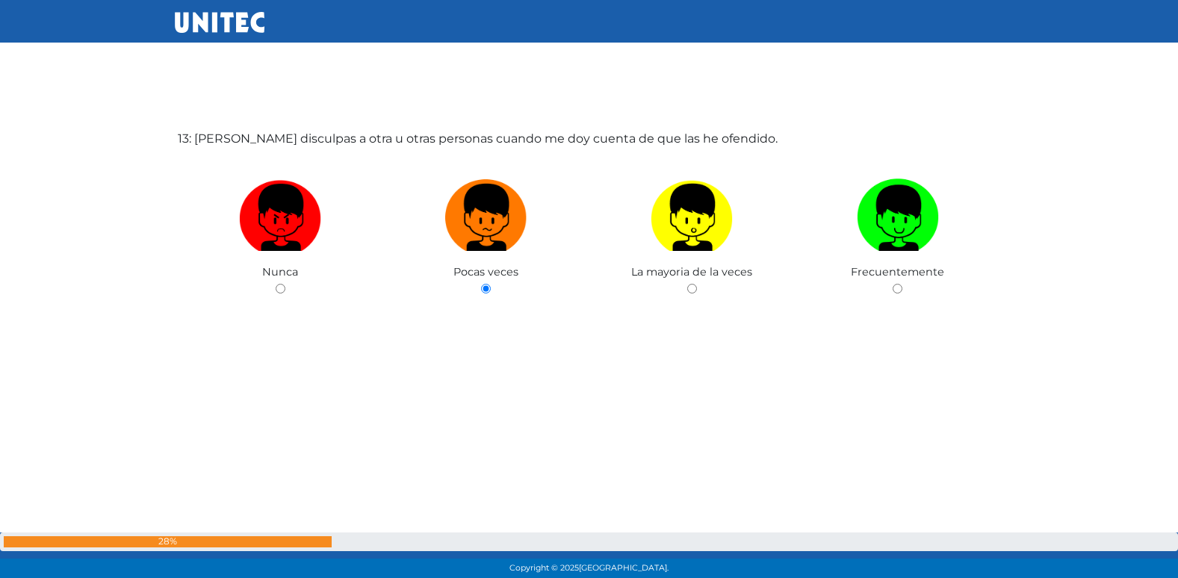
click at [687, 284] on input "radio" at bounding box center [692, 289] width 10 height 10
radio input "true"
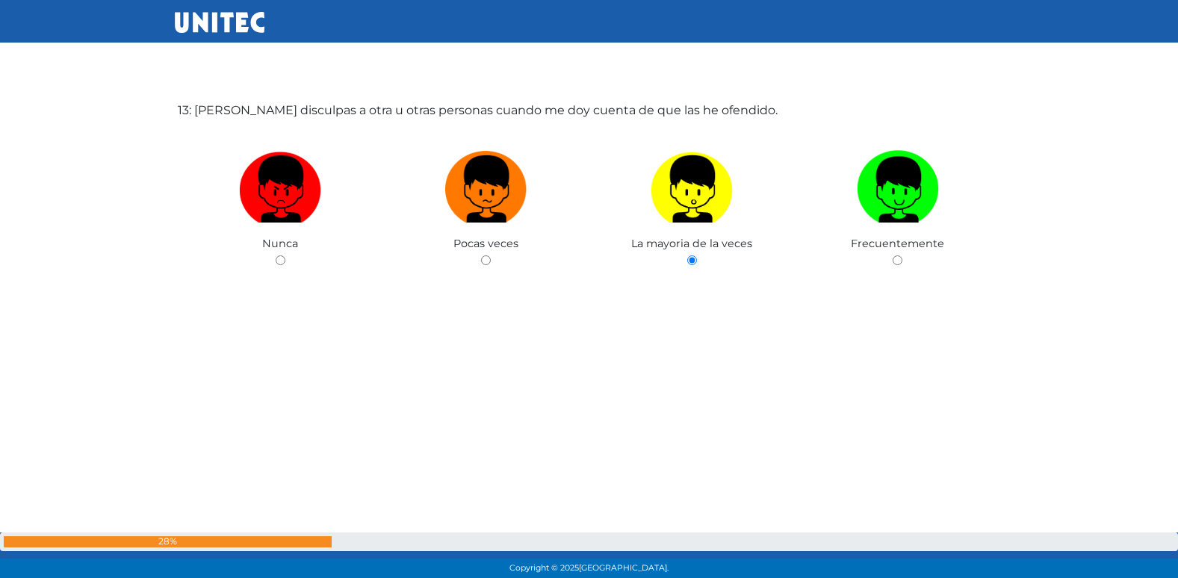
click at [892, 255] on input "radio" at bounding box center [897, 260] width 10 height 10
radio input "true"
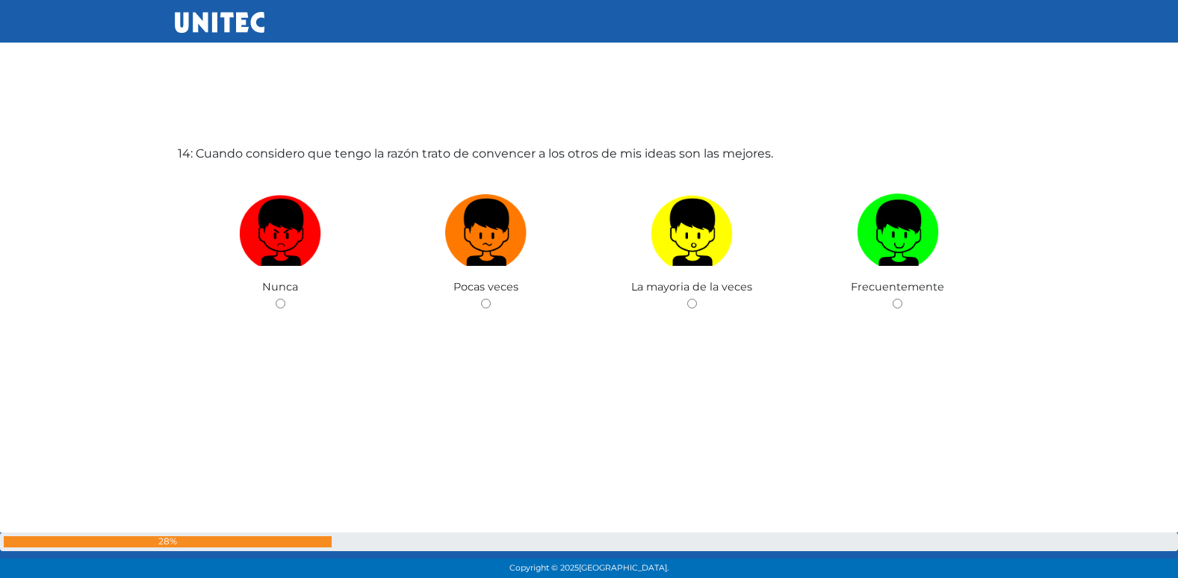
click at [481, 299] on input "radio" at bounding box center [486, 304] width 10 height 10
radio input "true"
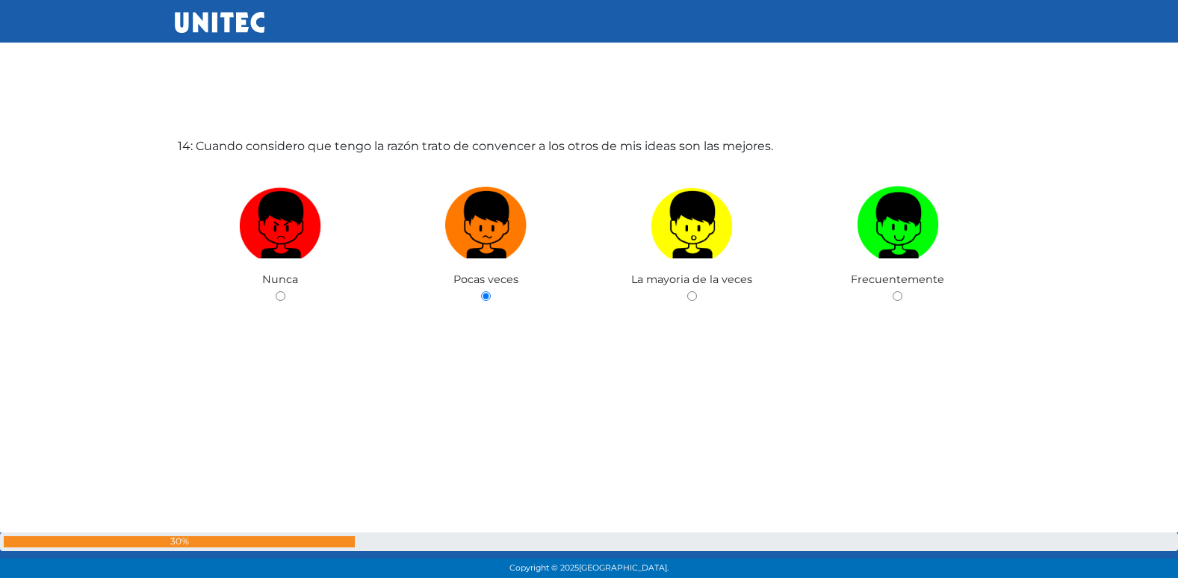
click at [687, 291] on input "radio" at bounding box center [692, 296] width 10 height 10
radio input "true"
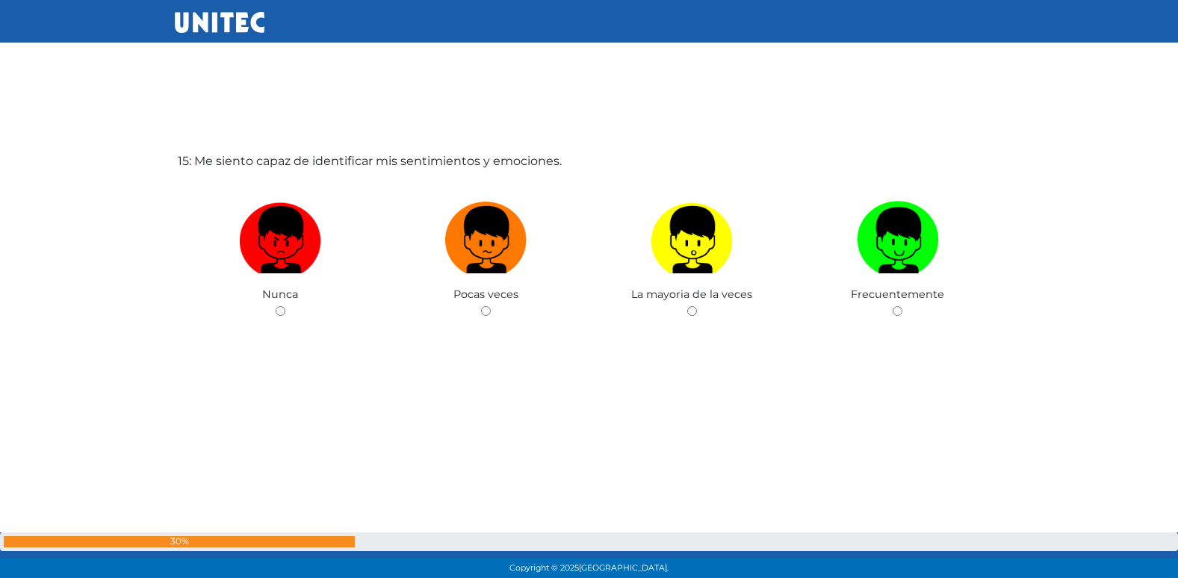
scroll to position [8166, 0]
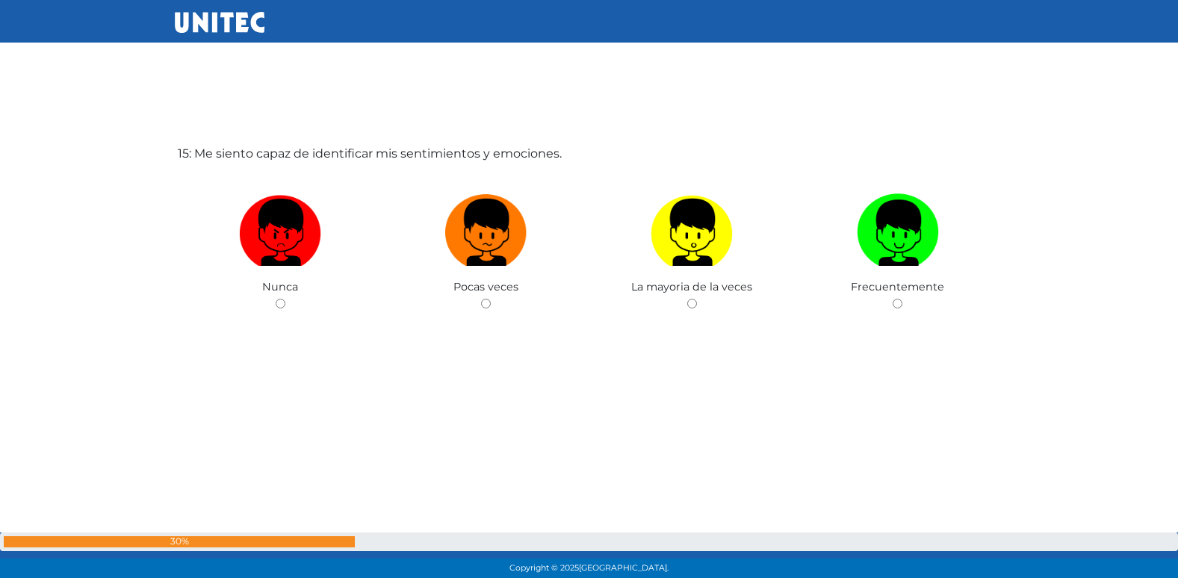
click at [481, 299] on input "radio" at bounding box center [486, 304] width 10 height 10
radio input "true"
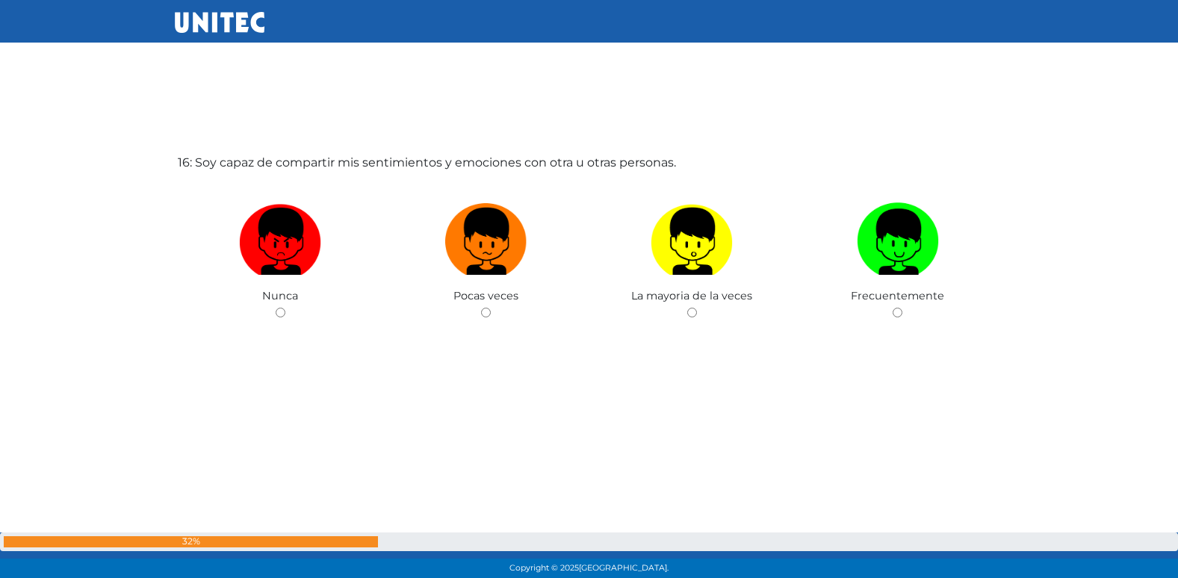
scroll to position [8744, 0]
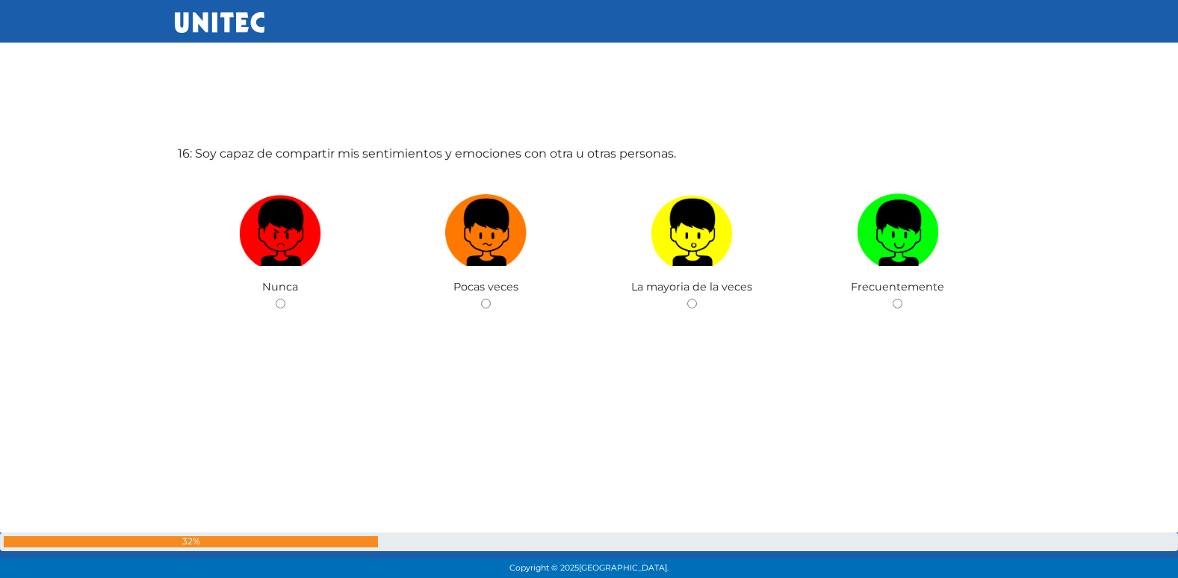
click at [481, 299] on input "radio" at bounding box center [486, 304] width 10 height 10
radio input "true"
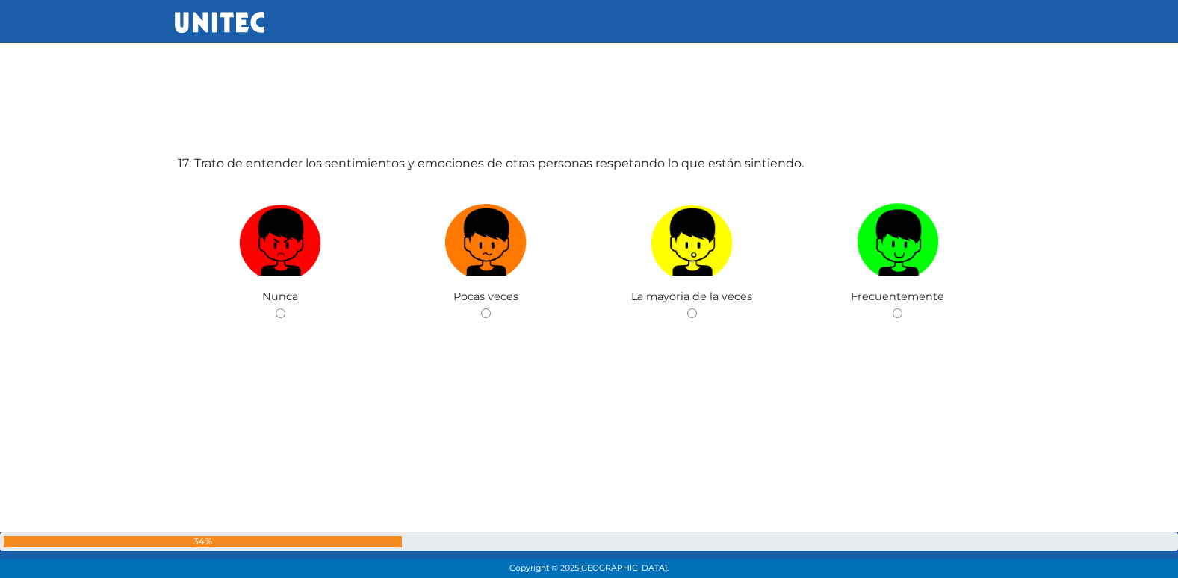
scroll to position [9322, 0]
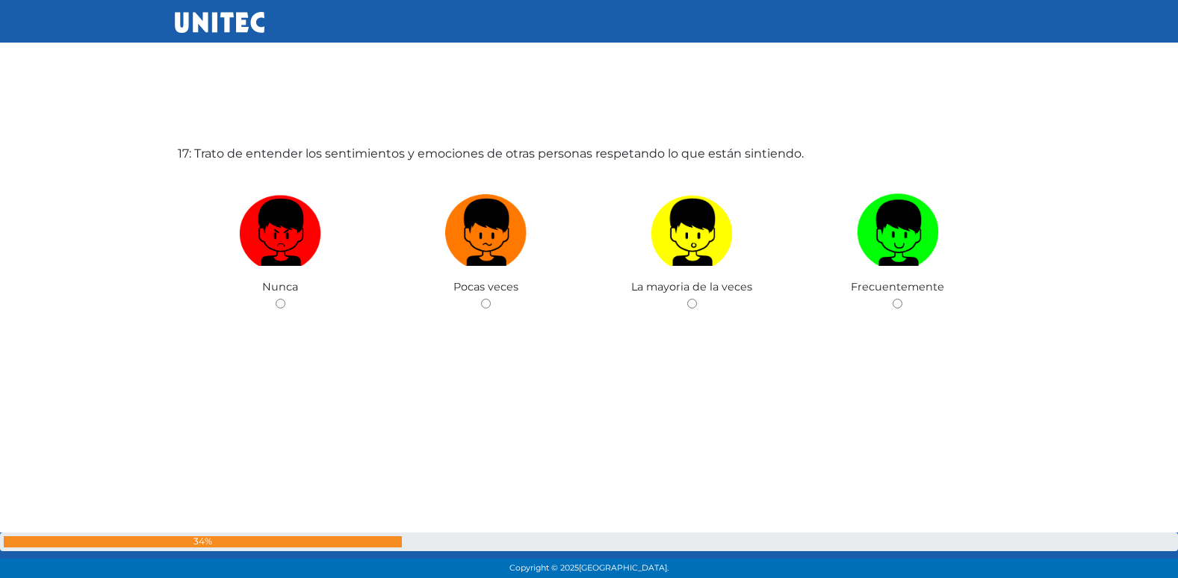
click at [481, 299] on input "radio" at bounding box center [486, 304] width 10 height 10
radio input "true"
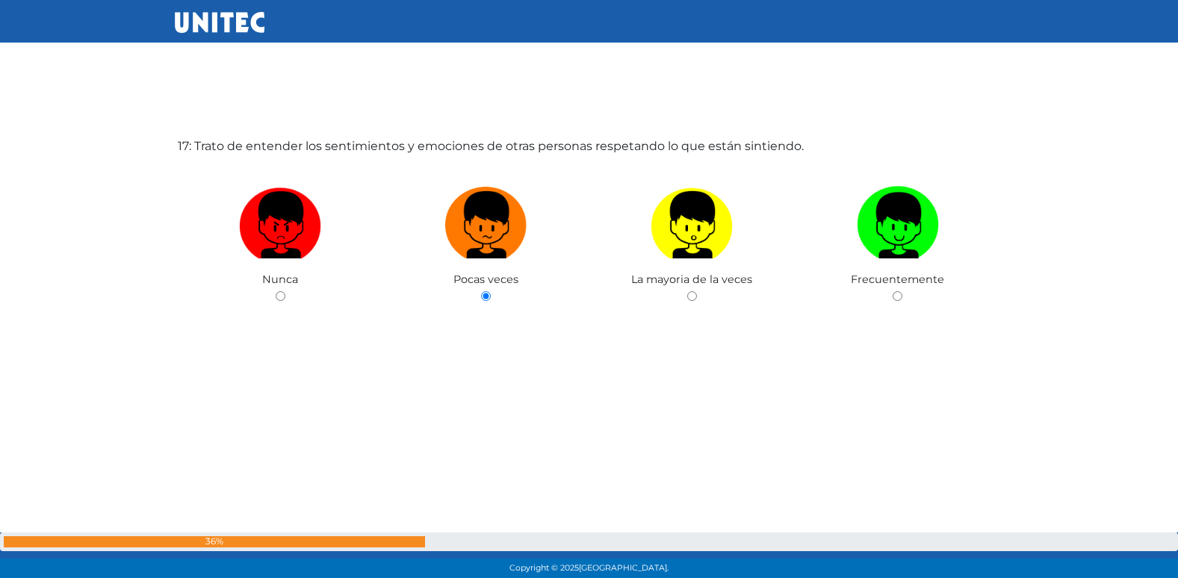
click at [687, 291] on input "radio" at bounding box center [692, 296] width 10 height 10
radio input "true"
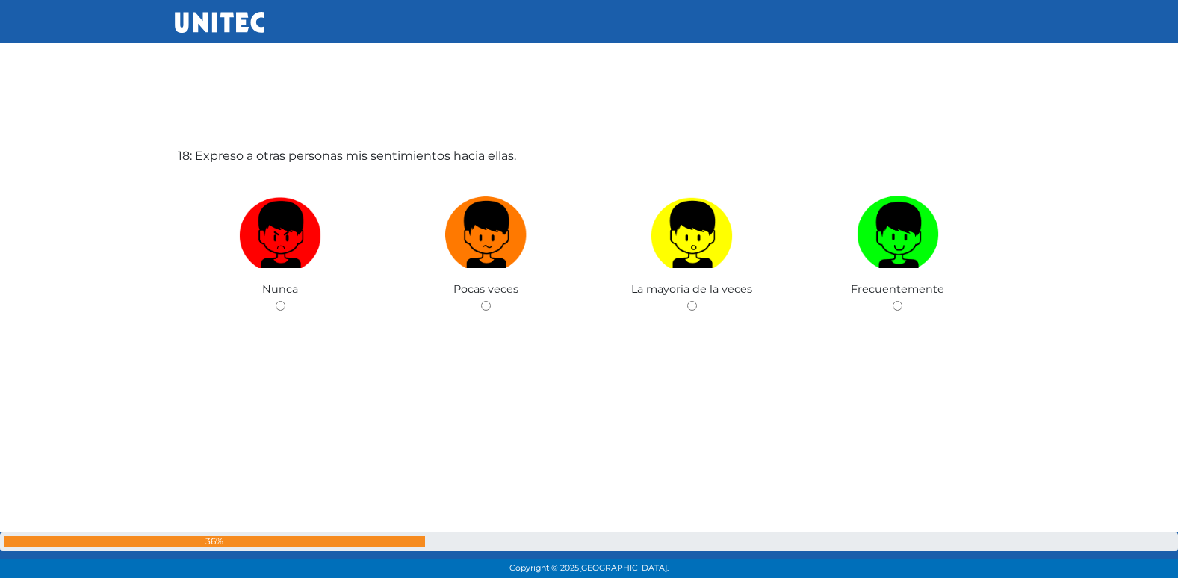
scroll to position [9900, 0]
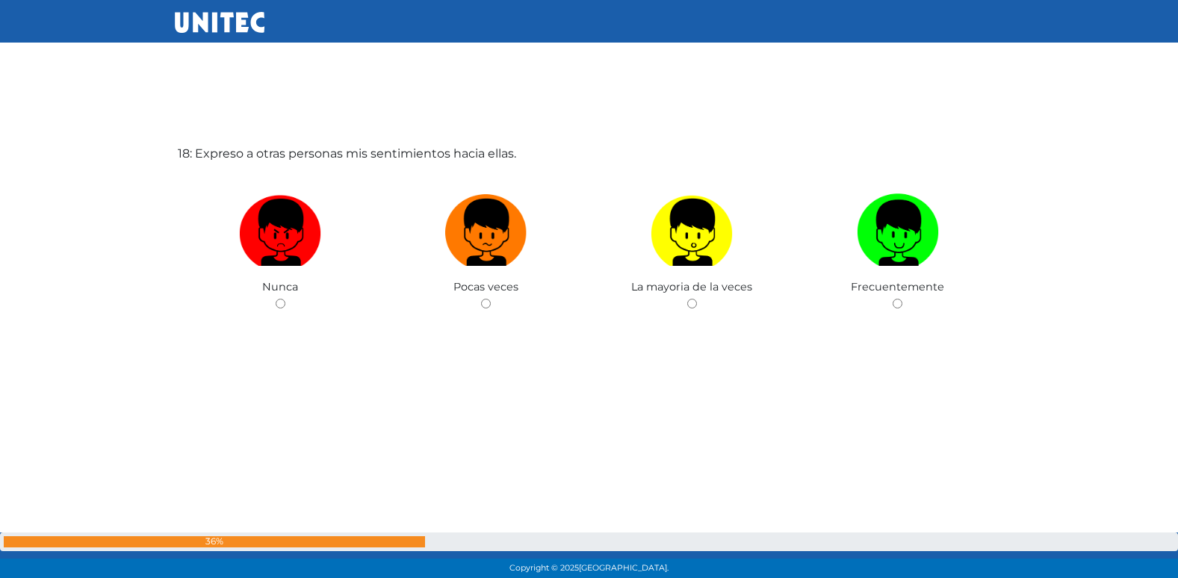
click at [481, 299] on input "radio" at bounding box center [486, 304] width 10 height 10
radio input "true"
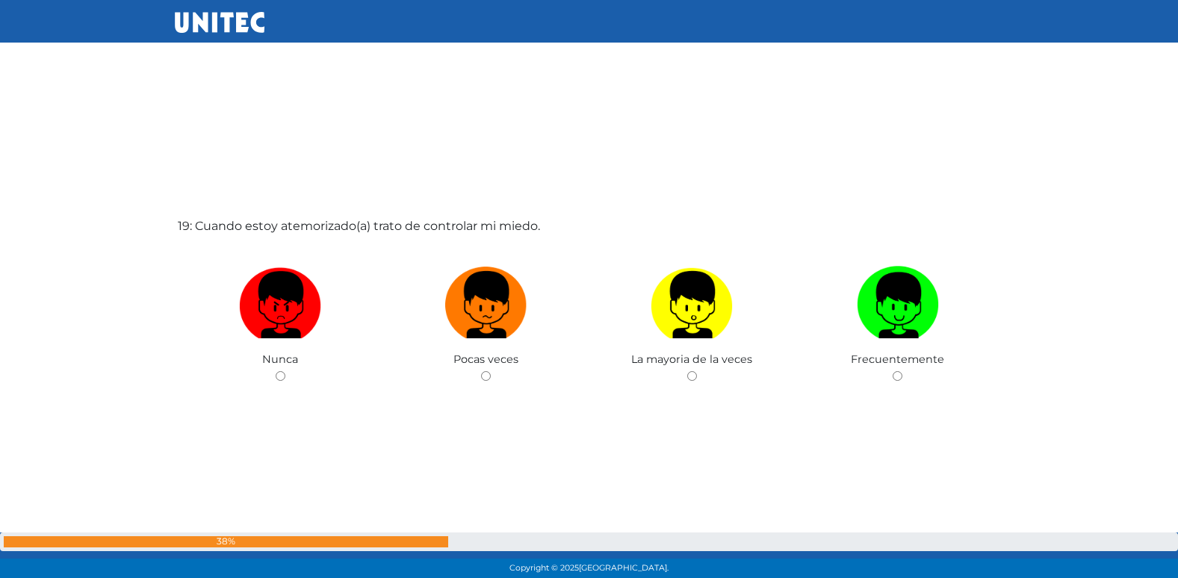
scroll to position [10478, 0]
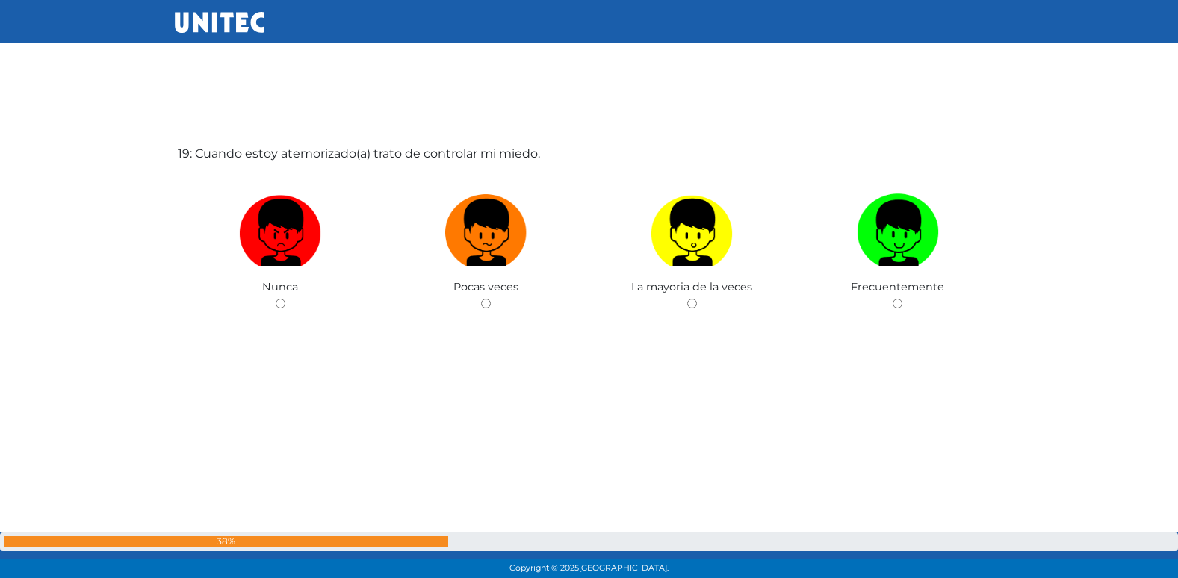
click at [481, 299] on input "radio" at bounding box center [486, 304] width 10 height 10
radio input "true"
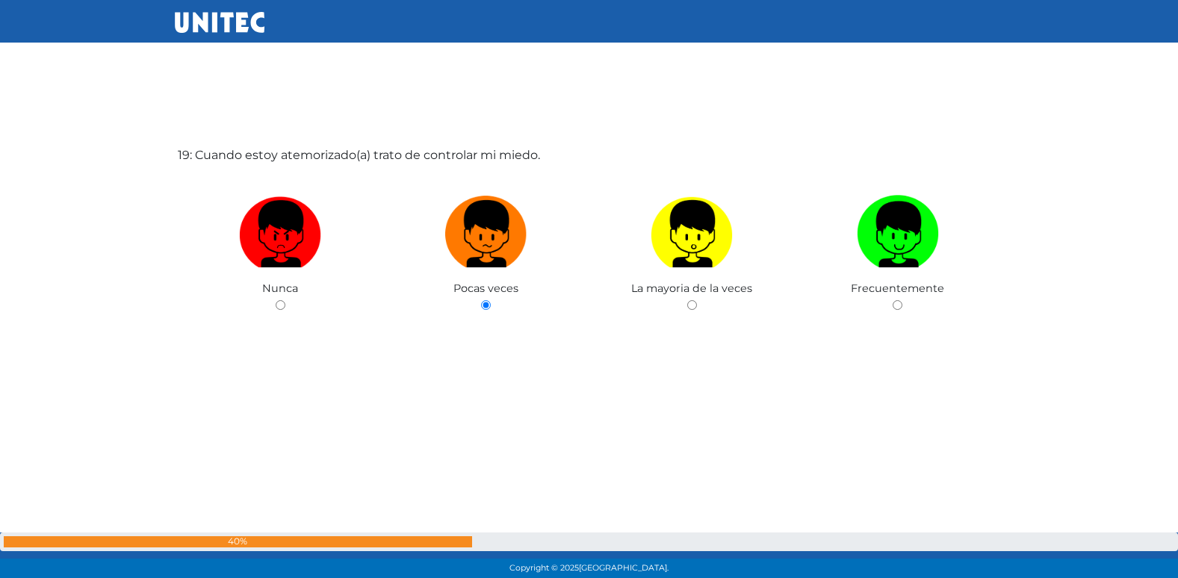
click at [687, 300] on input "radio" at bounding box center [692, 305] width 10 height 10
radio input "true"
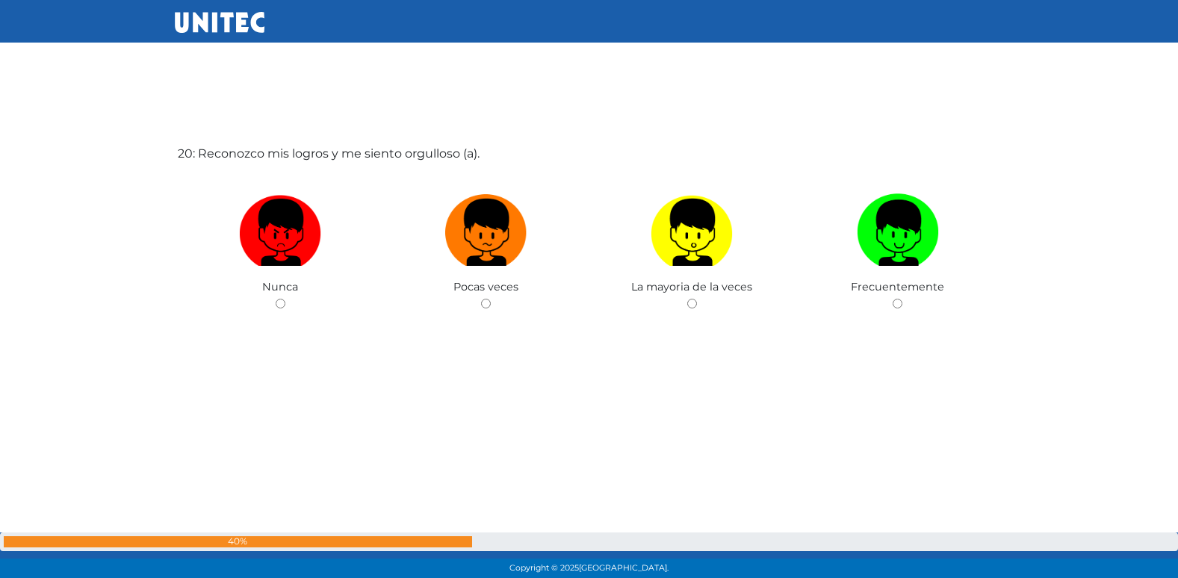
click at [481, 299] on input "radio" at bounding box center [486, 304] width 10 height 10
radio input "true"
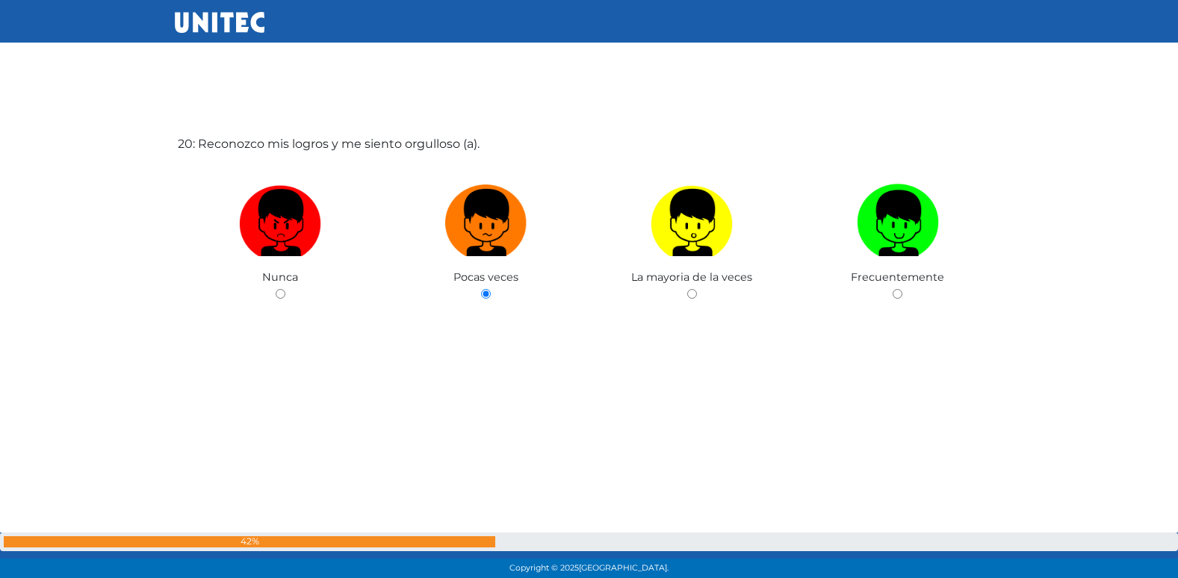
click at [687, 289] on input "radio" at bounding box center [692, 294] width 10 height 10
radio input "true"
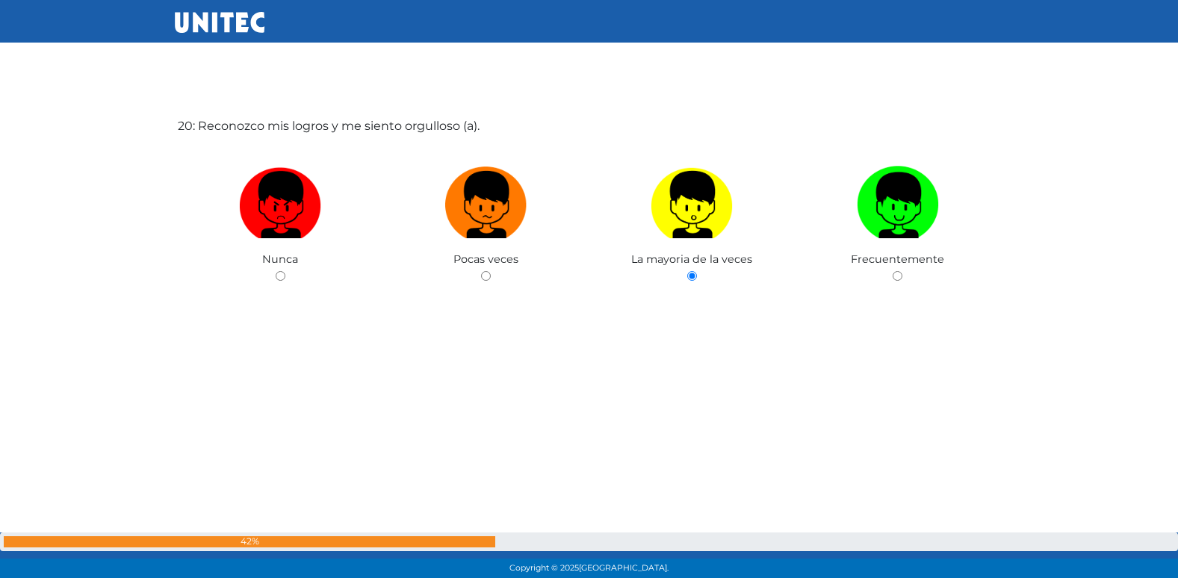
click at [892, 271] on input "radio" at bounding box center [897, 276] width 10 height 10
radio input "true"
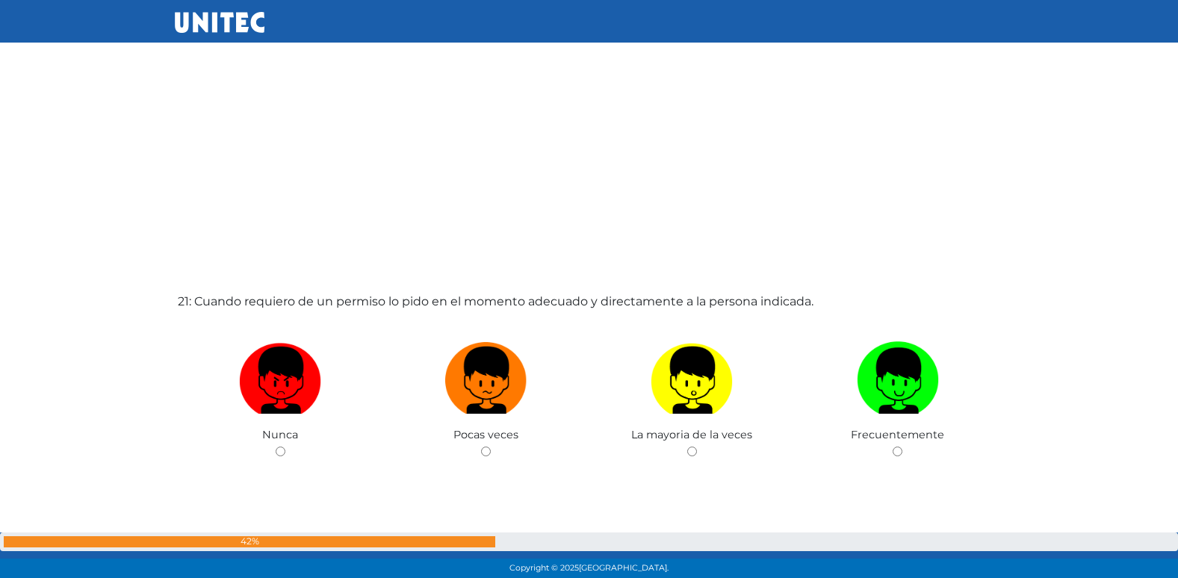
scroll to position [11634, 0]
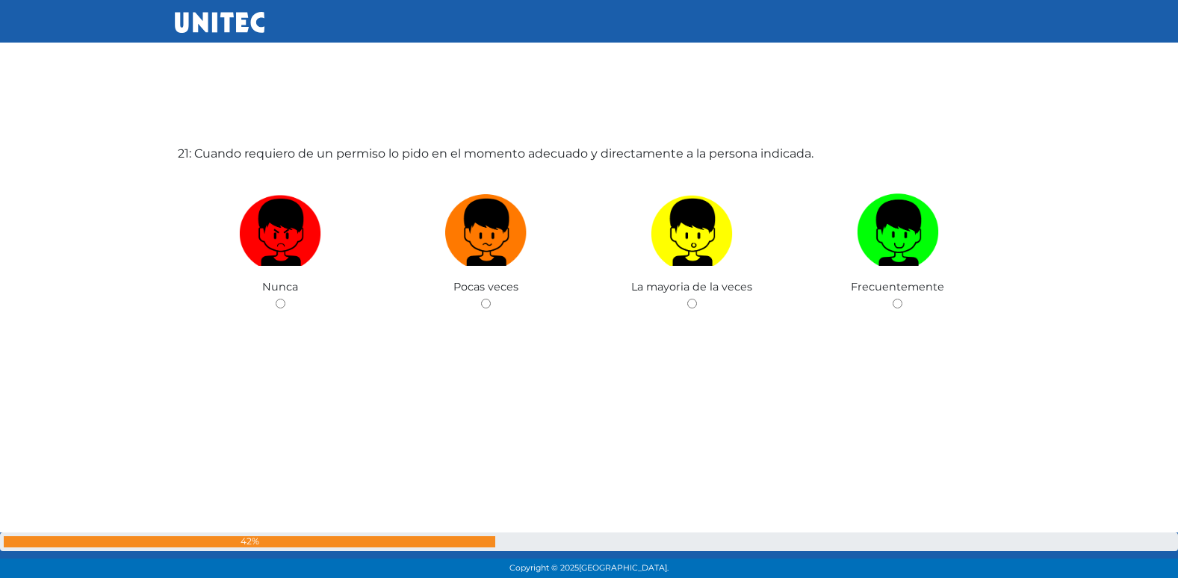
click at [481, 299] on input "radio" at bounding box center [486, 304] width 10 height 10
radio input "true"
click at [481, 299] on input "radio" at bounding box center [486, 304] width 10 height 10
radio input "true"
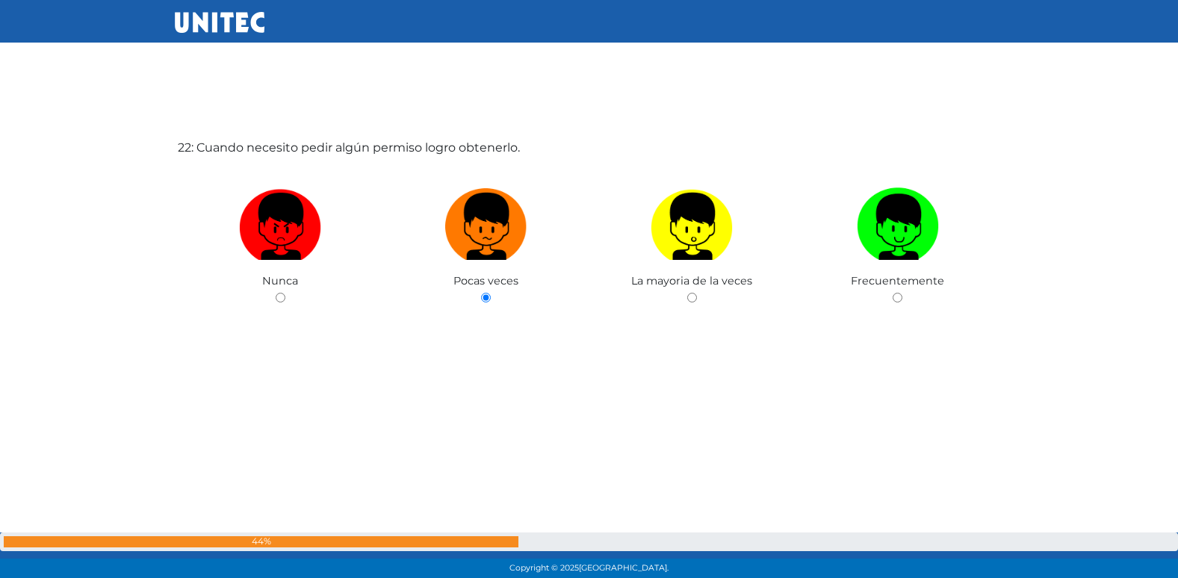
click at [687, 293] on input "radio" at bounding box center [692, 298] width 10 height 10
radio input "true"
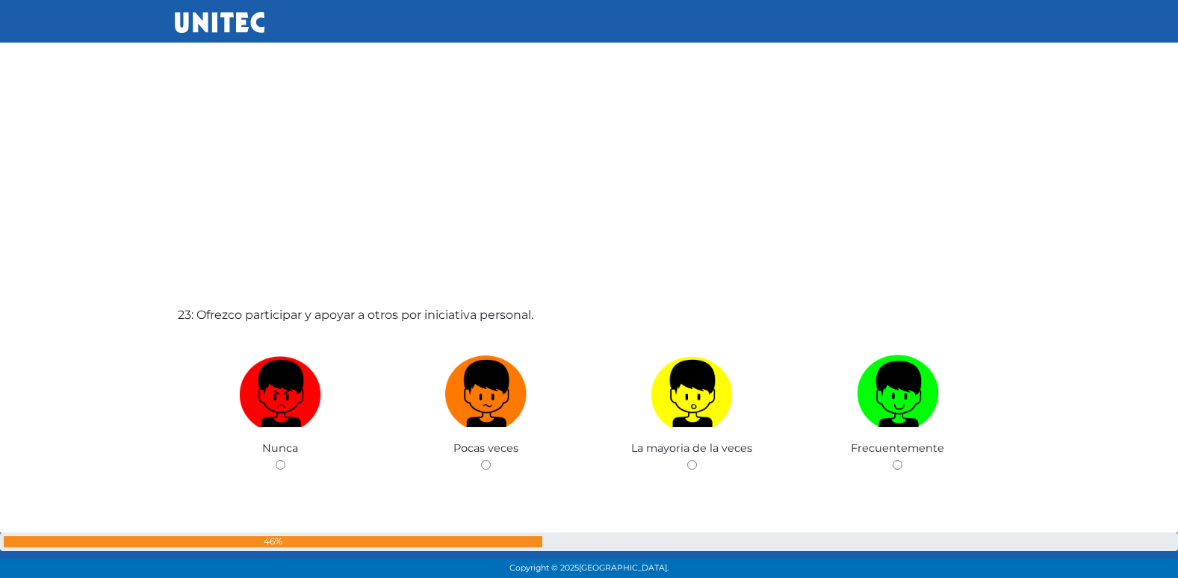
scroll to position [12790, 0]
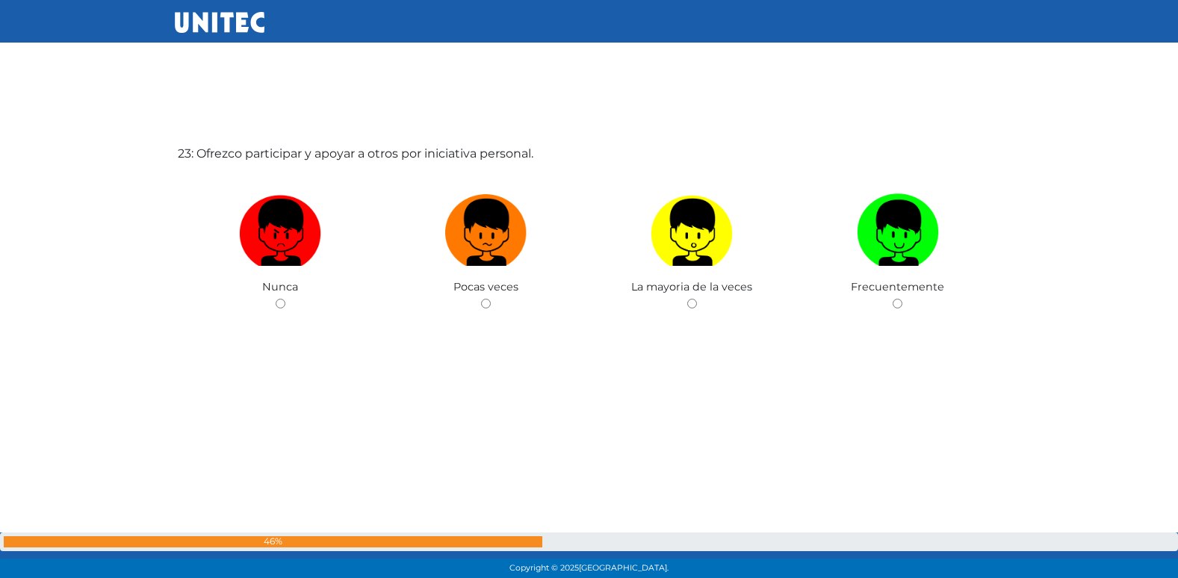
click at [481, 299] on input "radio" at bounding box center [486, 304] width 10 height 10
radio input "true"
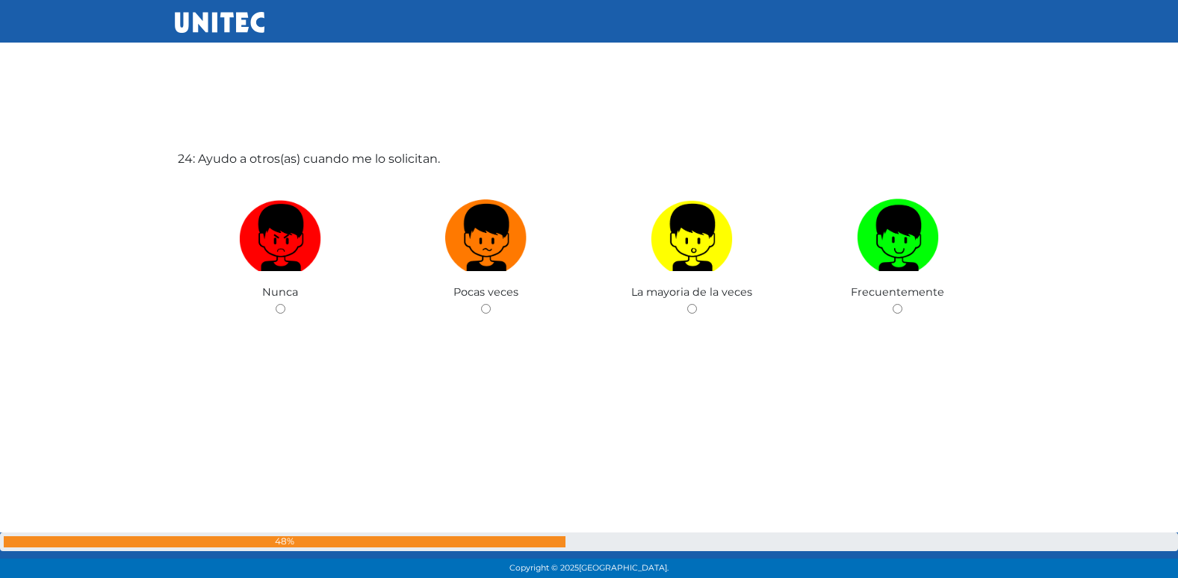
scroll to position [13368, 0]
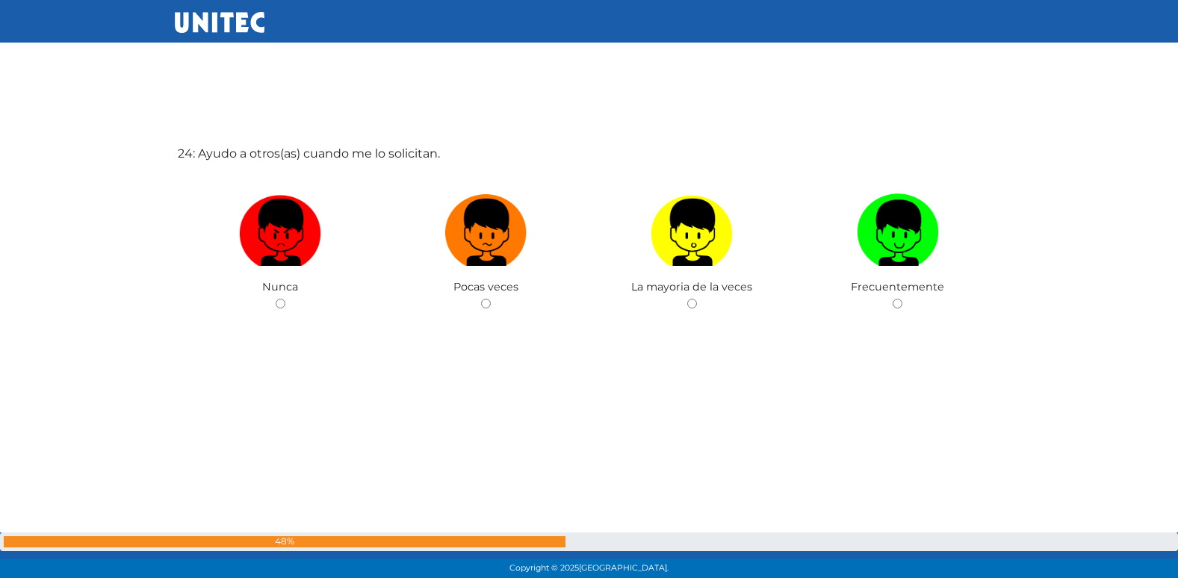
click at [481, 299] on input "radio" at bounding box center [486, 304] width 10 height 10
radio input "true"
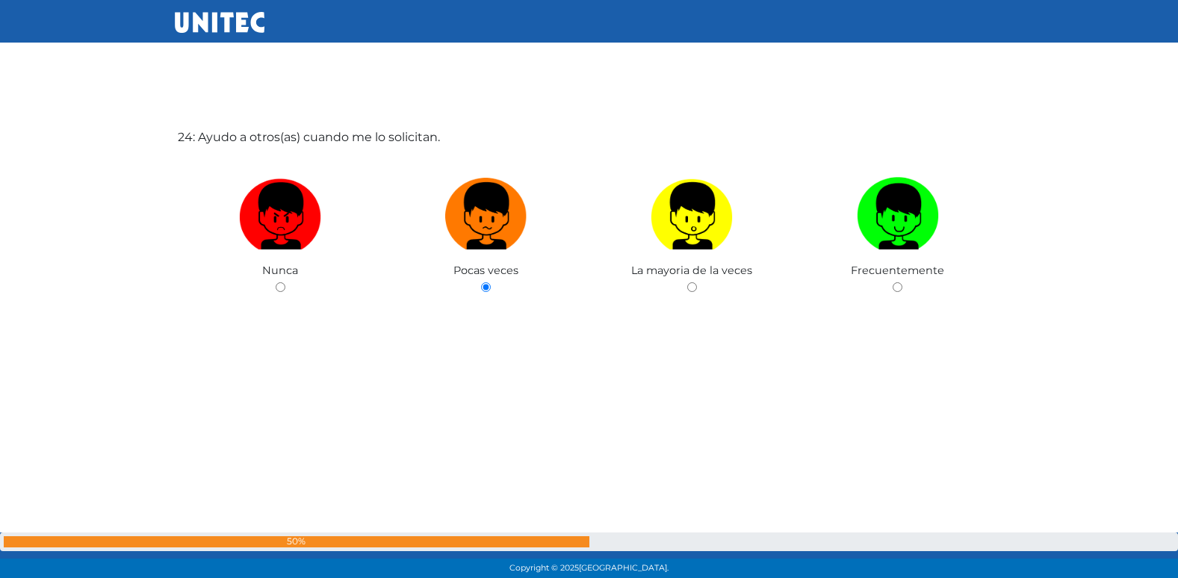
click at [687, 282] on input "radio" at bounding box center [692, 287] width 10 height 10
radio input "true"
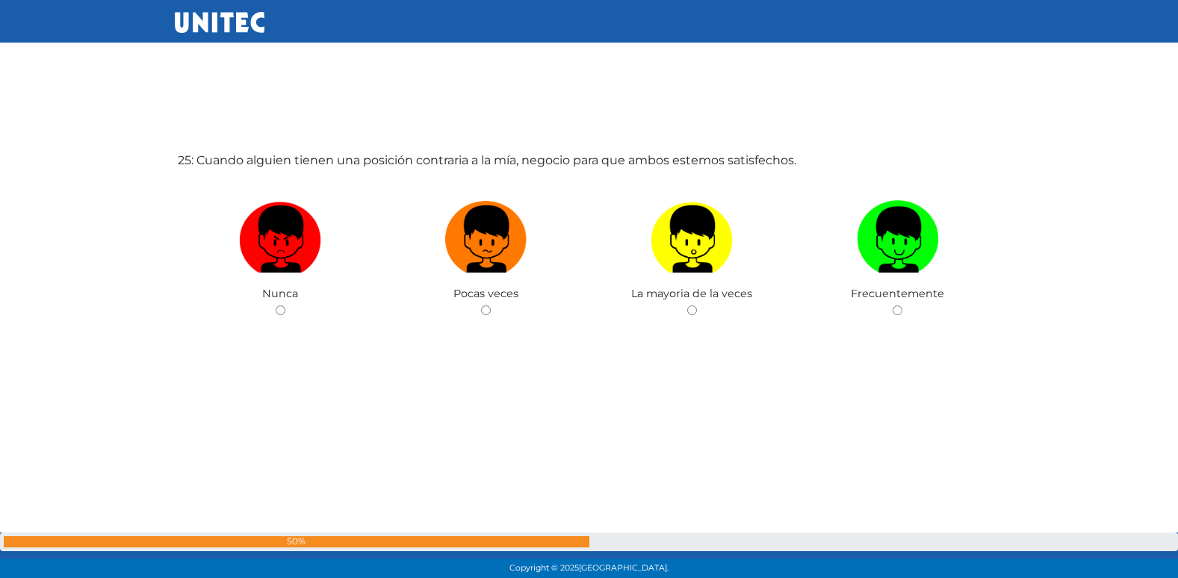
scroll to position [13946, 0]
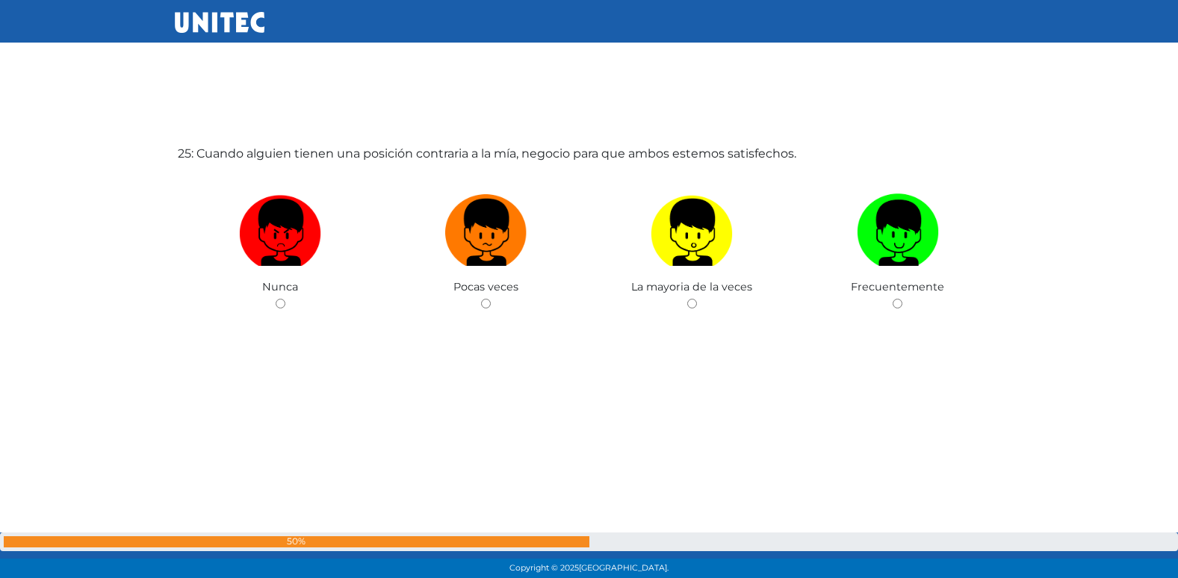
click at [481, 299] on input "radio" at bounding box center [486, 304] width 10 height 10
radio input "true"
click at [481, 299] on input "radio" at bounding box center [486, 304] width 10 height 10
radio input "true"
click at [481, 299] on input "radio" at bounding box center [486, 304] width 10 height 10
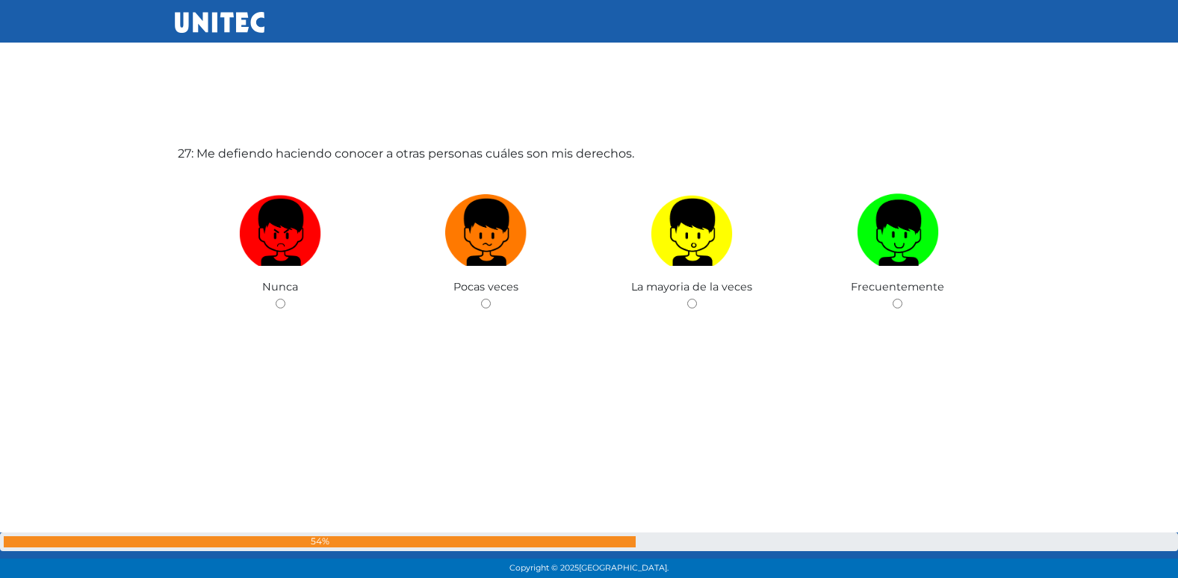
radio input "true"
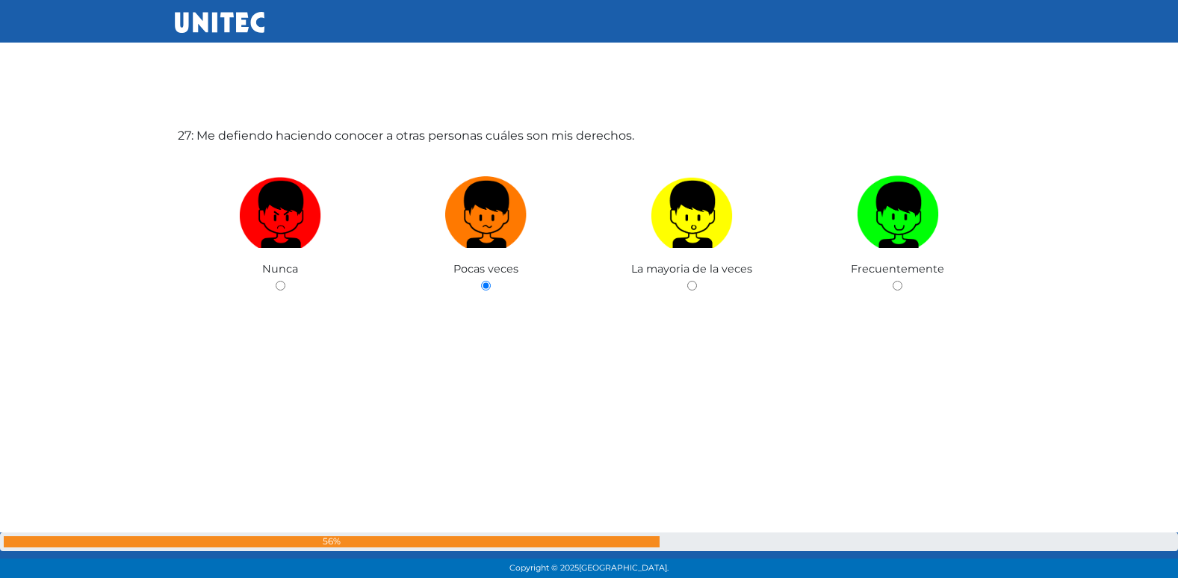
click at [687, 281] on input "radio" at bounding box center [692, 286] width 10 height 10
radio input "true"
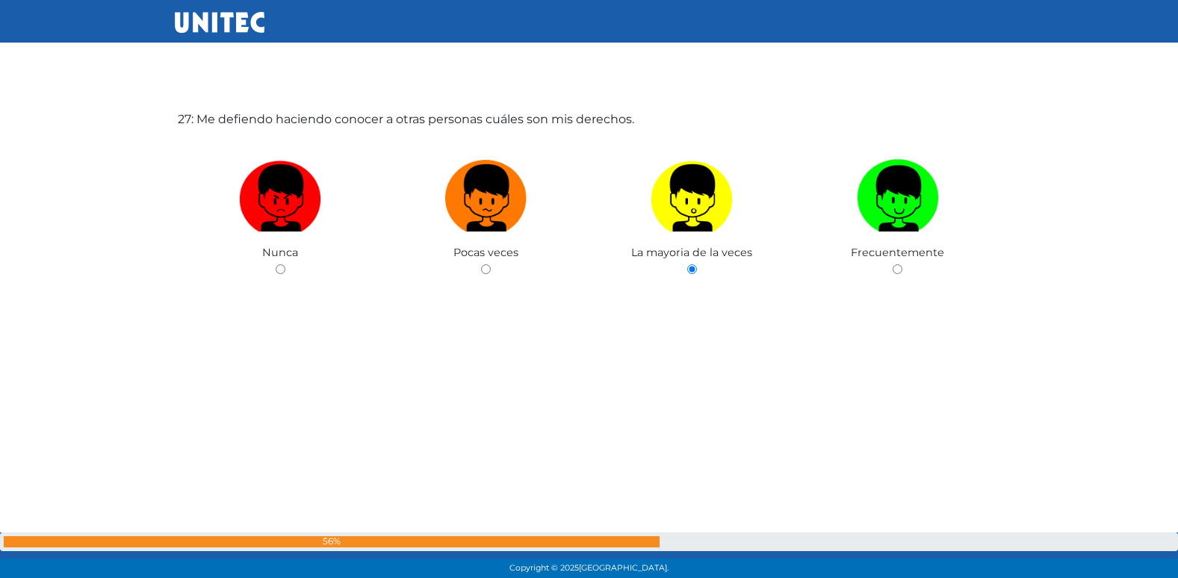
click at [892, 264] on input "radio" at bounding box center [897, 269] width 10 height 10
radio input "true"
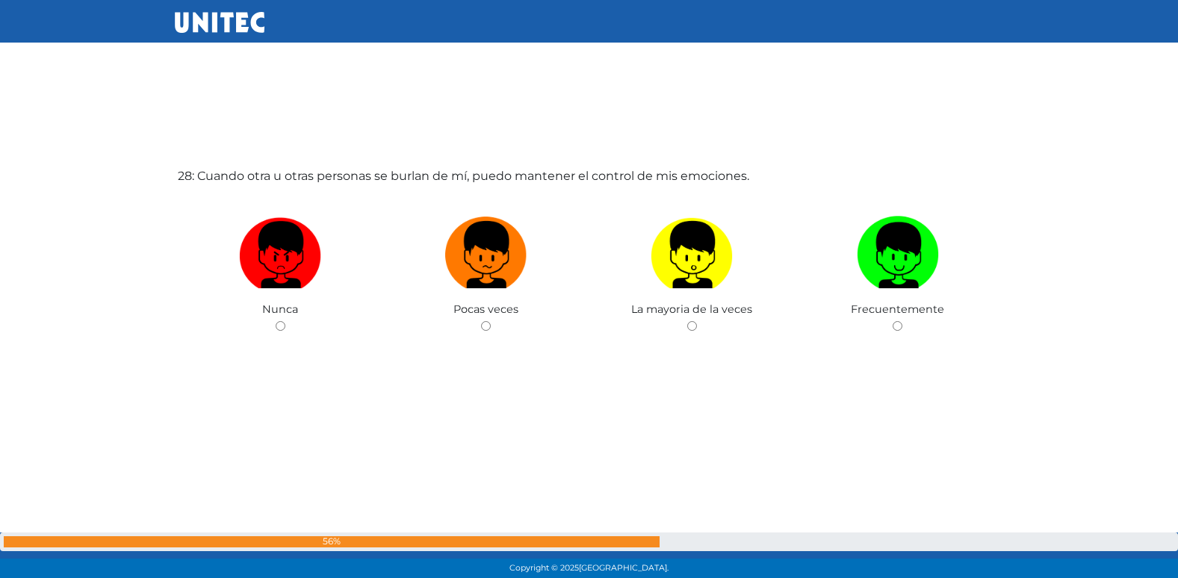
click at [481, 321] on input "radio" at bounding box center [486, 326] width 10 height 10
radio input "true"
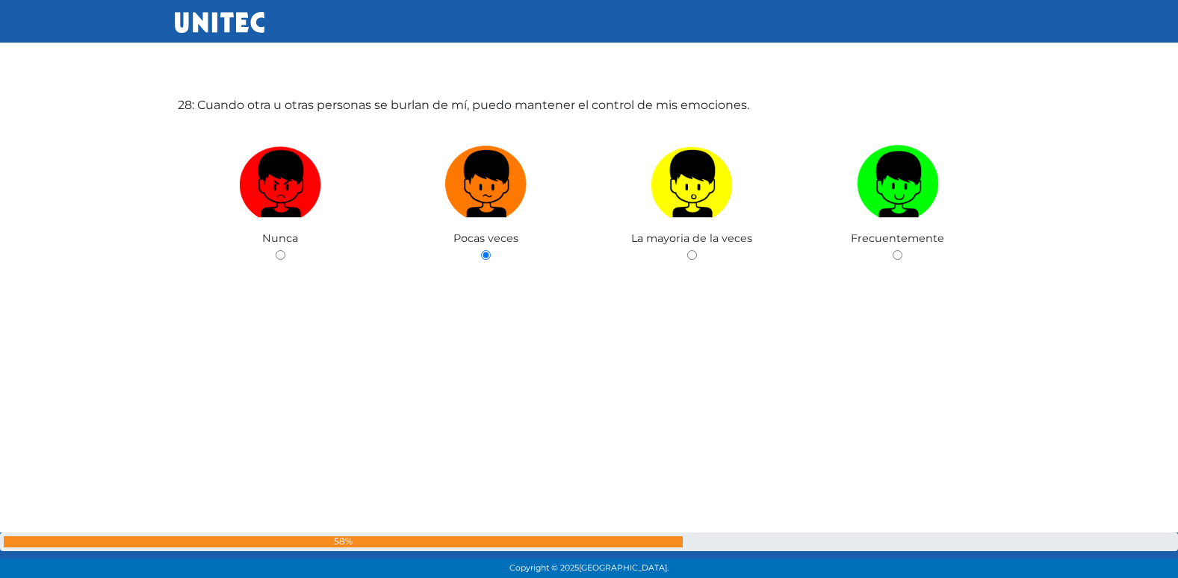
radio input "true"
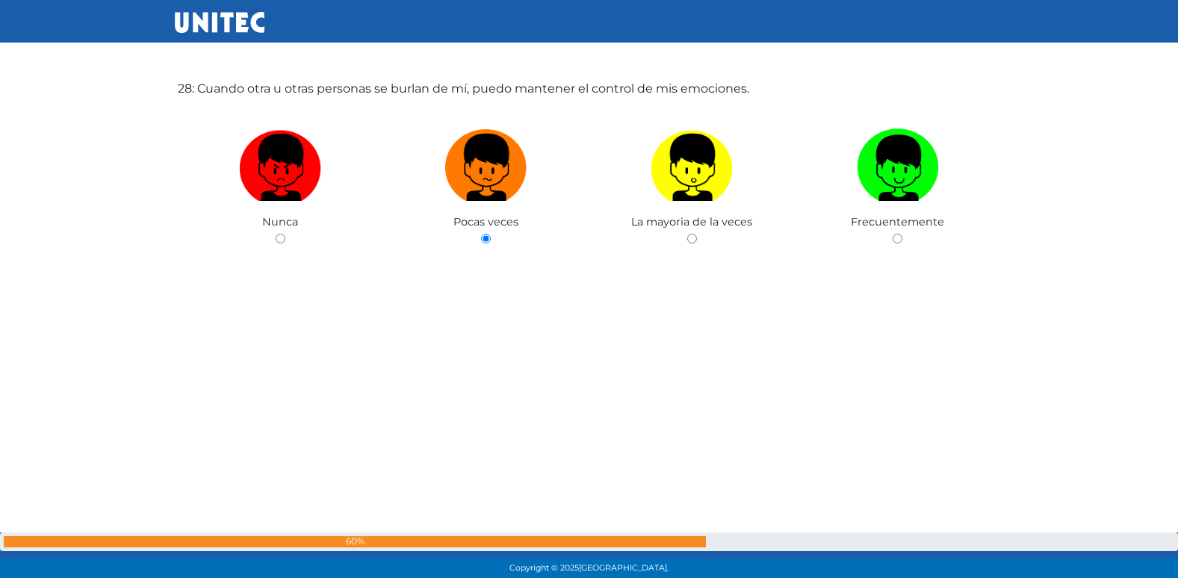
radio input "true"
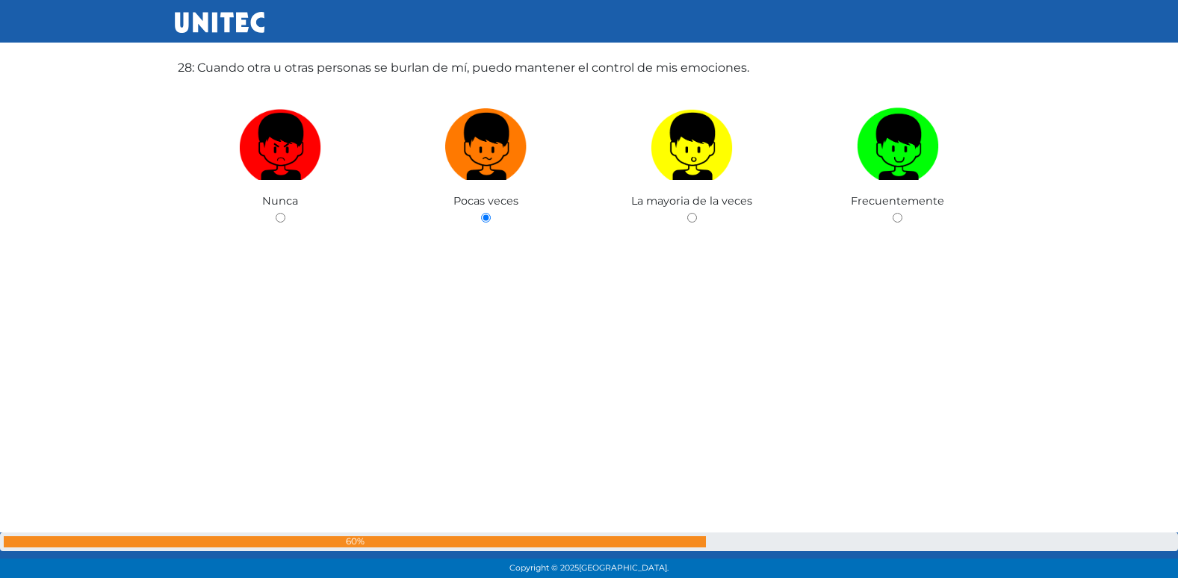
radio input "true"
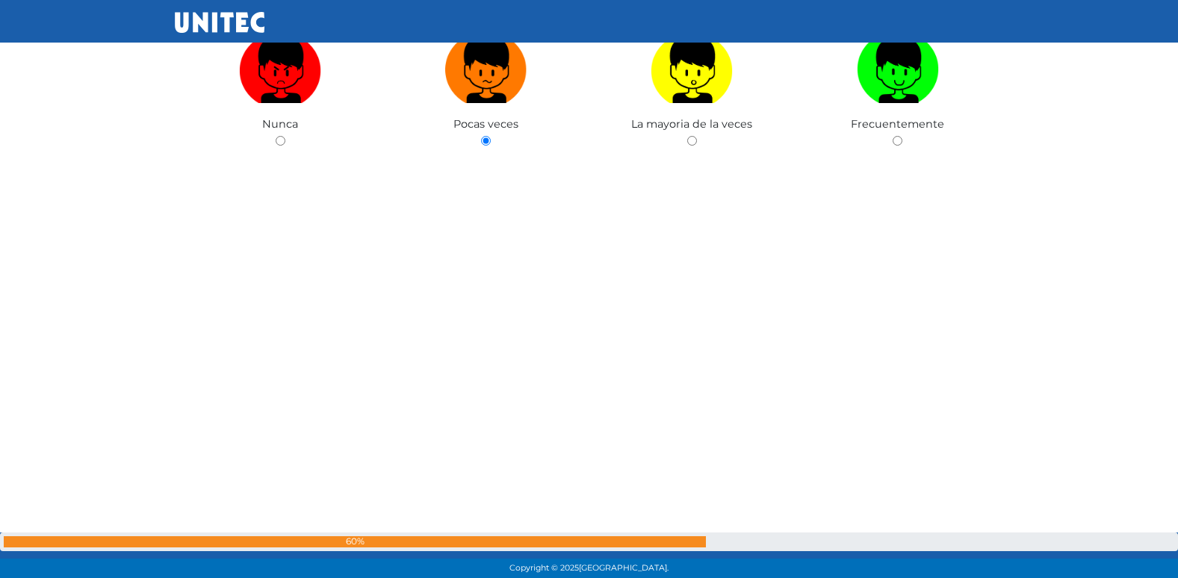
radio input "true"
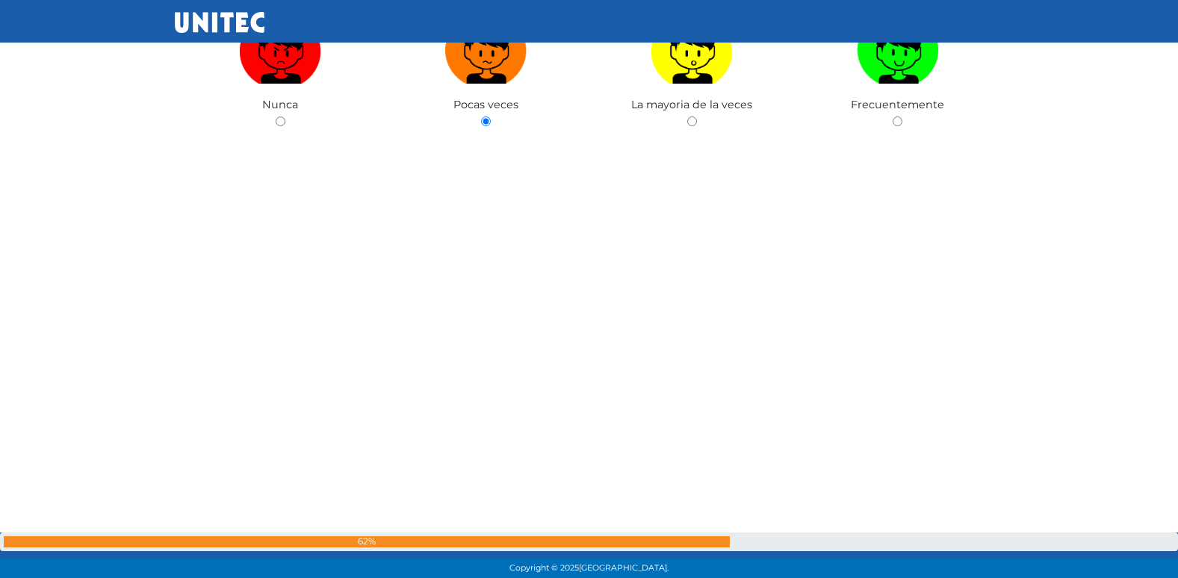
radio input "true"
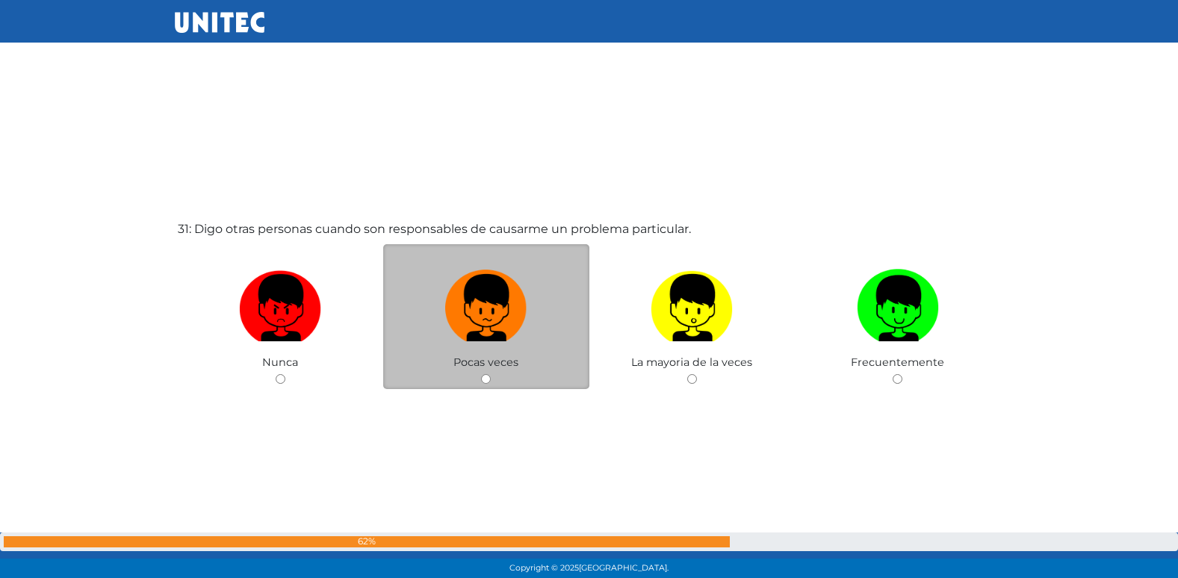
scroll to position [17339, 0]
click at [481, 373] on input "radio" at bounding box center [486, 378] width 10 height 10
radio input "true"
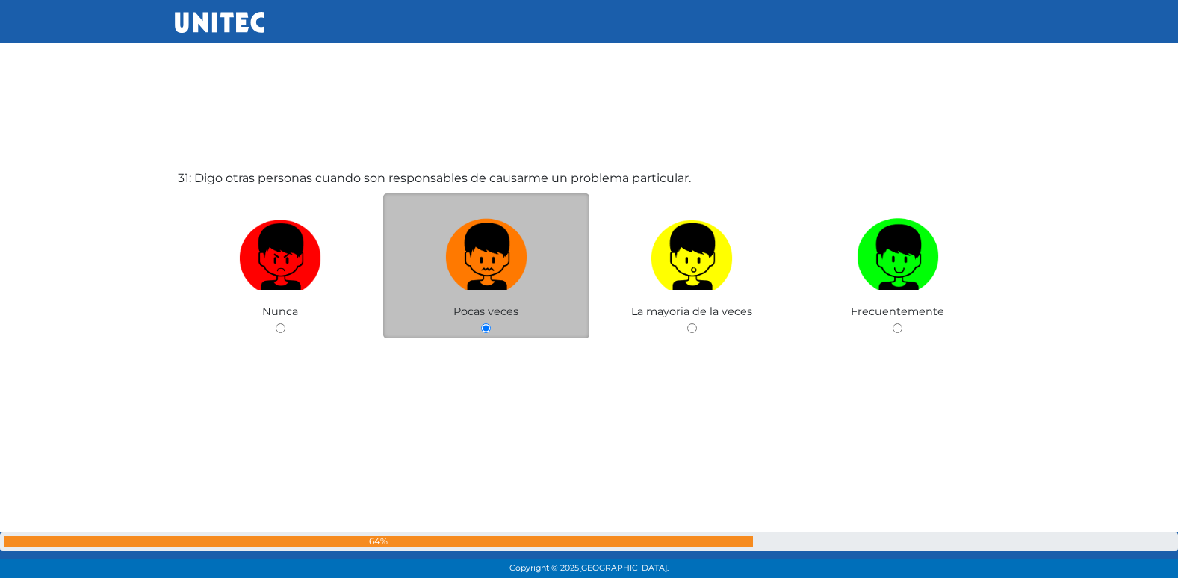
scroll to position [17392, 0]
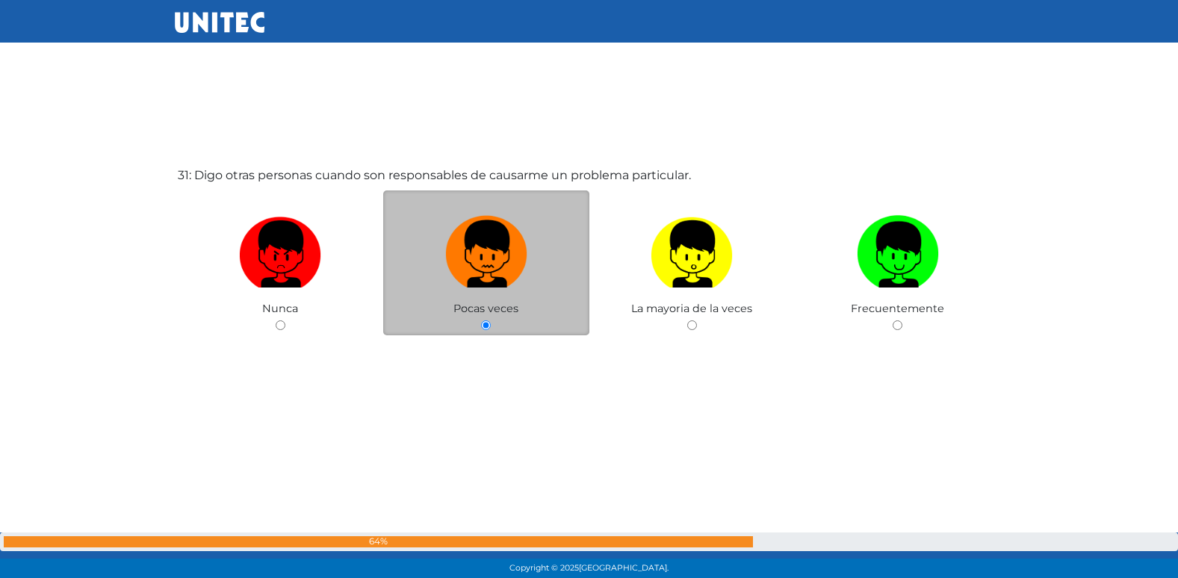
radio input "true"
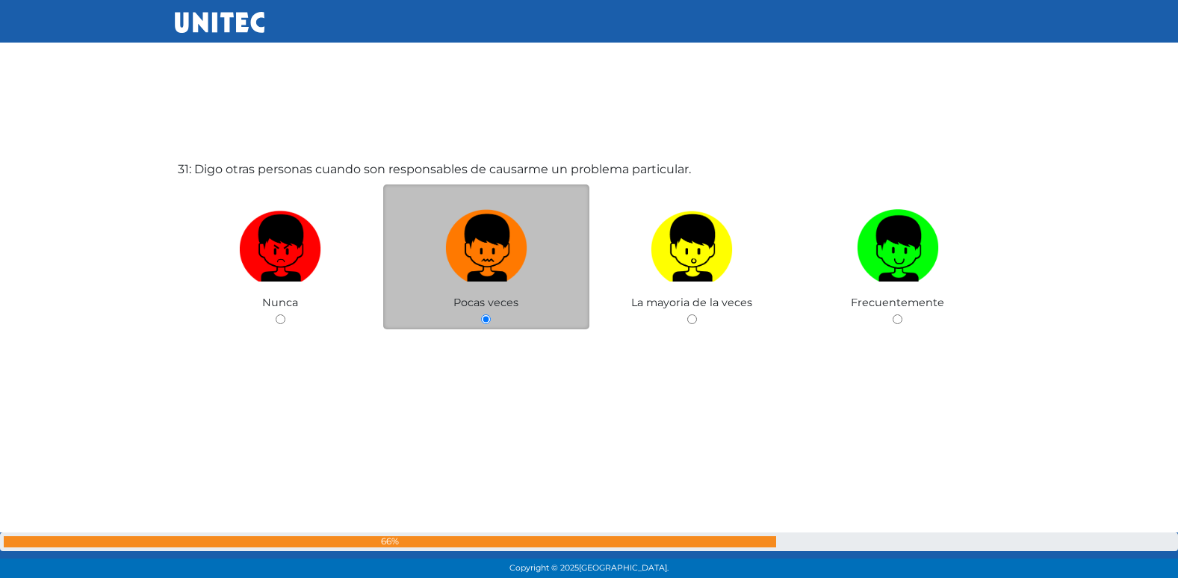
radio input "true"
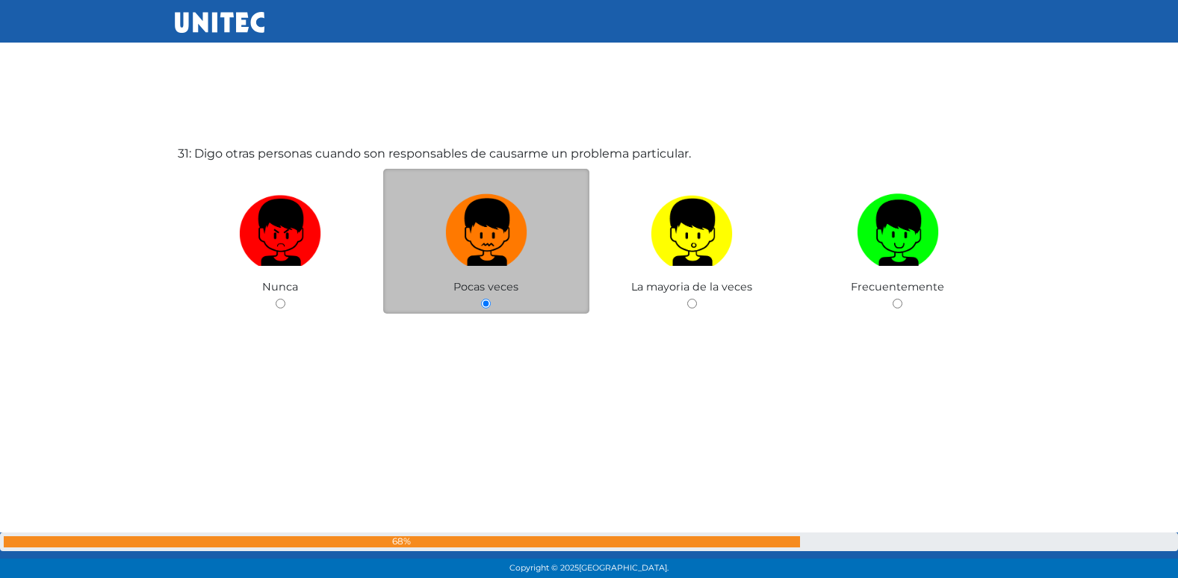
radio input "true"
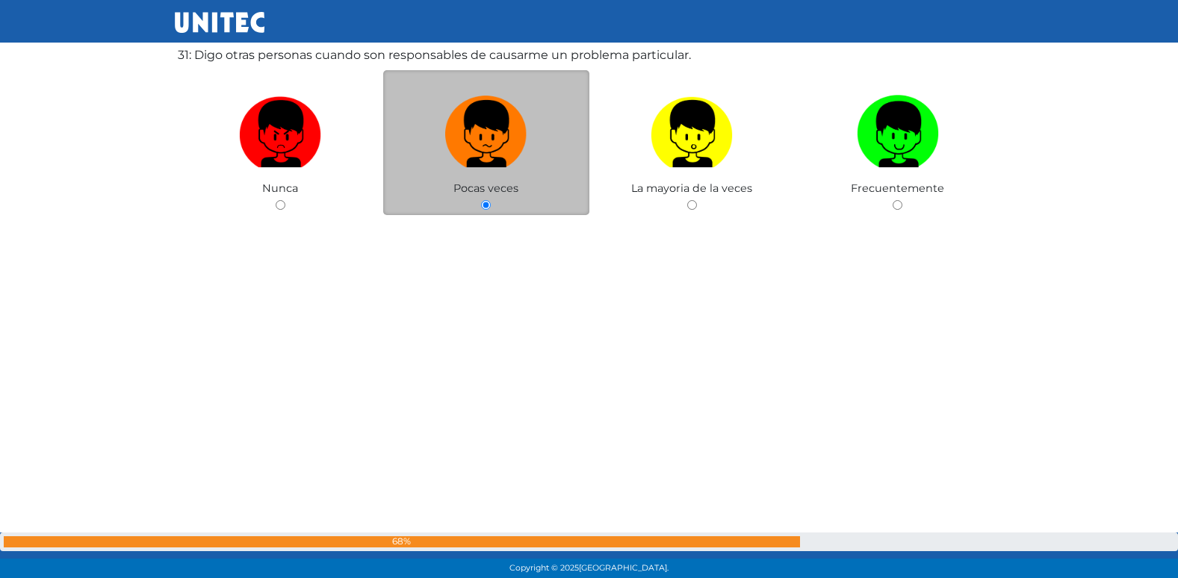
radio input "true"
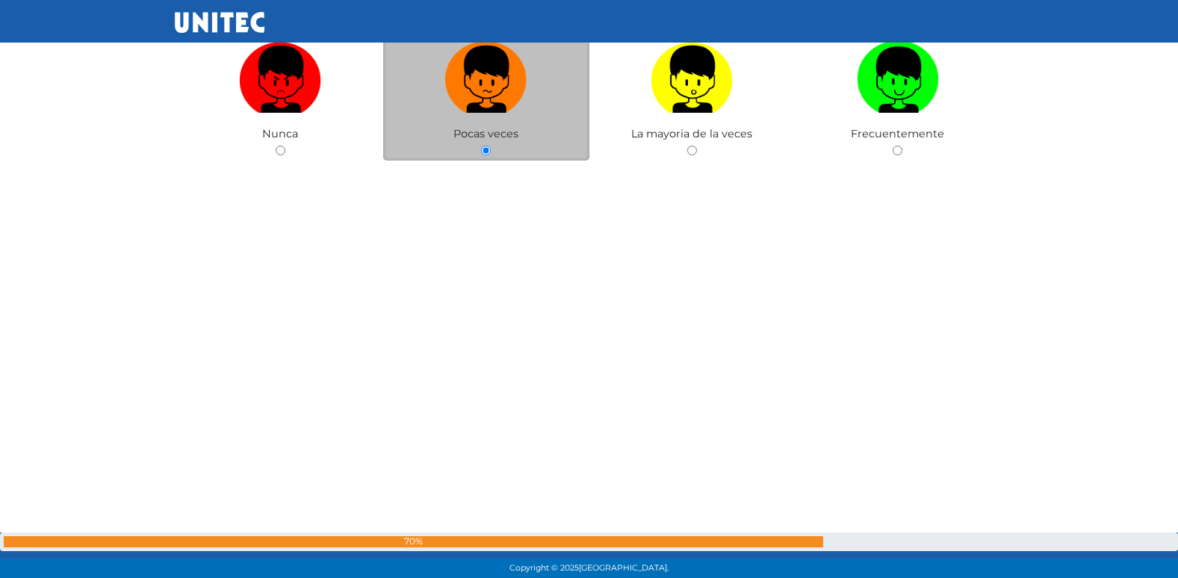
radio input "true"
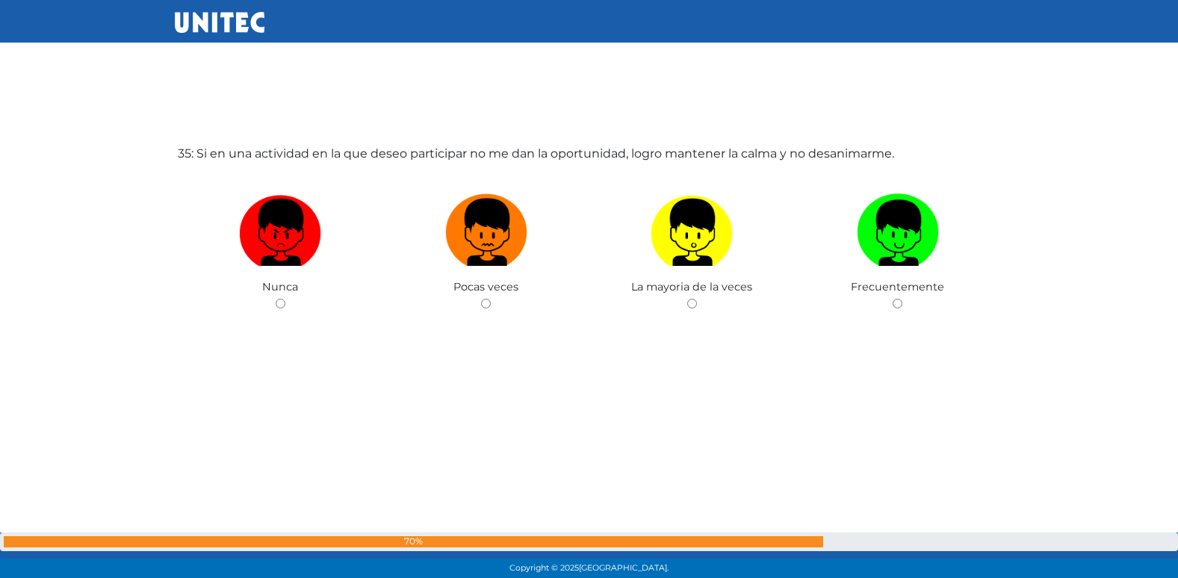
click at [481, 299] on input "radio" at bounding box center [486, 304] width 10 height 10
radio input "true"
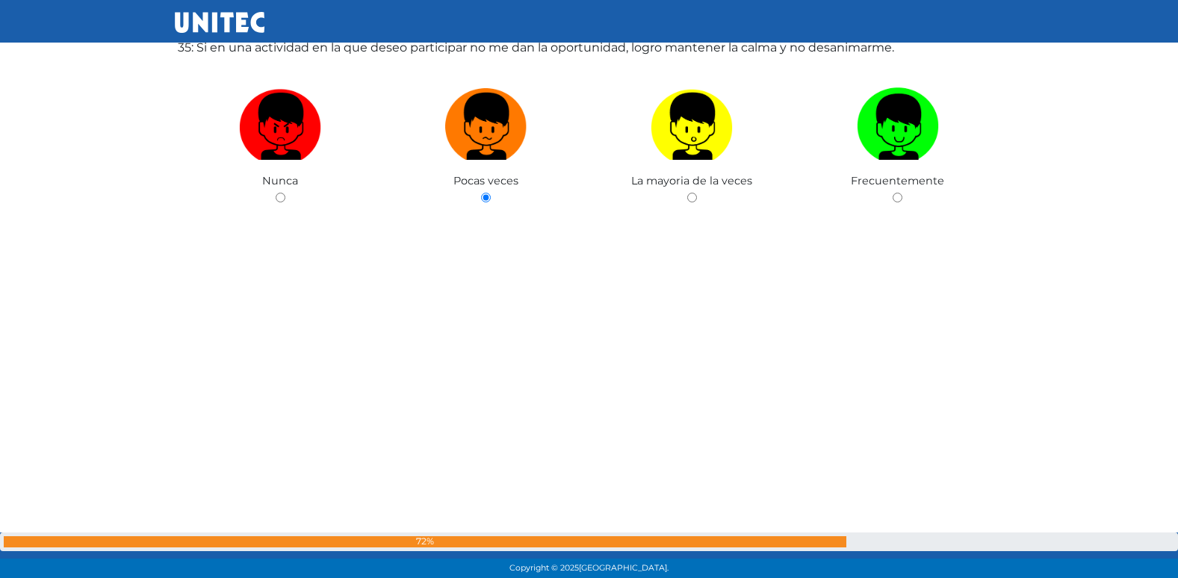
radio input "true"
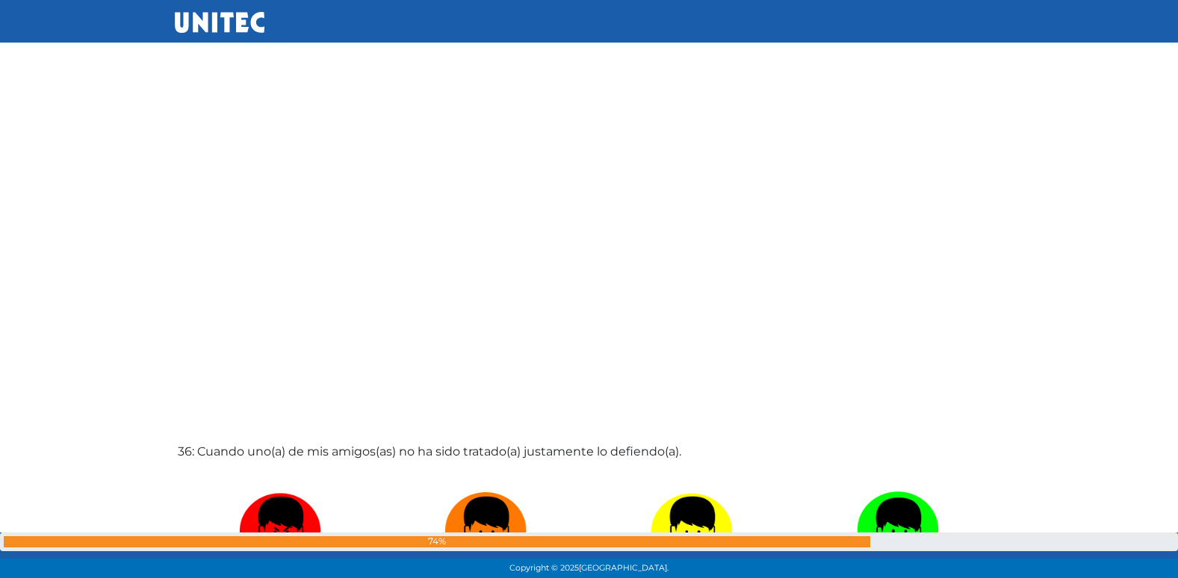
radio input "true"
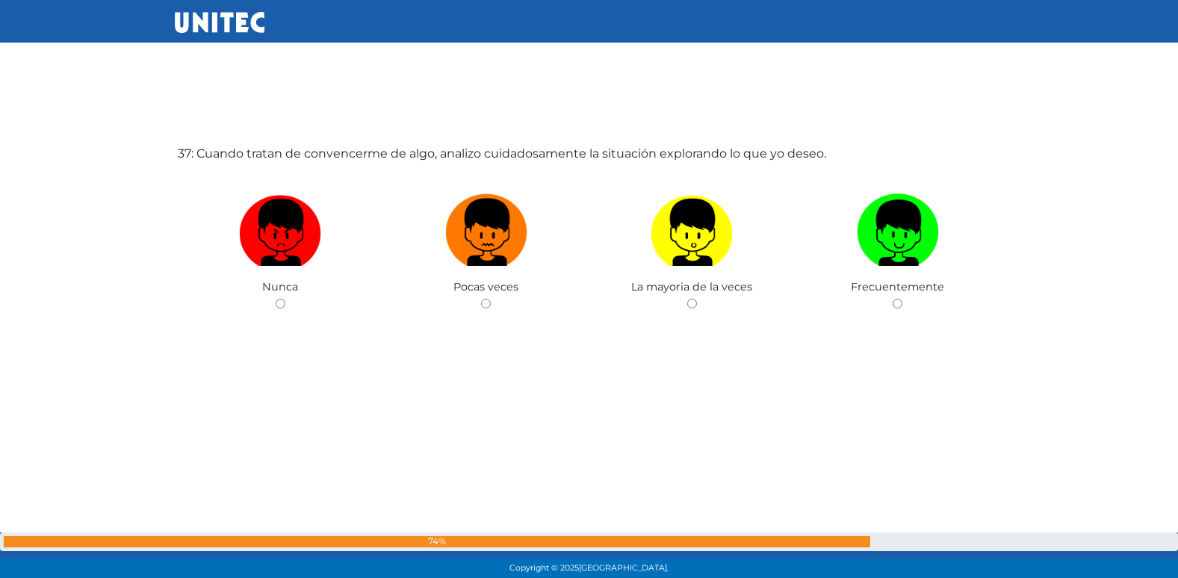
click at [481, 299] on input "radio" at bounding box center [486, 304] width 10 height 10
radio input "true"
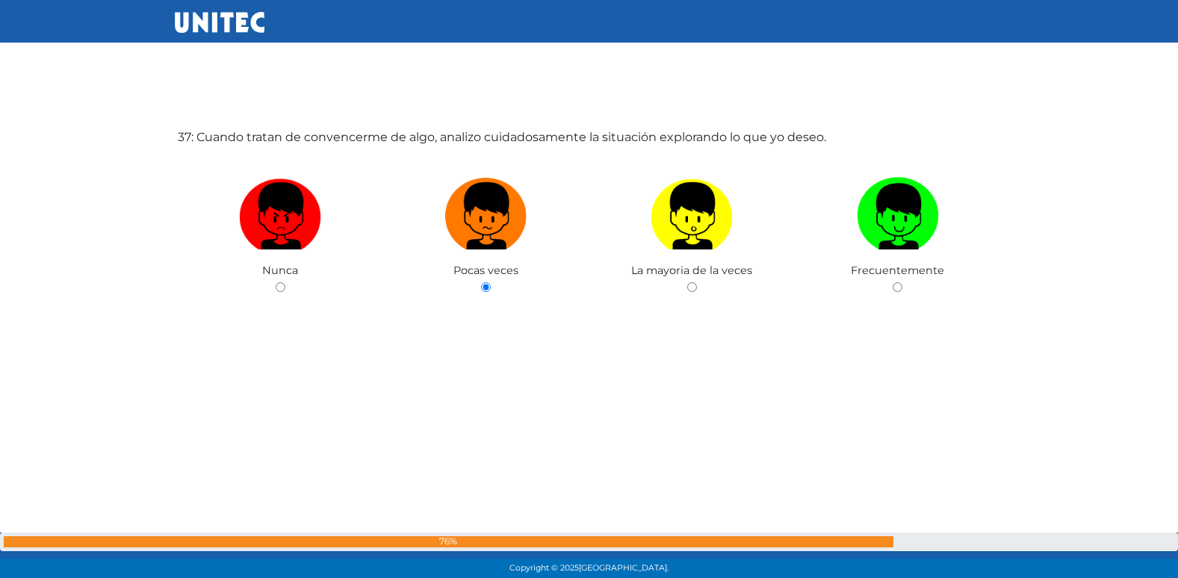
click at [687, 282] on input "radio" at bounding box center [692, 287] width 10 height 10
radio input "true"
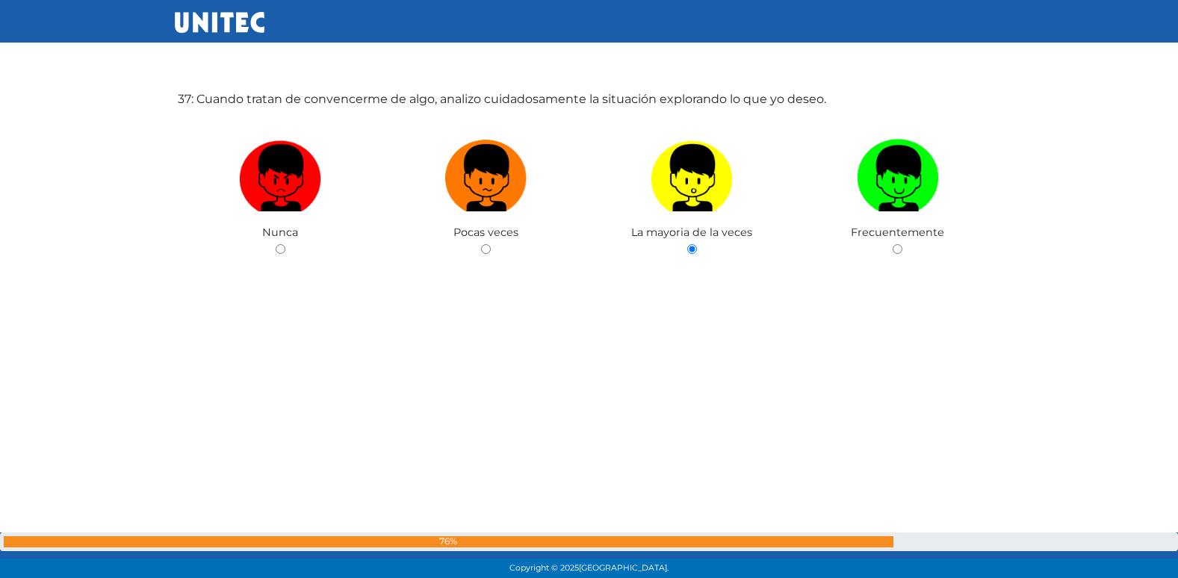
click at [892, 244] on input "radio" at bounding box center [897, 249] width 10 height 10
radio input "true"
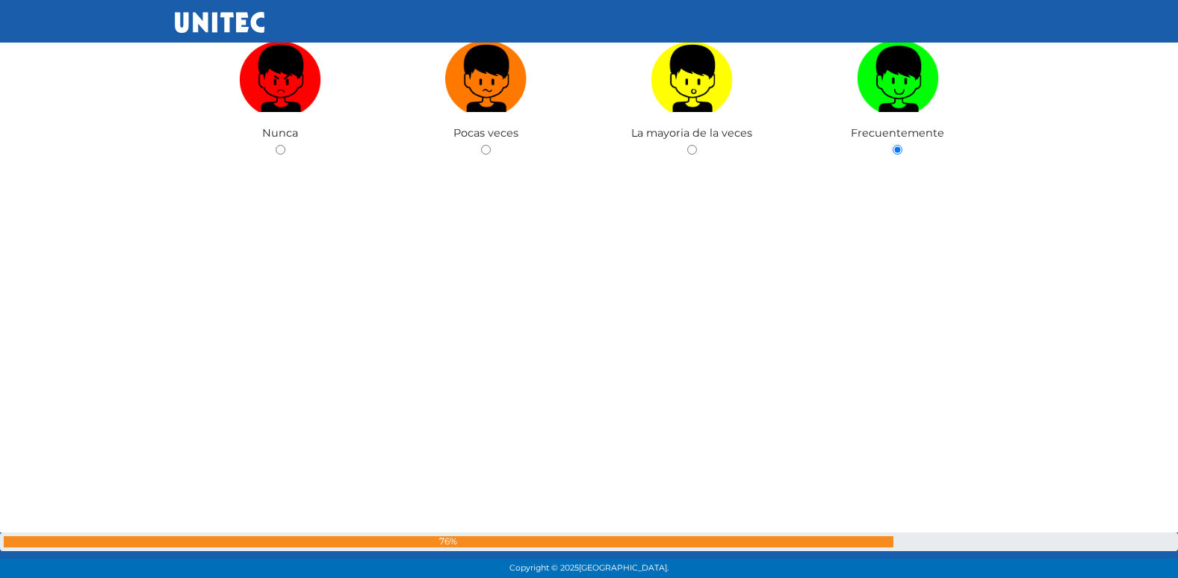
radio input "true"
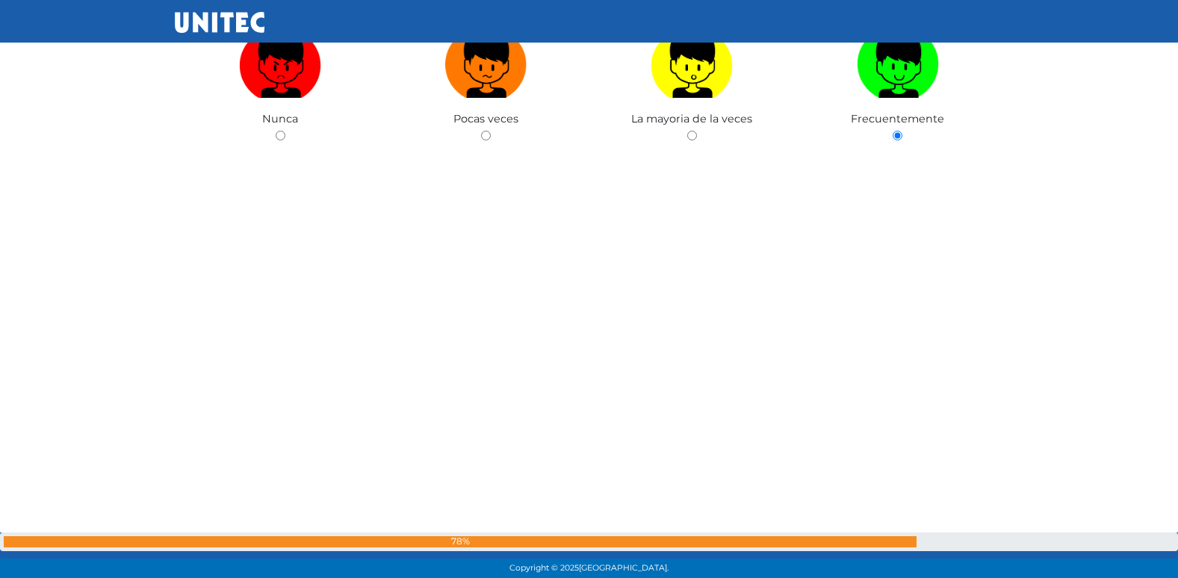
radio input "true"
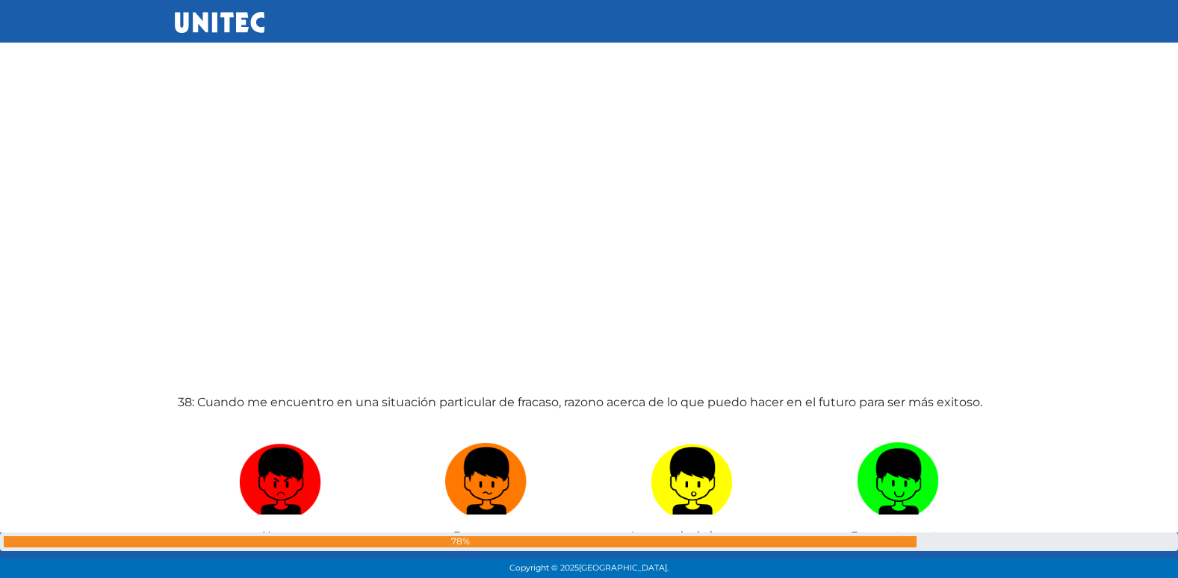
radio input "true"
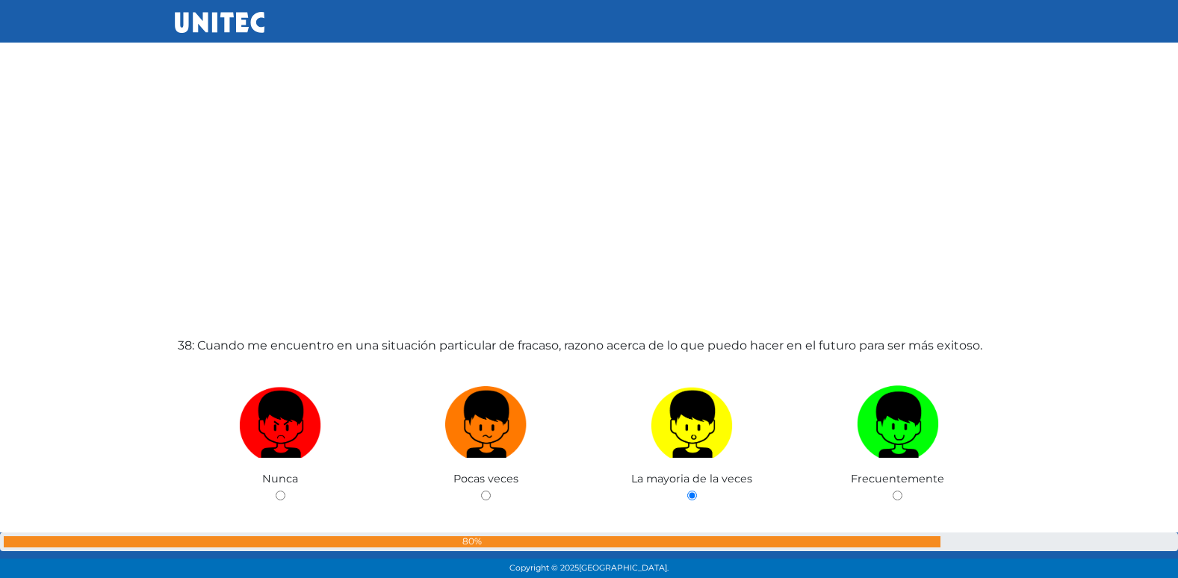
radio input "true"
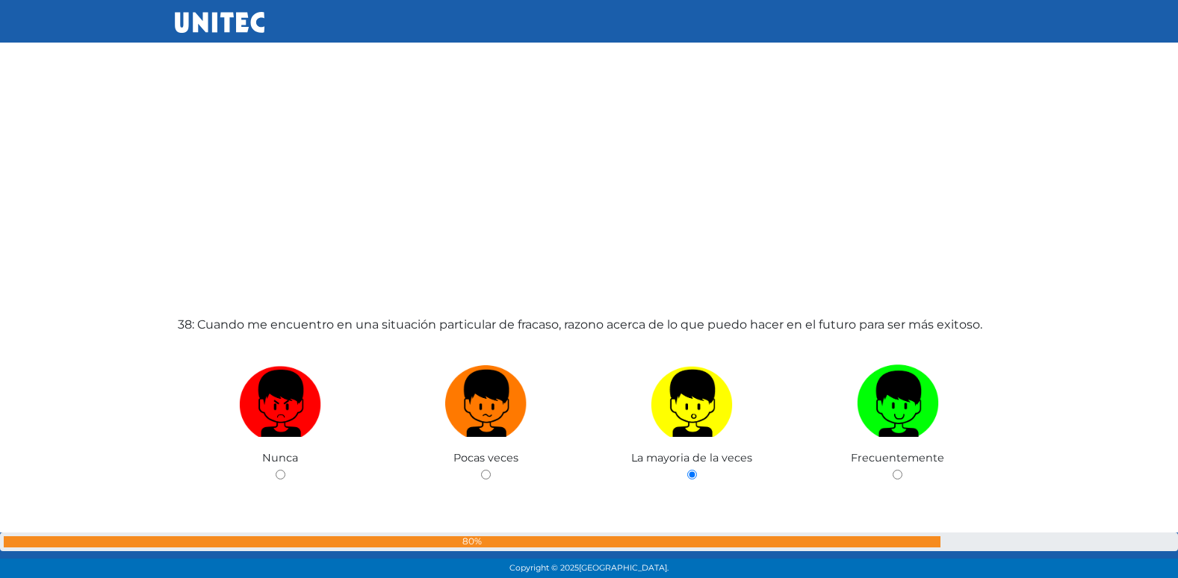
radio input "true"
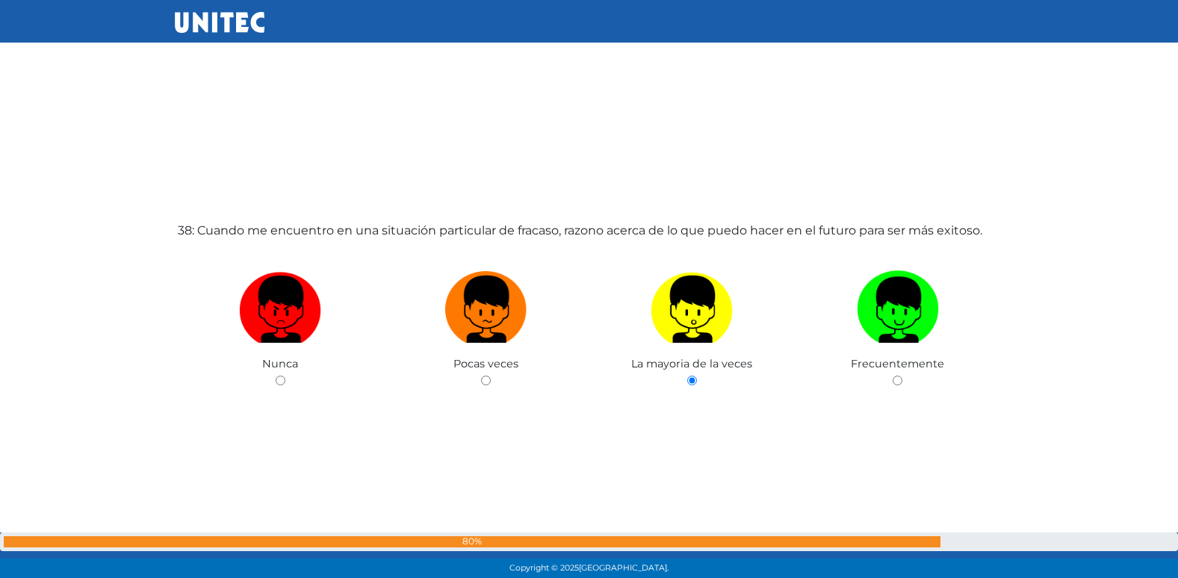
radio input "true"
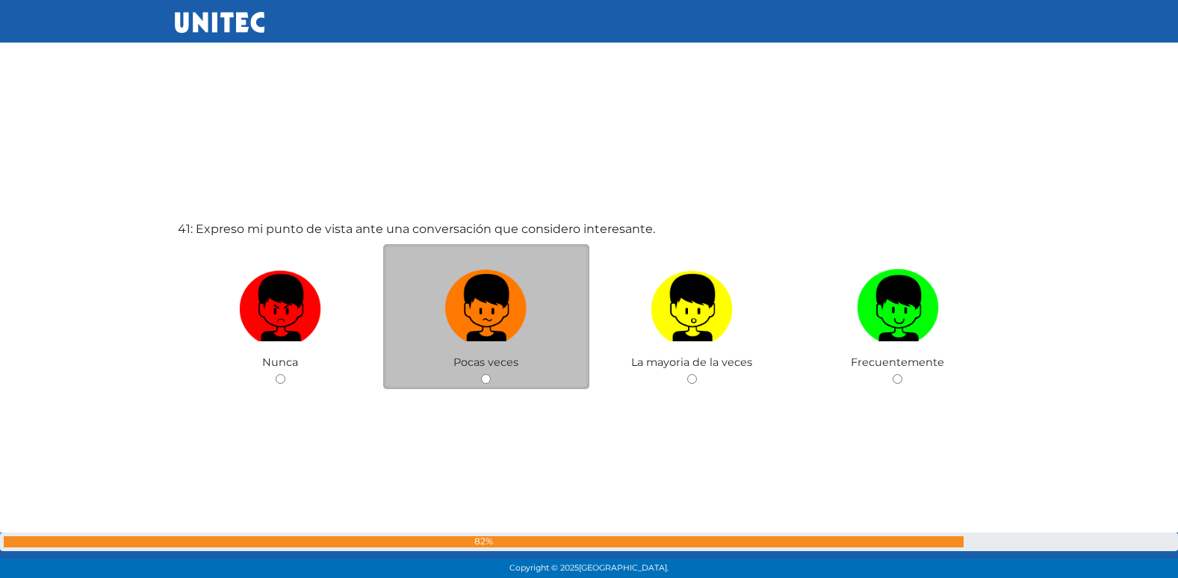
scroll to position [23118, 0]
click at [481, 373] on input "radio" at bounding box center [486, 378] width 10 height 10
radio input "true"
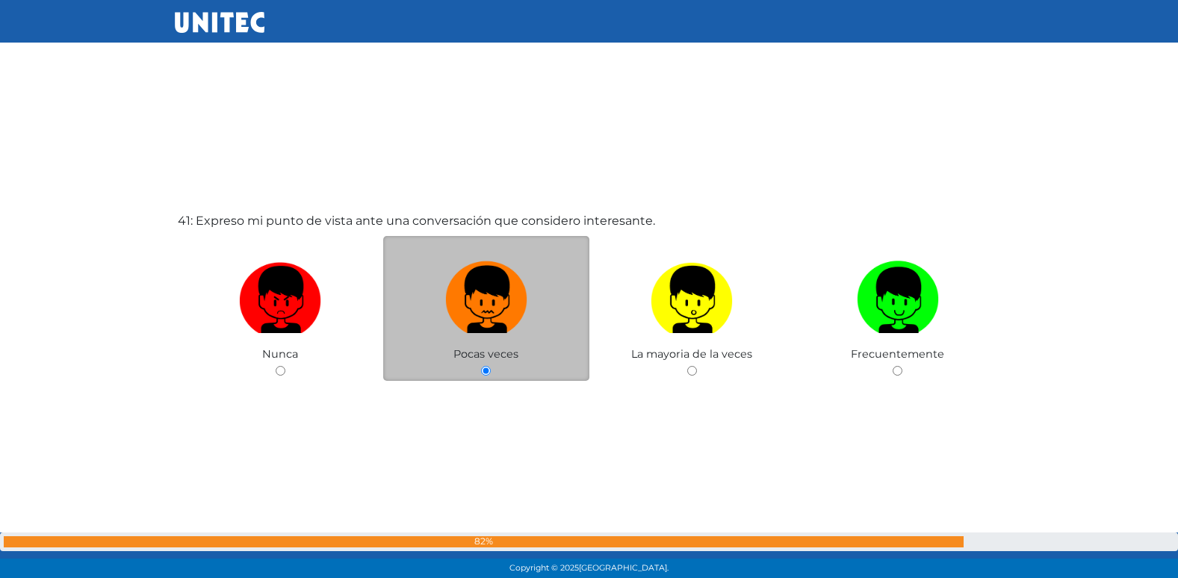
click at [687, 366] on input "radio" at bounding box center [692, 371] width 10 height 10
radio input "true"
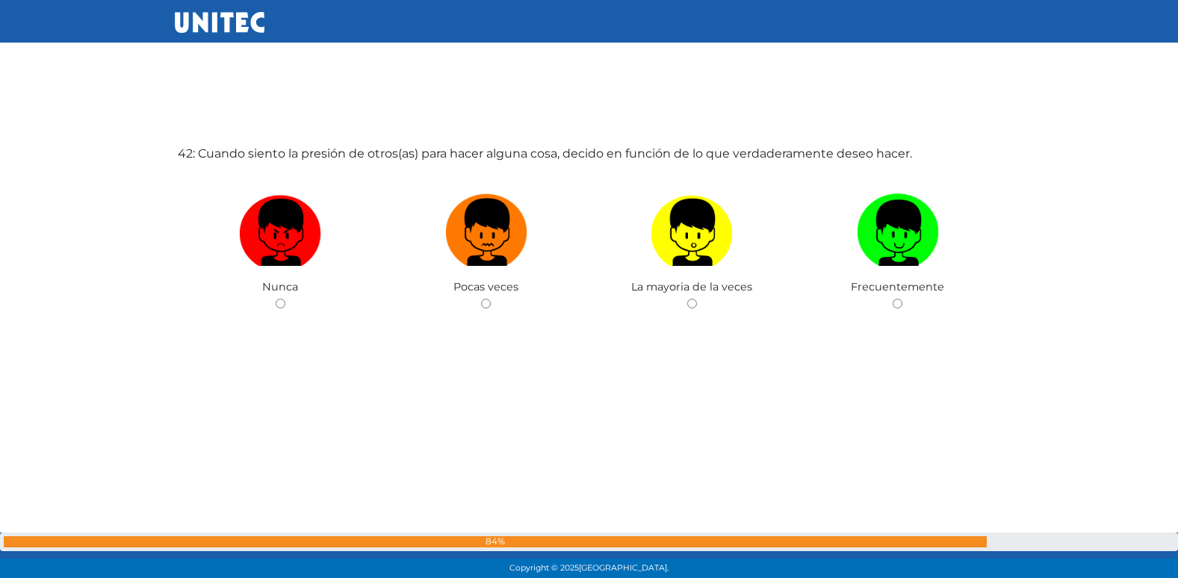
click at [481, 299] on input "radio" at bounding box center [486, 304] width 10 height 10
radio input "true"
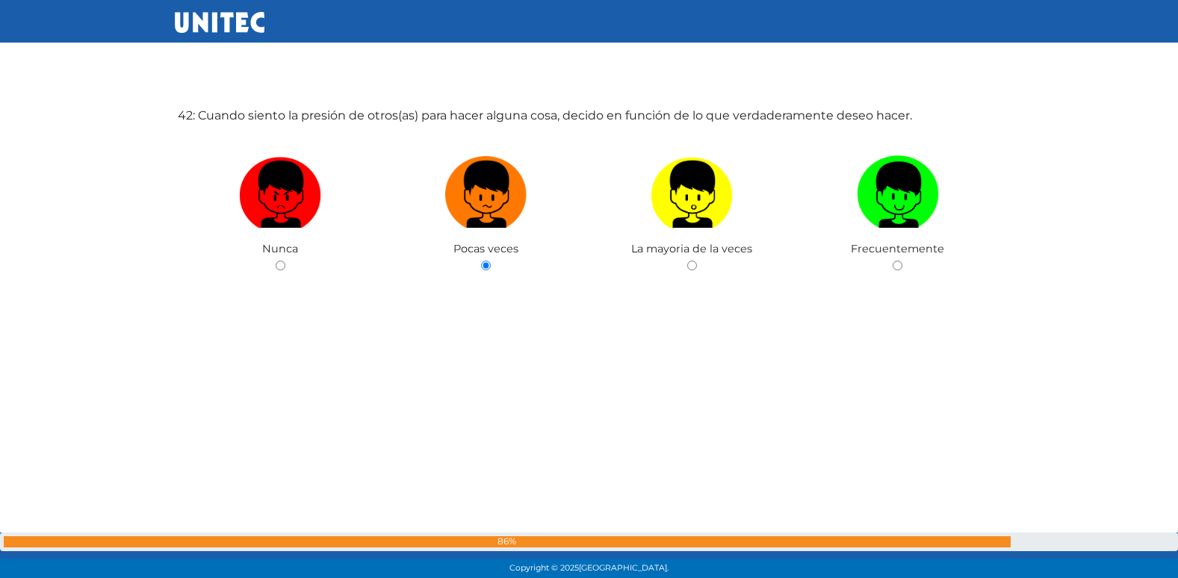
click at [687, 261] on input "radio" at bounding box center [692, 266] width 10 height 10
radio input "true"
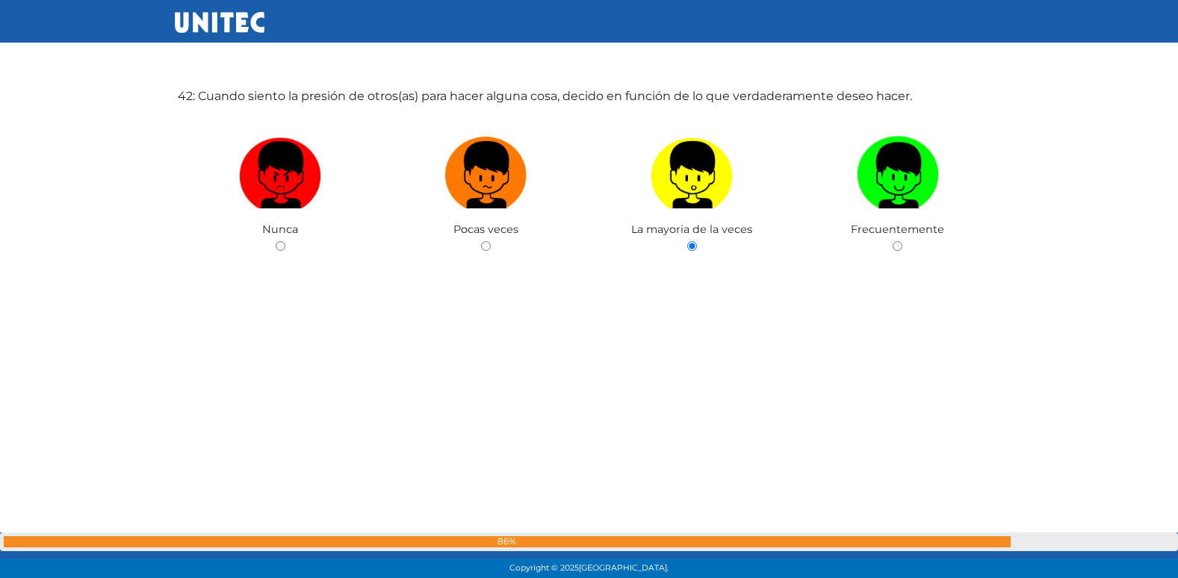
click at [892, 241] on input "radio" at bounding box center [897, 246] width 10 height 10
radio input "true"
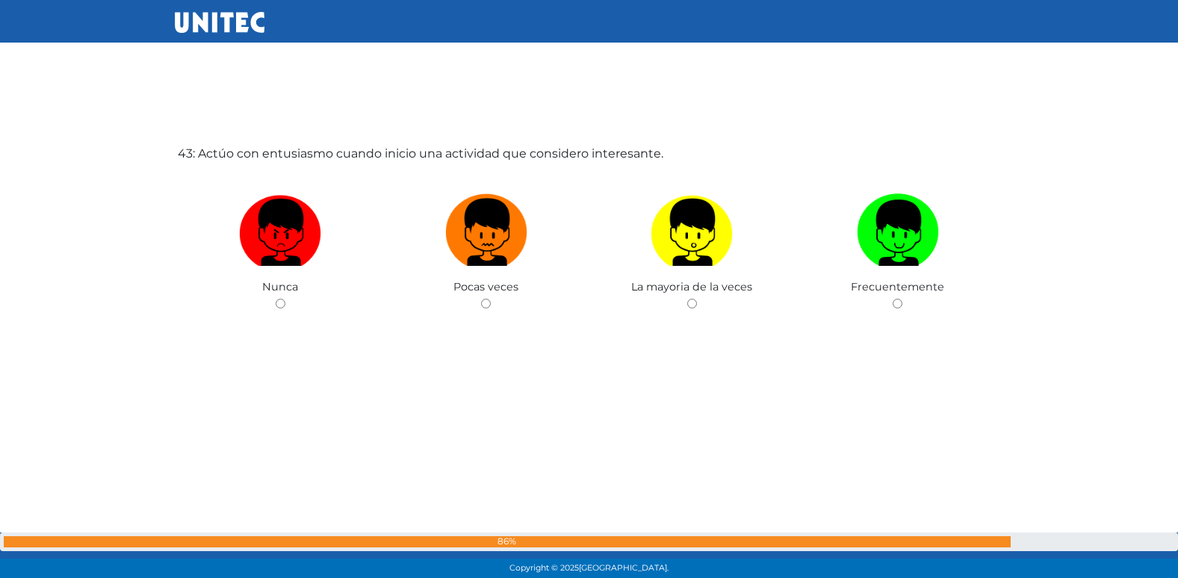
click at [481, 299] on input "radio" at bounding box center [486, 304] width 10 height 10
radio input "true"
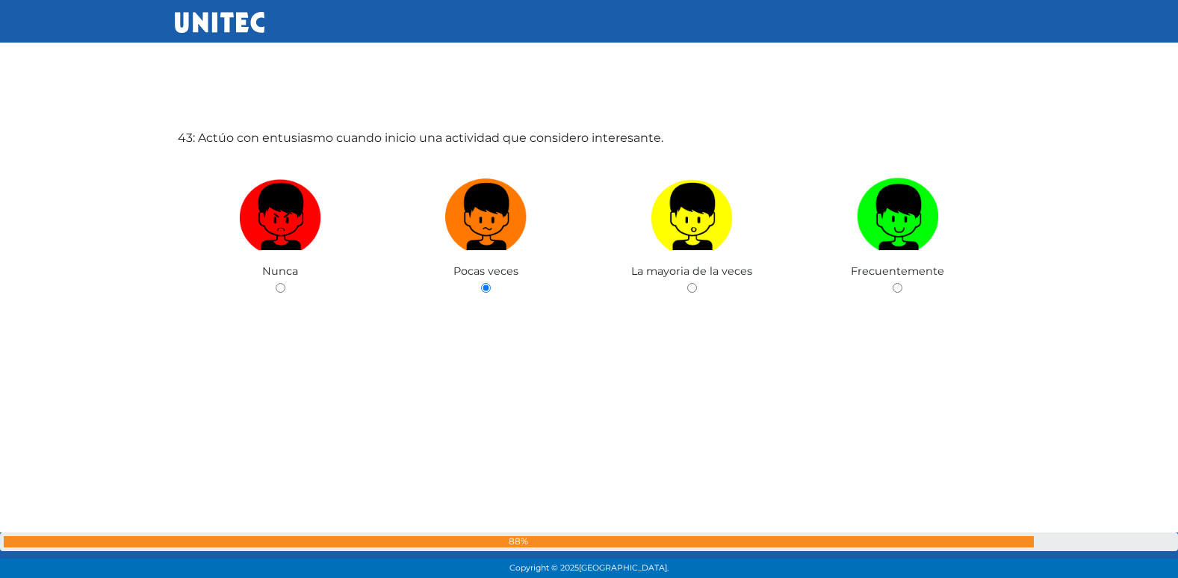
click at [687, 283] on input "radio" at bounding box center [692, 288] width 10 height 10
radio input "true"
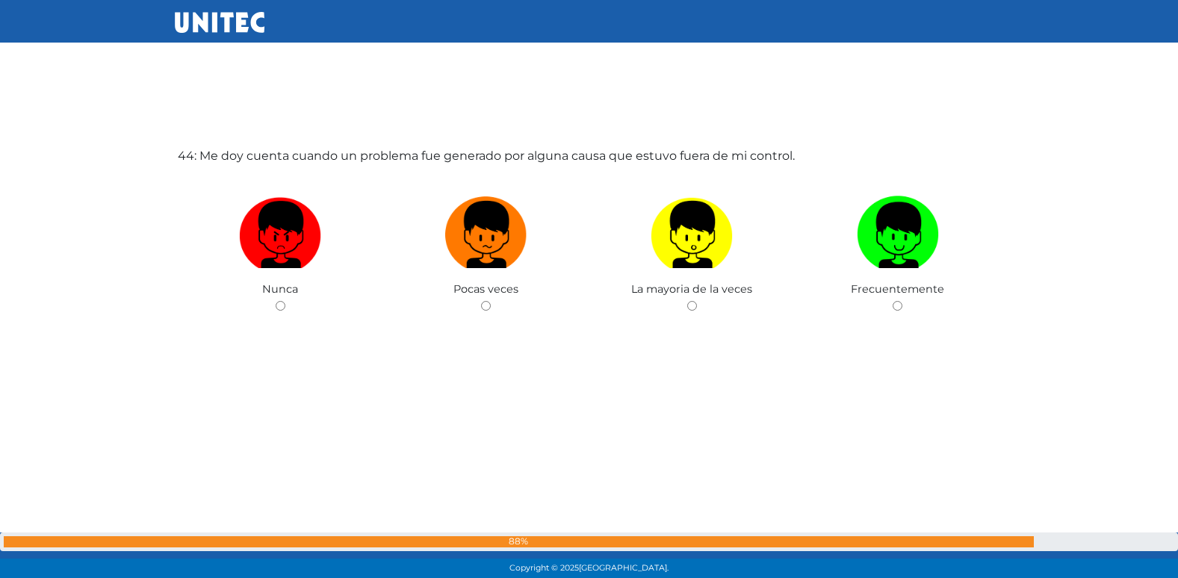
scroll to position [24927, 0]
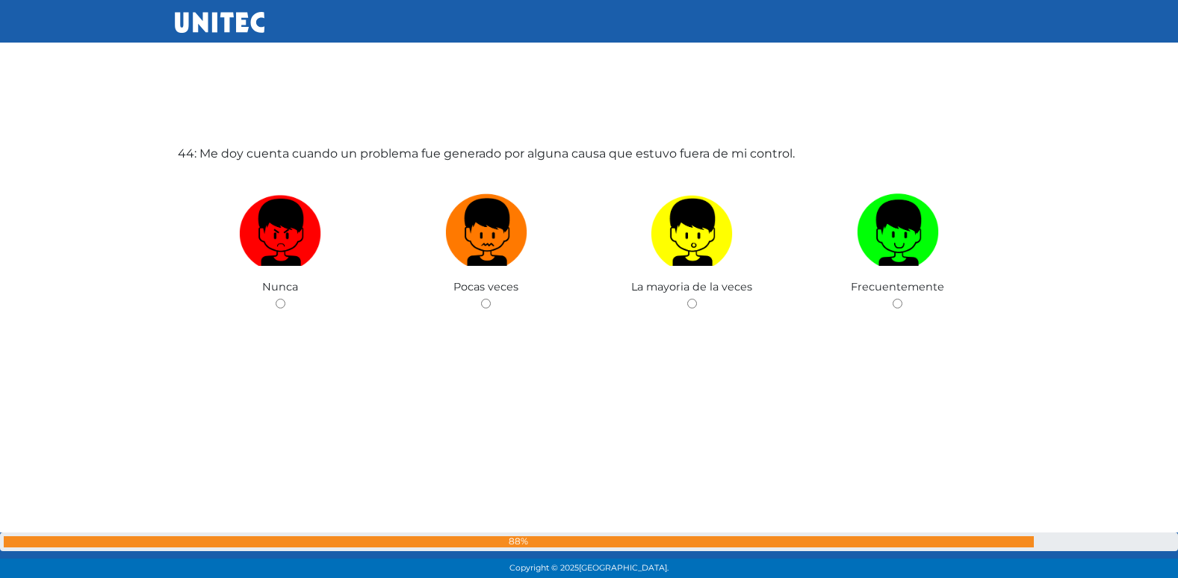
click at [481, 299] on input "radio" at bounding box center [486, 304] width 10 height 10
radio input "true"
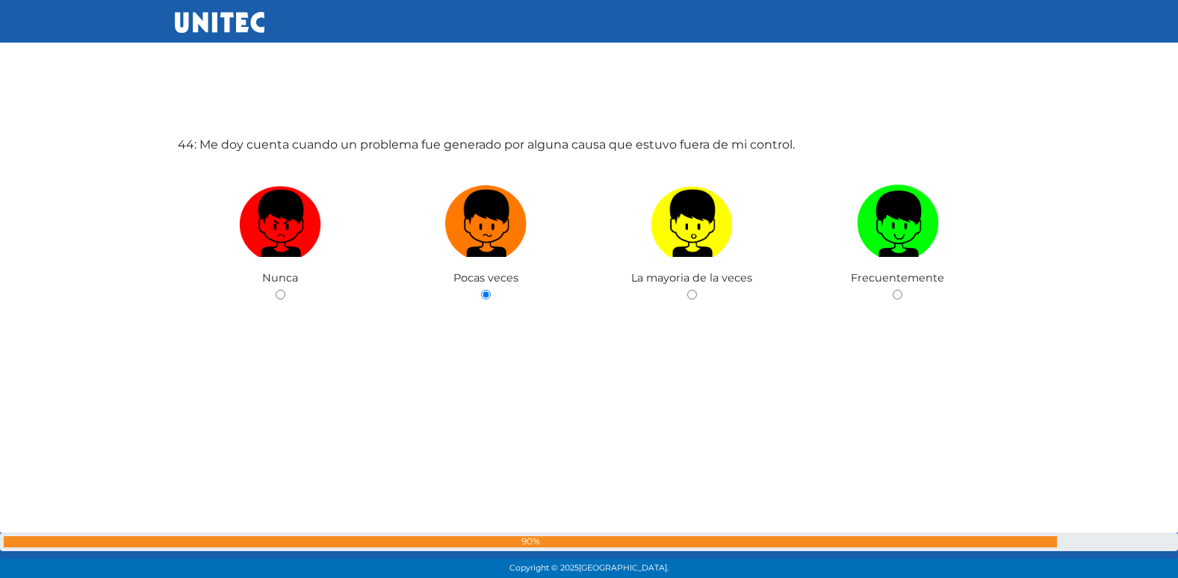
click at [687, 290] on input "radio" at bounding box center [692, 295] width 10 height 10
radio input "true"
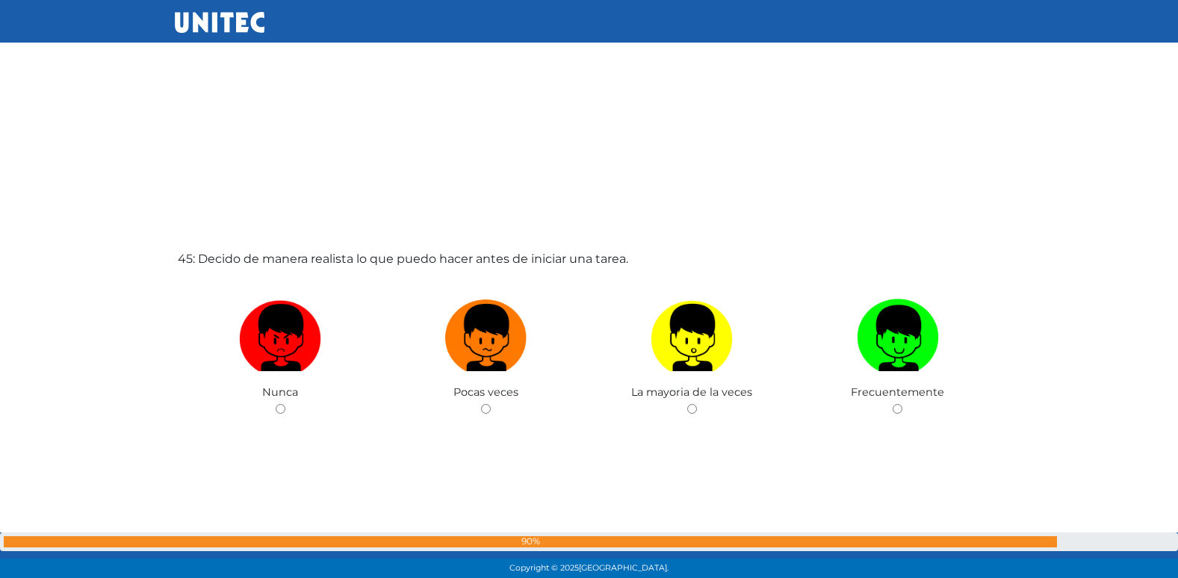
scroll to position [25505, 0]
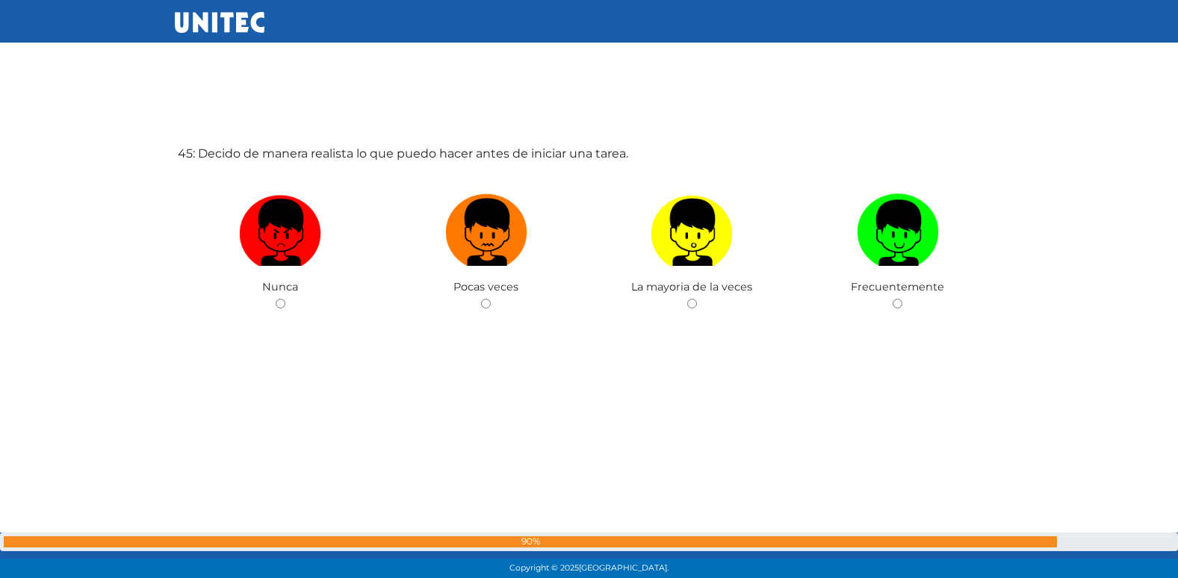
click at [481, 299] on input "radio" at bounding box center [486, 304] width 10 height 10
radio input "true"
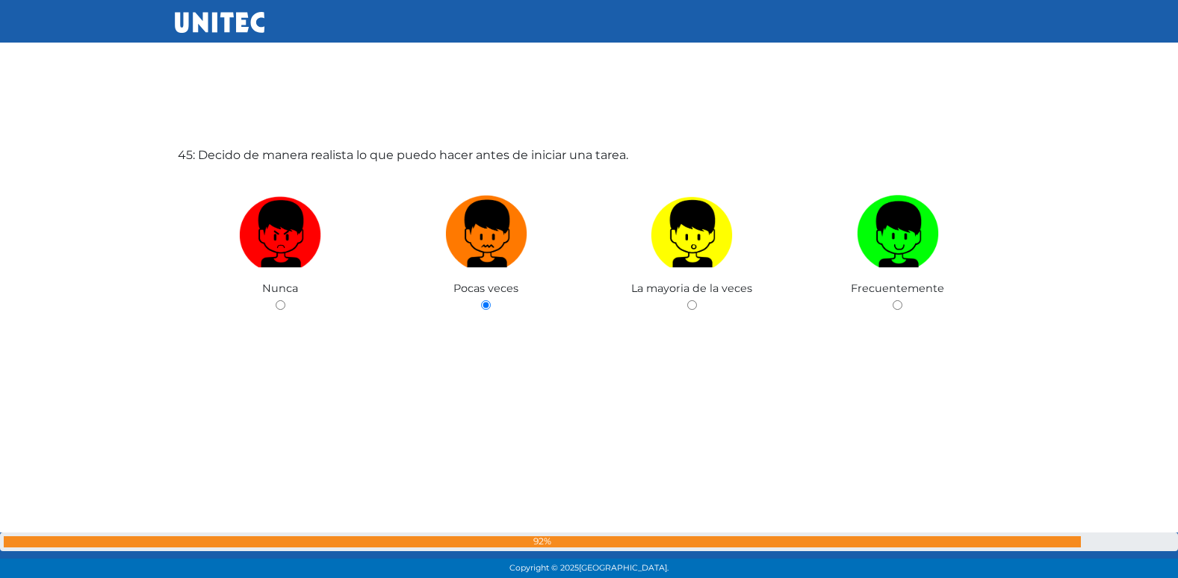
click at [687, 300] on input "radio" at bounding box center [692, 305] width 10 height 10
radio input "true"
click at [892, 300] on input "radio" at bounding box center [897, 305] width 10 height 10
radio input "true"
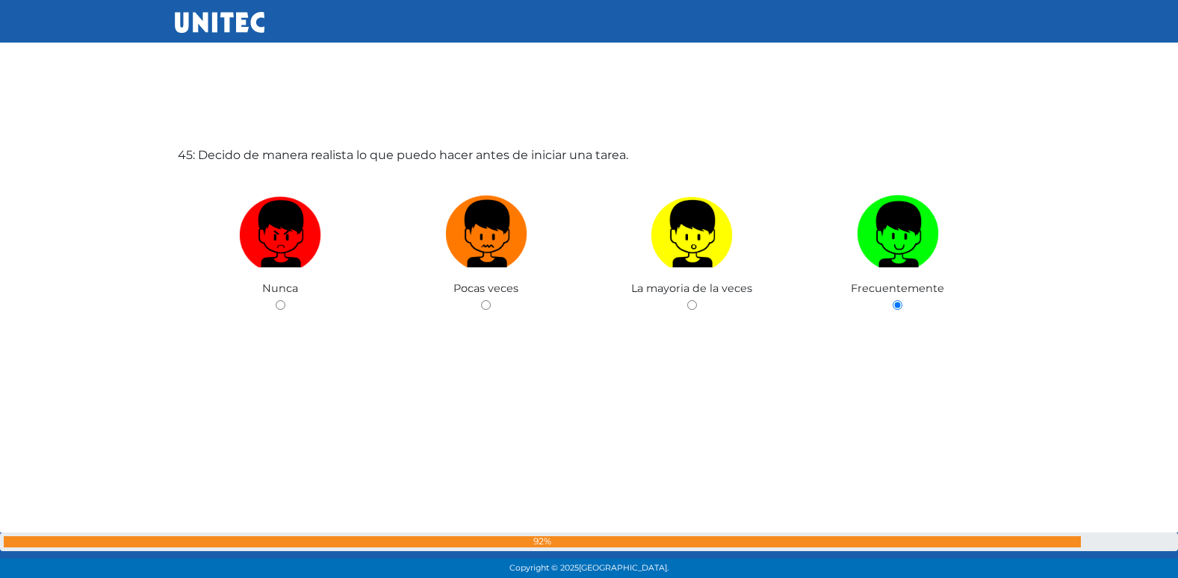
radio input "true"
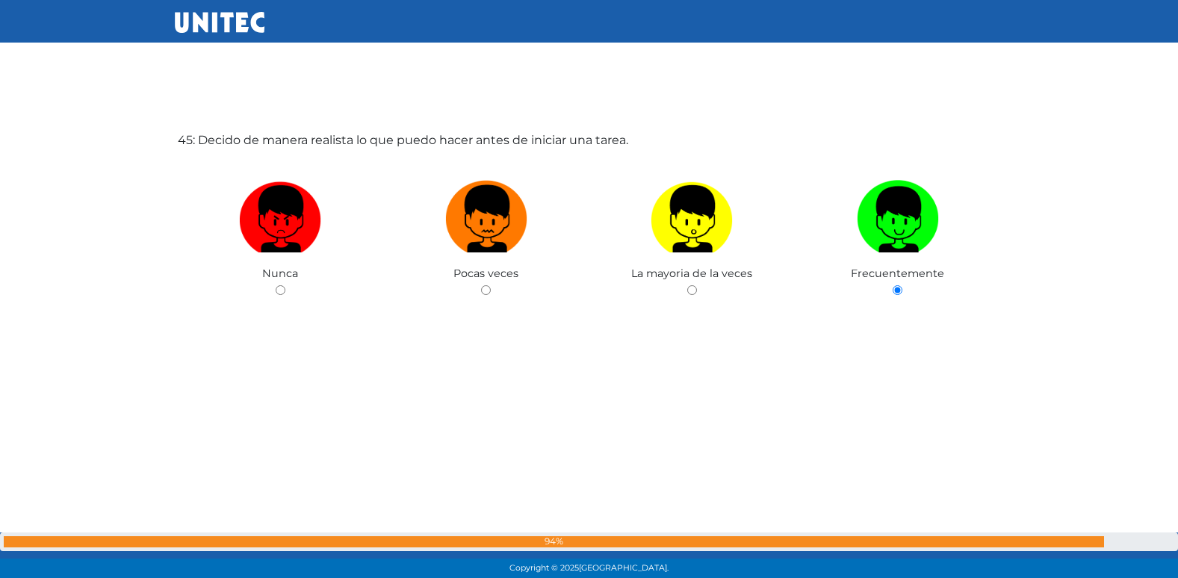
radio input "true"
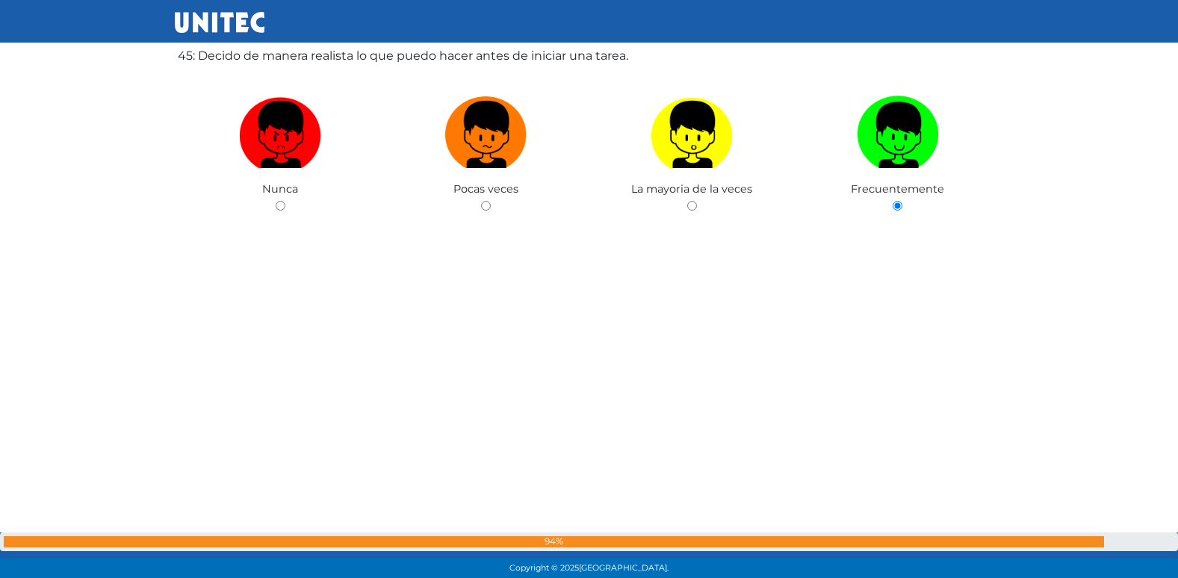
radio input "true"
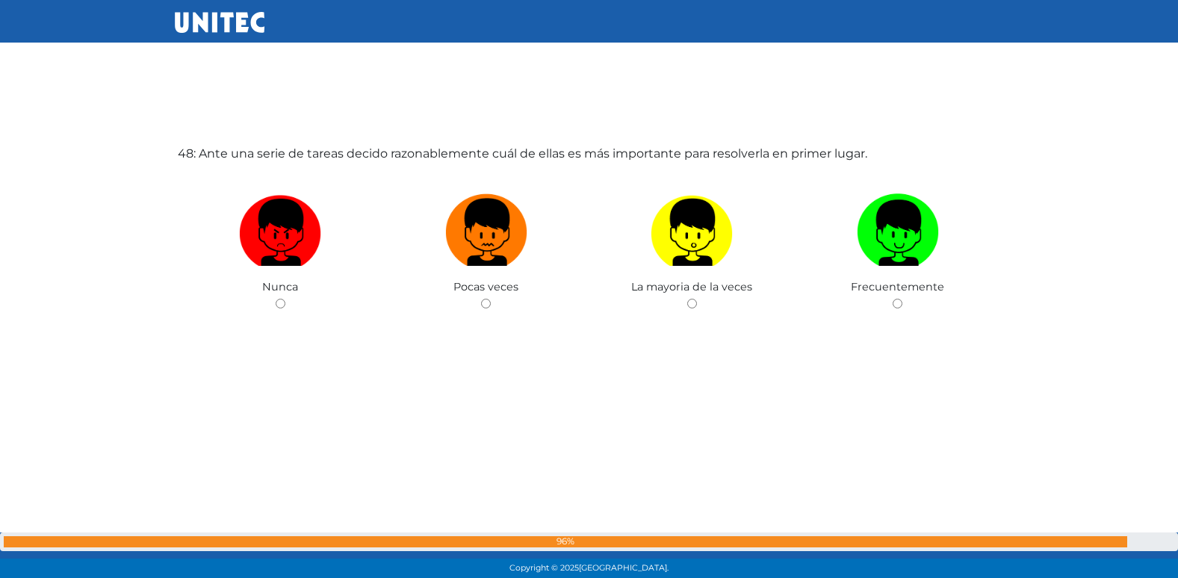
click at [481, 299] on input "radio" at bounding box center [486, 304] width 10 height 10
radio input "true"
click at [276, 299] on input "radio" at bounding box center [281, 304] width 10 height 10
radio input "true"
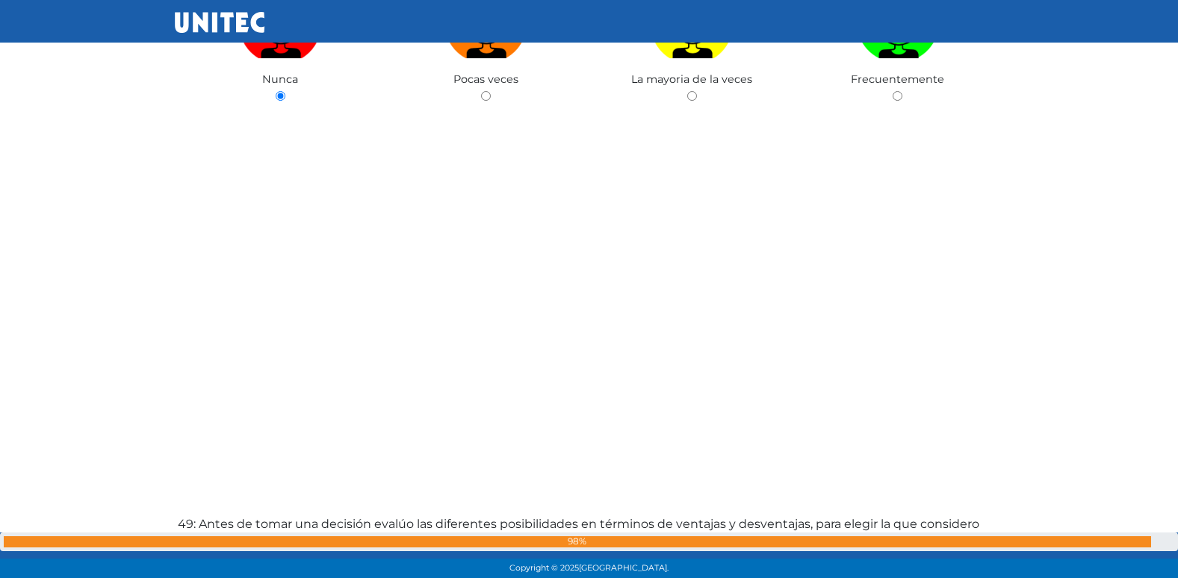
radio input "true"
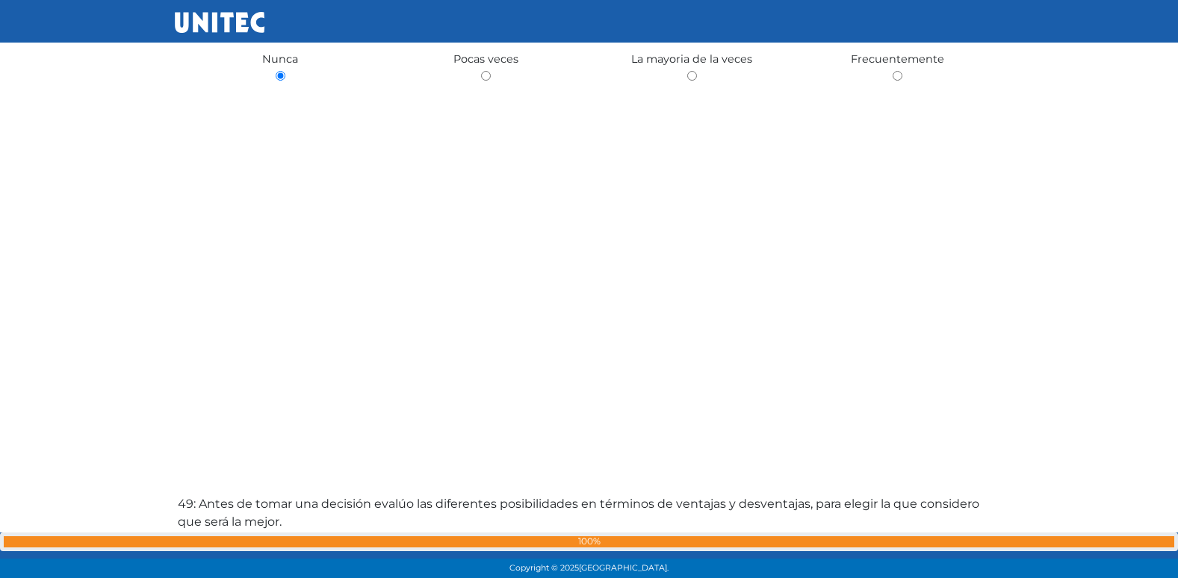
radio input "true"
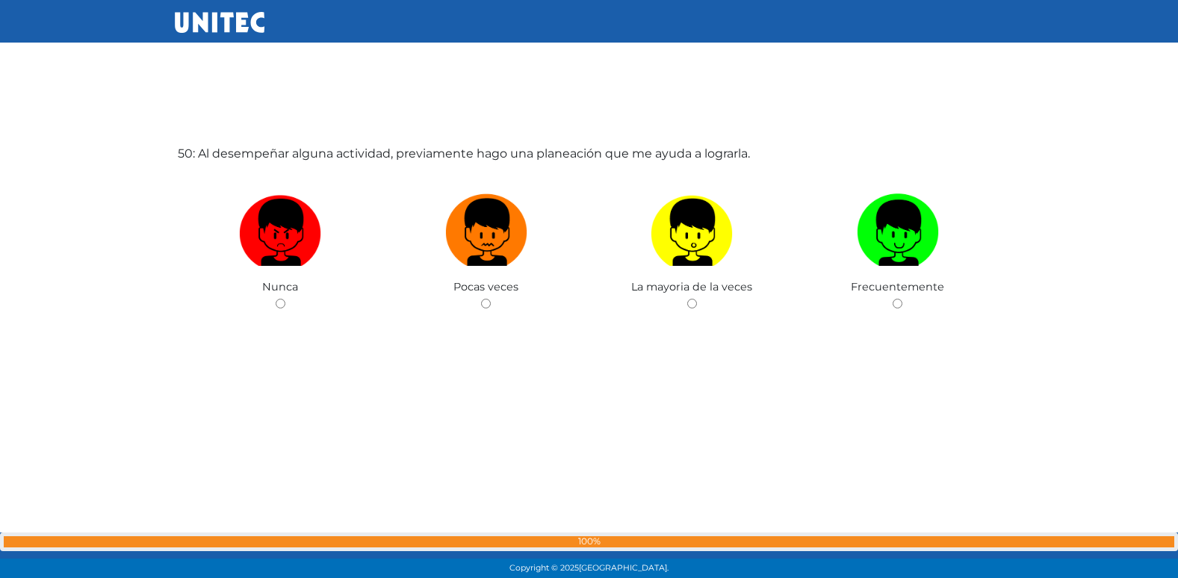
click at [481, 299] on input "radio" at bounding box center [486, 304] width 10 height 10
radio input "true"
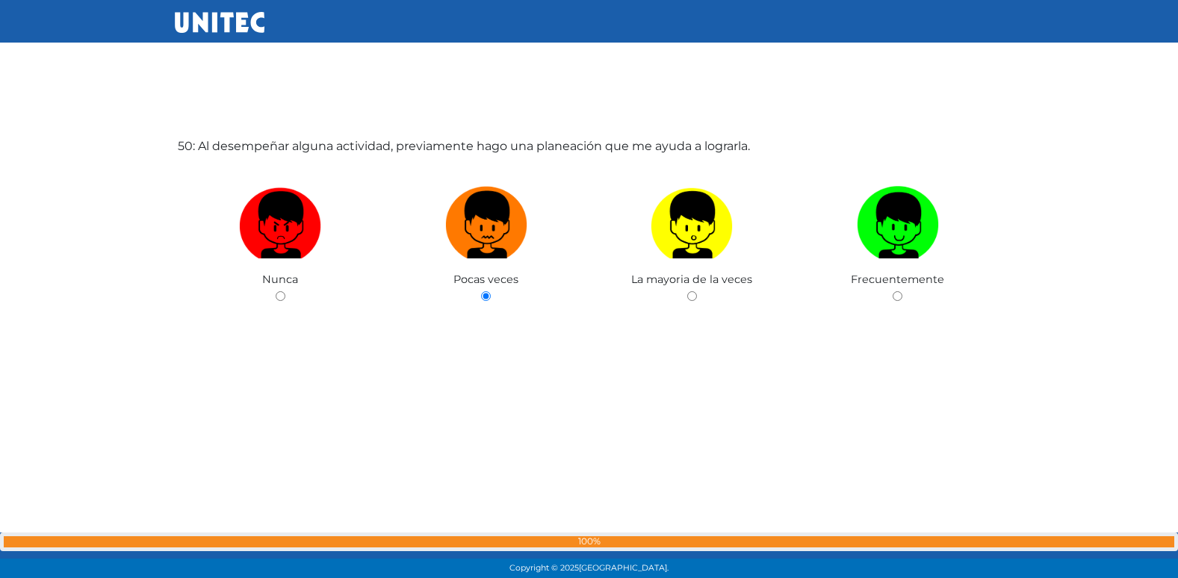
click at [687, 291] on input "radio" at bounding box center [692, 296] width 10 height 10
radio input "true"
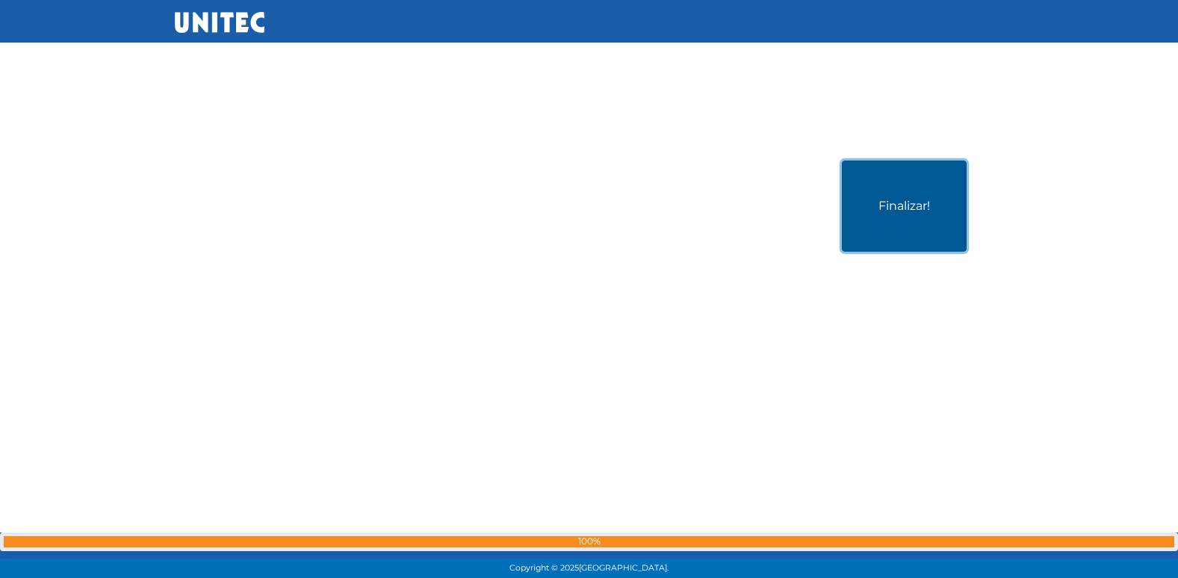
scroll to position [28973, 0]
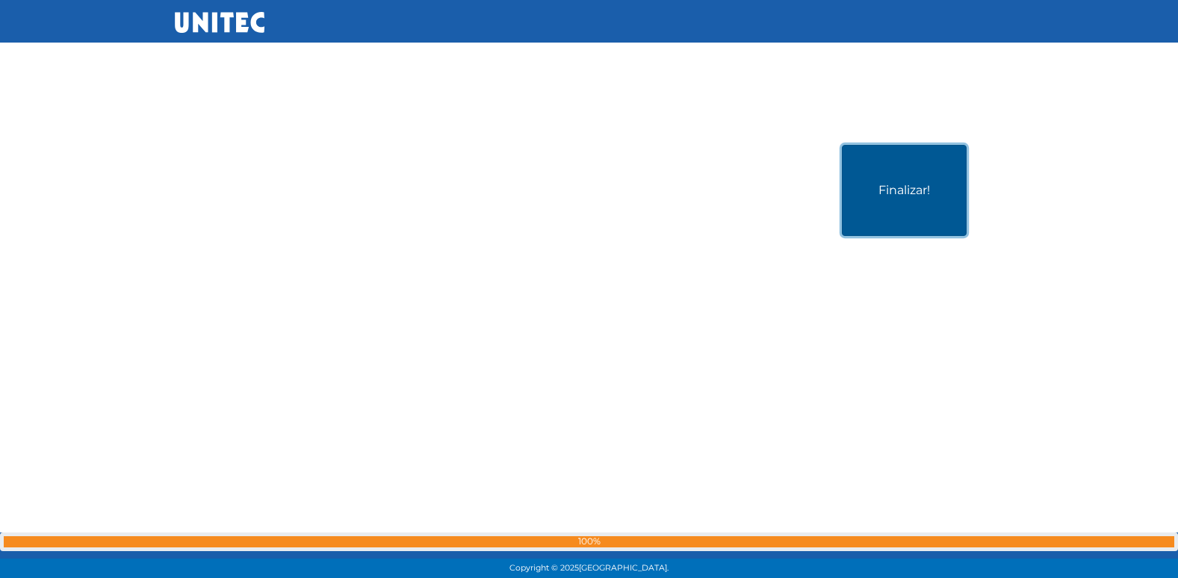
click at [889, 218] on button "Finalizar!" at bounding box center [904, 190] width 125 height 91
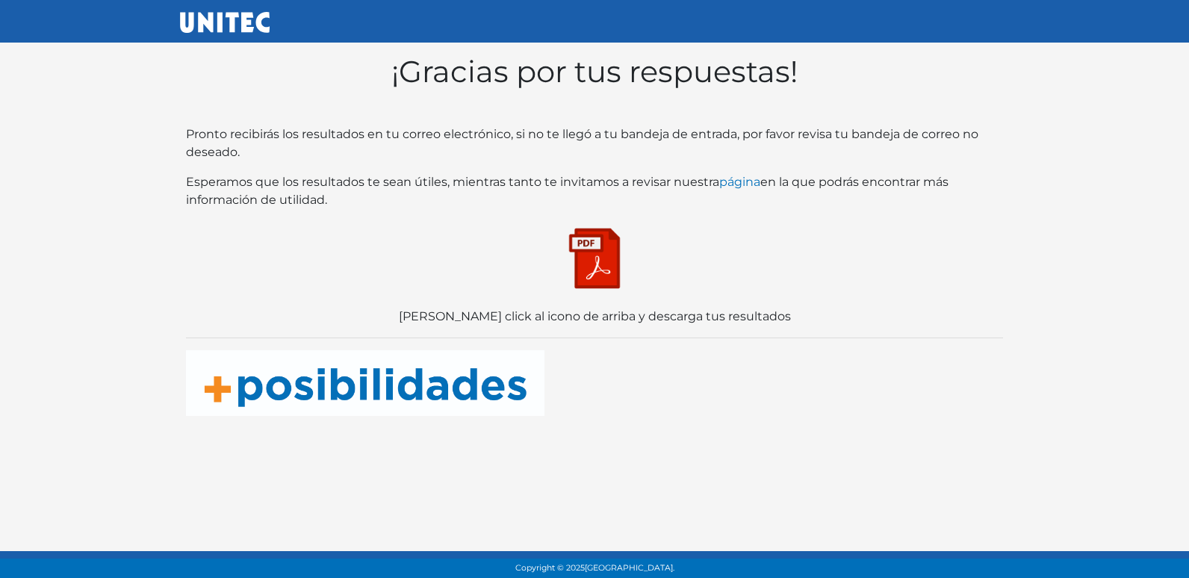
click at [600, 269] on img at bounding box center [594, 258] width 75 height 75
